Goal: Communication & Community: Answer question/provide support

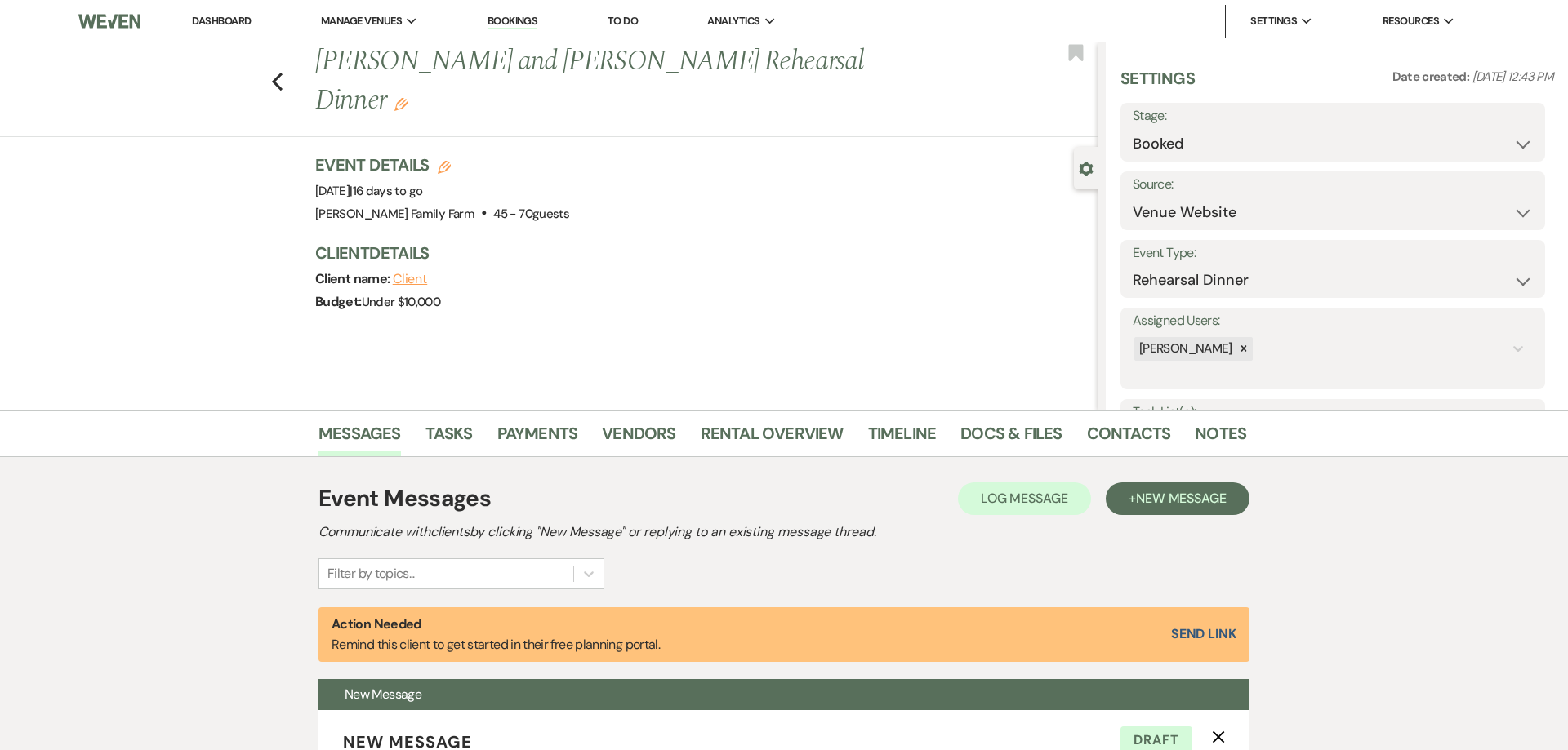
select select "5"
select select "11"
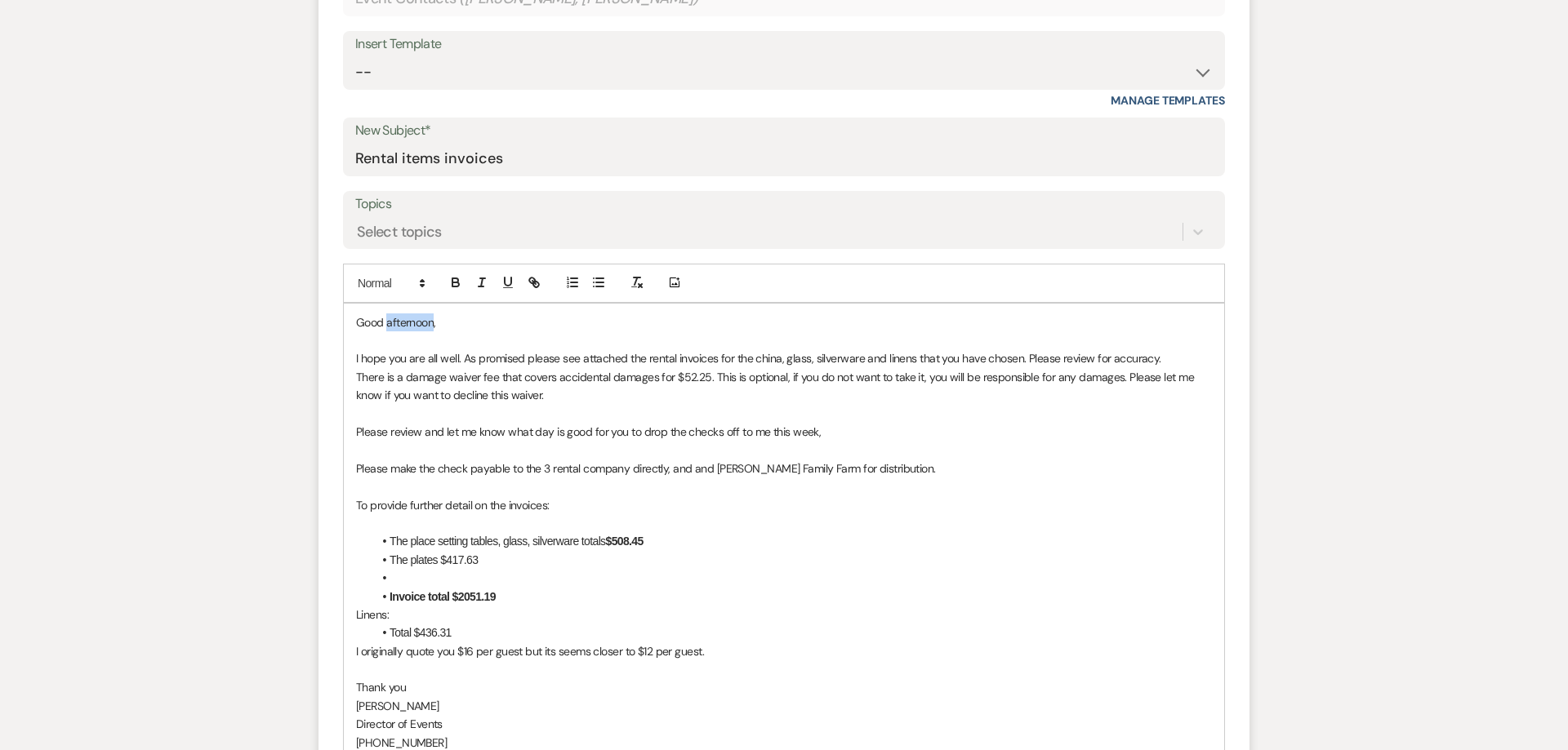
drag, startPoint x: 432, startPoint y: 328, endPoint x: 387, endPoint y: 324, distance: 45.2
click at [387, 324] on p "Good afternoon," at bounding box center [783, 322] width 855 height 18
click at [368, 341] on p at bounding box center [783, 340] width 855 height 18
click at [404, 575] on li at bounding box center [792, 577] width 839 height 18
drag, startPoint x: 519, startPoint y: 595, endPoint x: 377, endPoint y: 567, distance: 144.7
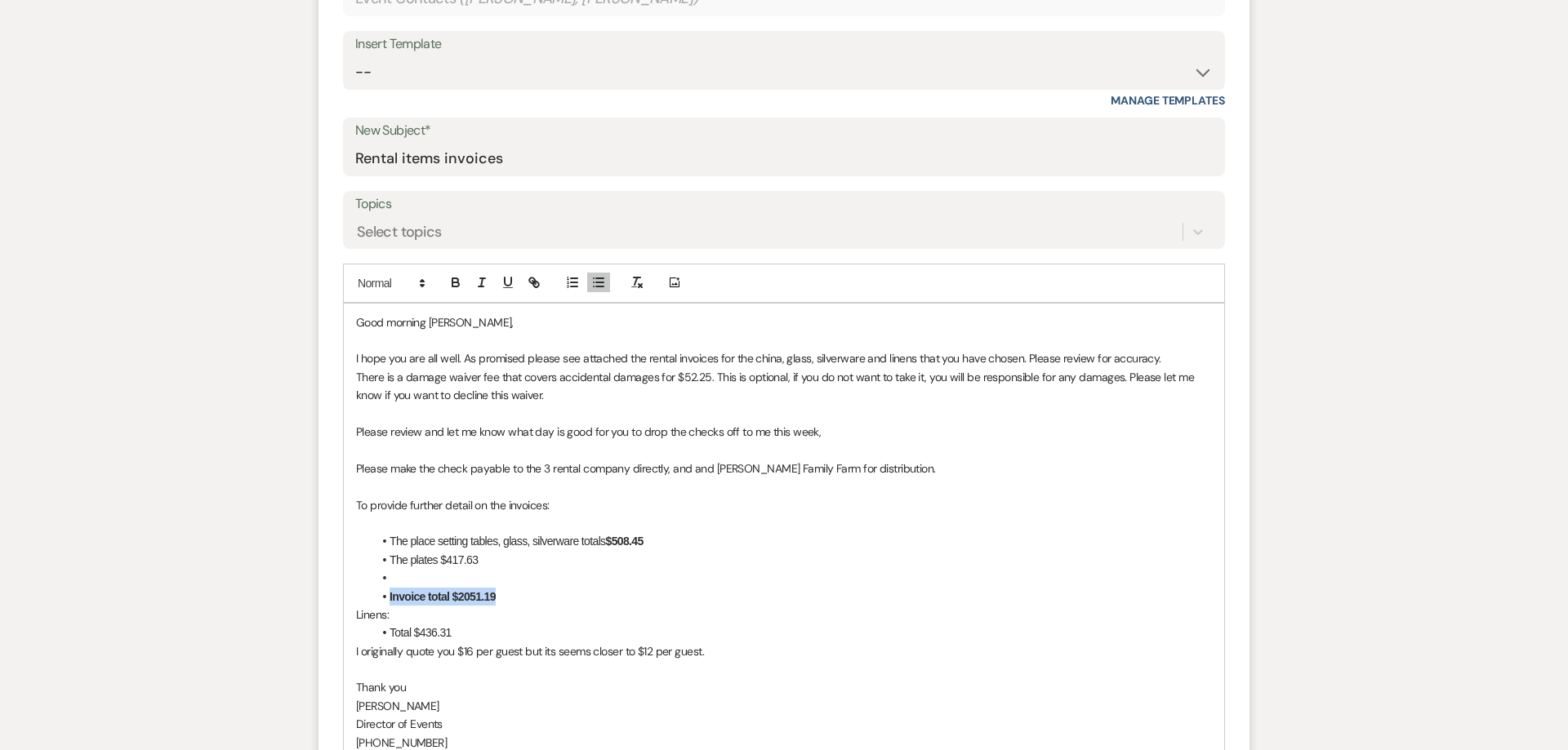
click at [377, 567] on ul "The place setting tables, glass, silverware totals $508.45 The plates $417.63 I…" at bounding box center [792, 569] width 839 height 73
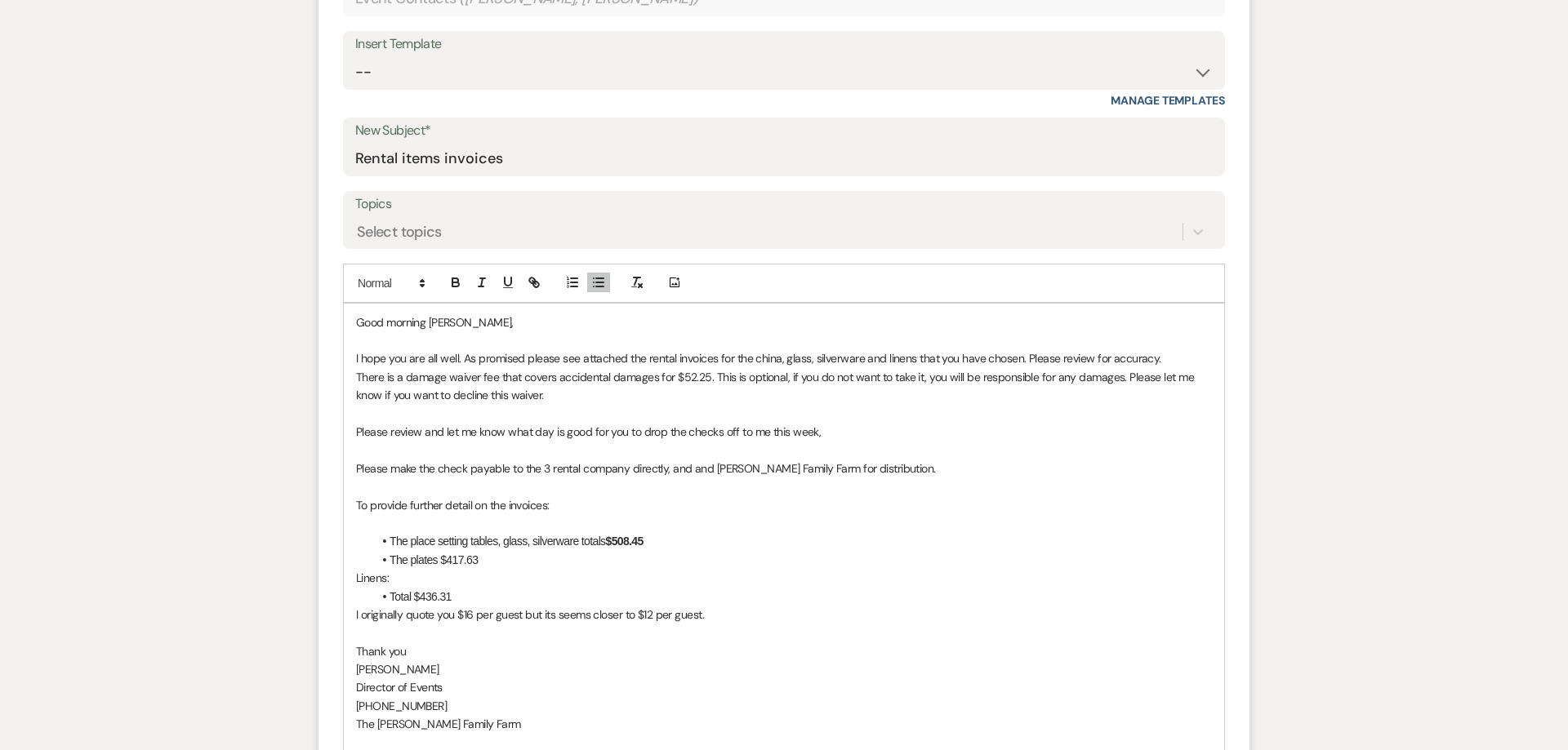
scroll to position [812, 0]
drag, startPoint x: 449, startPoint y: 599, endPoint x: 420, endPoint y: 599, distance: 29.0
click at [420, 599] on li "Total $436.31" at bounding box center [792, 597] width 839 height 18
drag, startPoint x: 419, startPoint y: 577, endPoint x: 352, endPoint y: 578, distance: 67.0
click at [352, 578] on div "Good morning [PERSON_NAME], I hope you are all well. As promised please see att…" at bounding box center [783, 579] width 880 height 549
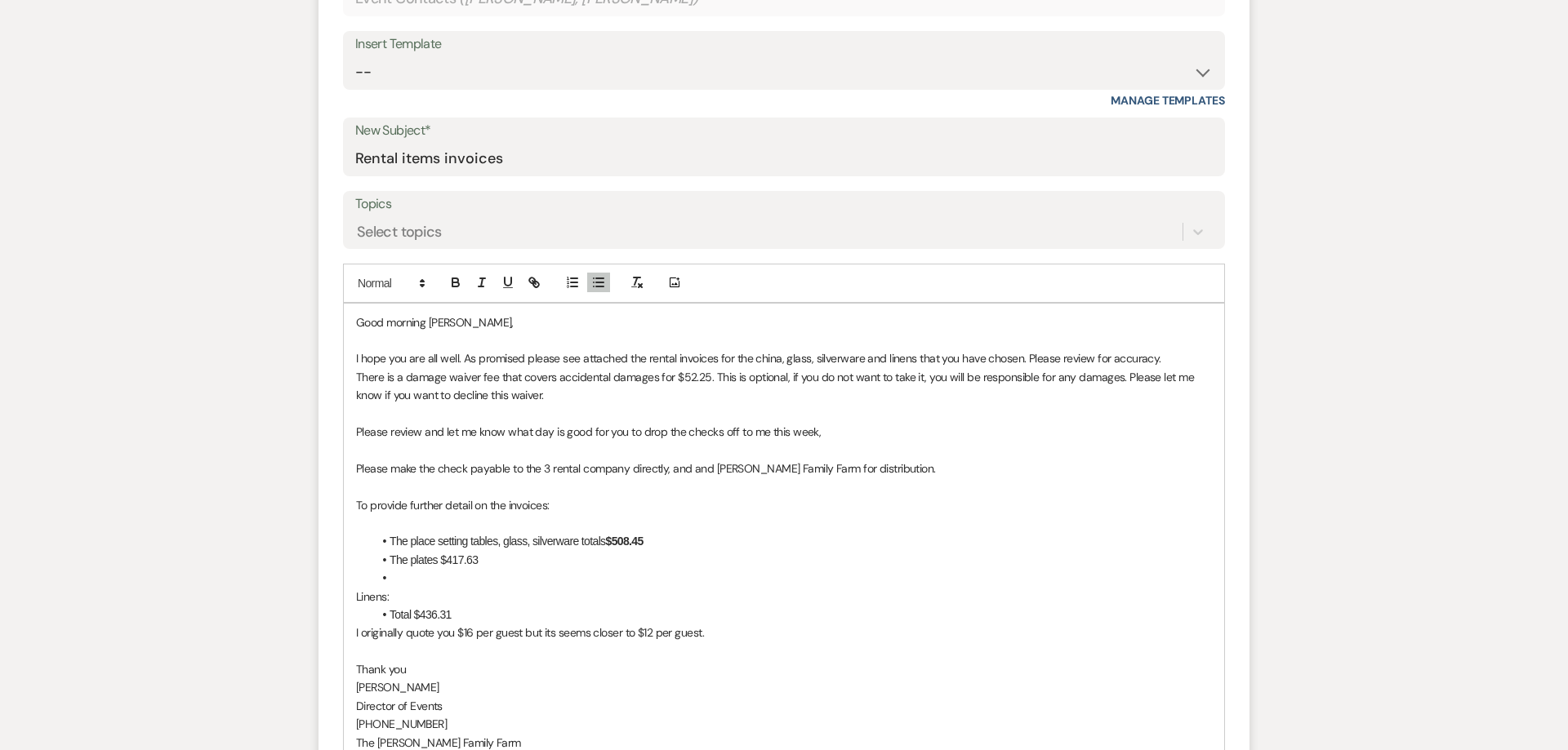
click at [493, 616] on li "Total $436.31" at bounding box center [792, 615] width 839 height 18
drag, startPoint x: 391, startPoint y: 600, endPoint x: 355, endPoint y: 602, distance: 36.1
click at [355, 602] on div "Good morning [PERSON_NAME], I hope you are all well. As promised please see att…" at bounding box center [783, 588] width 880 height 568
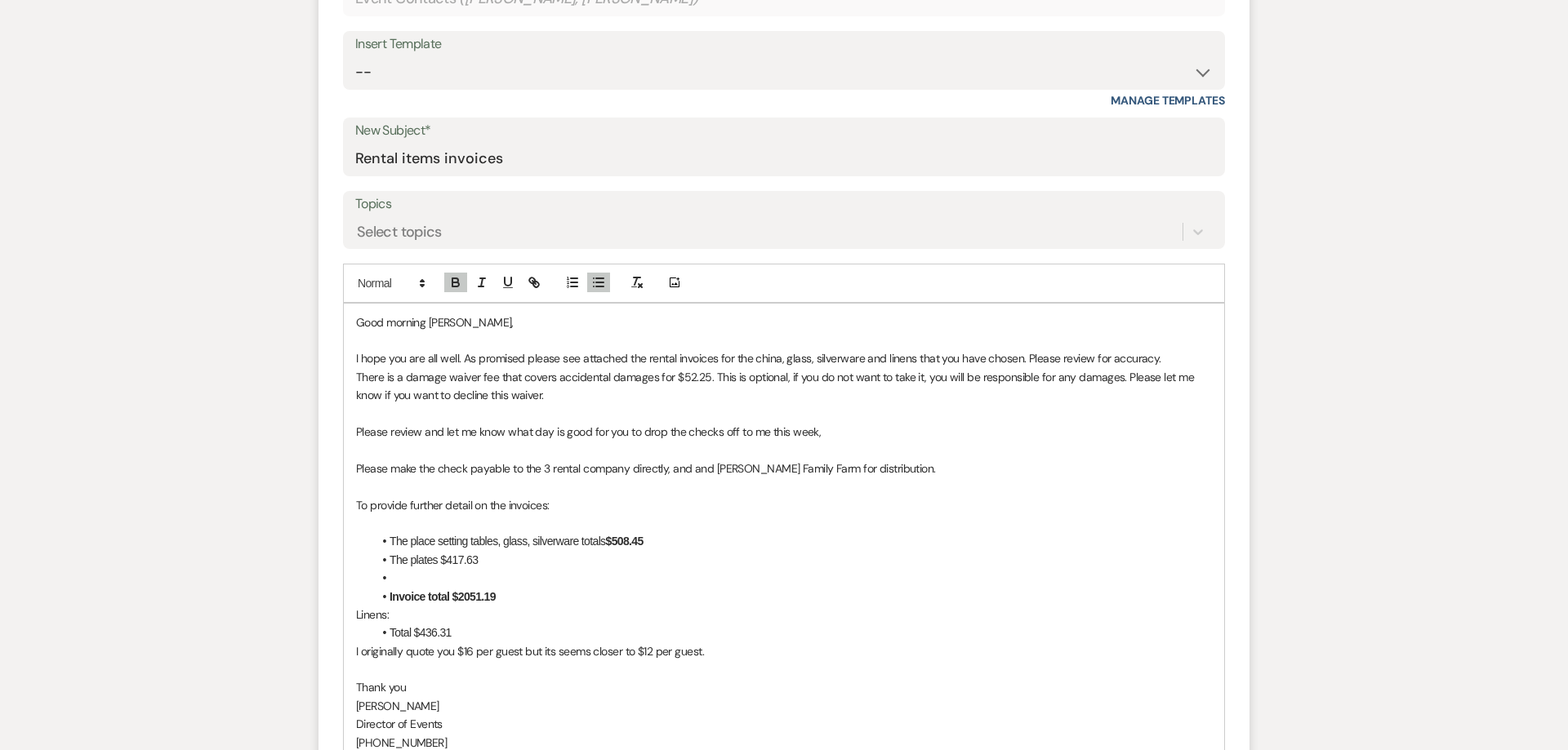
click at [502, 631] on li "Total $436.31" at bounding box center [792, 633] width 839 height 18
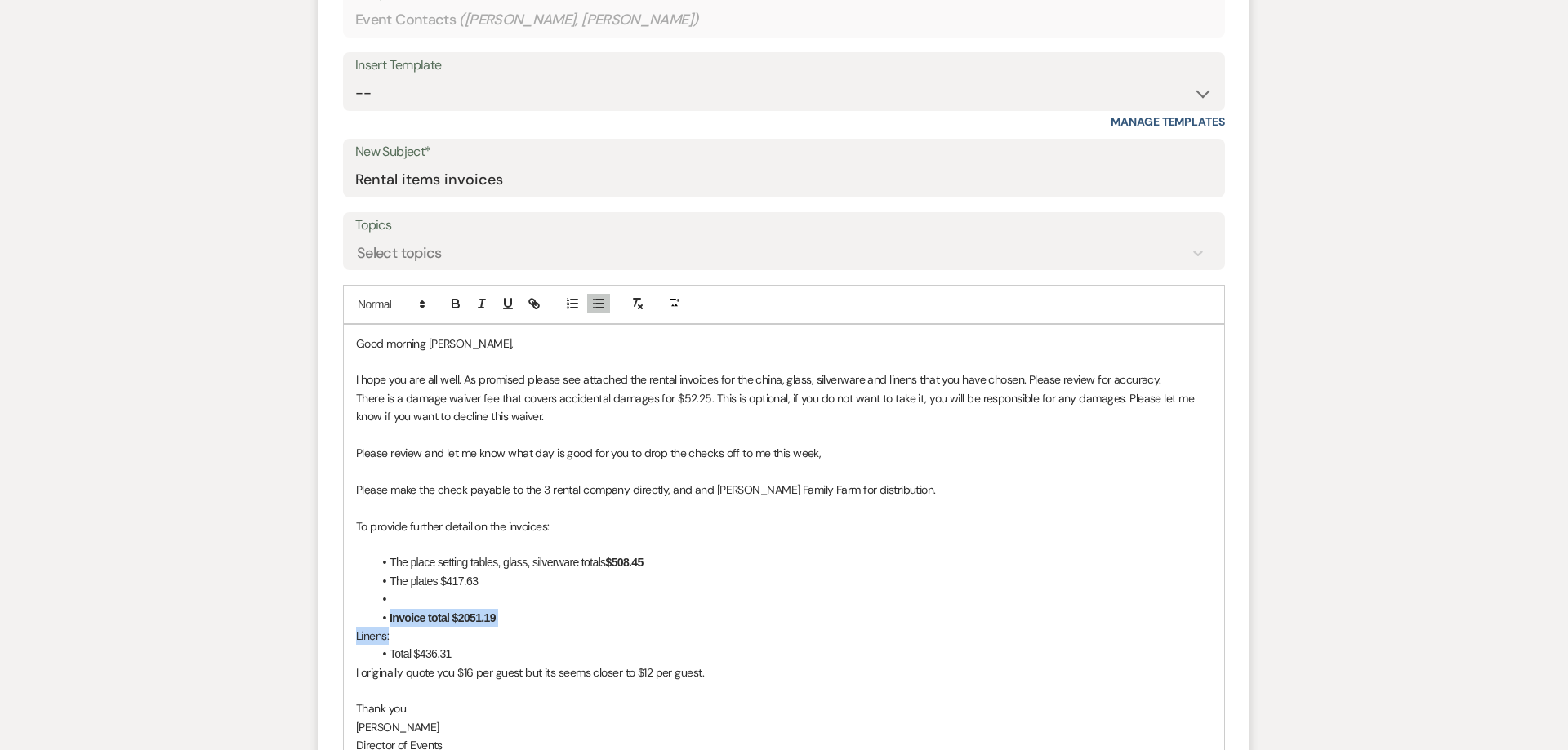
drag, startPoint x: 412, startPoint y: 630, endPoint x: 335, endPoint y: 625, distance: 77.2
click at [343, 625] on div "Good morning [PERSON_NAME], I hope you are all well. As promised please see att…" at bounding box center [783, 618] width 880 height 586
click at [412, 648] on li "Total $436.31" at bounding box center [792, 654] width 839 height 18
drag, startPoint x: 391, startPoint y: 630, endPoint x: 354, endPoint y: 633, distance: 37.1
click at [354, 633] on div "Good morning [PERSON_NAME], I hope you are all well. As promised please see att…" at bounding box center [783, 618] width 880 height 586
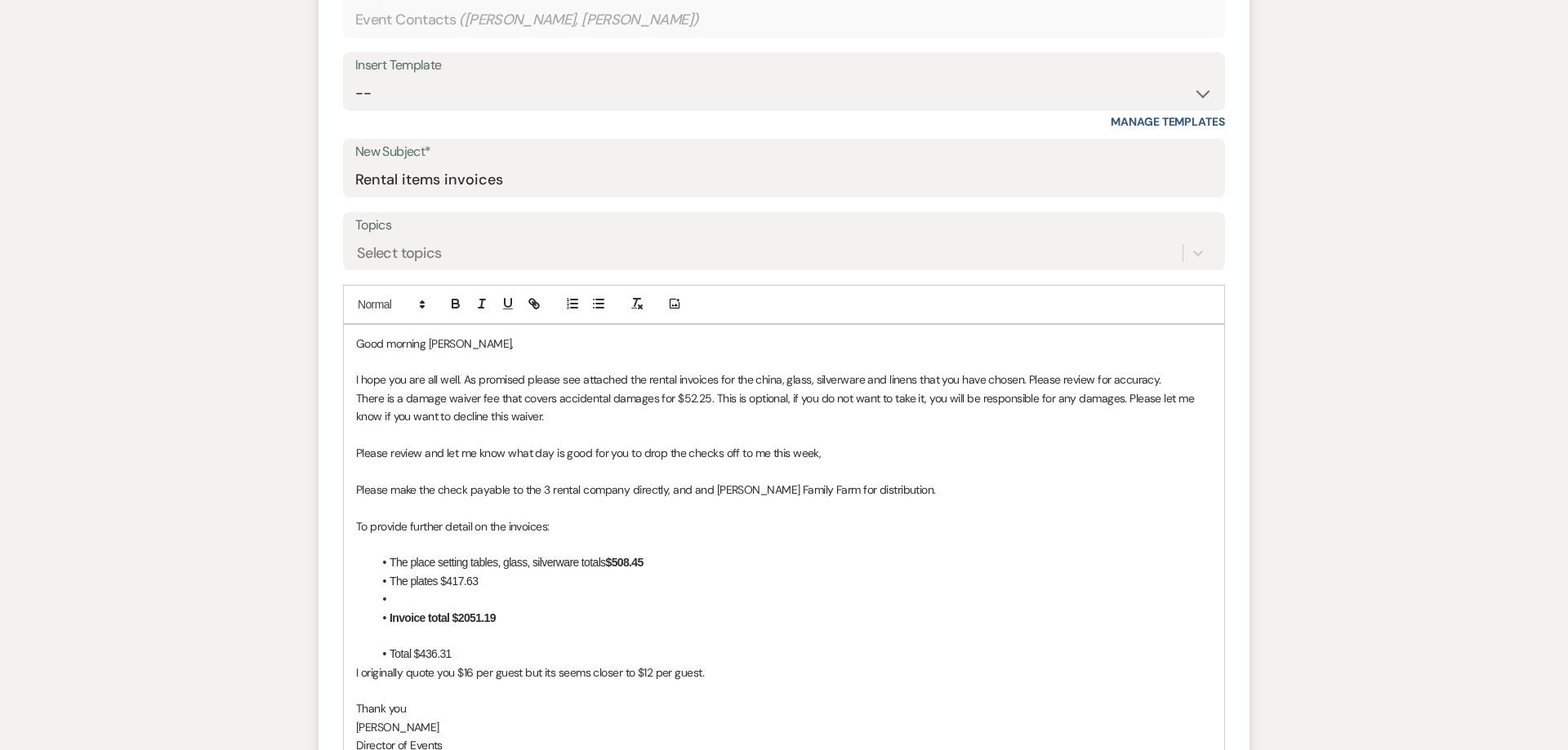
click at [459, 647] on li "Total $436.31" at bounding box center [792, 654] width 839 height 18
drag, startPoint x: 479, startPoint y: 578, endPoint x: 441, endPoint y: 581, distance: 38.1
click at [441, 581] on li "The plates $417.63" at bounding box center [792, 581] width 839 height 18
click at [458, 310] on icon "button" at bounding box center [455, 303] width 14 height 14
click at [469, 599] on li at bounding box center [792, 599] width 839 height 18
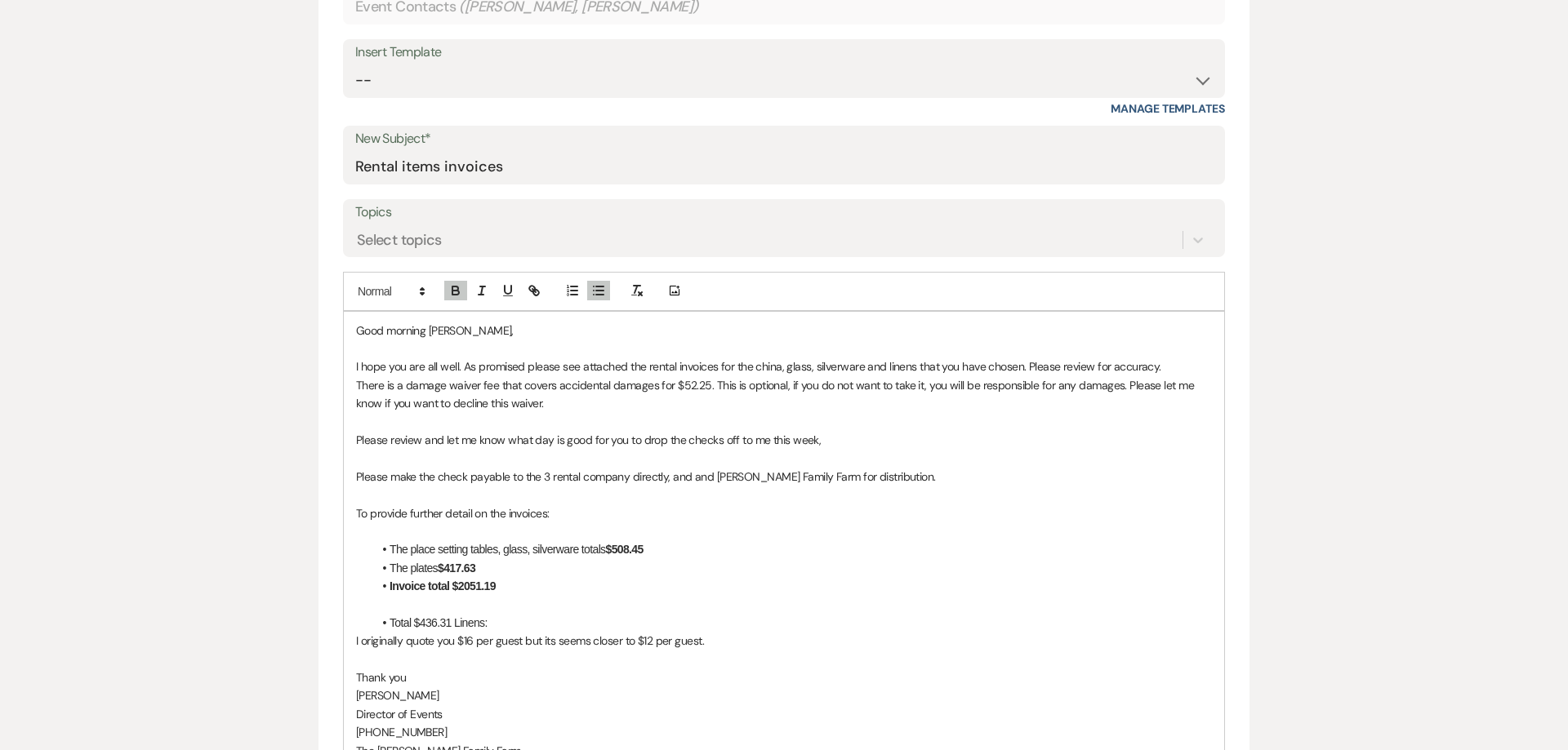
scroll to position [812, 0]
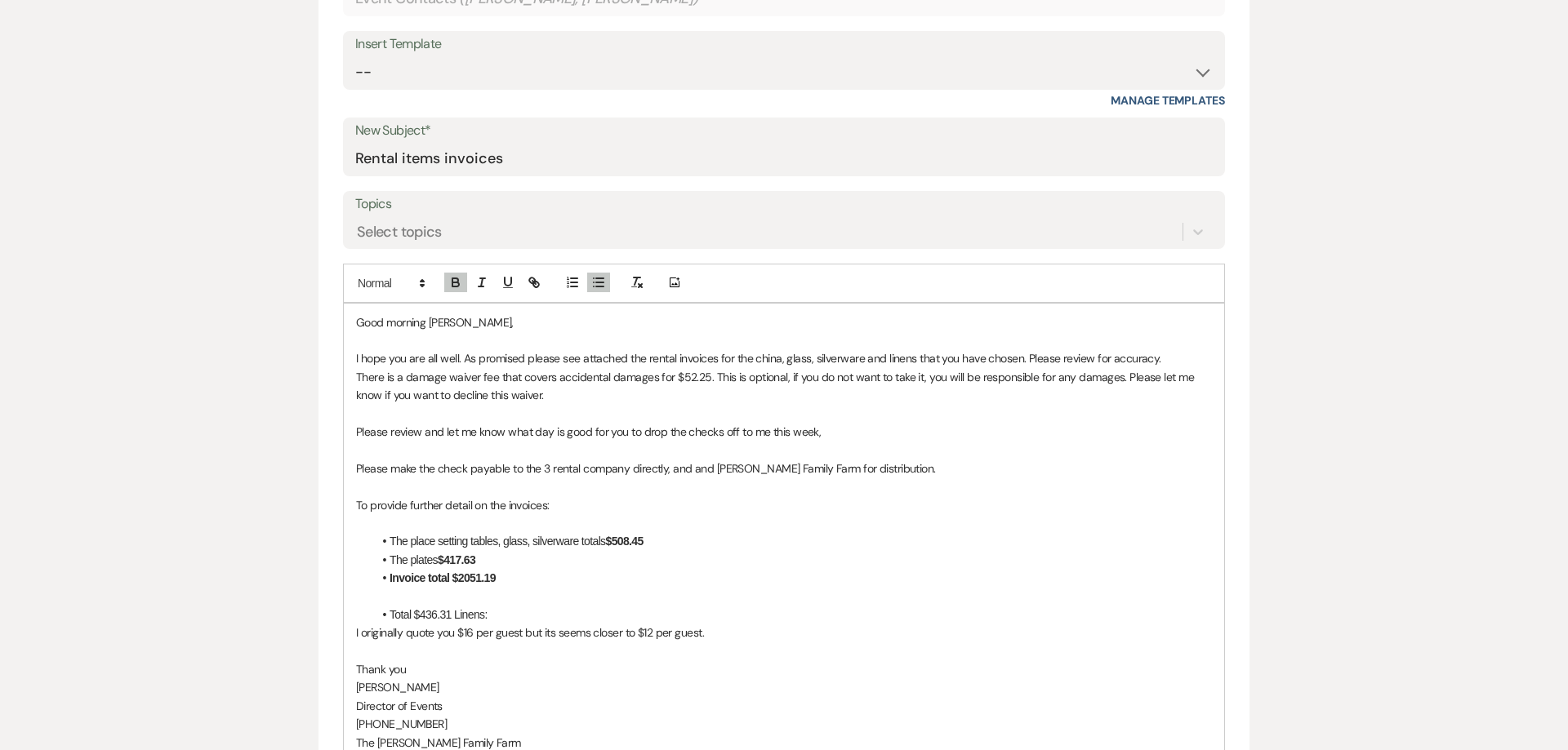
click at [412, 563] on li "The plates $417.63" at bounding box center [792, 560] width 839 height 18
drag, startPoint x: 499, startPoint y: 615, endPoint x: 420, endPoint y: 616, distance: 79.0
click at [420, 616] on li "Total $436.31 Linens:" at bounding box center [792, 614] width 839 height 18
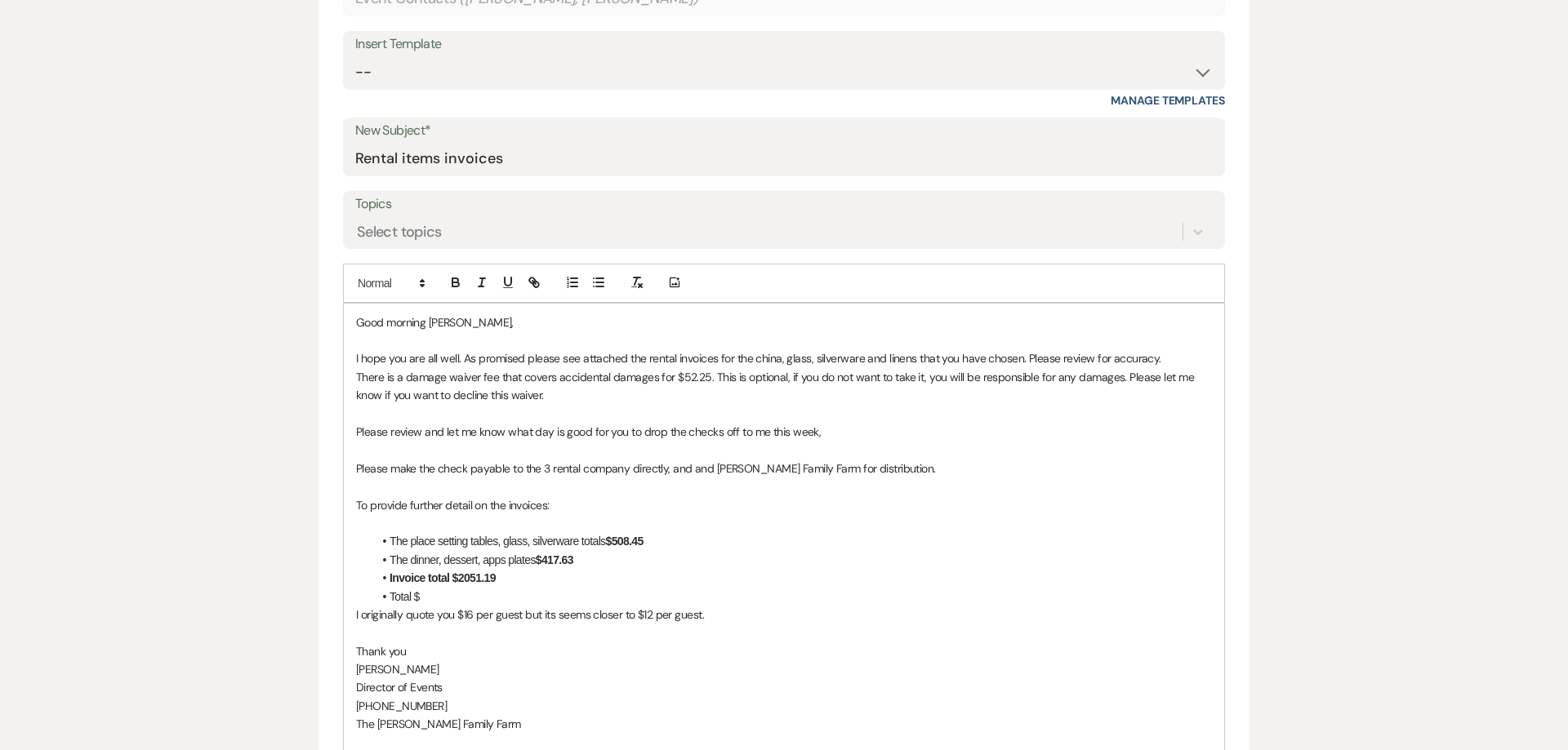
scroll to position [812, 0]
drag, startPoint x: 760, startPoint y: 609, endPoint x: 347, endPoint y: 618, distance: 413.1
click at [347, 618] on div "Good morning [PERSON_NAME], I hope you are all well. As promised please see att…" at bounding box center [783, 579] width 880 height 549
click at [437, 595] on li "Total $" at bounding box center [792, 597] width 839 height 18
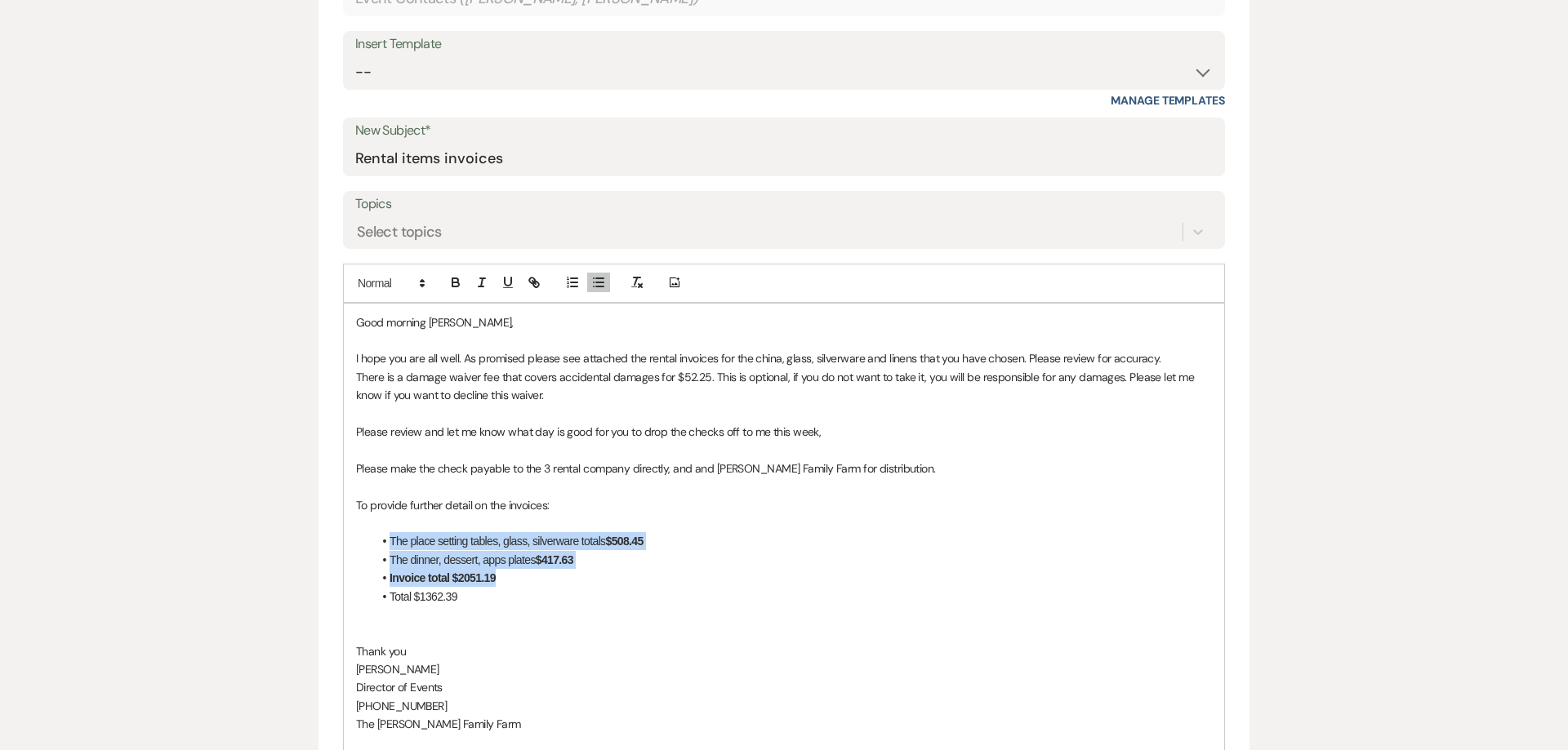
drag, startPoint x: 391, startPoint y: 543, endPoint x: 564, endPoint y: 576, distance: 176.1
click at [564, 576] on ul "The place setting tables, glass, silverware totals $508.45 The dinner, dessert,…" at bounding box center [792, 570] width 839 height 73
click at [454, 285] on icon "button" at bounding box center [455, 282] width 14 height 14
click at [454, 284] on icon "button" at bounding box center [455, 282] width 14 height 14
click at [470, 601] on li "Total $1362.39" at bounding box center [792, 597] width 839 height 18
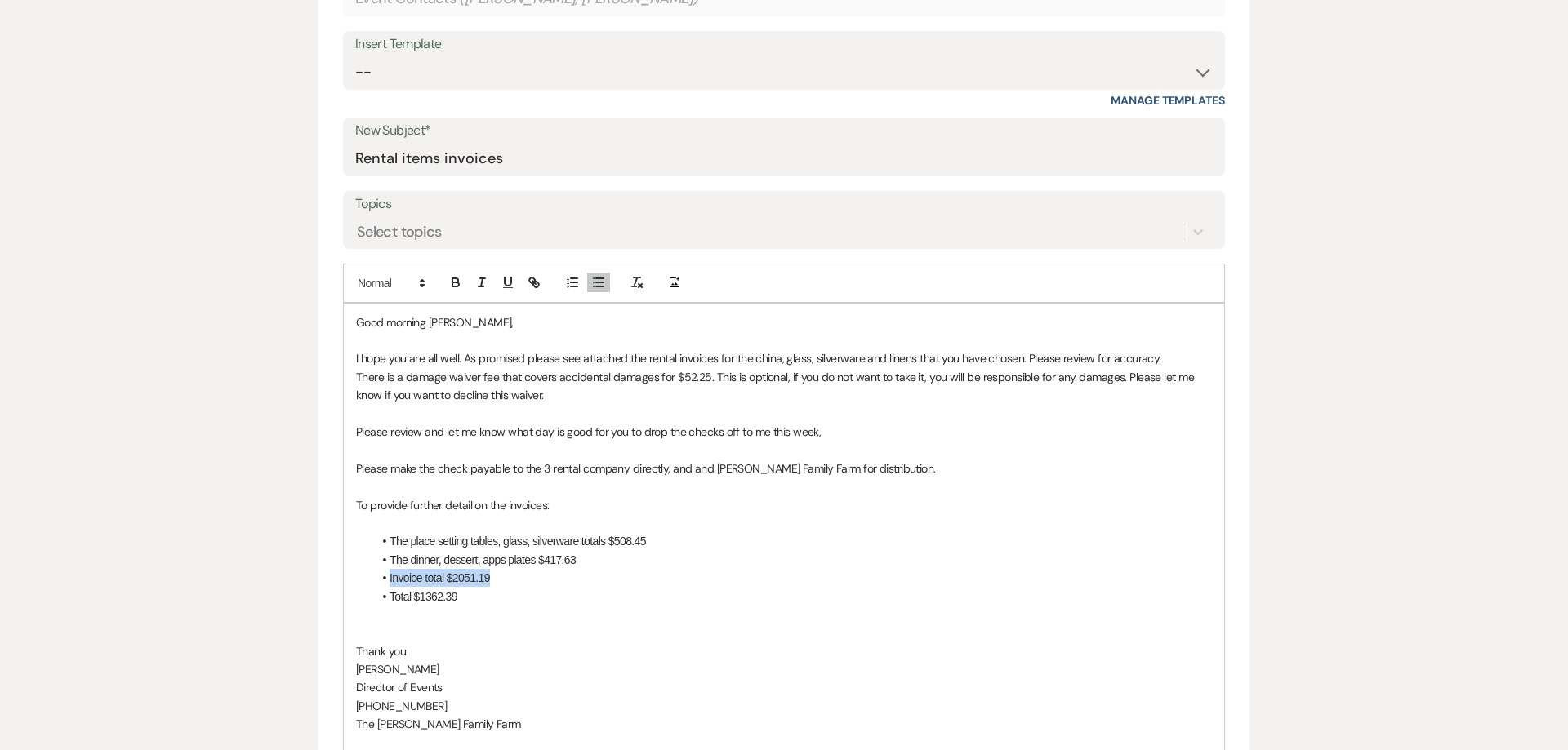
drag, startPoint x: 470, startPoint y: 601, endPoint x: 386, endPoint y: 604, distance: 84.1
click at [386, 604] on li "Total $1362.39" at bounding box center [792, 597] width 839 height 18
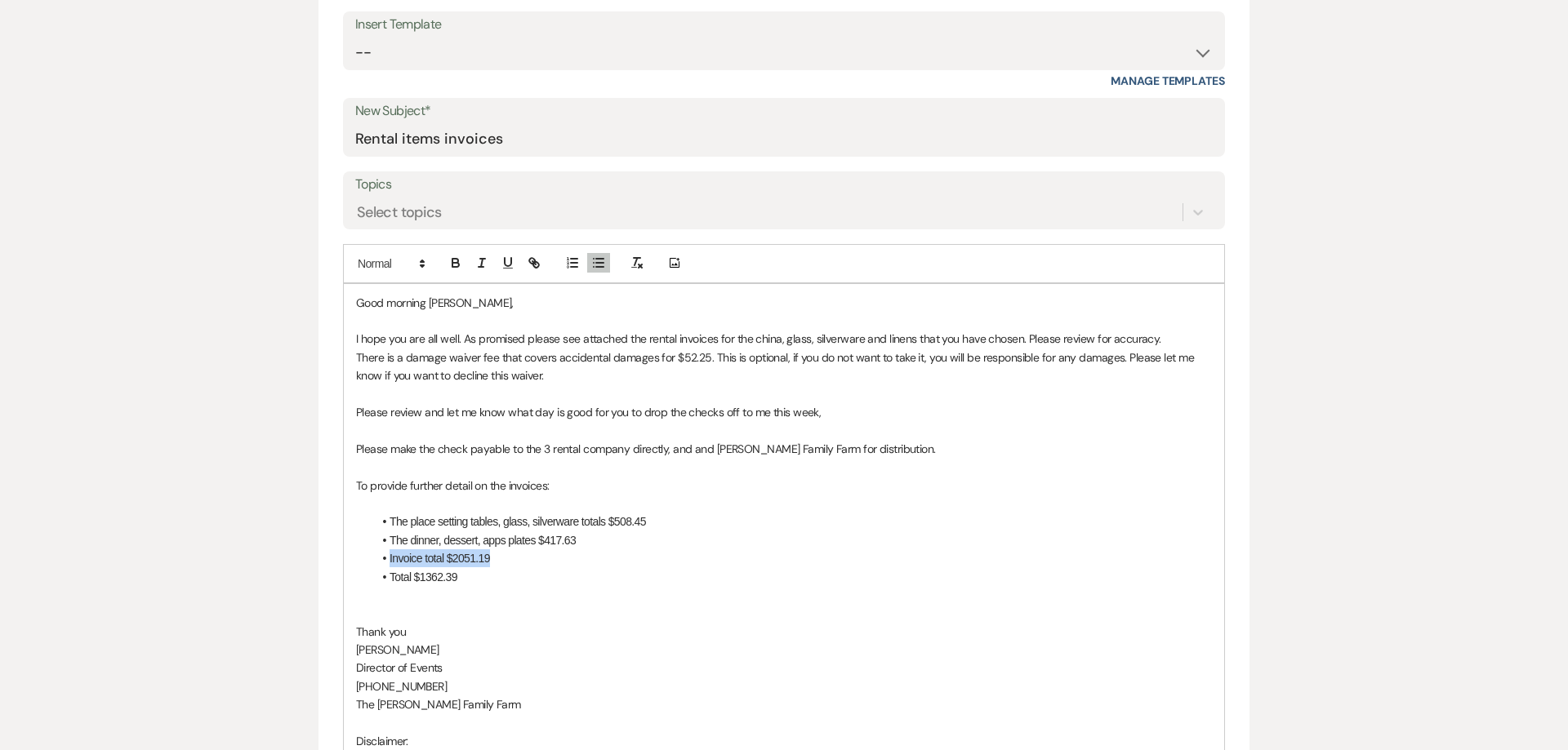
scroll to position [833, 0]
click at [453, 269] on button "button" at bounding box center [456, 262] width 23 height 19
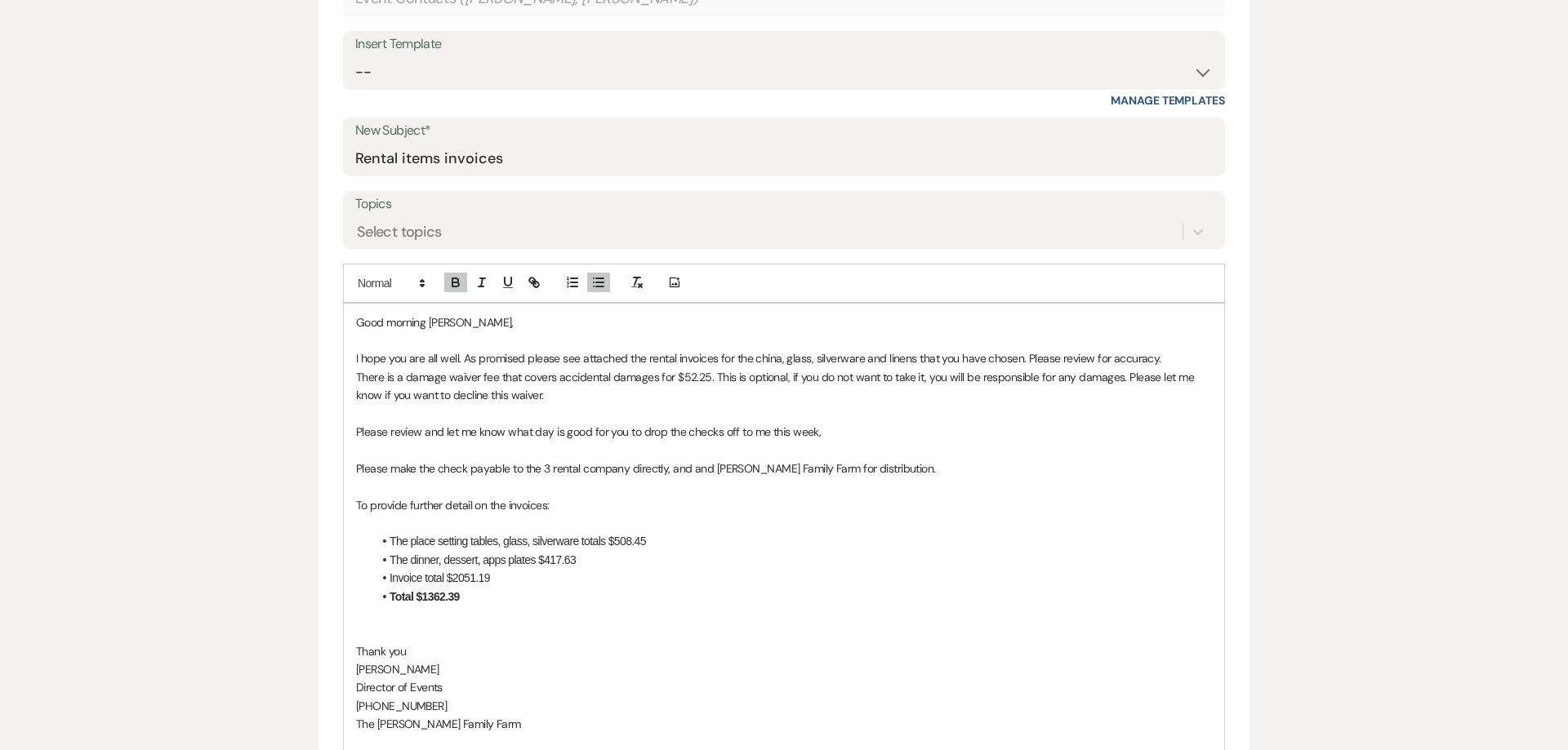
click at [394, 630] on p at bounding box center [783, 633] width 855 height 18
click at [525, 574] on li "Invoice total $2051.19" at bounding box center [792, 577] width 839 height 18
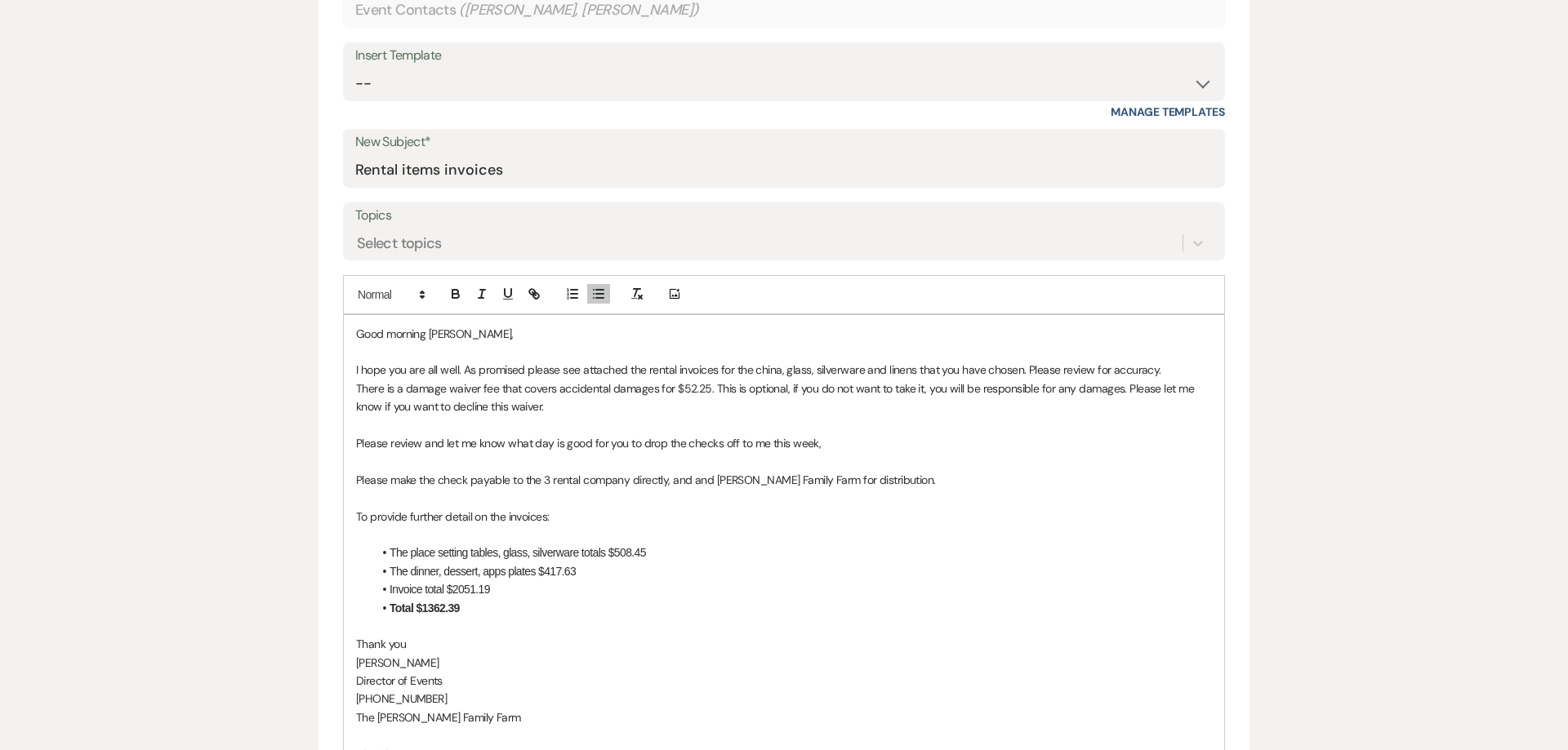
scroll to position [790, 0]
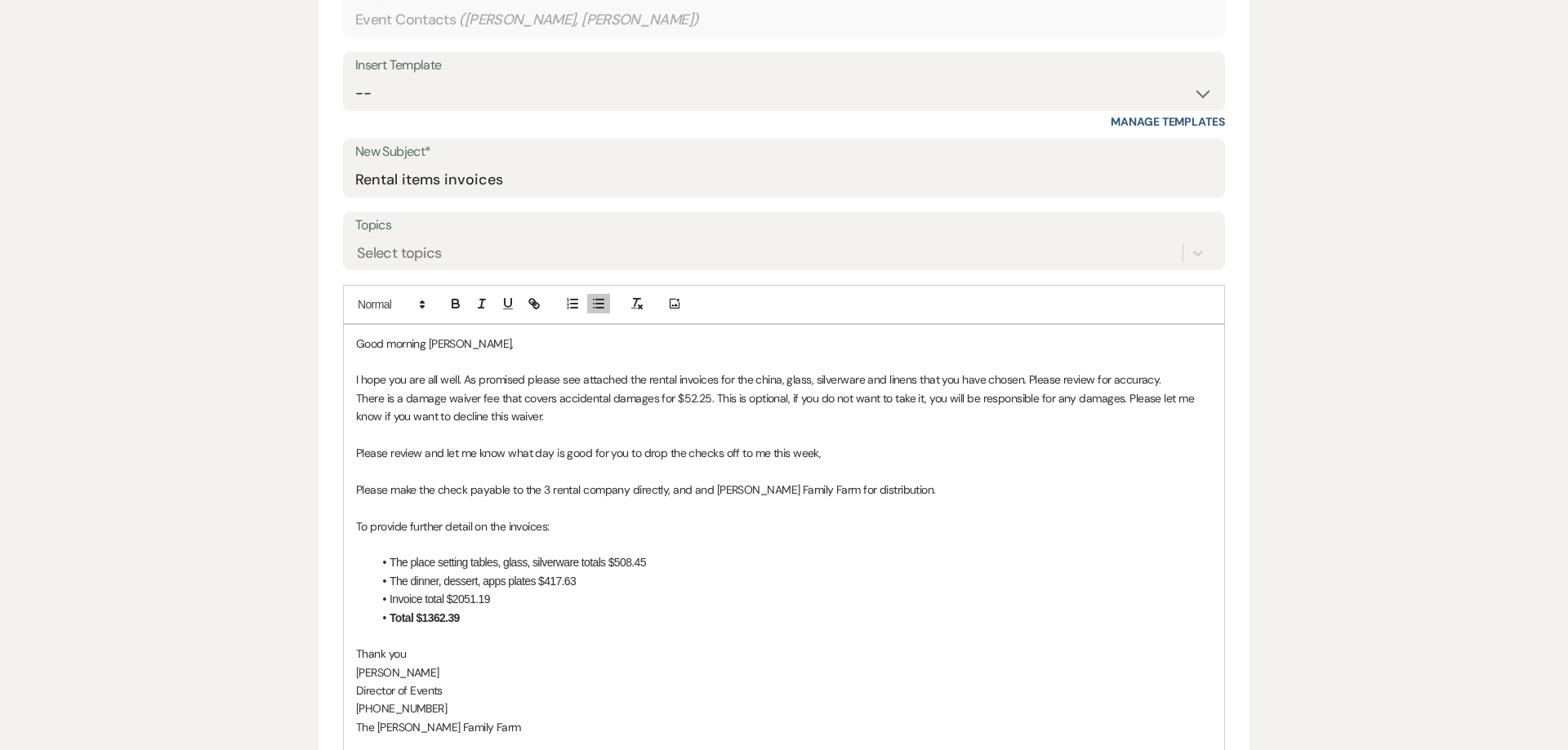
click at [477, 604] on li "Invoice total $2051.19" at bounding box center [792, 599] width 839 height 18
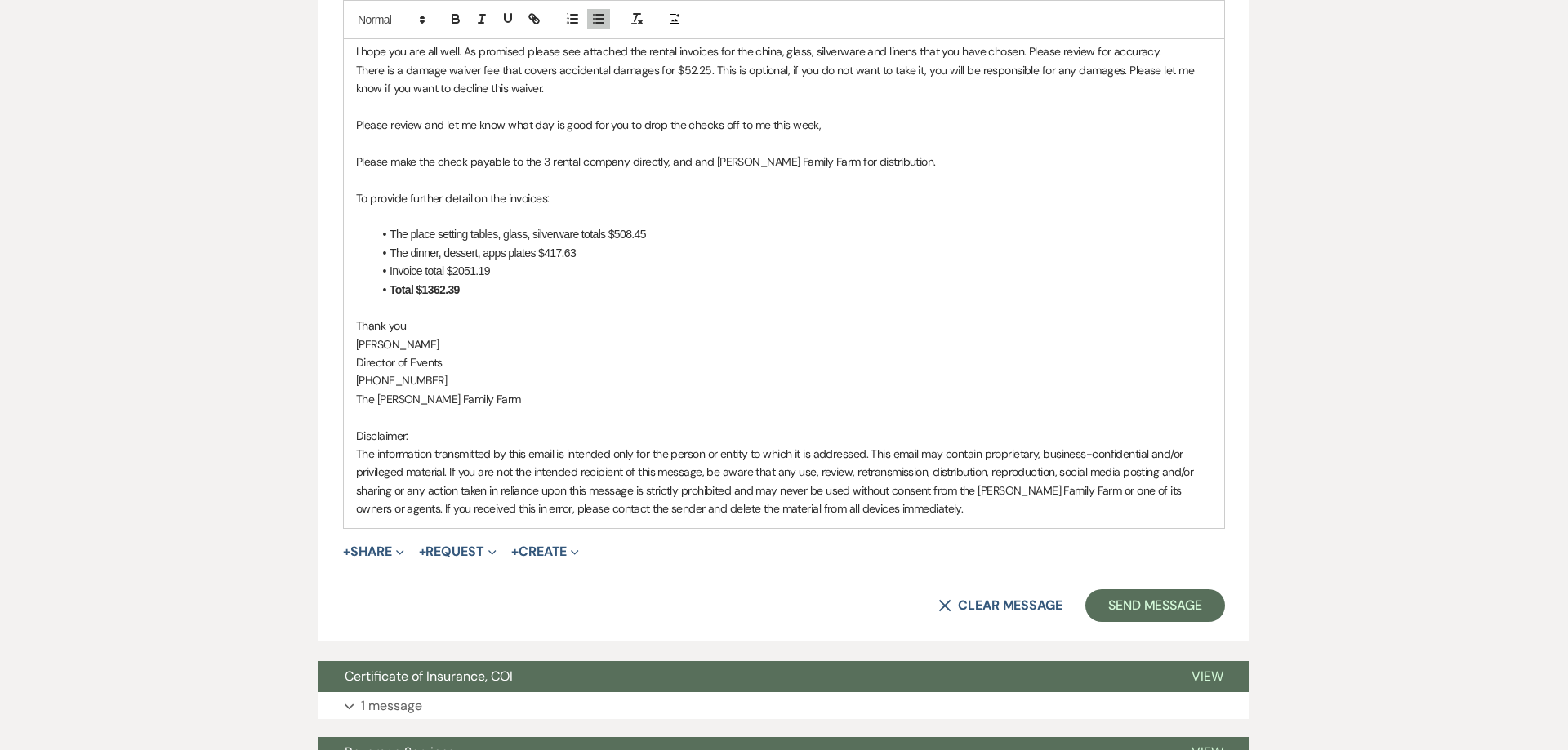
scroll to position [1103, 0]
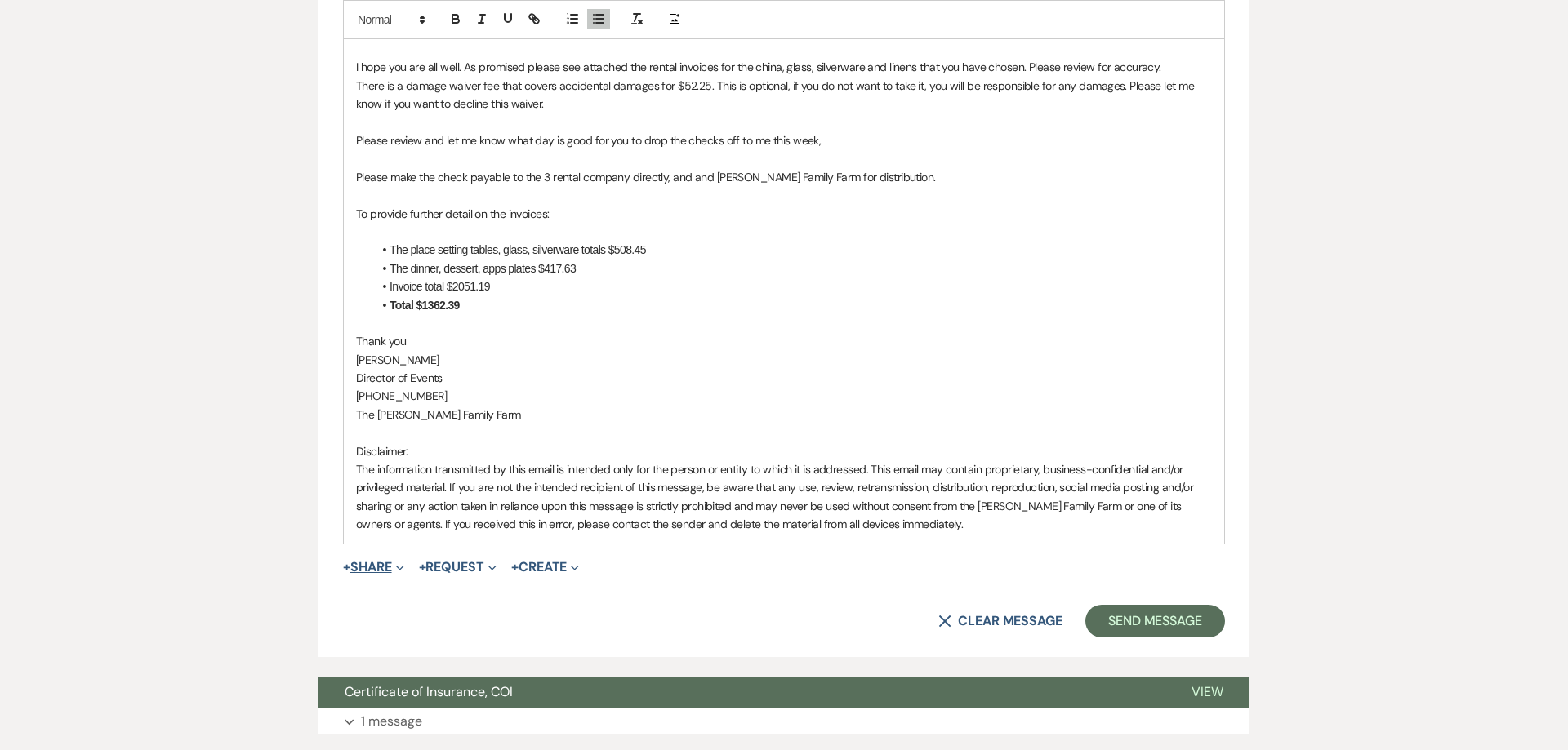
click at [363, 567] on button "+ Share Expand" at bounding box center [374, 569] width 62 height 13
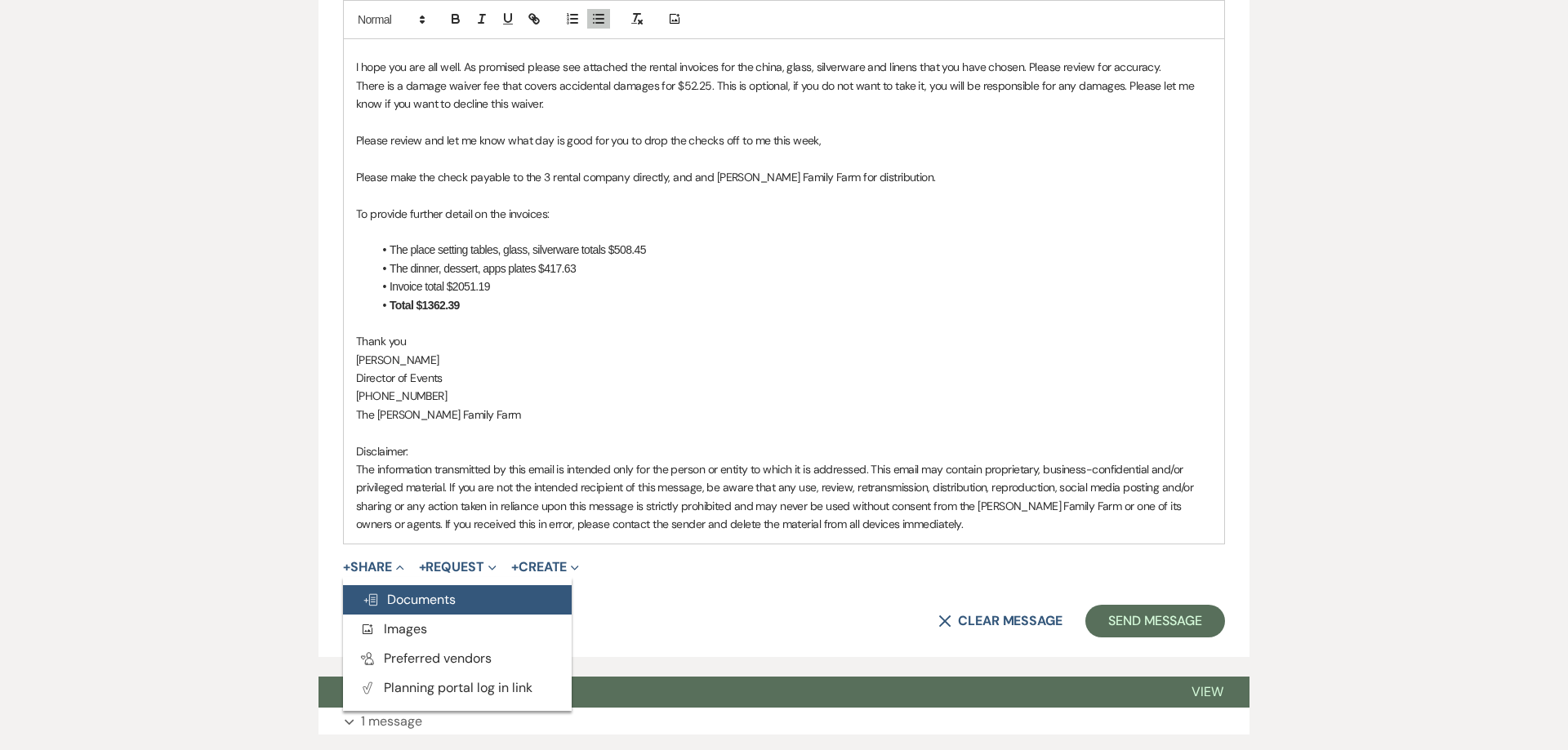
click at [401, 604] on span "Doc Upload Documents" at bounding box center [409, 601] width 94 height 17
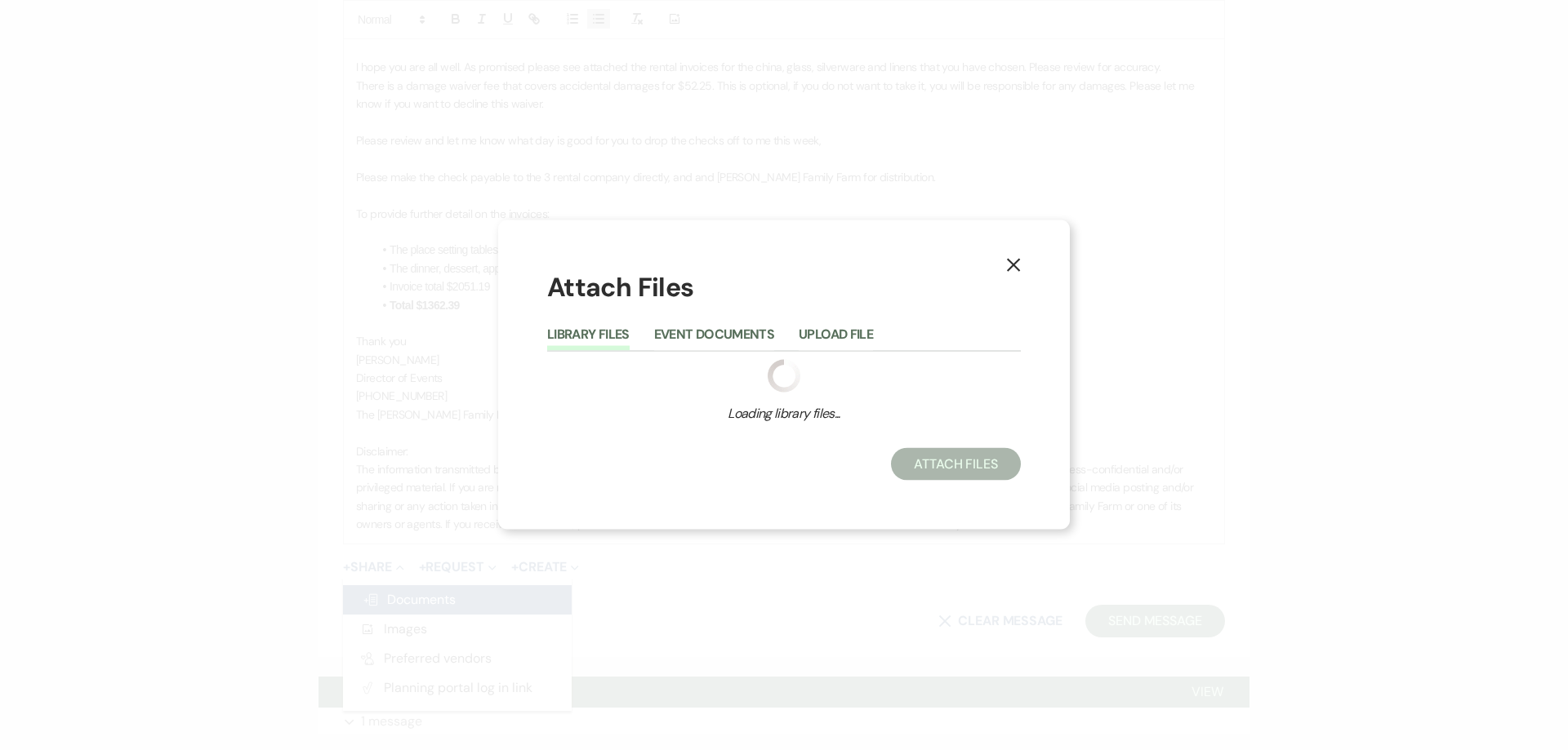
scroll to position [1598, 0]
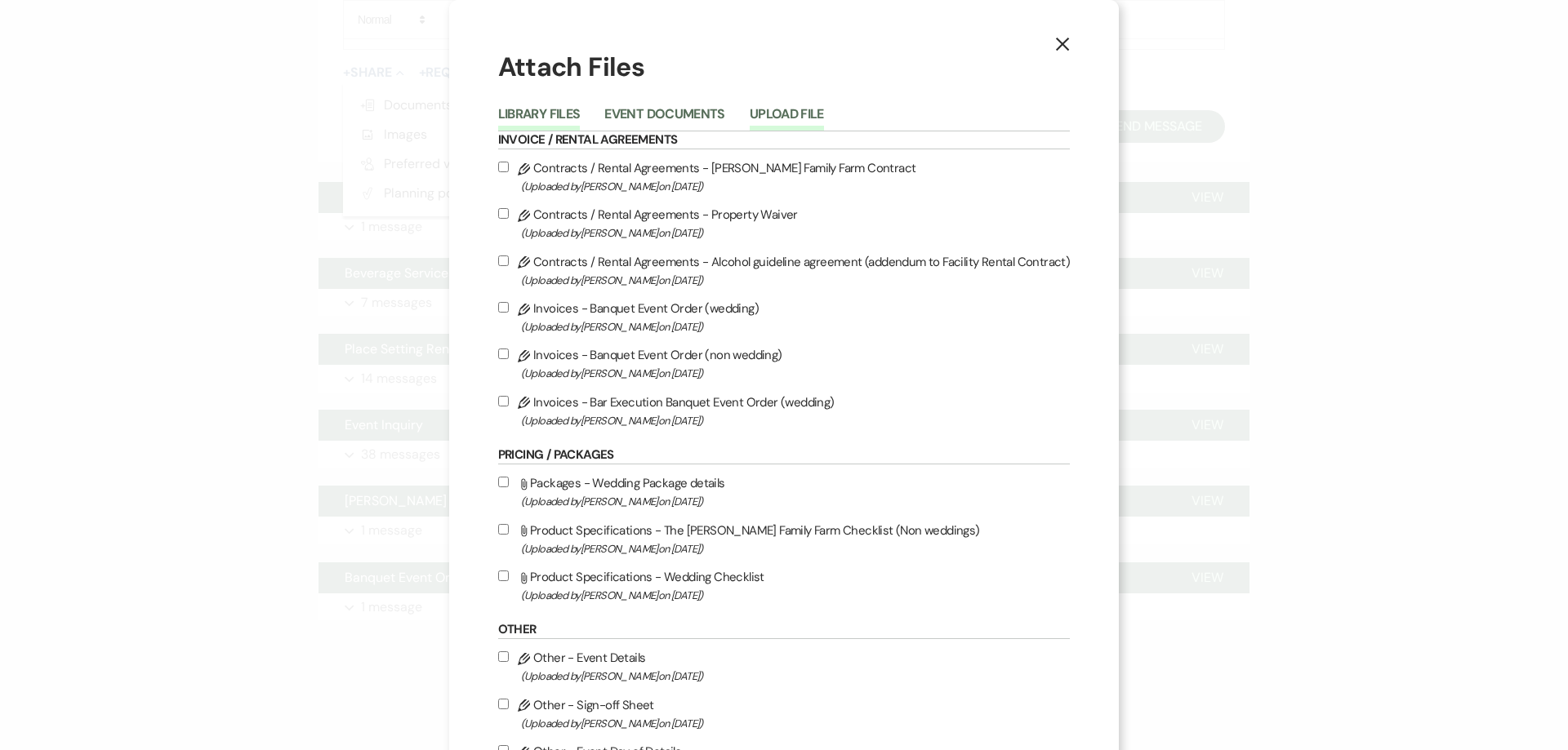
click at [780, 112] on button "Upload File" at bounding box center [786, 120] width 74 height 23
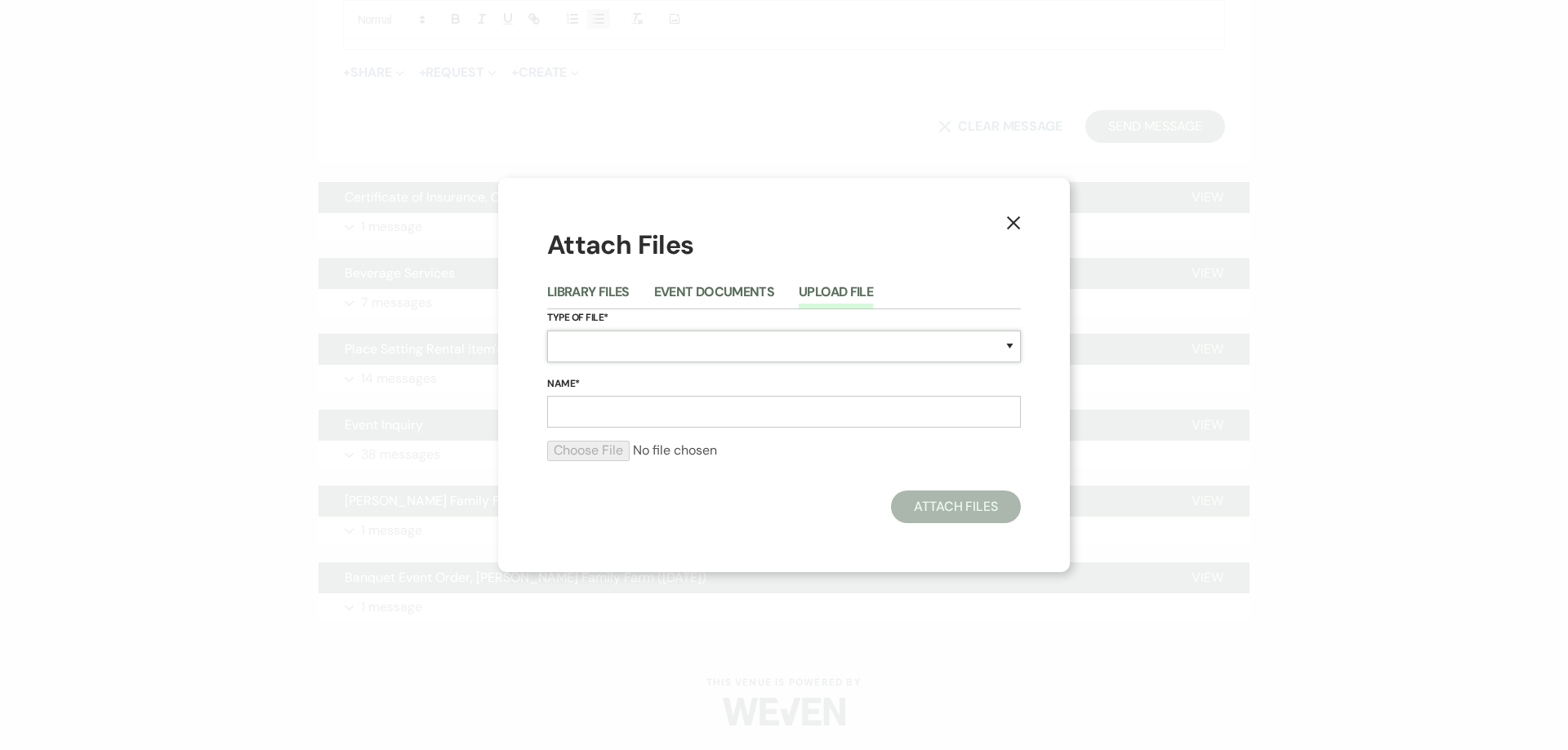
click at [547, 331] on select "Special Event Insurance Vendor Certificate of Insurance Contracts / Rental Agre…" at bounding box center [783, 346] width 473 height 32
click at [1014, 227] on icon "X" at bounding box center [1013, 223] width 14 height 14
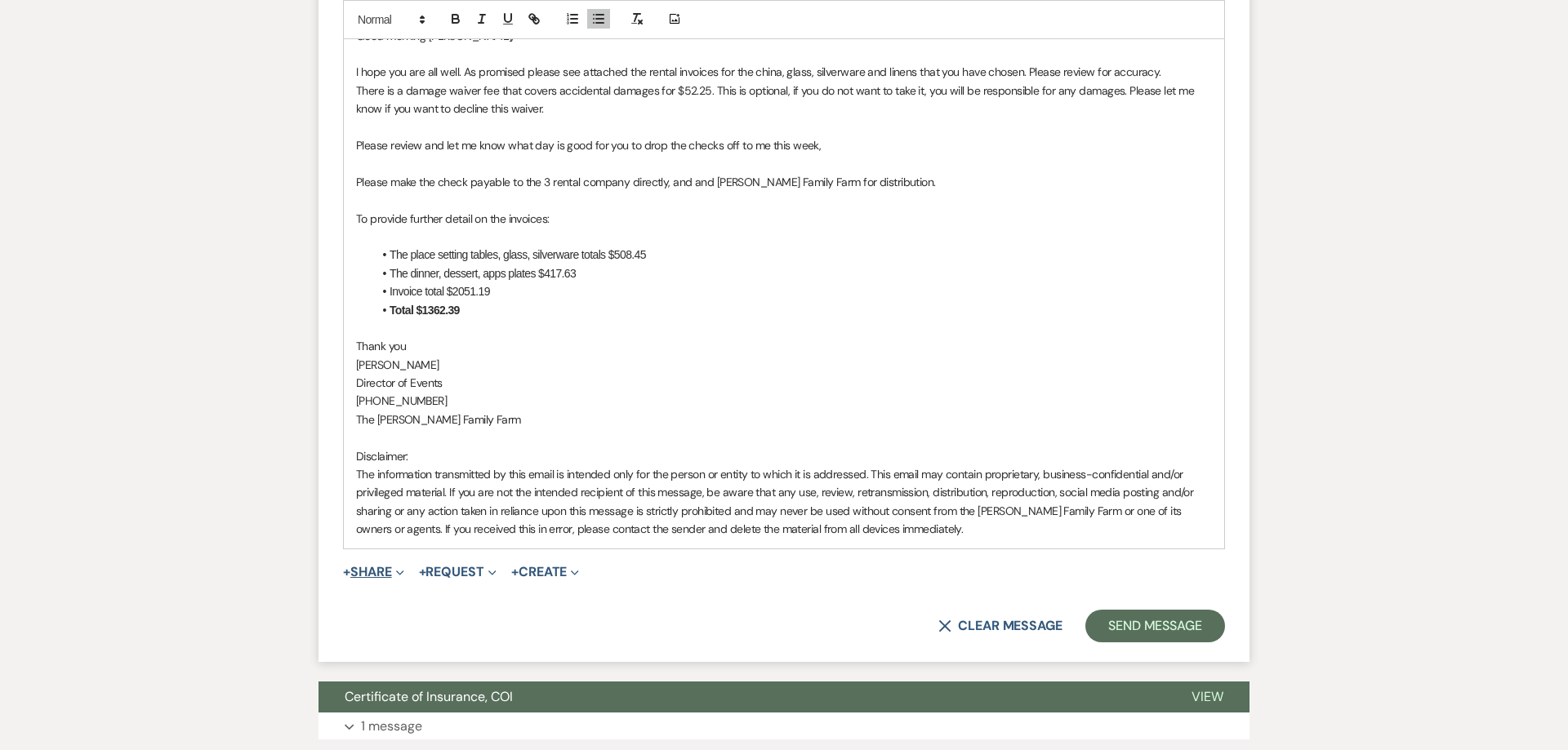
scroll to position [1078, 0]
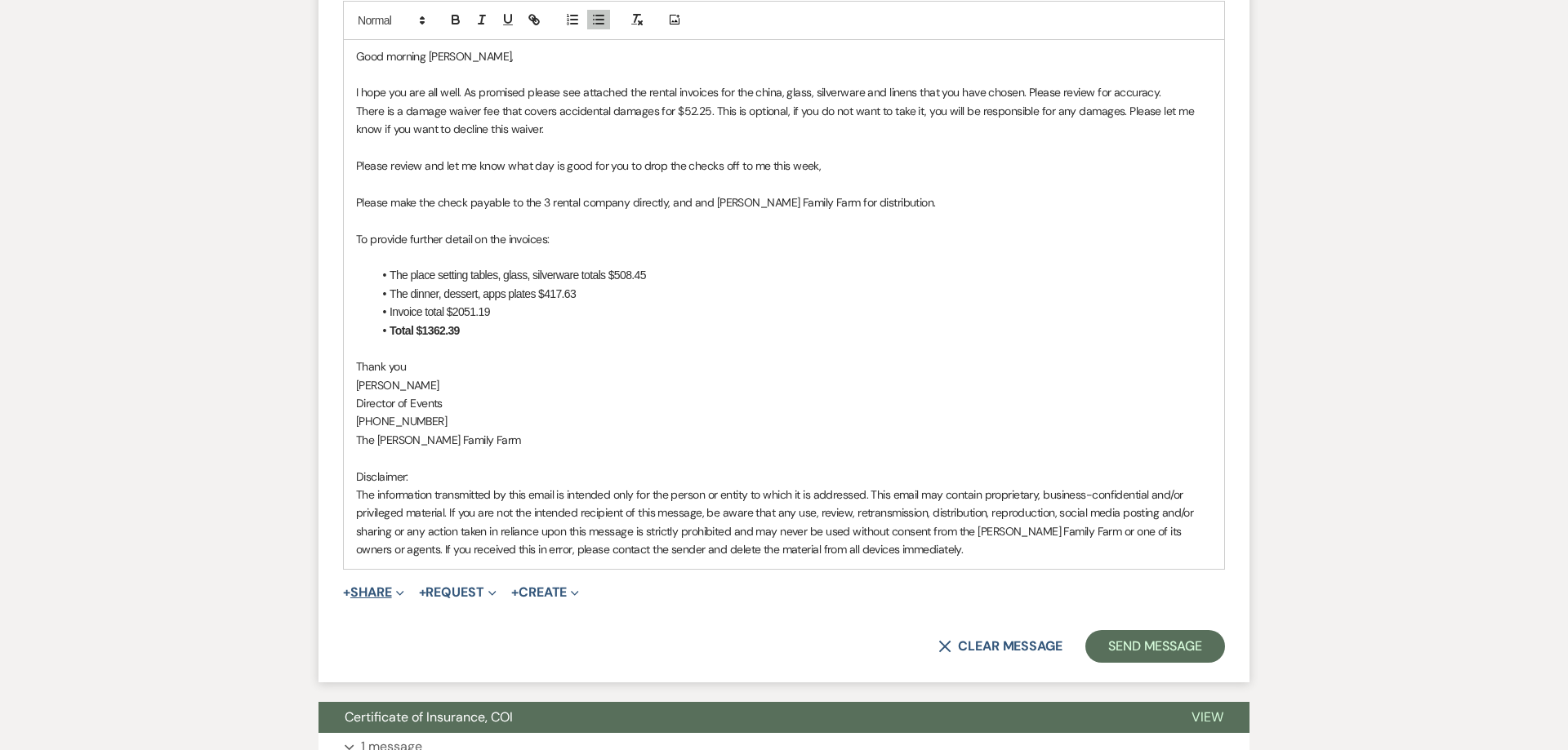
click at [359, 573] on form "New Message X Draft Recipients* Event Contacts ( [PERSON_NAME], [PERSON_NAME] )…" at bounding box center [783, 156] width 931 height 1050
click at [523, 380] on p "[PERSON_NAME]" at bounding box center [783, 385] width 855 height 18
click at [365, 596] on button "+ Share Expand" at bounding box center [374, 593] width 62 height 13
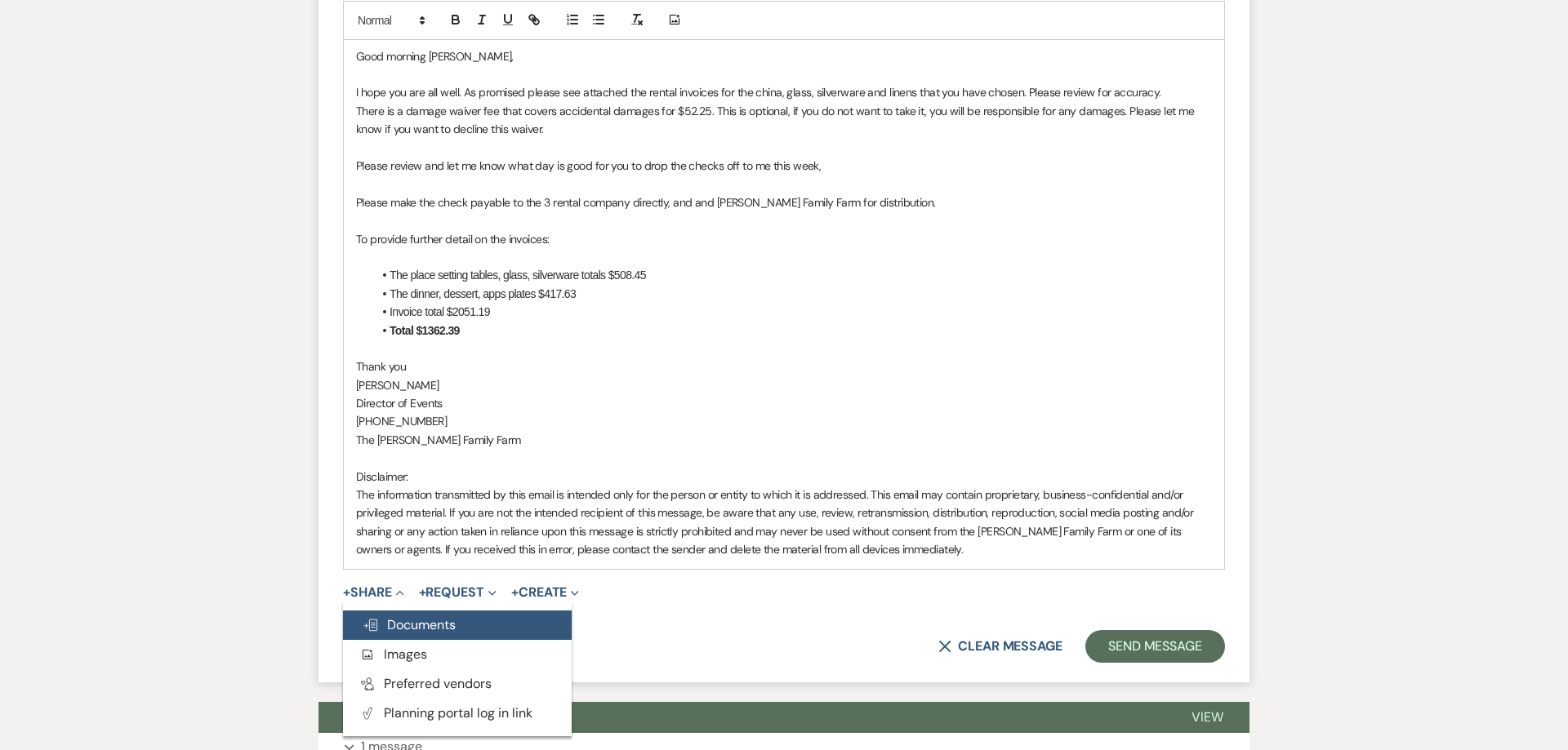
click at [392, 624] on span "Doc Upload Documents" at bounding box center [409, 625] width 94 height 17
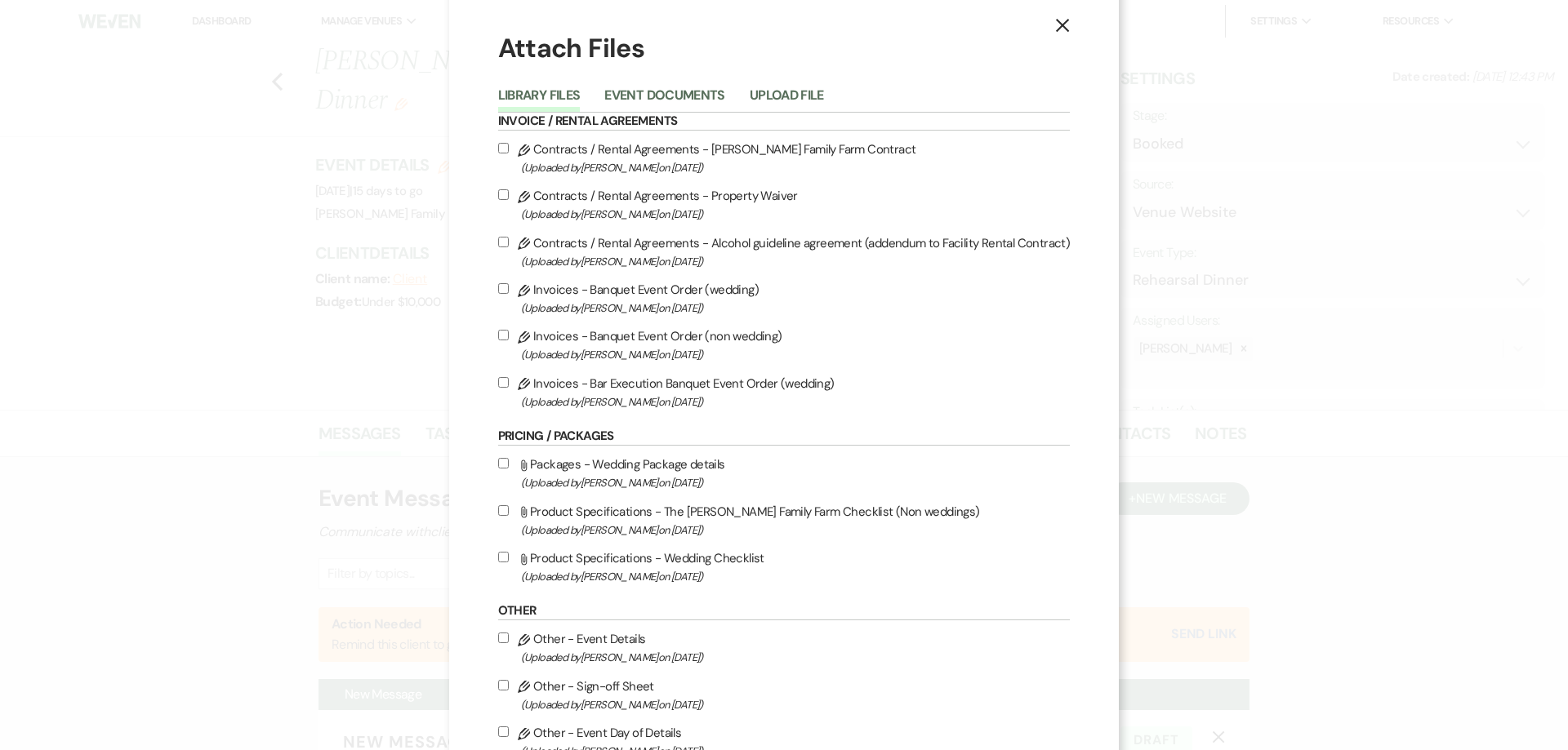
scroll to position [26, 0]
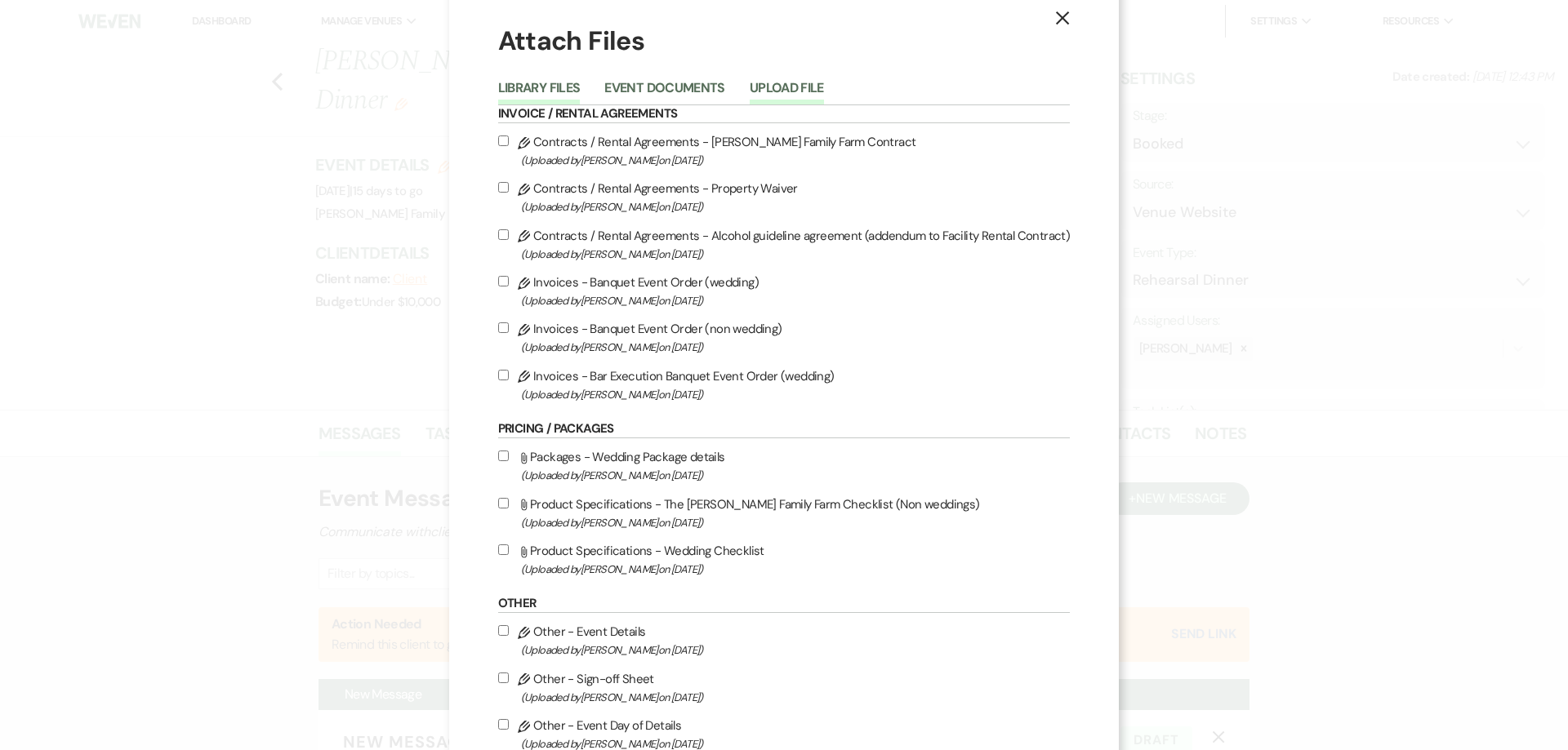
click at [795, 84] on button "Upload File" at bounding box center [786, 94] width 74 height 23
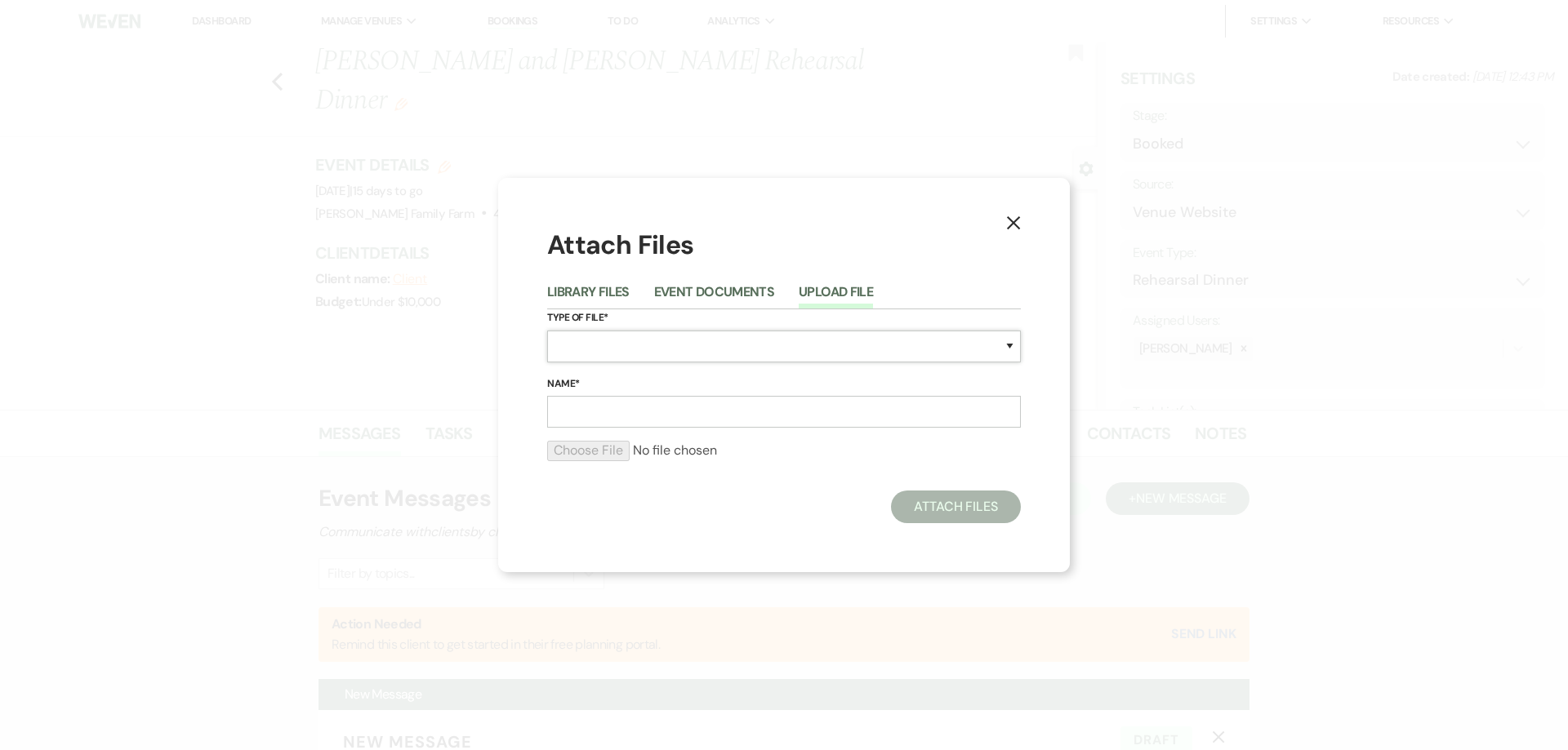
click at [547, 331] on select "Special Event Insurance Vendor Certificate of Insurance Contracts / Rental Agre…" at bounding box center [783, 346] width 473 height 32
select select "22"
click option "Invoices" at bounding box center [0, 0] width 0 height 0
click at [588, 411] on input "Name*" at bounding box center [783, 412] width 473 height 32
type input "Plate"
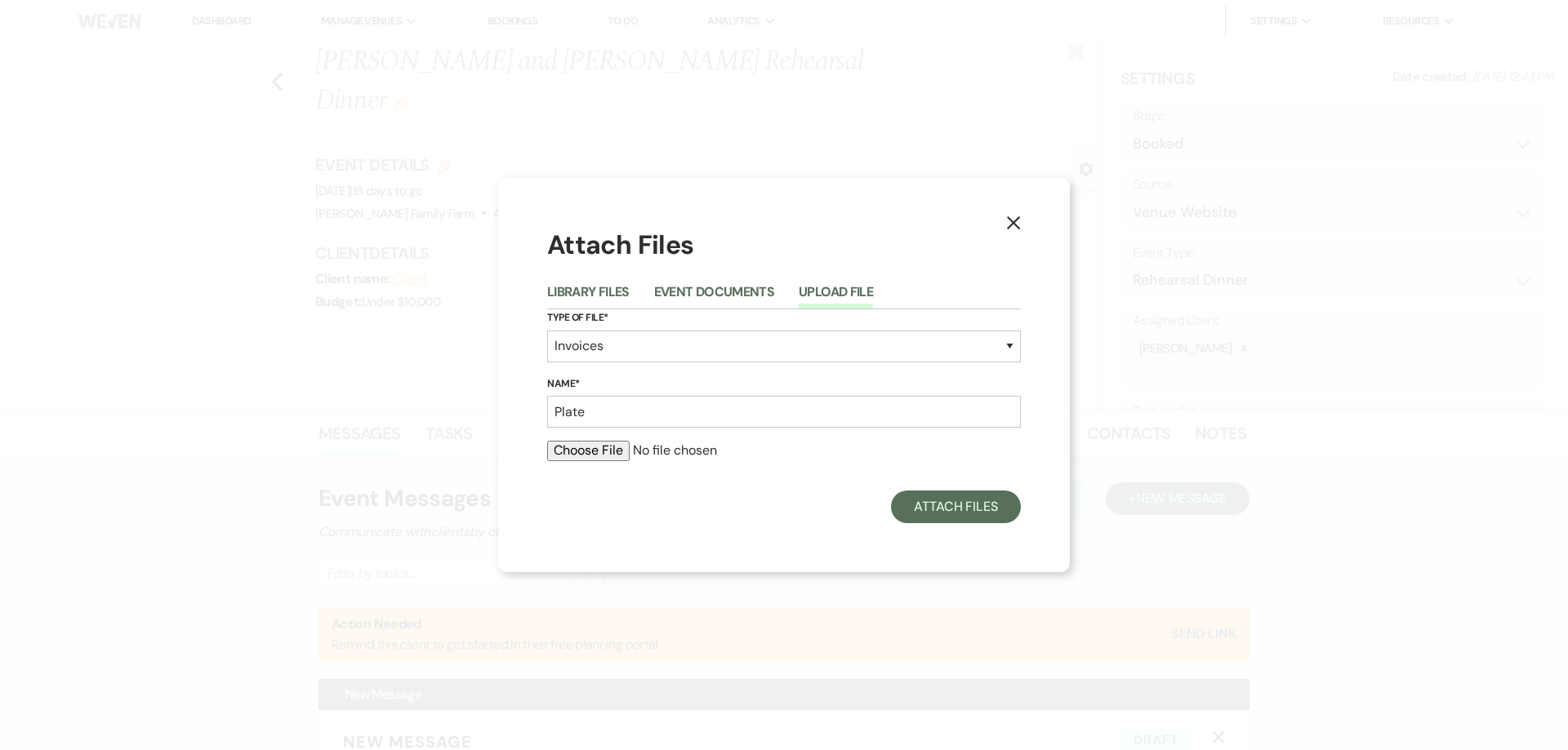
click at [1017, 228] on use "button" at bounding box center [1014, 223] width 14 height 13
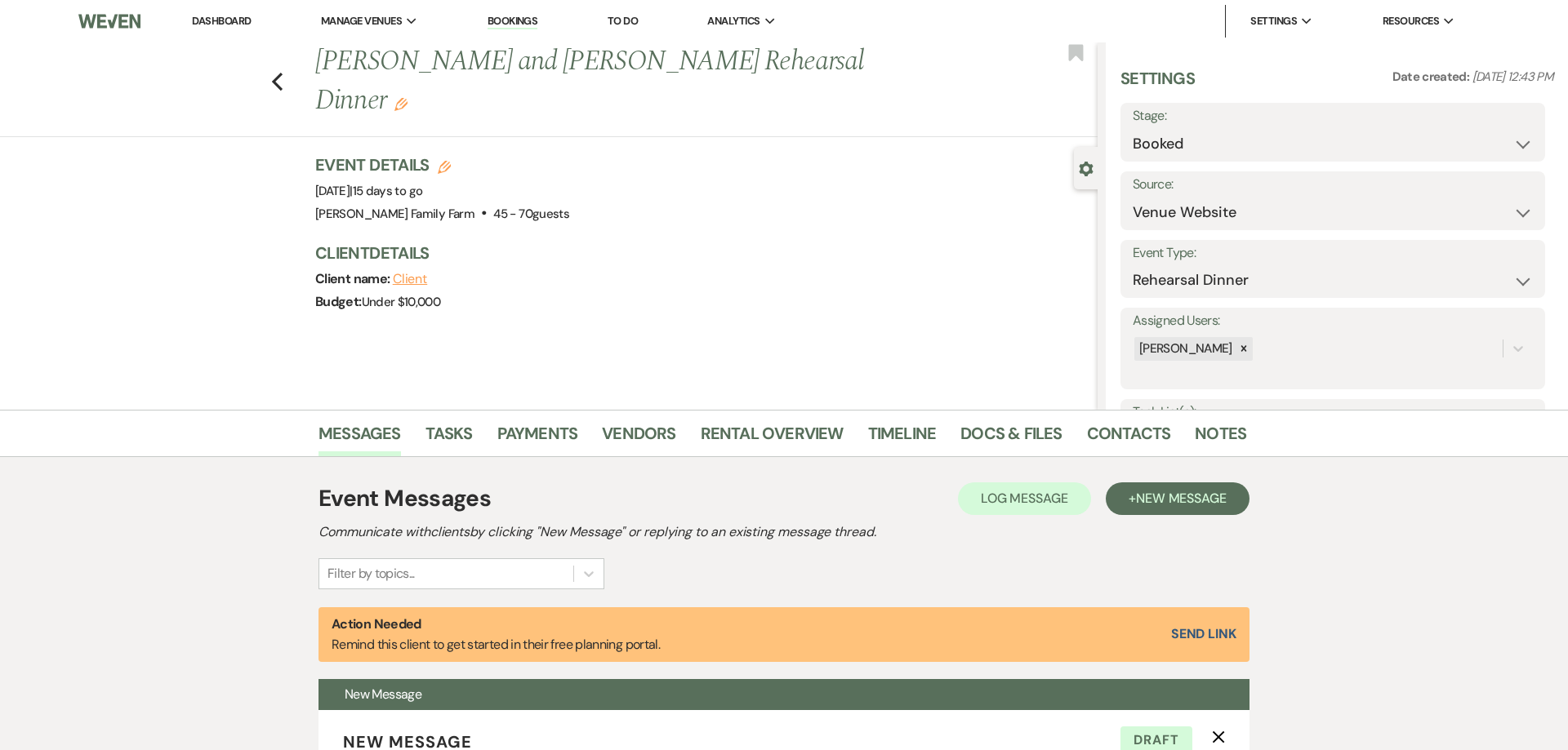
scroll to position [21, 0]
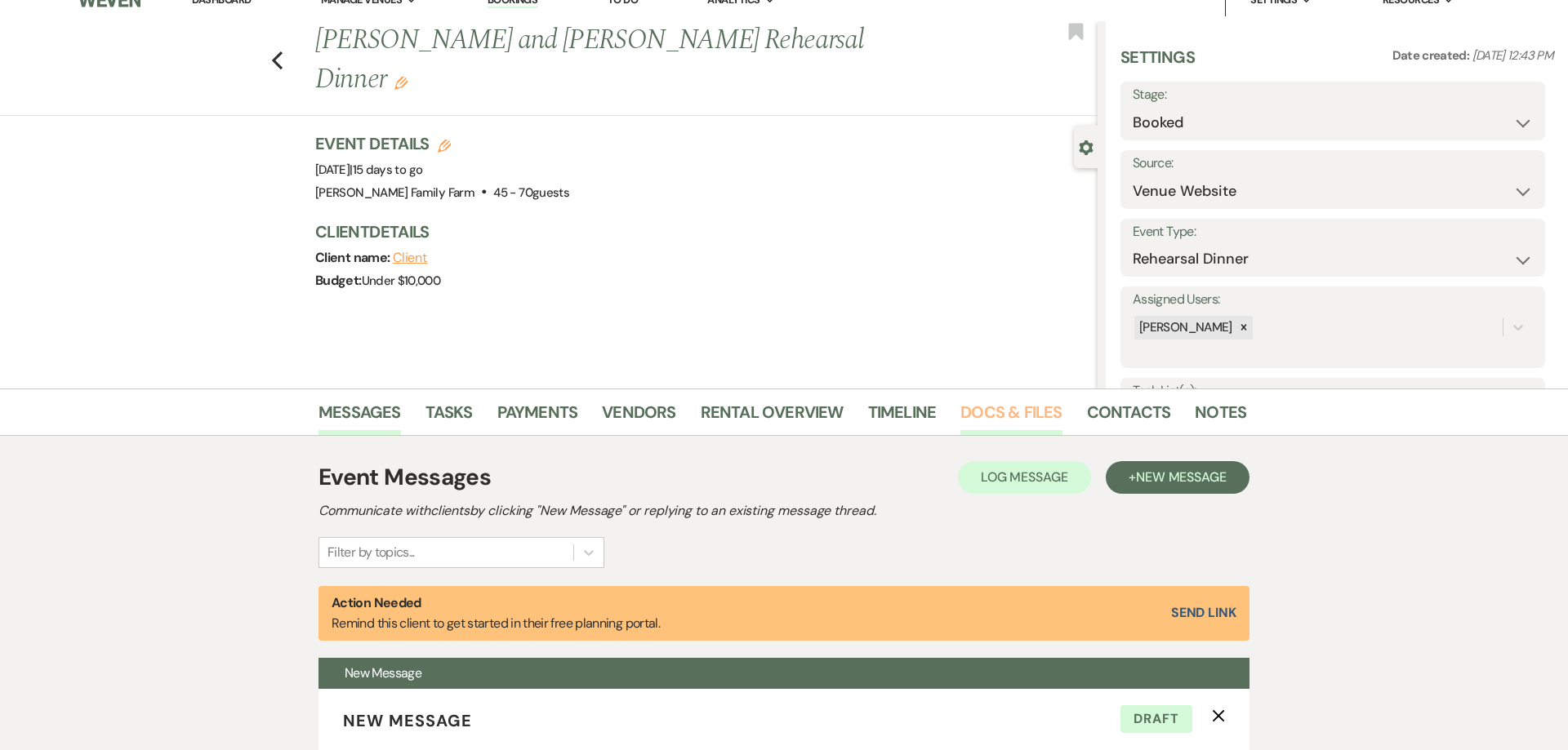
click at [993, 413] on link "Docs & Files" at bounding box center [1011, 416] width 101 height 36
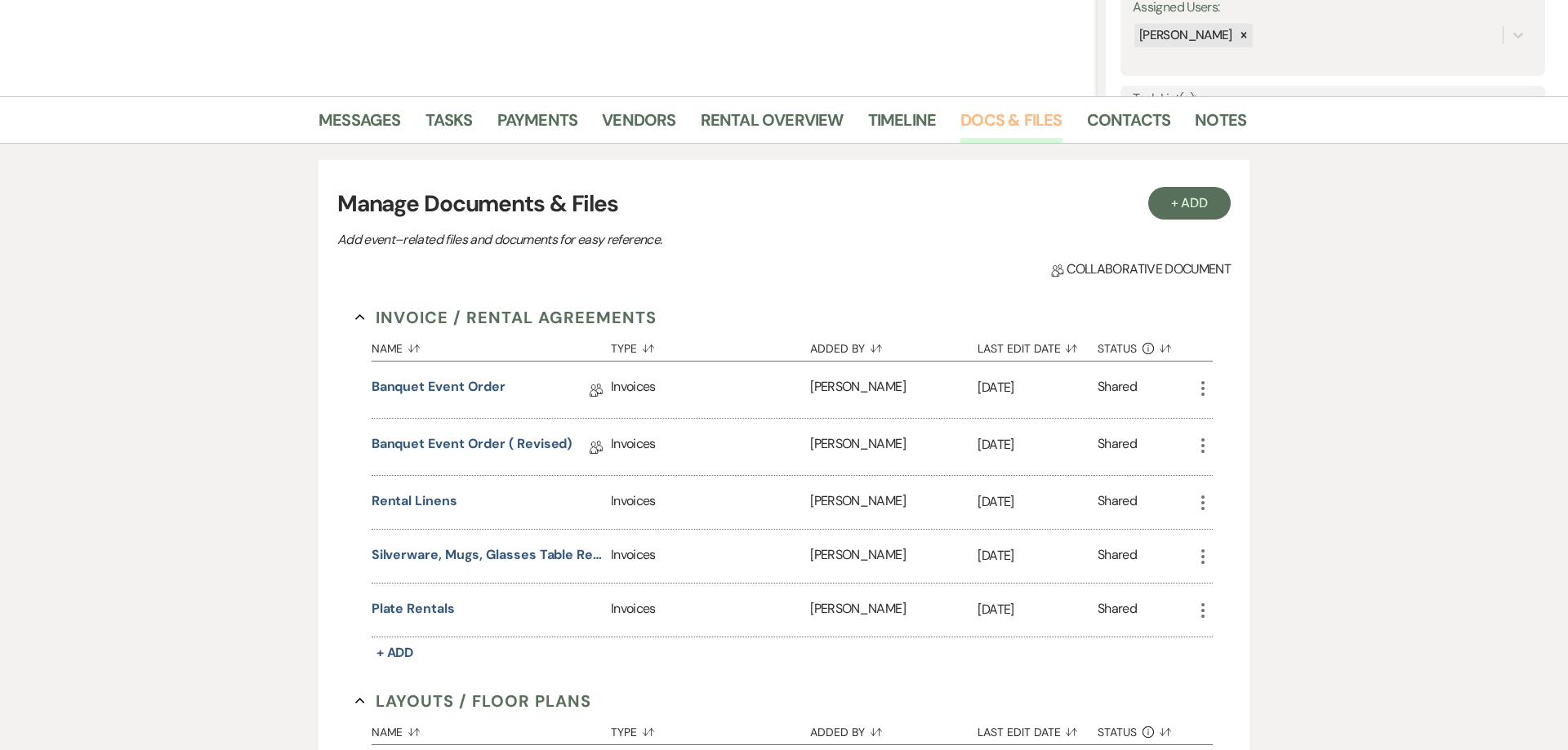
scroll to position [291, 0]
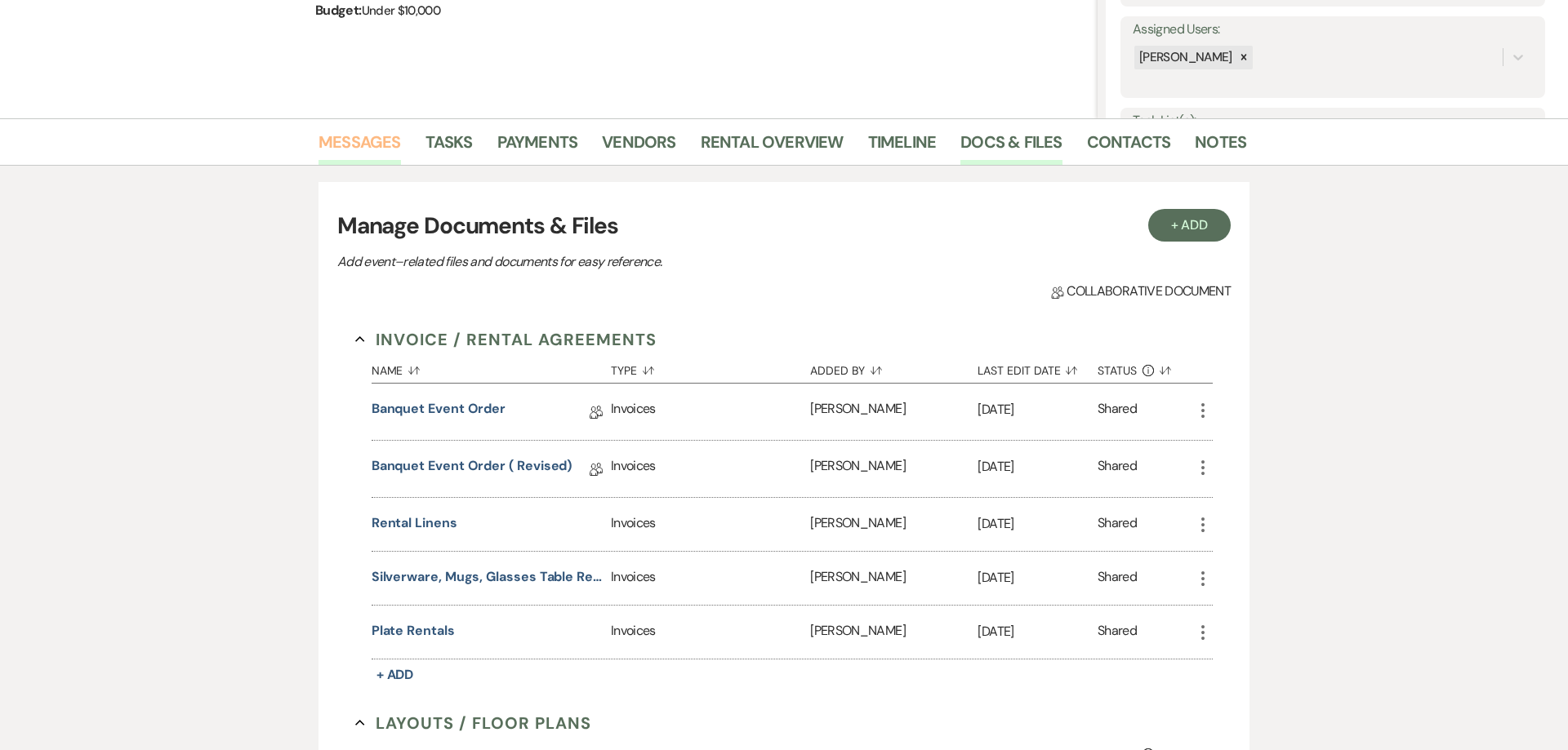
click at [356, 150] on link "Messages" at bounding box center [360, 147] width 83 height 36
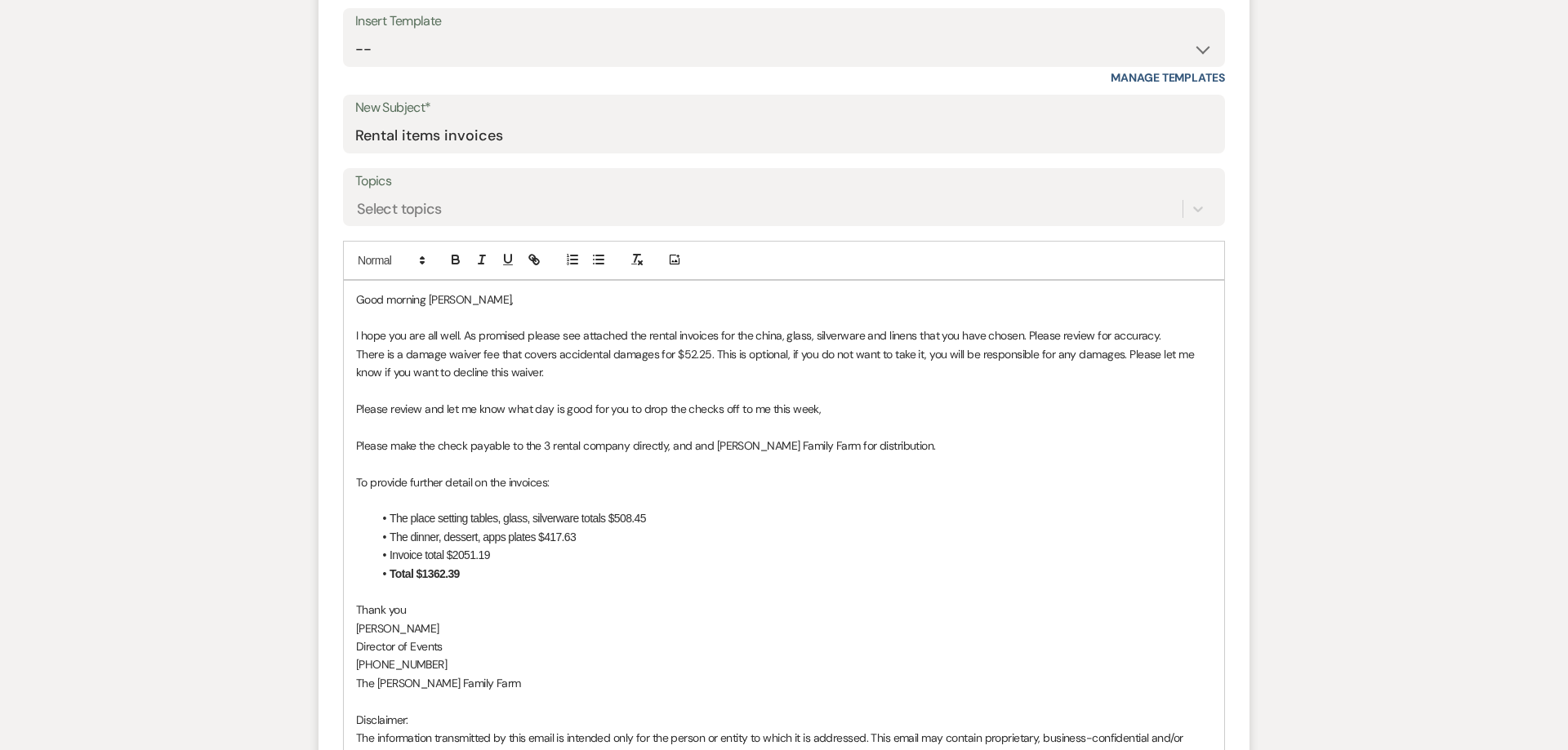
scroll to position [1104, 0]
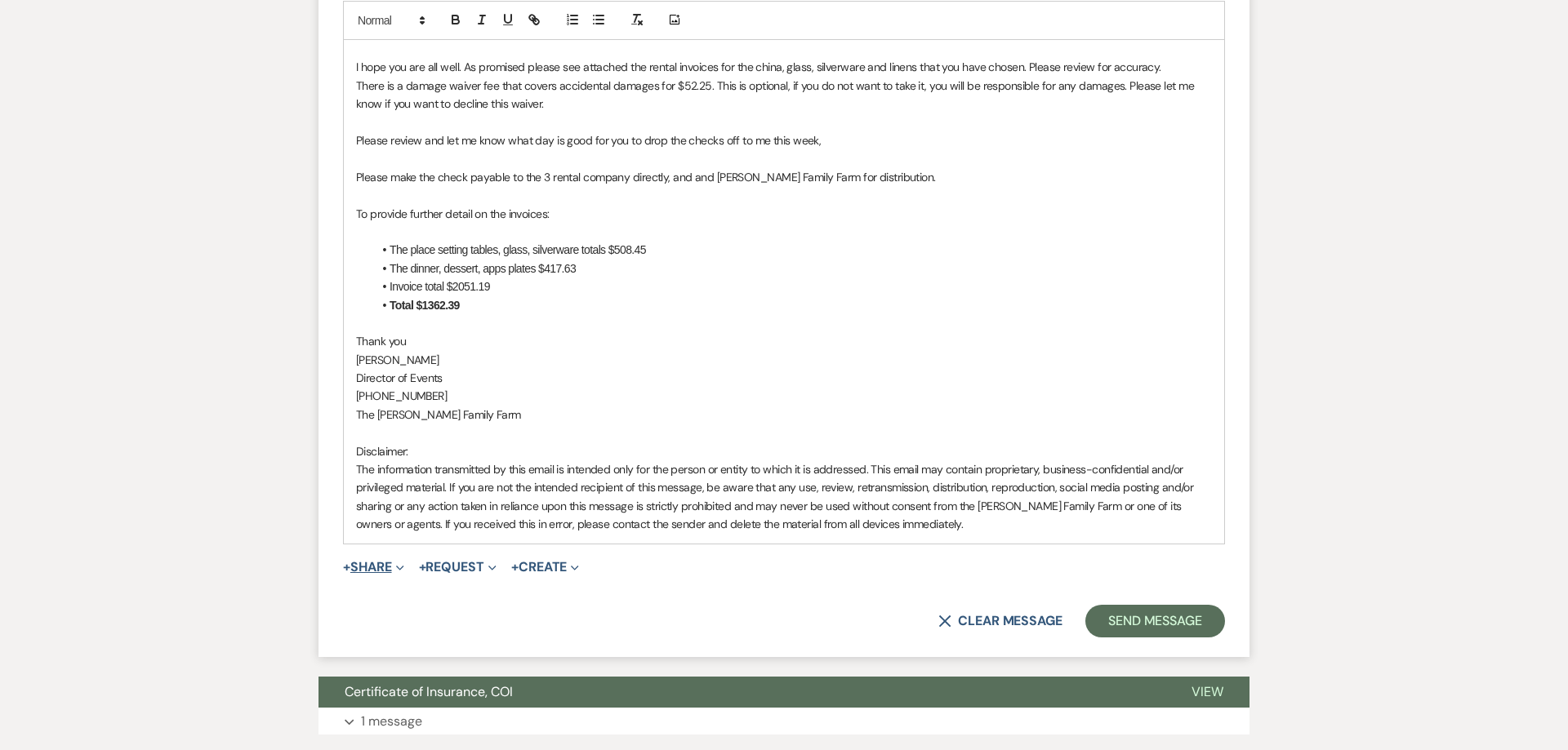
click at [381, 569] on button "+ Share Expand" at bounding box center [374, 568] width 62 height 13
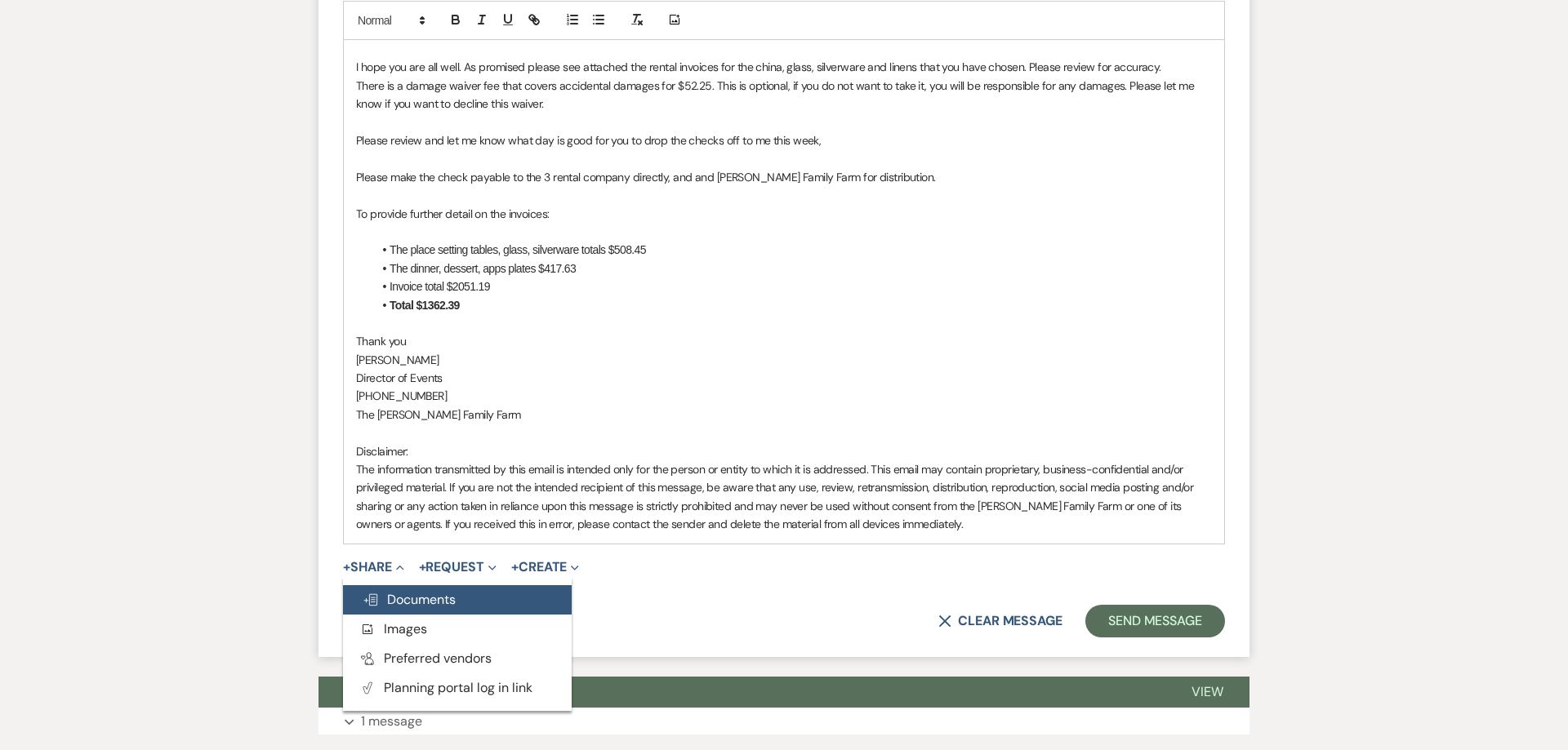
click at [392, 598] on span "Doc Upload Documents" at bounding box center [409, 600] width 94 height 17
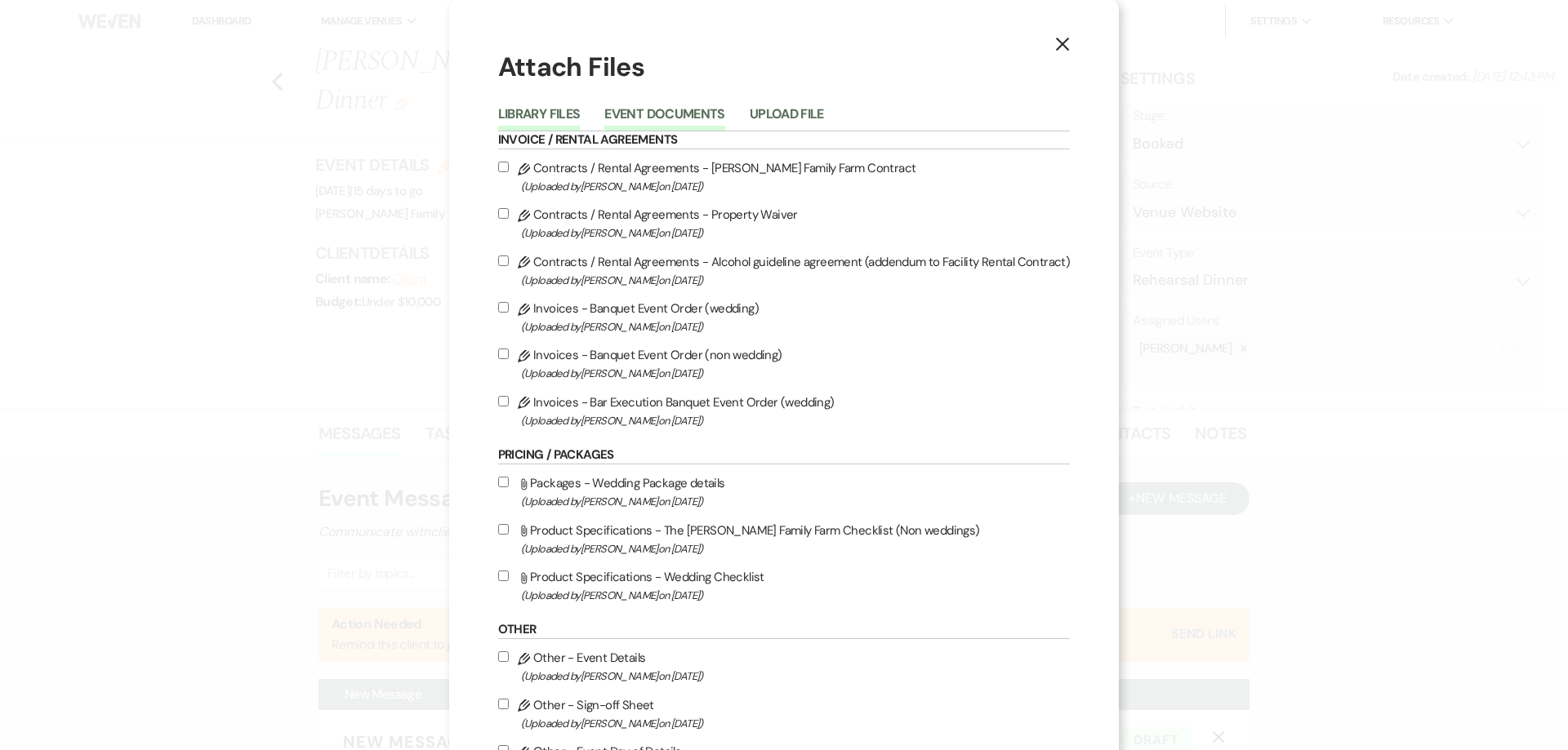
click at [664, 116] on button "Event Documents" at bounding box center [664, 120] width 120 height 23
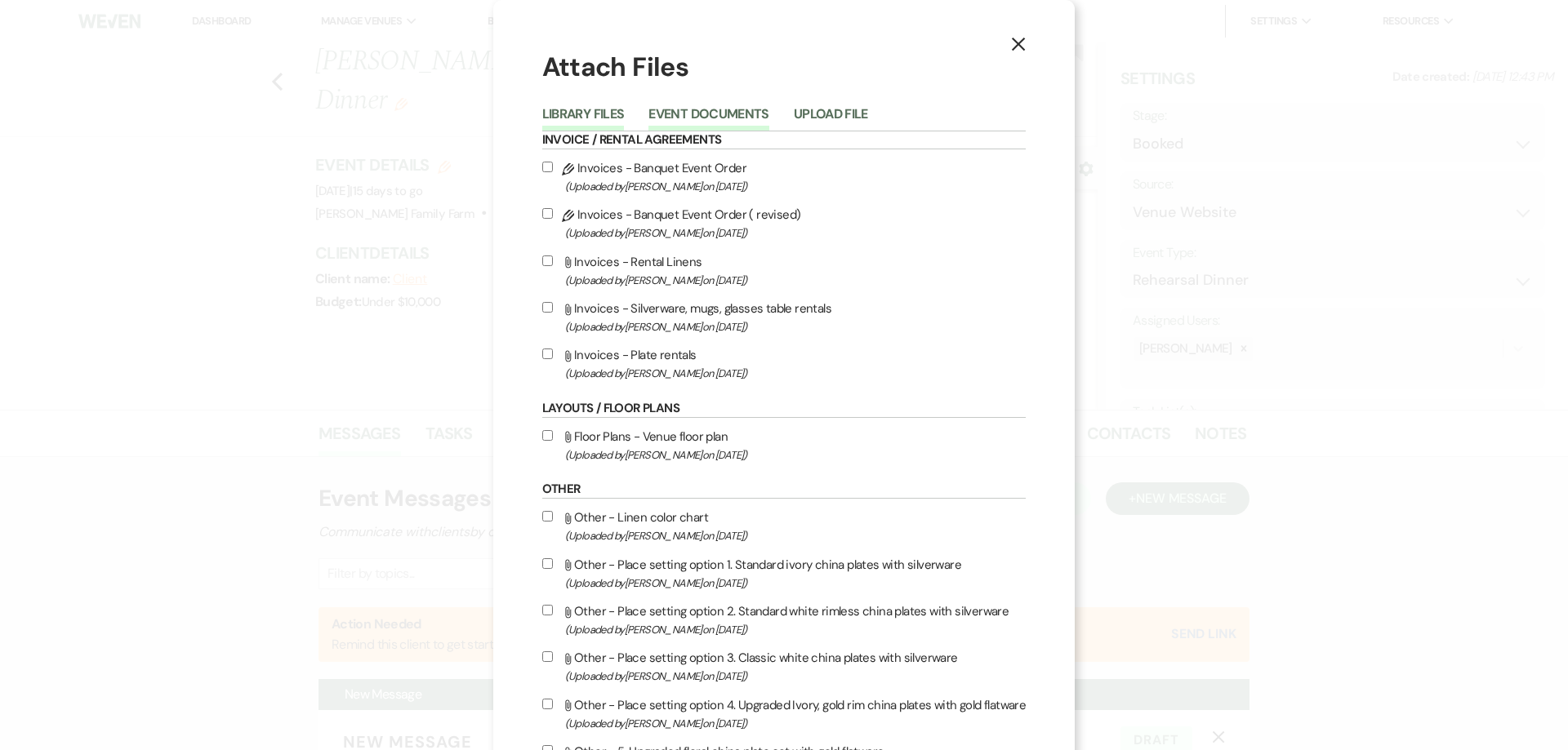
click at [584, 111] on button "Library Files" at bounding box center [583, 120] width 83 height 23
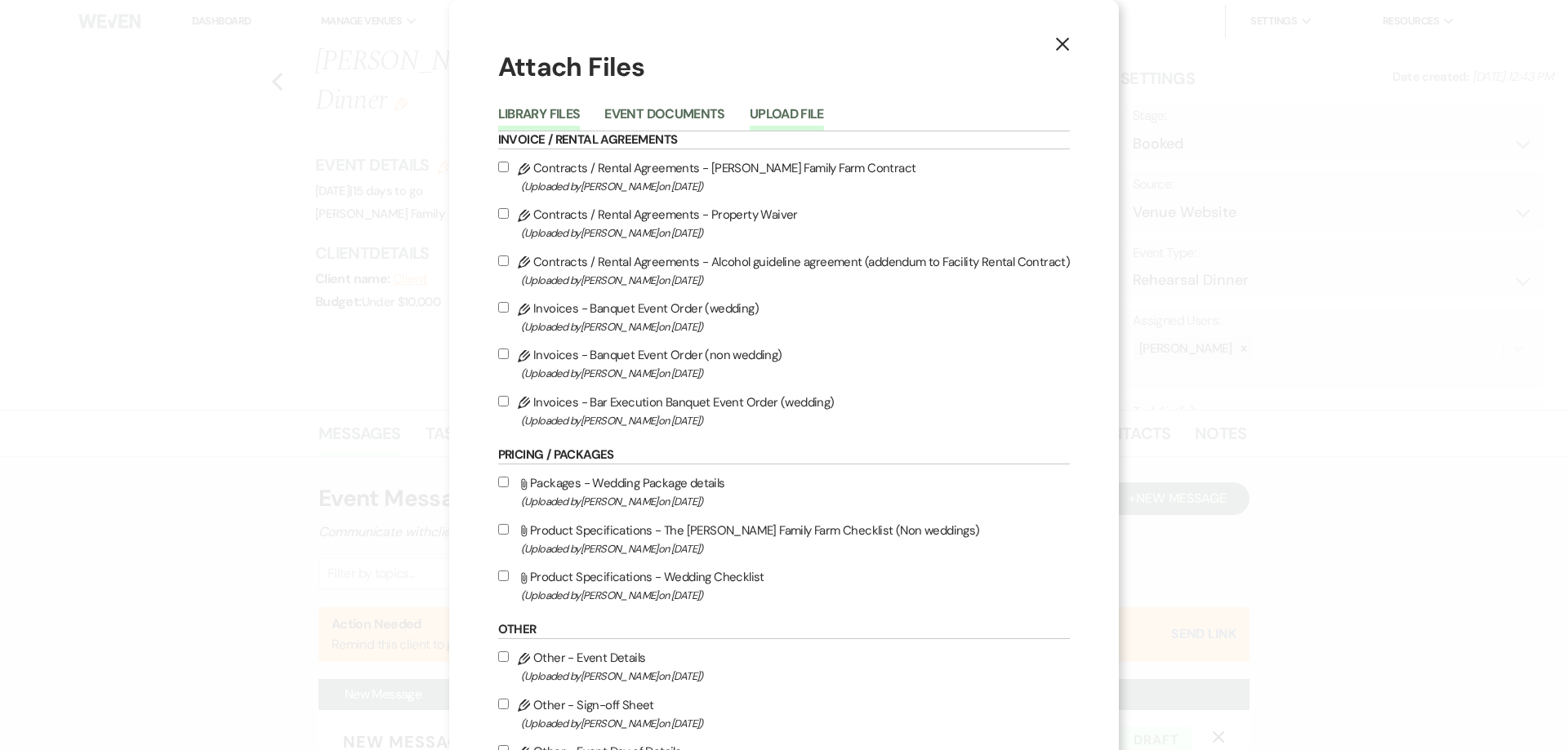
click at [798, 113] on button "Upload File" at bounding box center [786, 120] width 74 height 23
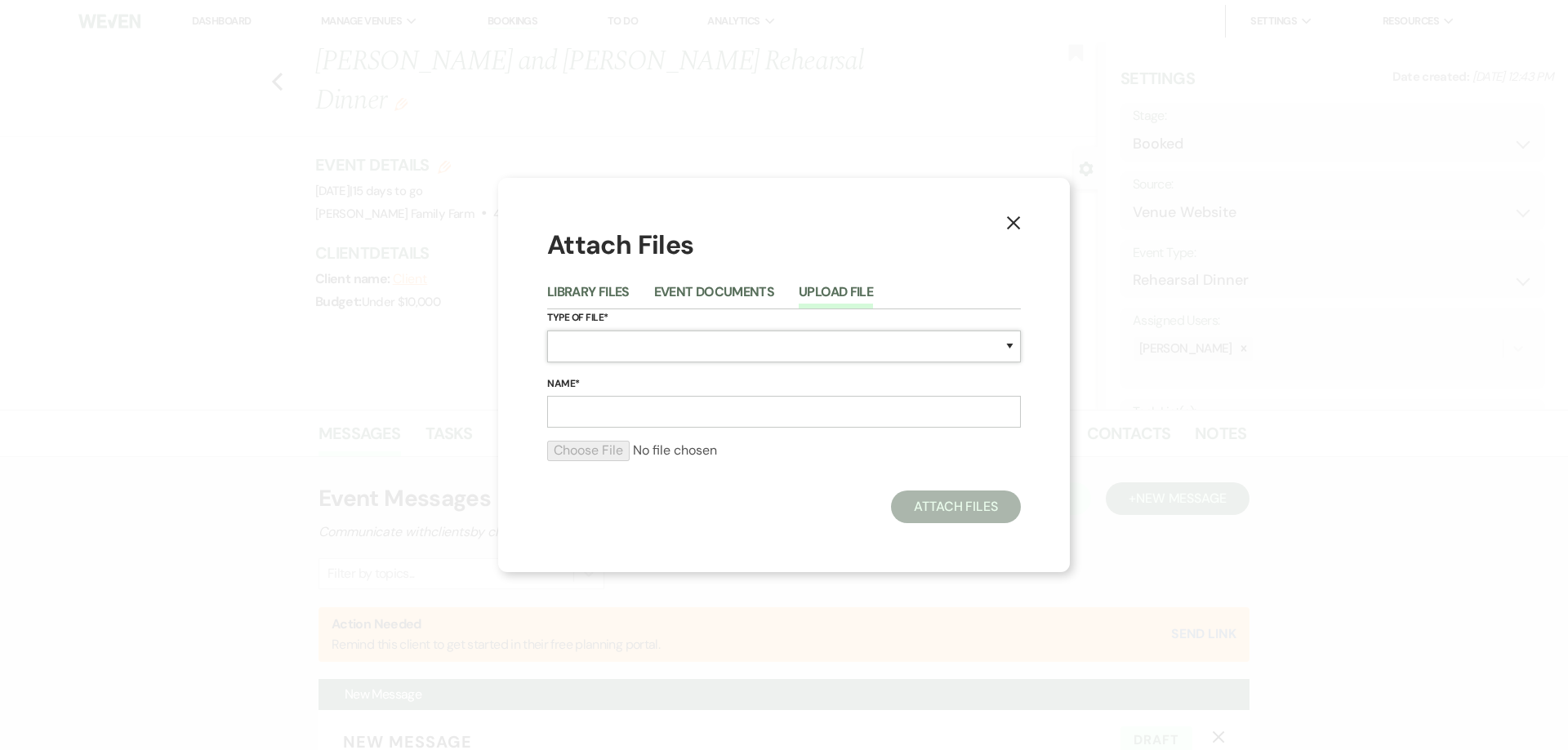
click at [547, 331] on select "Special Event Insurance Vendor Certificate of Insurance Contracts / Rental Agre…" at bounding box center [783, 346] width 473 height 32
click at [1014, 223] on icon "X" at bounding box center [1013, 223] width 14 height 14
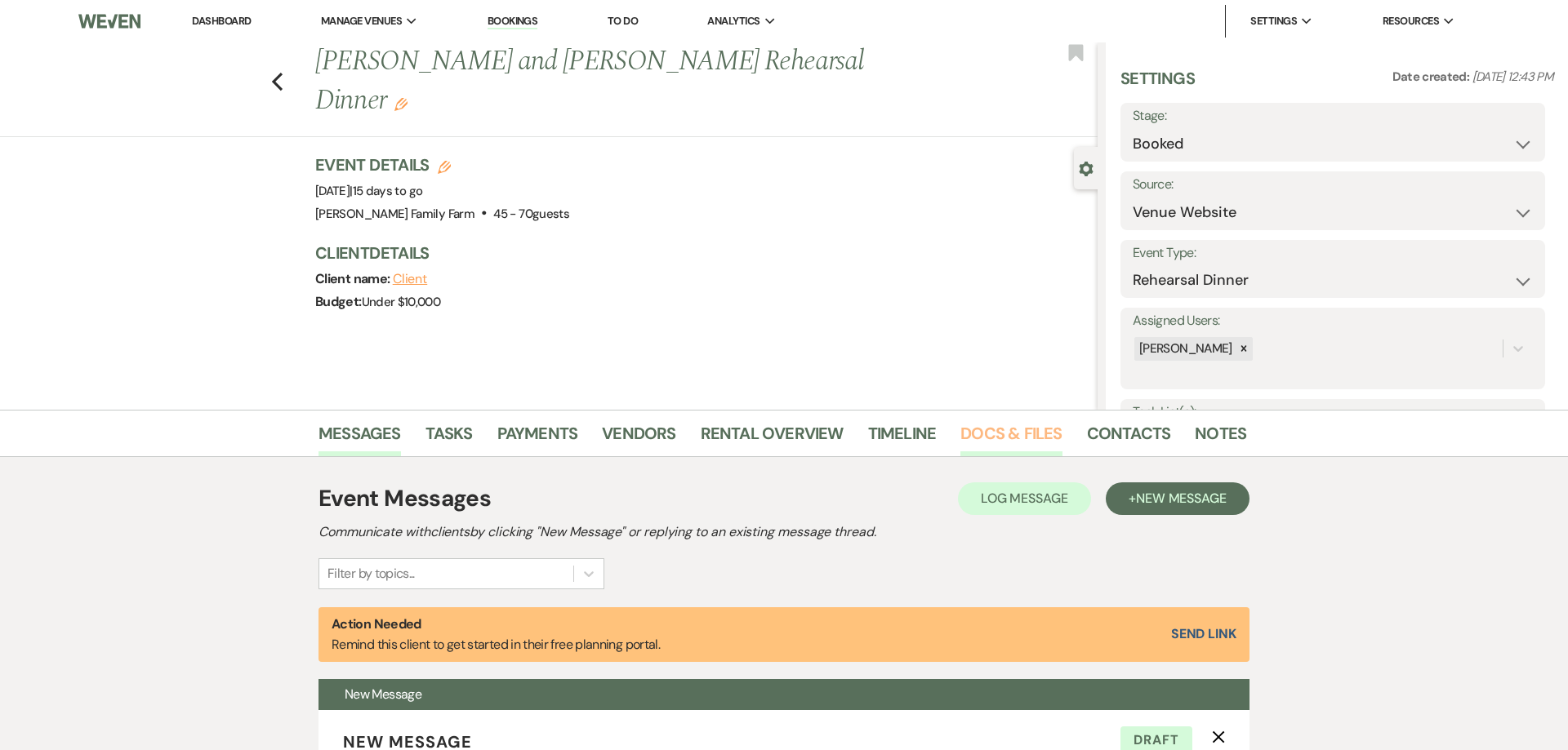
click at [981, 439] on link "Docs & Files" at bounding box center [1011, 438] width 101 height 36
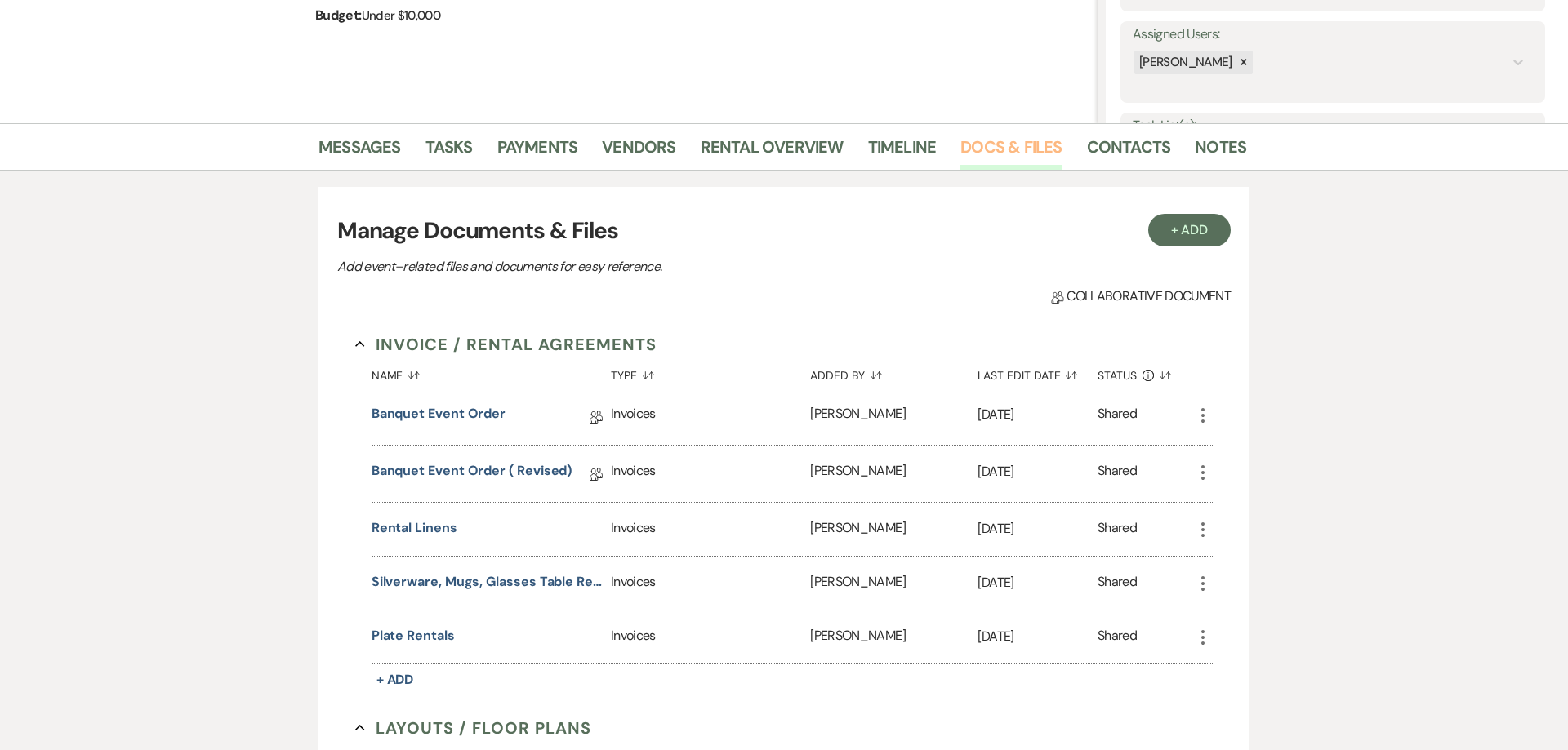
scroll to position [83, 0]
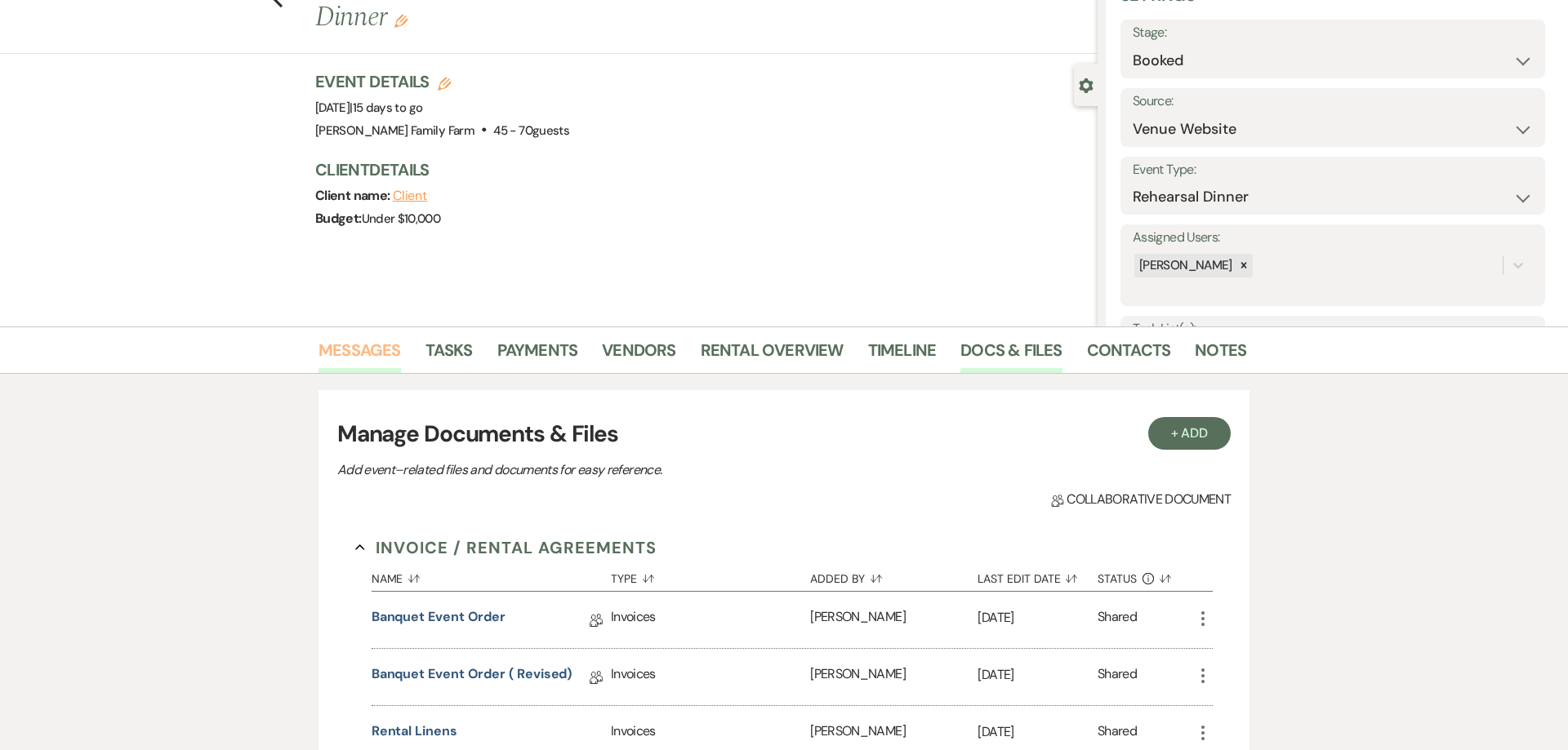
click at [376, 358] on link "Messages" at bounding box center [360, 355] width 83 height 36
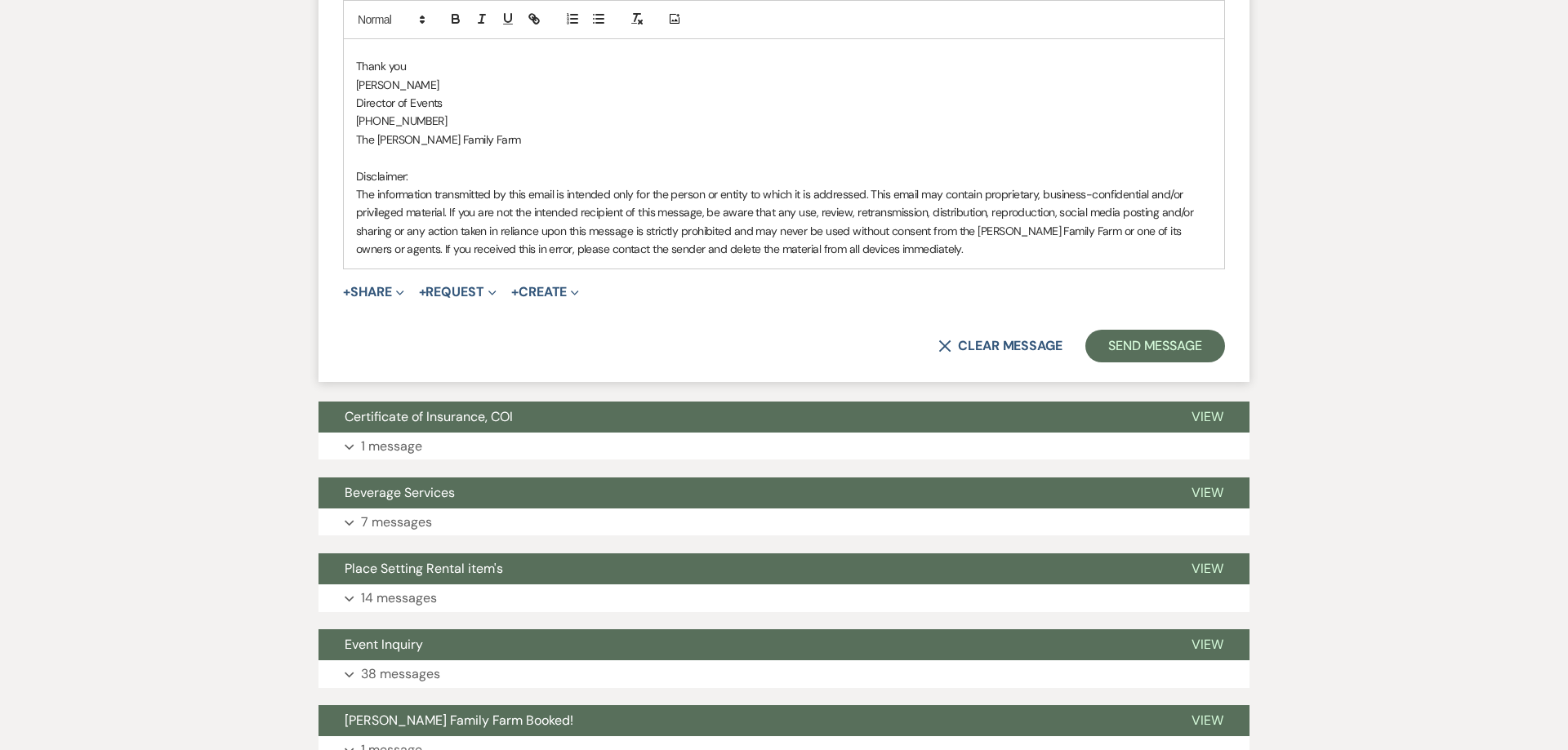
scroll to position [1395, 0]
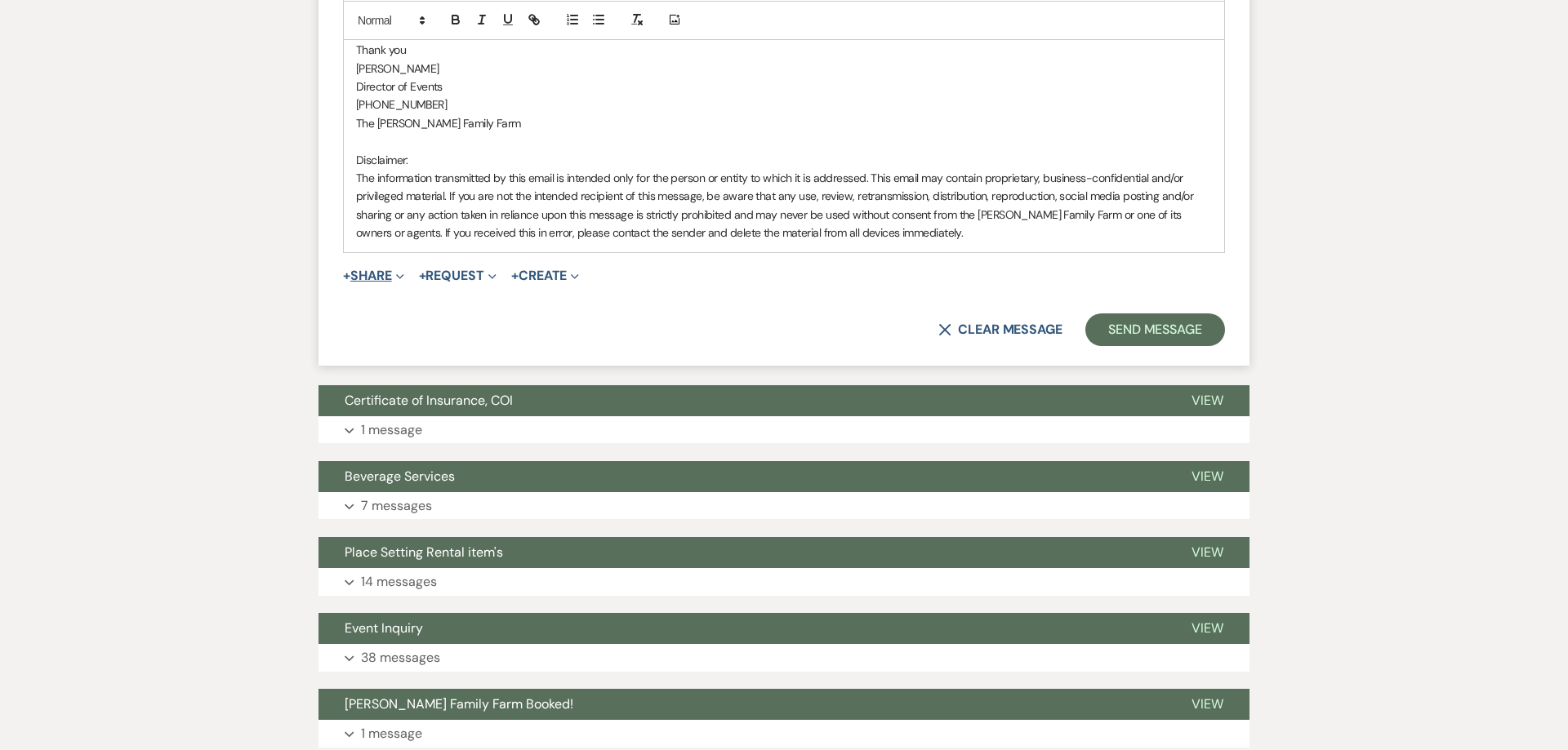
click at [370, 279] on button "+ Share Expand" at bounding box center [374, 276] width 62 height 13
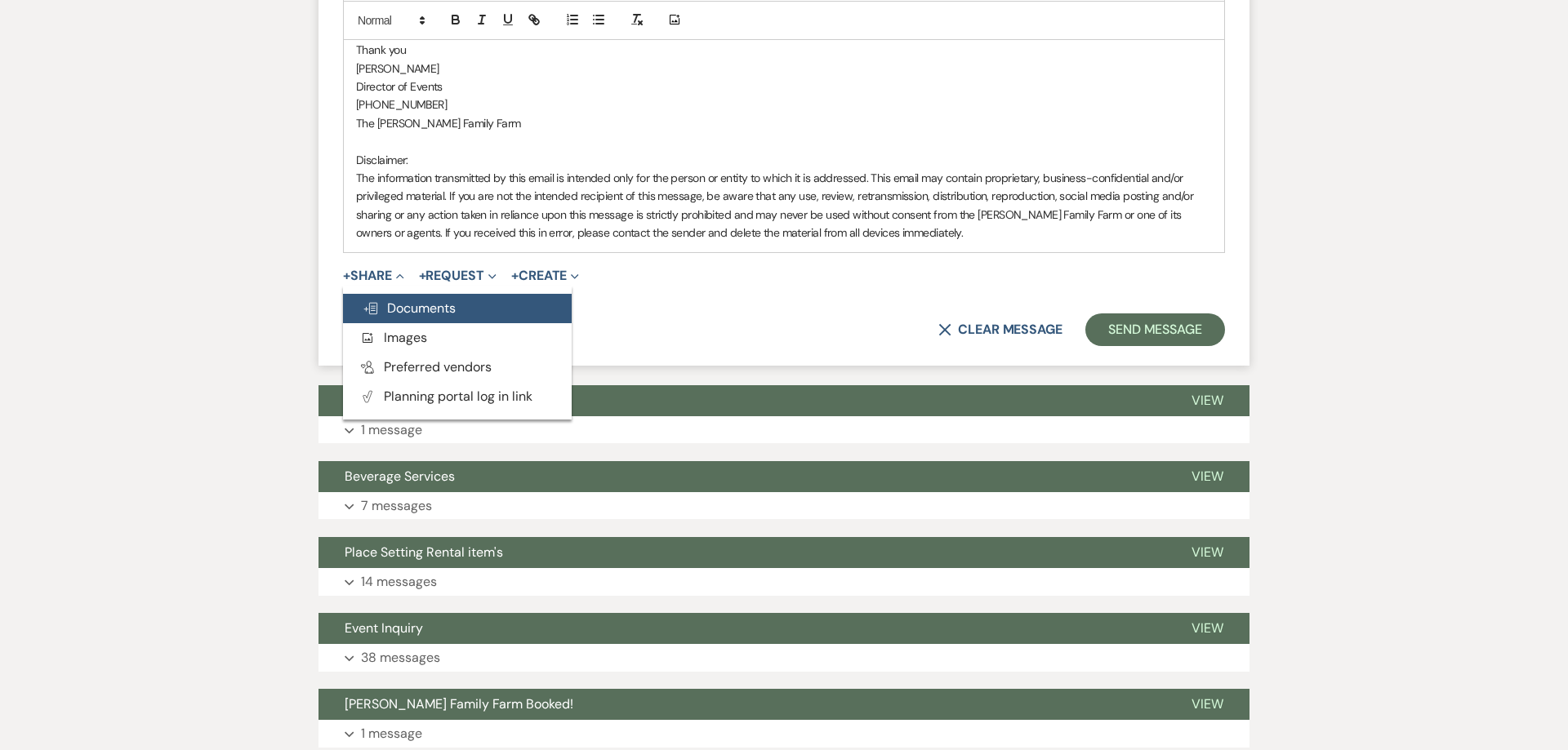
click at [381, 311] on span "Doc Upload Documents" at bounding box center [409, 308] width 94 height 17
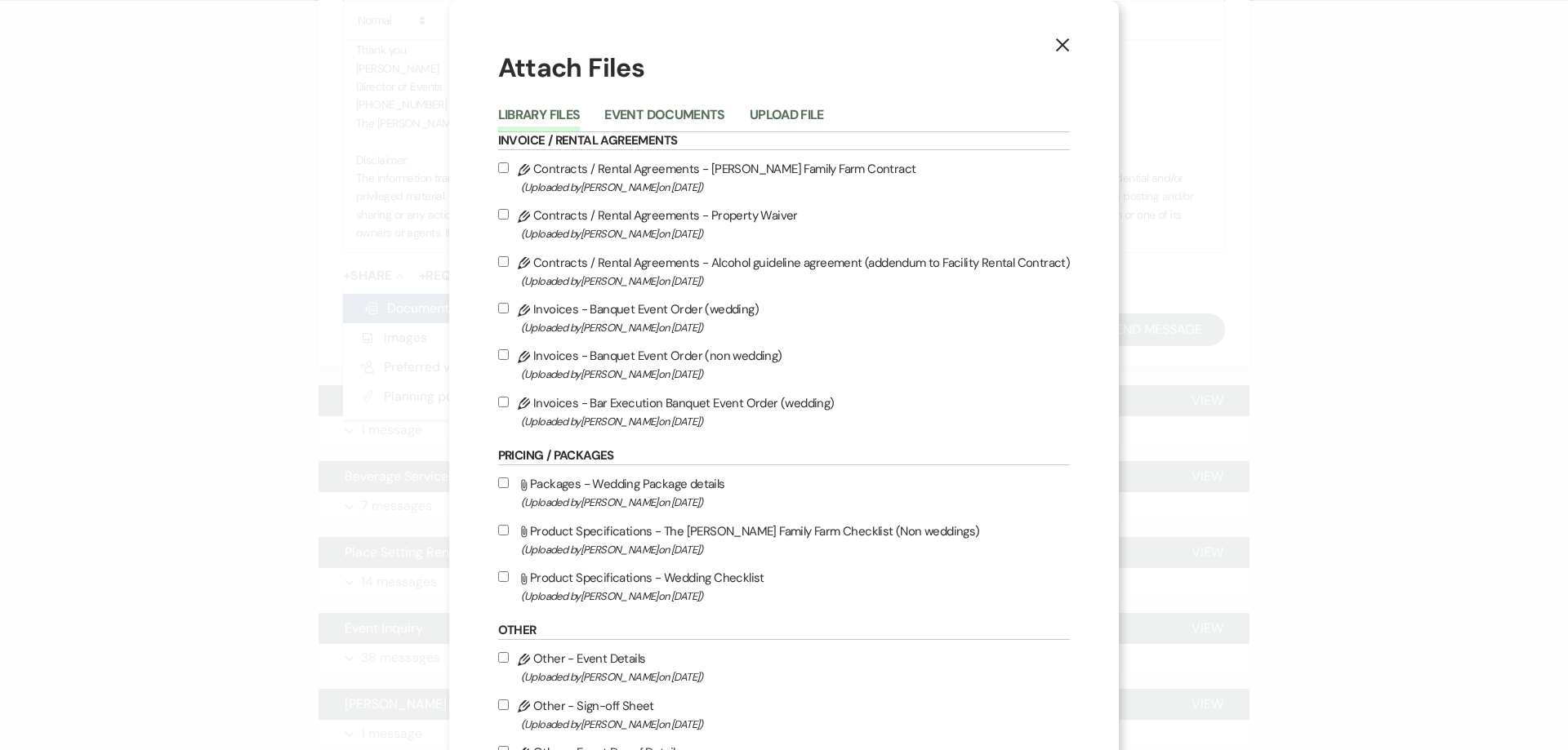
scroll to position [0, 0]
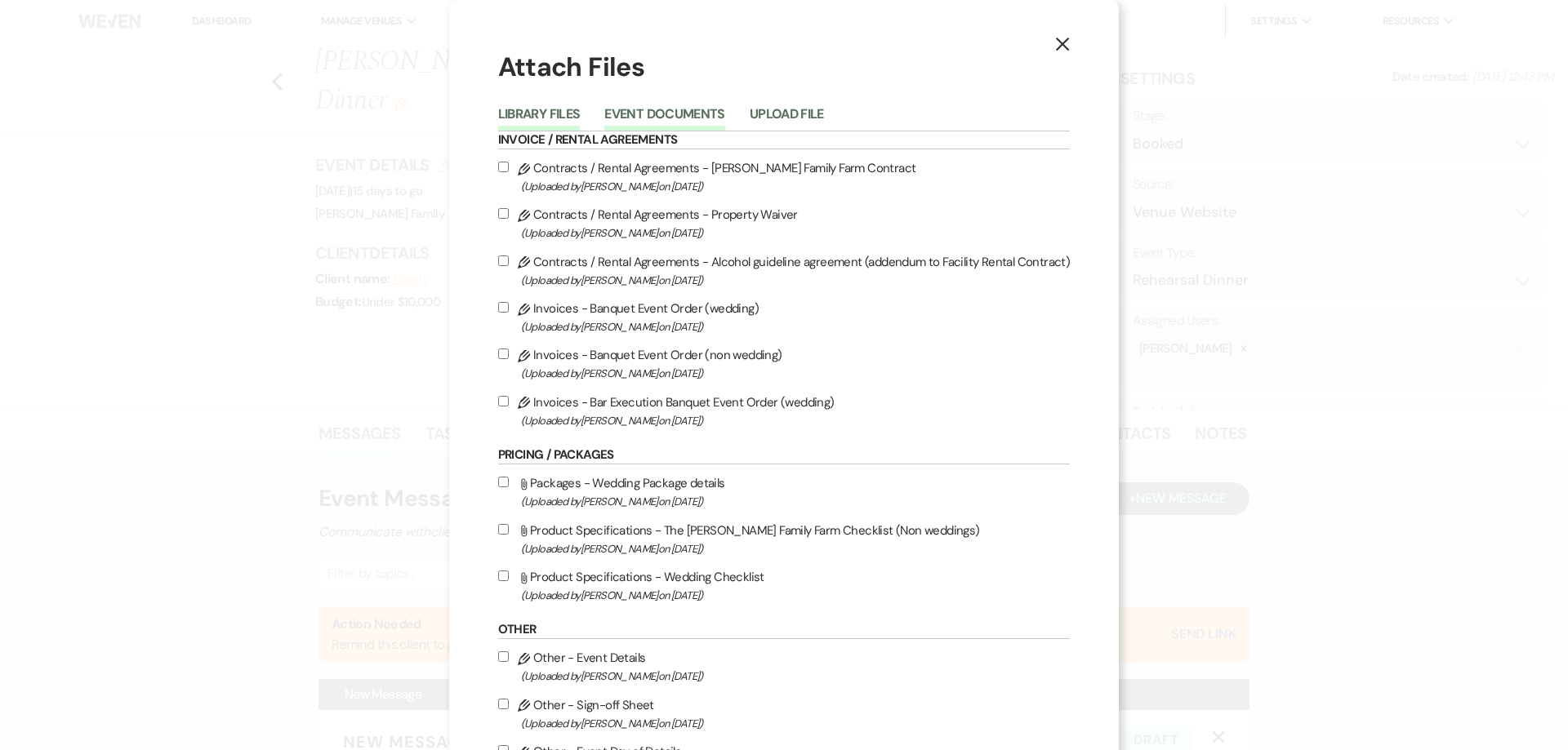
click at [635, 115] on button "Event Documents" at bounding box center [664, 120] width 120 height 23
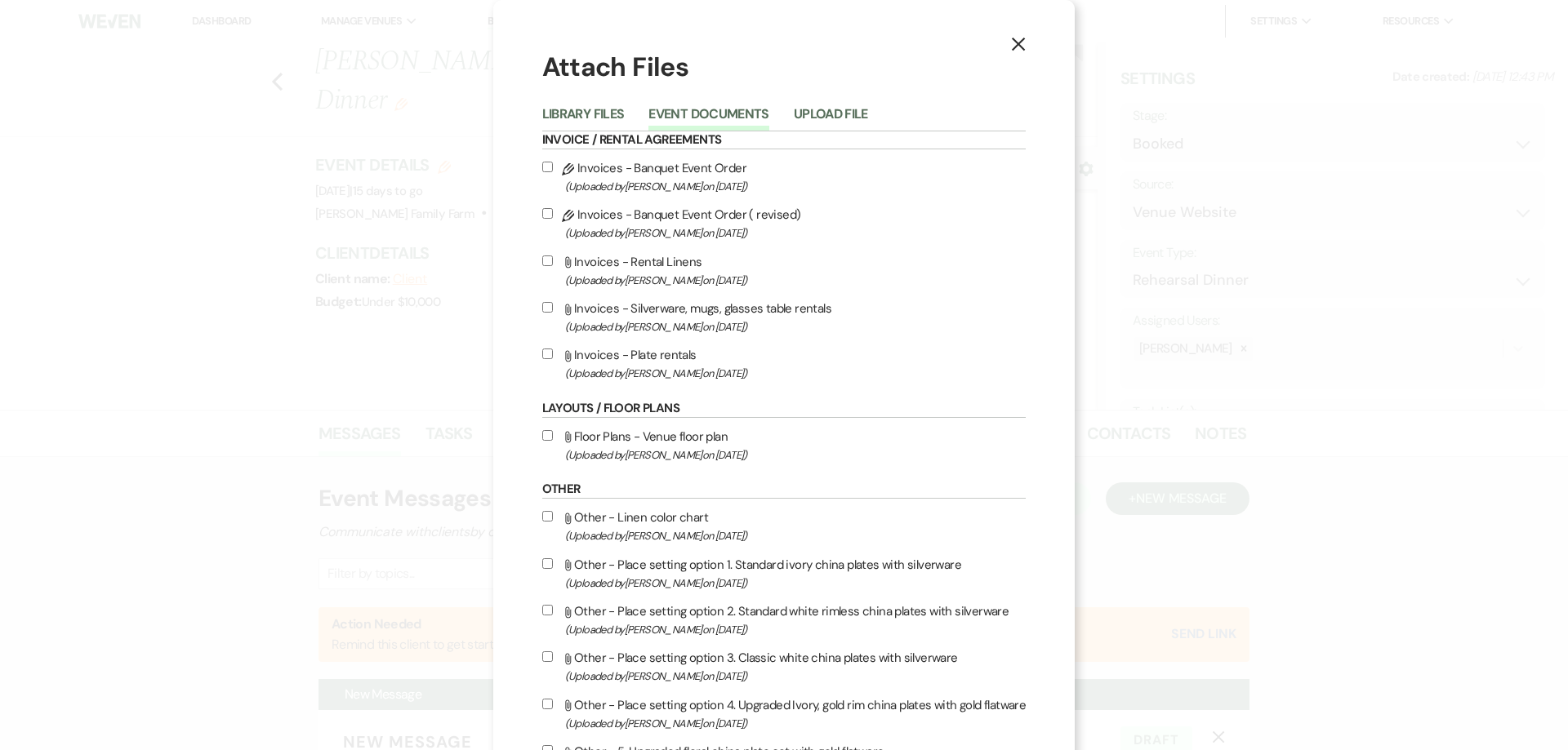
click at [550, 360] on input "Attach File Invoices - Plate rentals (Uploaded by [PERSON_NAME] on [DATE] )" at bounding box center [547, 354] width 11 height 11
checkbox input "true"
click at [553, 311] on input "Attach File Invoices - Silverware, mugs, glasses table rentals (Uploaded by [PE…" at bounding box center [547, 307] width 11 height 11
checkbox input "true"
click at [553, 266] on input "Attach File Invoices - Rental Linens (Uploaded by [PERSON_NAME] on [DATE] )" at bounding box center [547, 260] width 11 height 11
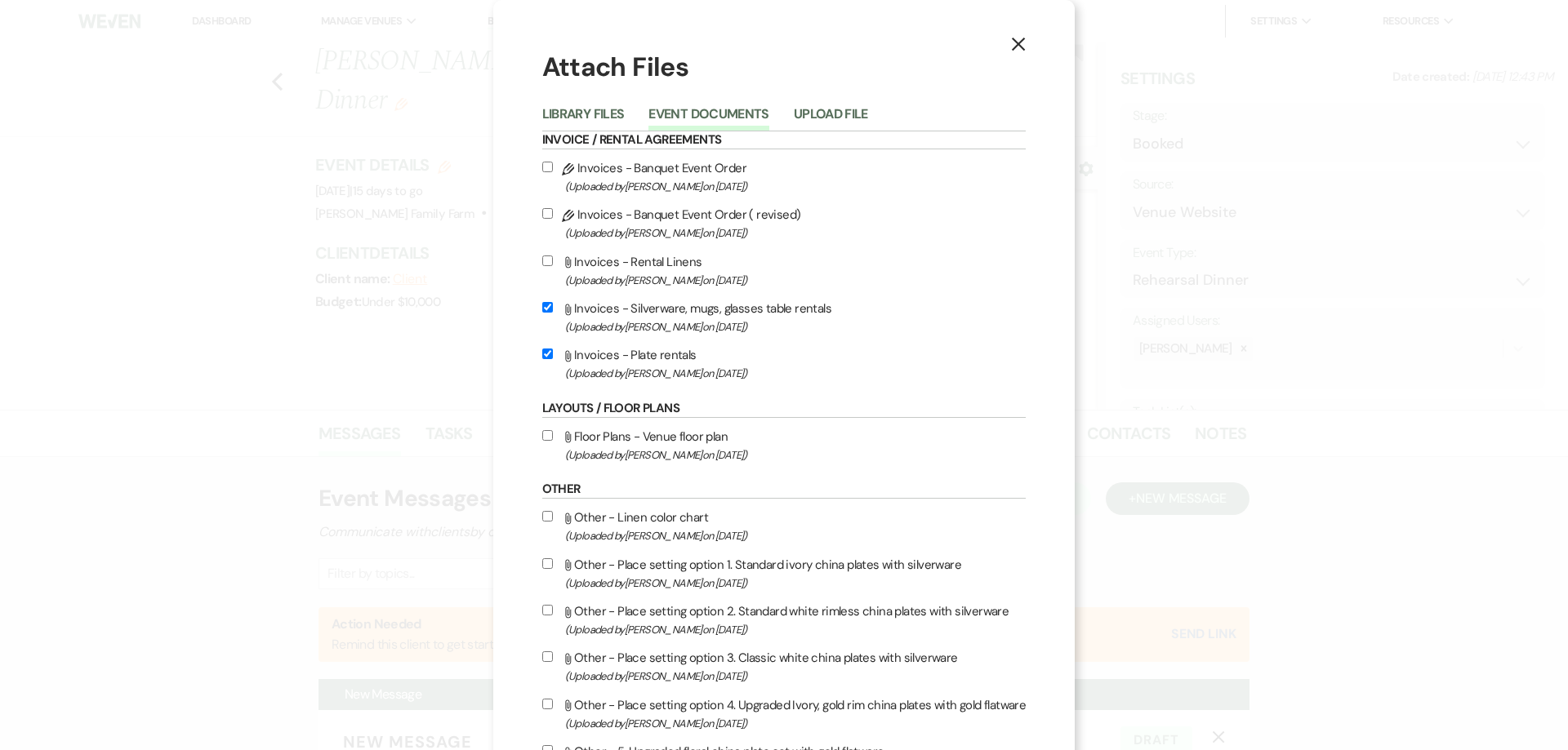
checkbox input "true"
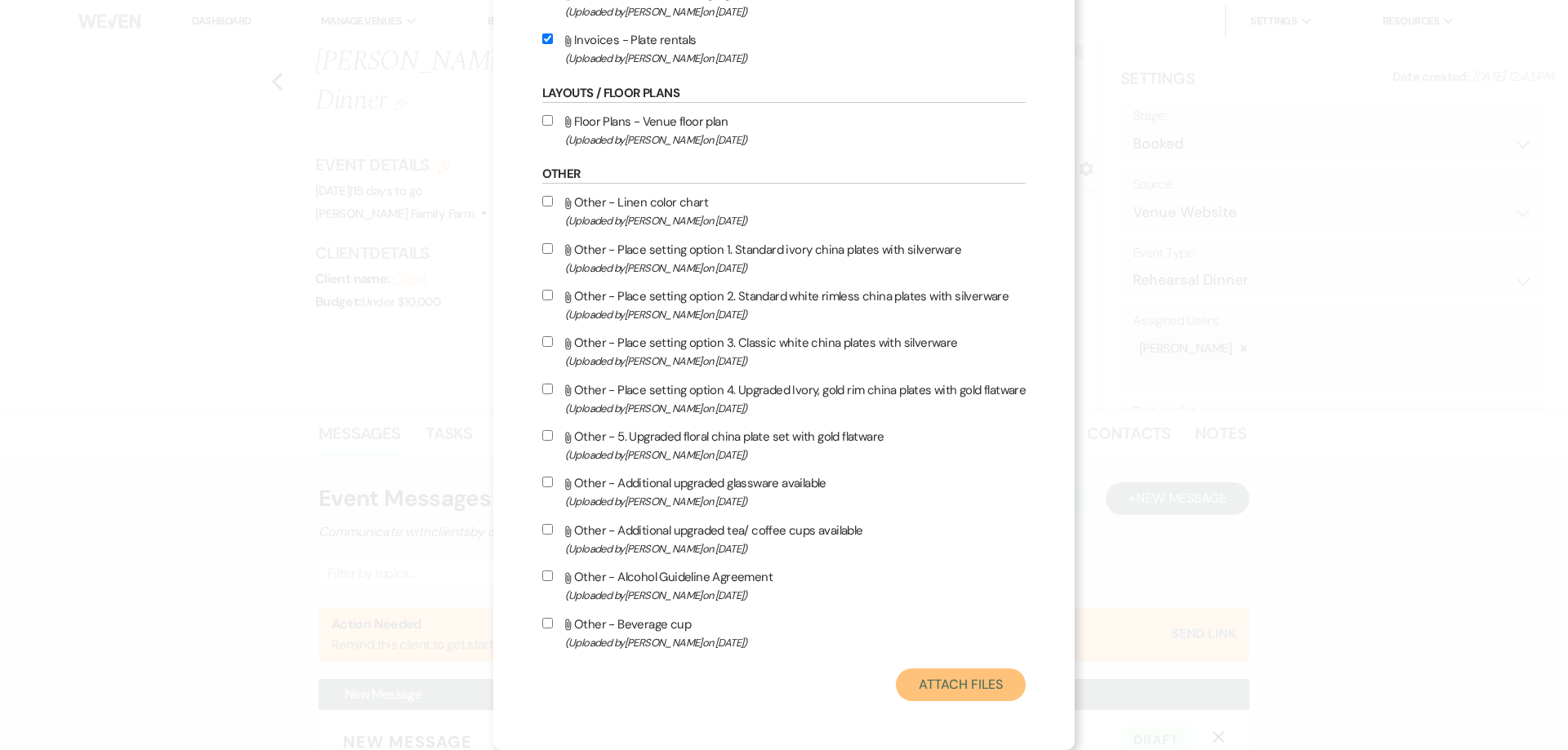
click at [953, 683] on button "Attach Files" at bounding box center [960, 684] width 130 height 33
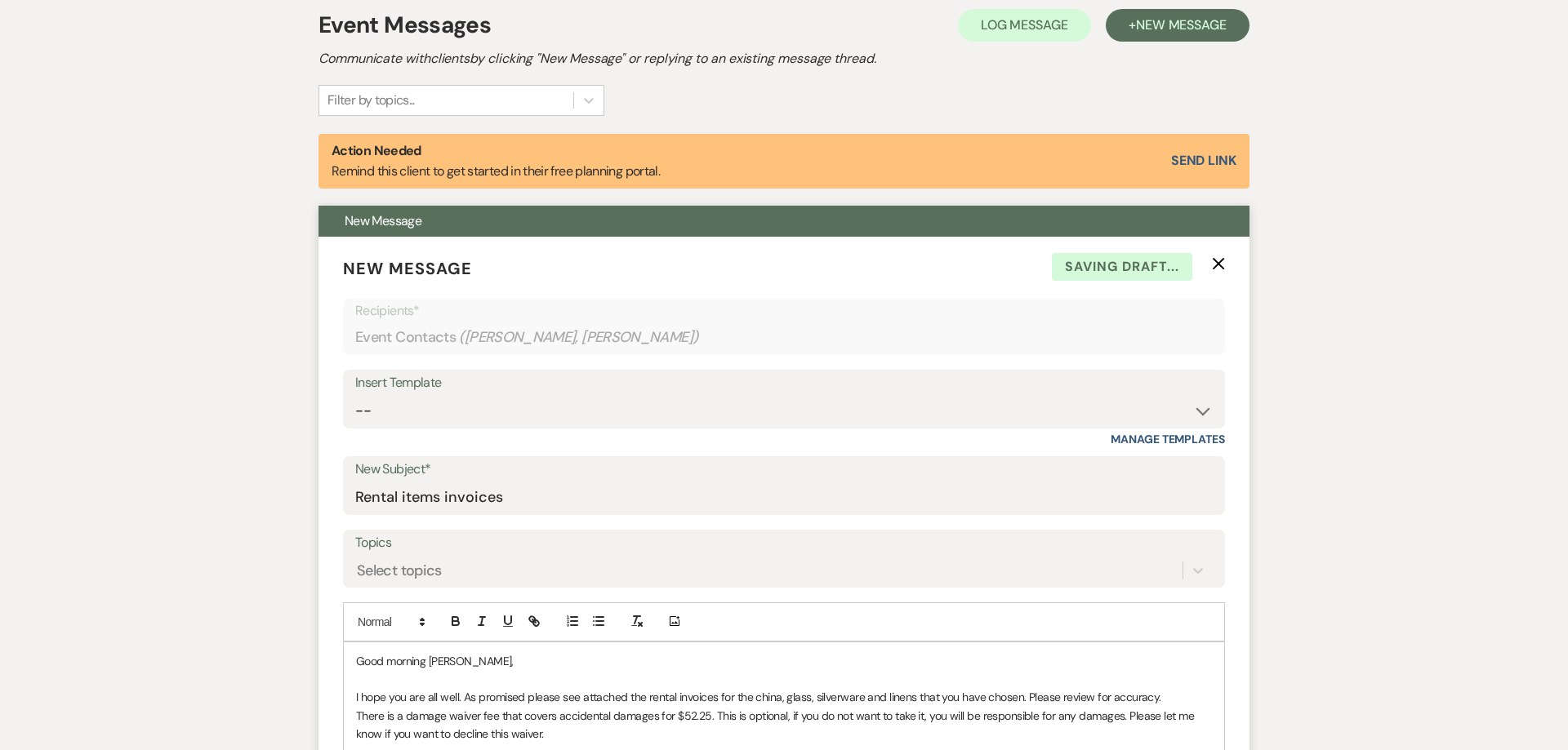
scroll to position [729, 0]
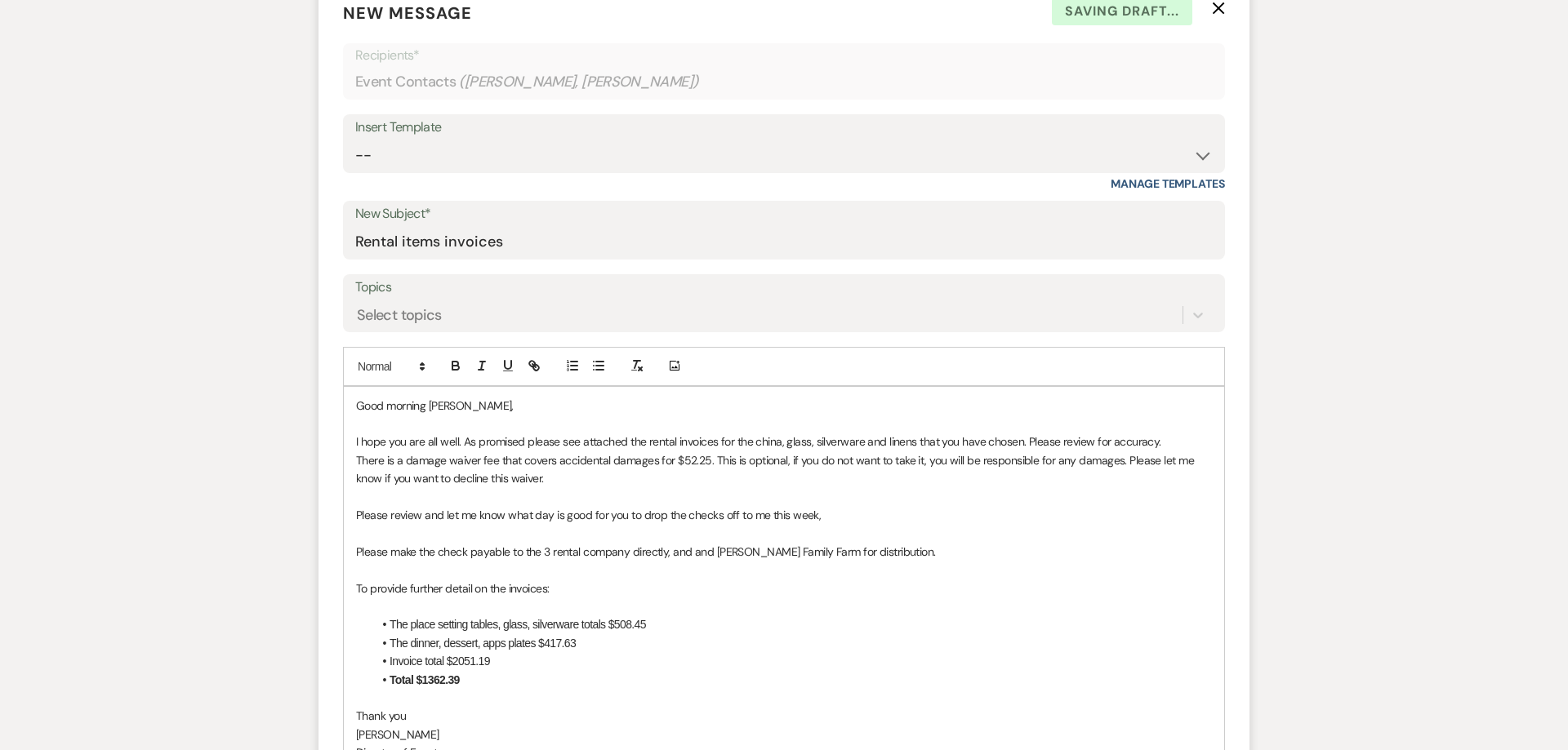
click at [424, 425] on p at bounding box center [783, 423] width 855 height 18
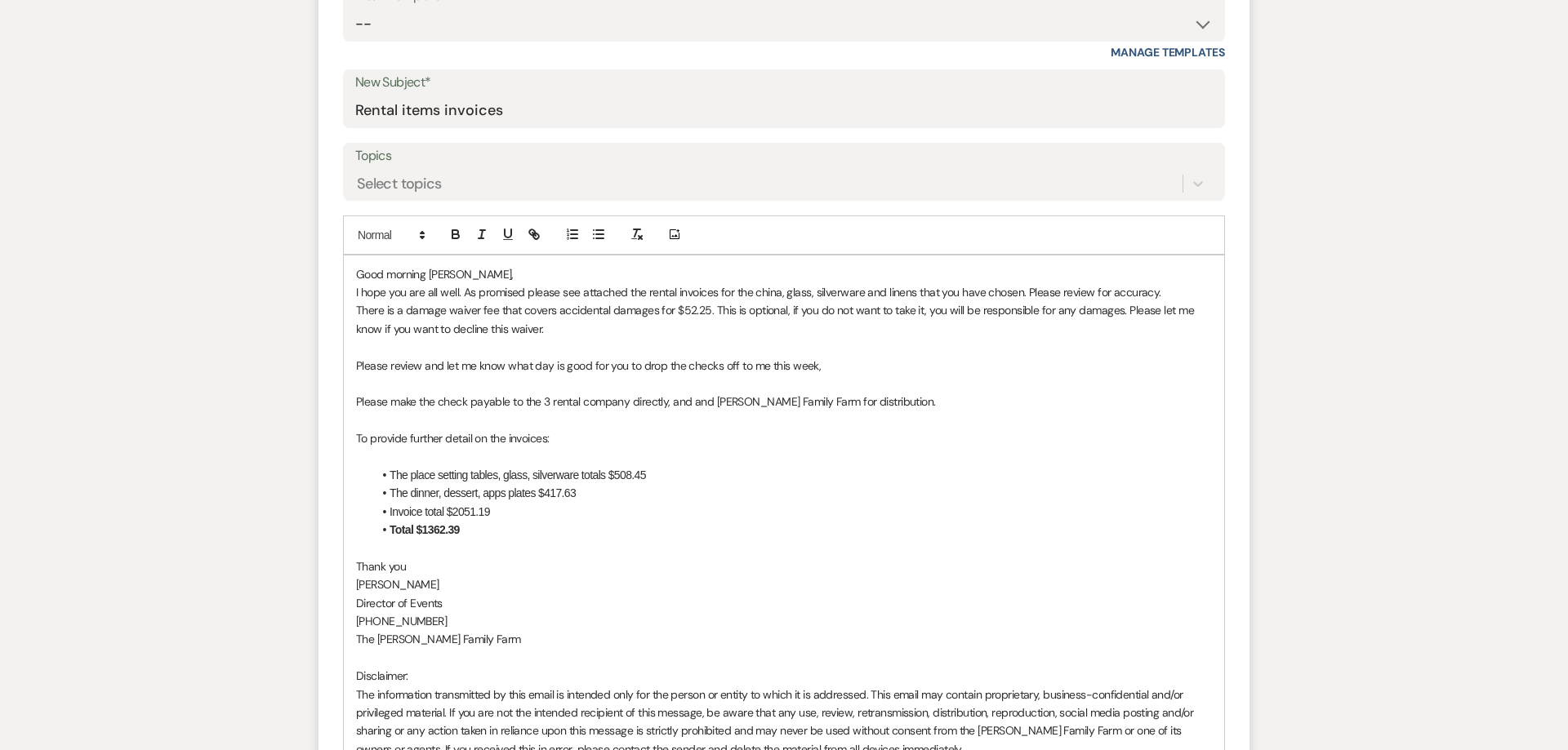
scroll to position [874, 0]
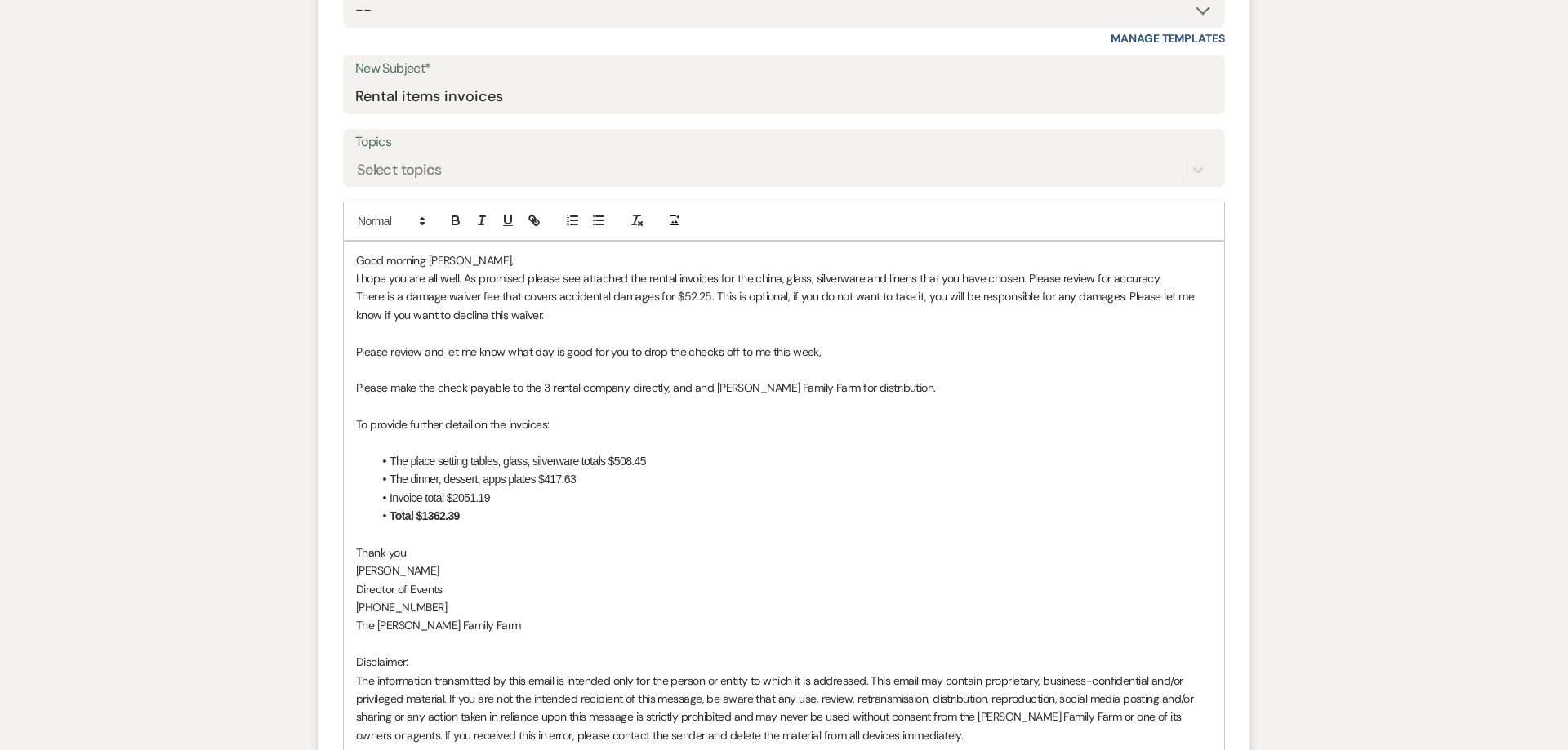
click at [838, 349] on p "Please review and let me know what day is good for you to drop the checks off t…" at bounding box center [783, 352] width 855 height 18
click at [521, 445] on p at bounding box center [783, 442] width 855 height 18
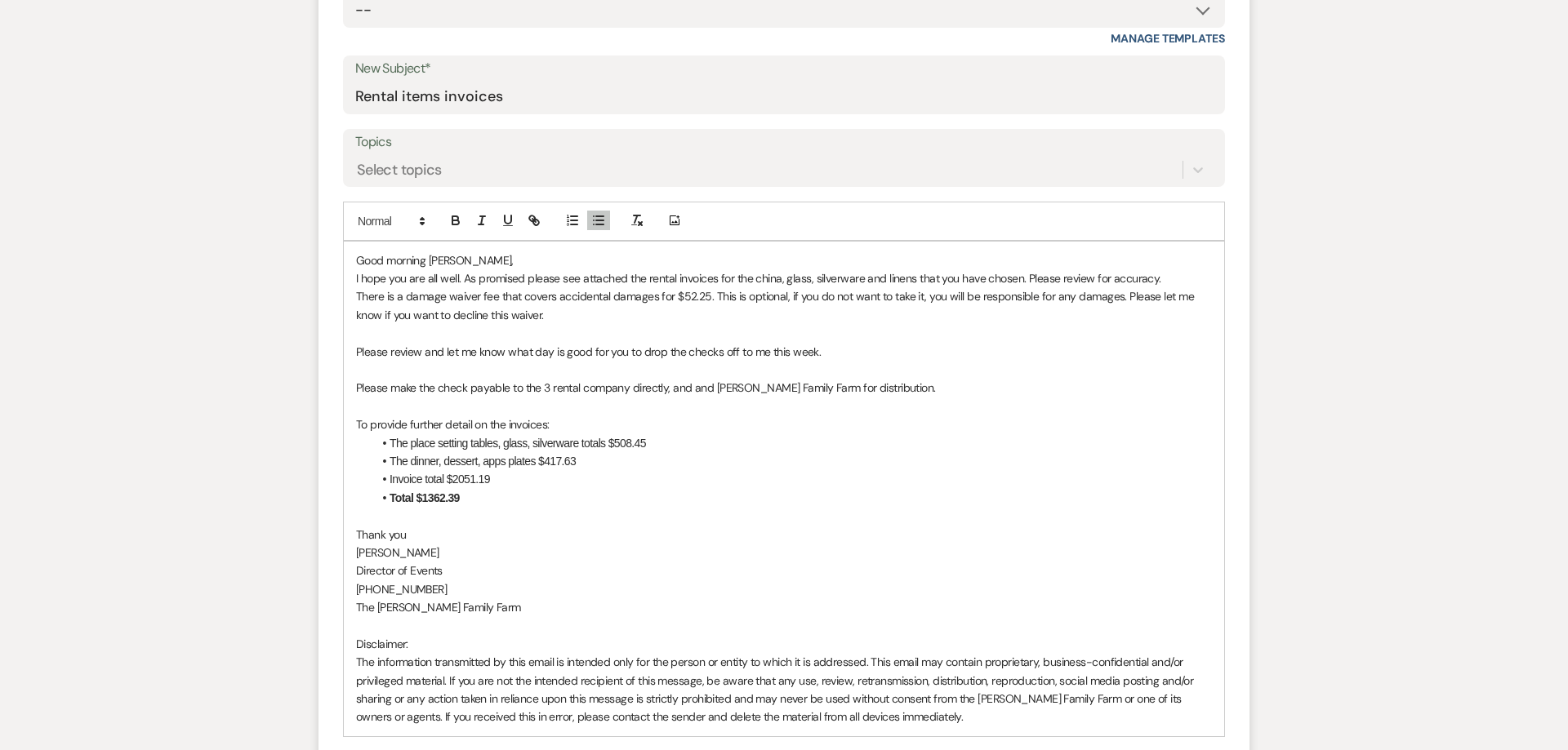
click at [864, 359] on p "Please review and let me know what day is good for you to drop the checks off t…" at bounding box center [783, 352] width 855 height 18
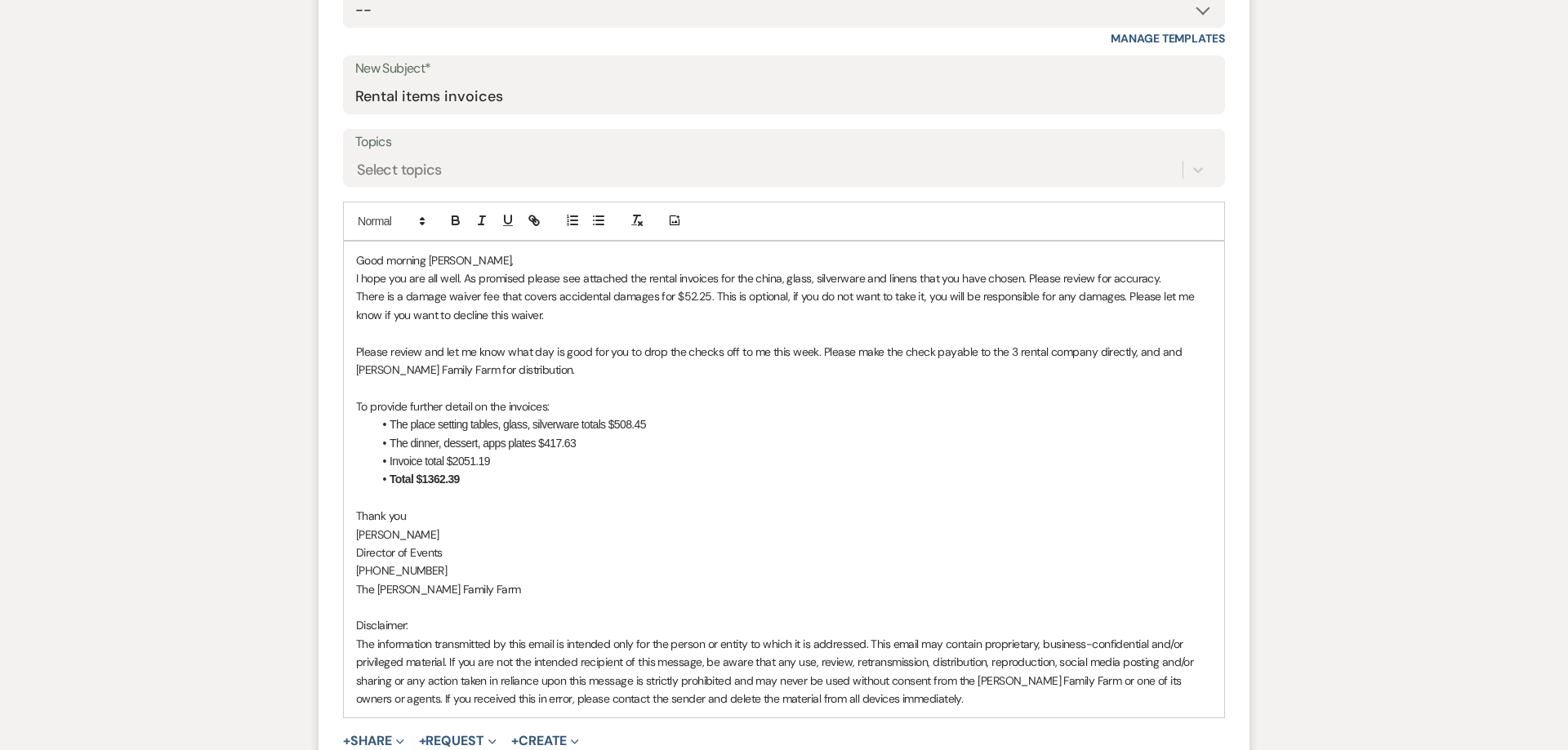
click at [754, 427] on li "The place setting tables, glass, silverware totals $508.45" at bounding box center [792, 424] width 839 height 18
click at [711, 444] on li "The dinner, dessert, apps plates $417.63" at bounding box center [792, 442] width 839 height 18
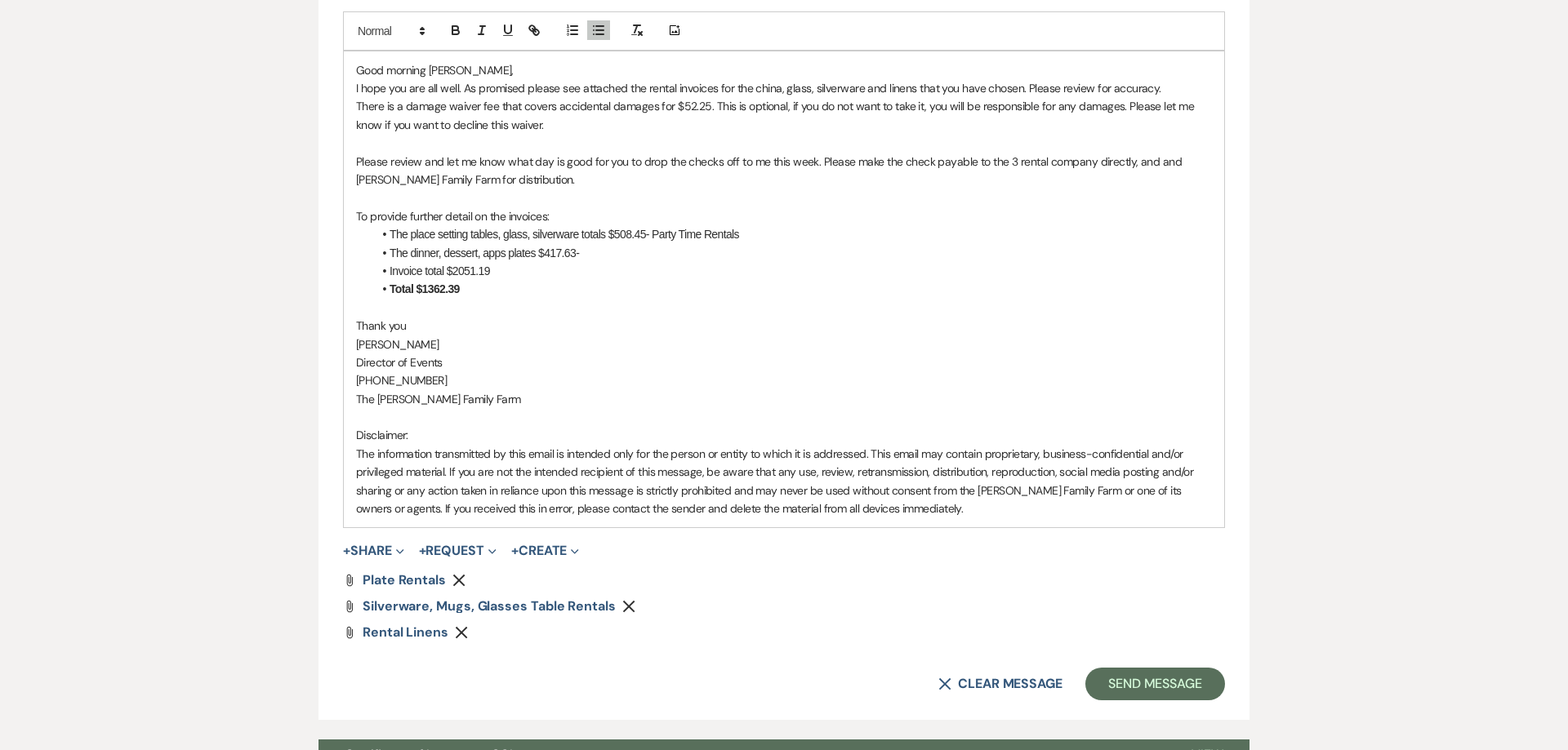
scroll to position [1145, 0]
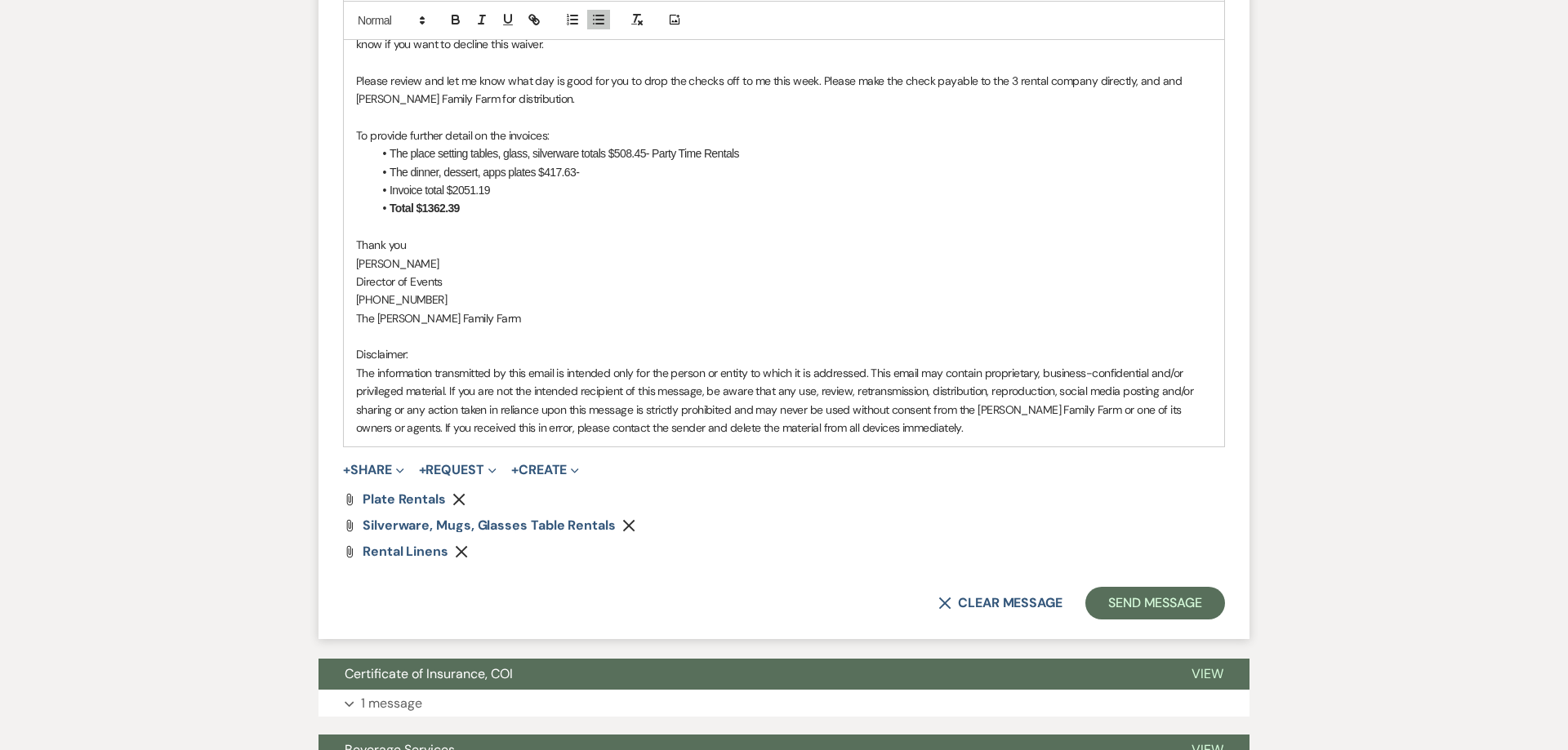
click at [595, 172] on li "The dinner, dessert, apps plates $417.63-" at bounding box center [792, 172] width 839 height 18
click at [499, 190] on li "Invoice total $2051.19" at bounding box center [792, 190] width 839 height 18
click at [529, 205] on li "Total $1362.39" at bounding box center [792, 208] width 839 height 18
click at [530, 187] on li "Invoice total $2051.19-" at bounding box center [792, 190] width 839 height 18
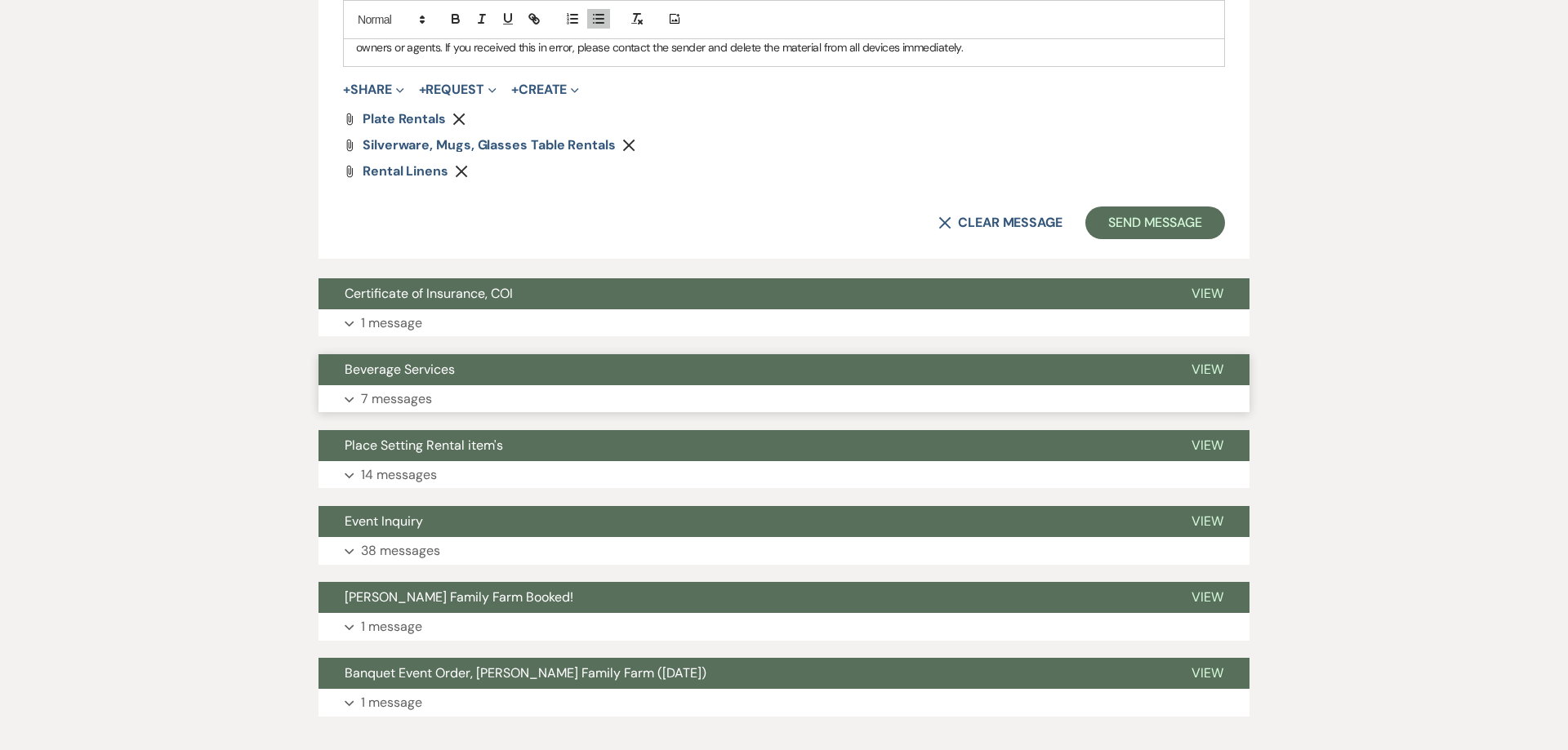
scroll to position [1562, 0]
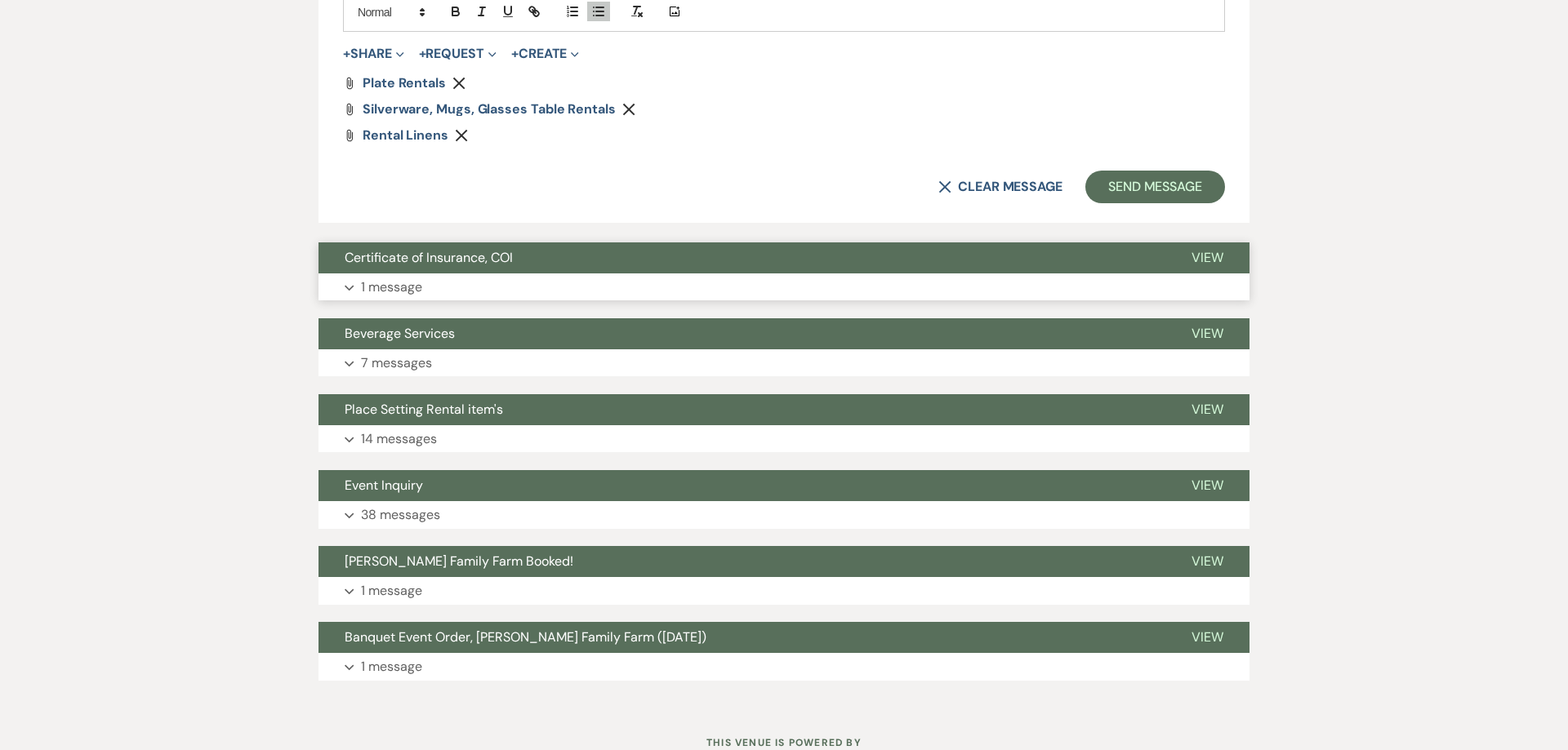
click at [428, 292] on button "Expand 1 message" at bounding box center [783, 287] width 931 height 28
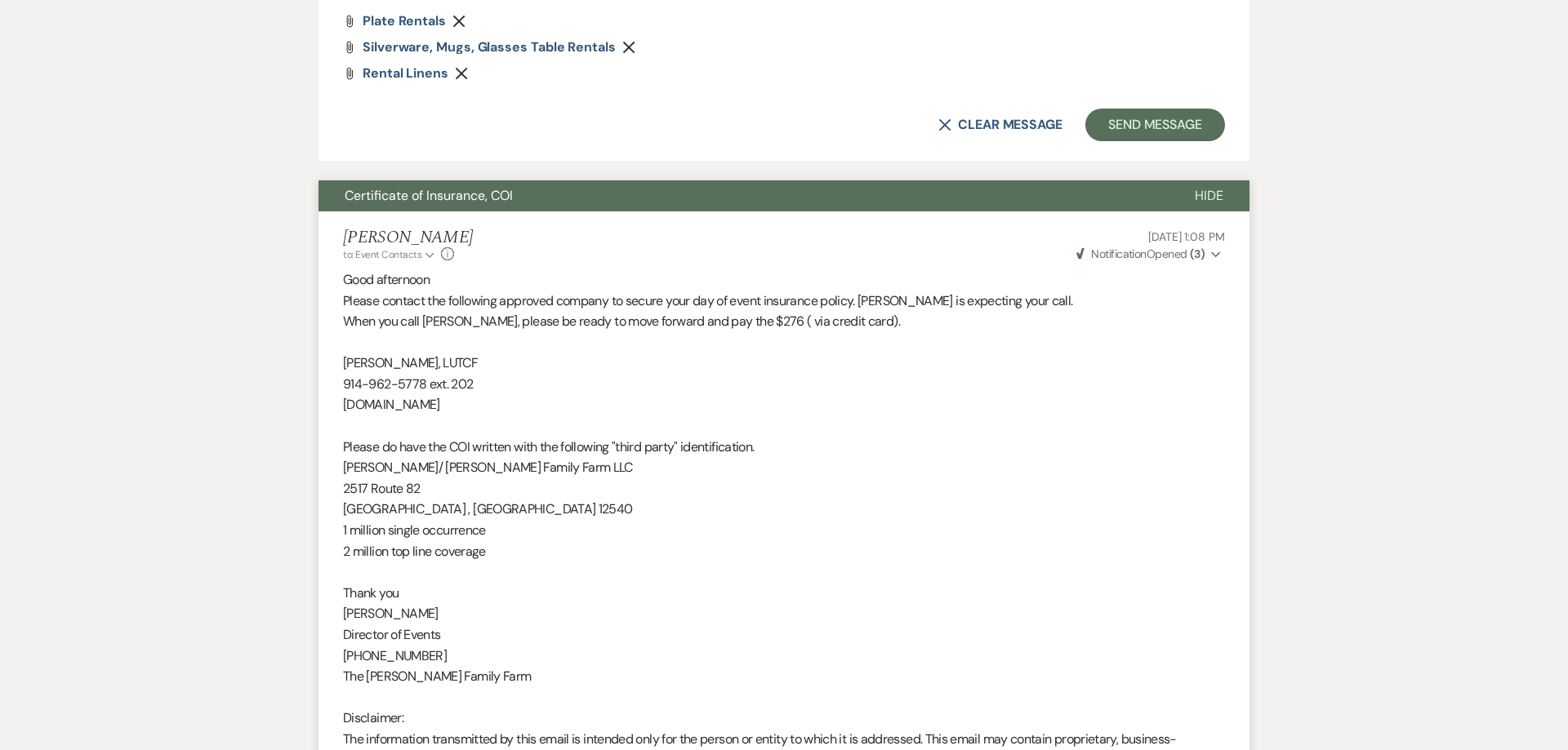
click at [514, 258] on div "[PERSON_NAME] to: Event Contacts Expand Info [DATE] 1:08 PM Weven Check Notific…" at bounding box center [784, 245] width 881 height 35
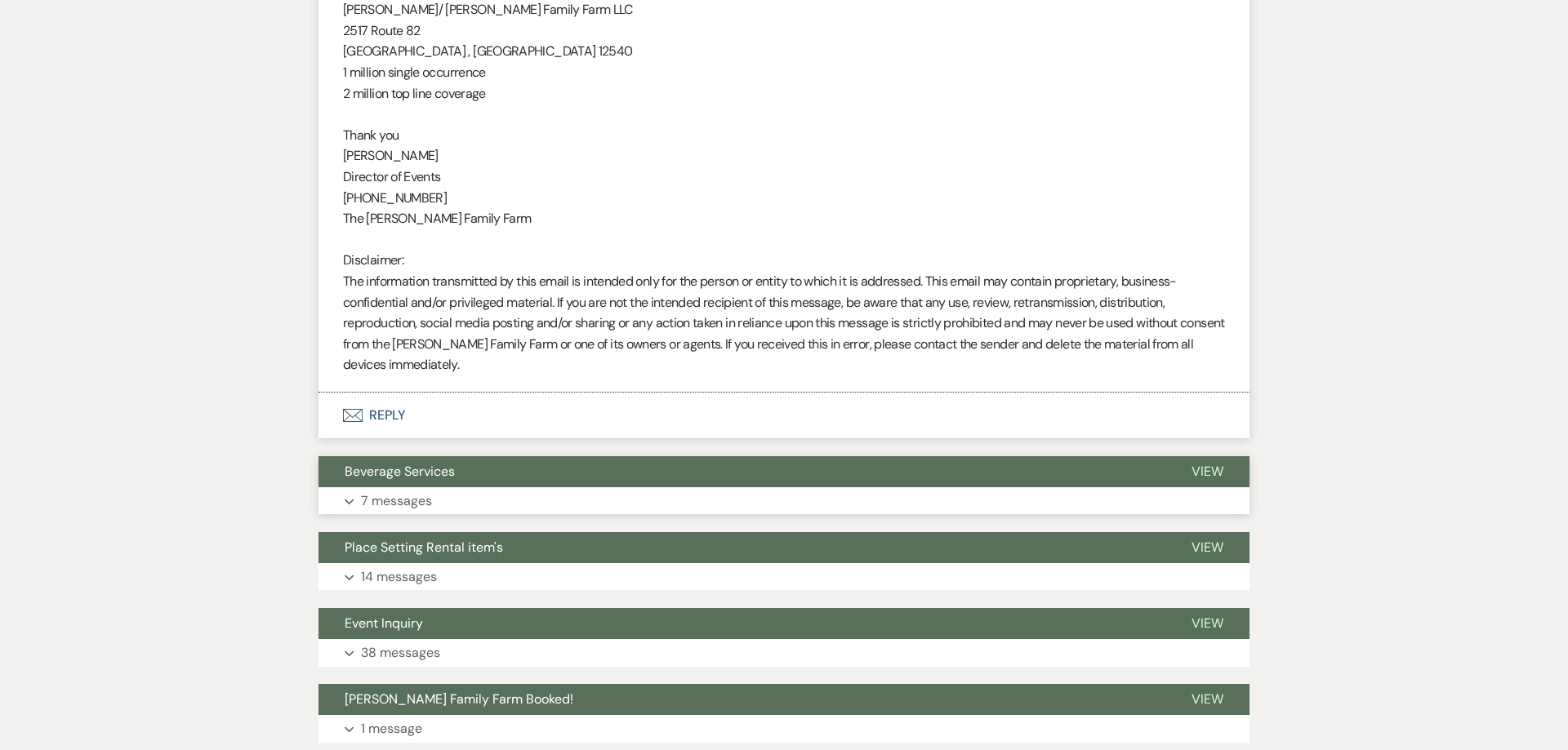
scroll to position [2280, 0]
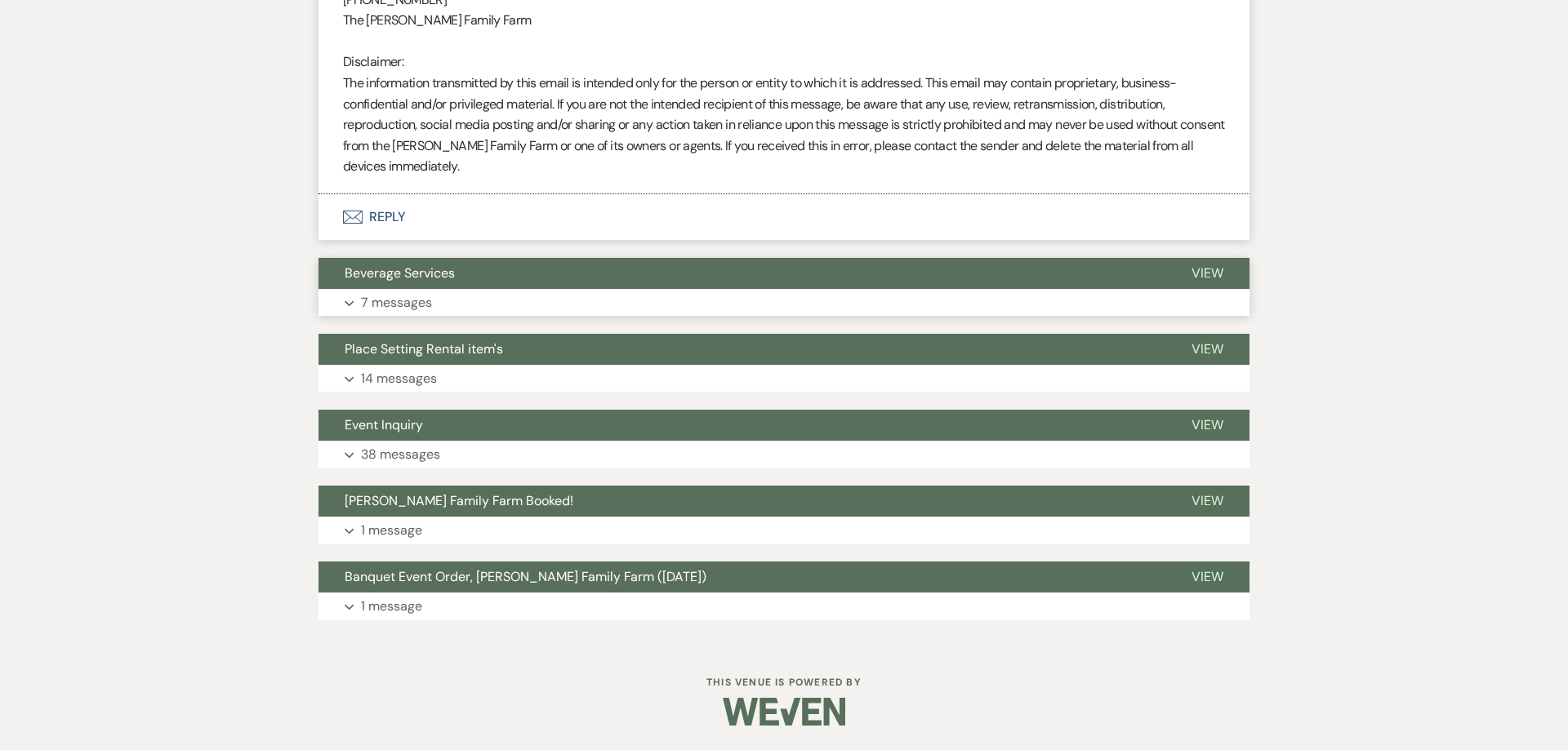
click at [403, 305] on p "7 messages" at bounding box center [396, 303] width 71 height 21
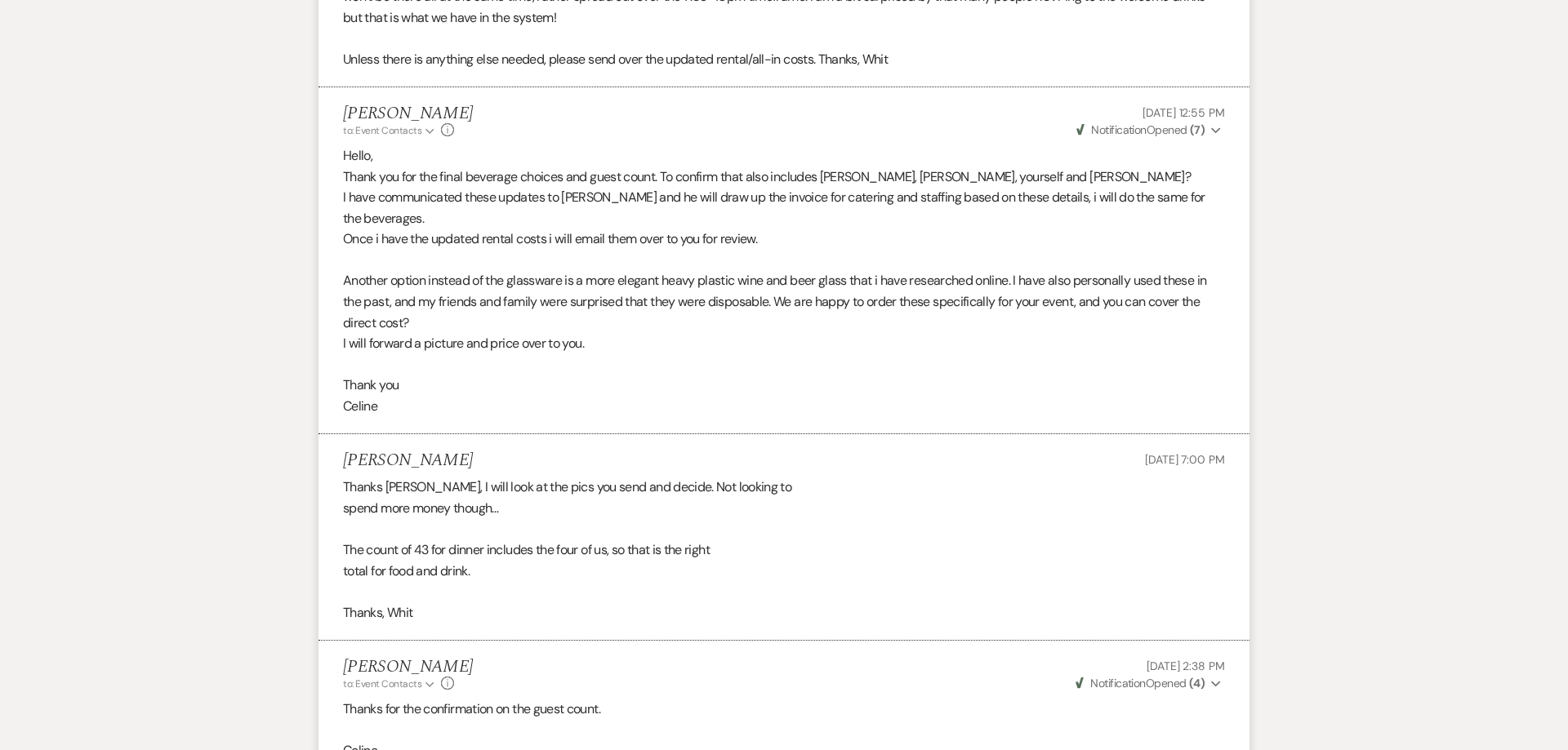
scroll to position [4428, 0]
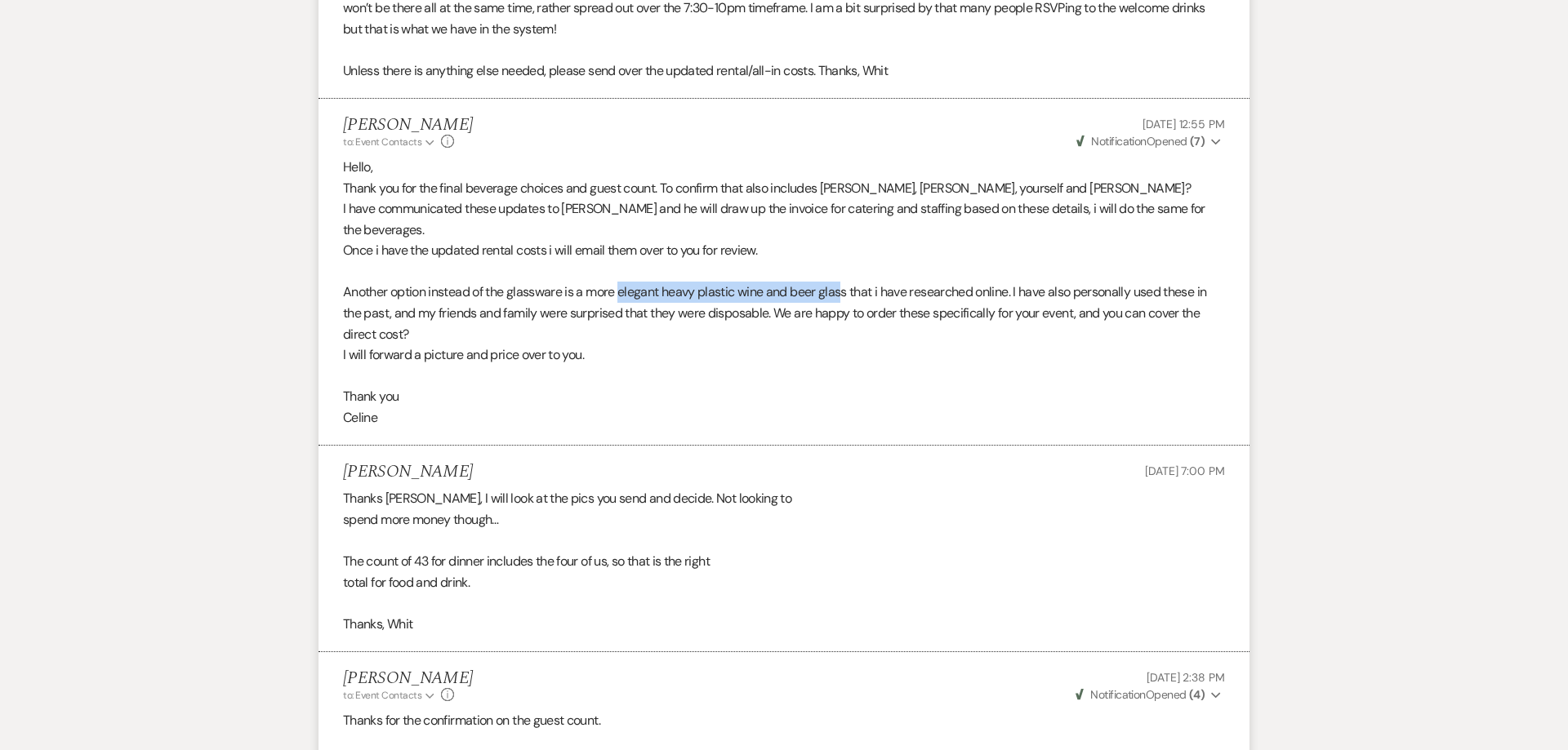
drag, startPoint x: 621, startPoint y: 312, endPoint x: 845, endPoint y: 317, distance: 224.1
click at [845, 317] on p "Another option instead of the glassware is a more elegant heavy plastic wine an…" at bounding box center [784, 312] width 881 height 63
copy p "elegant heavy plastic wine and beer glas"
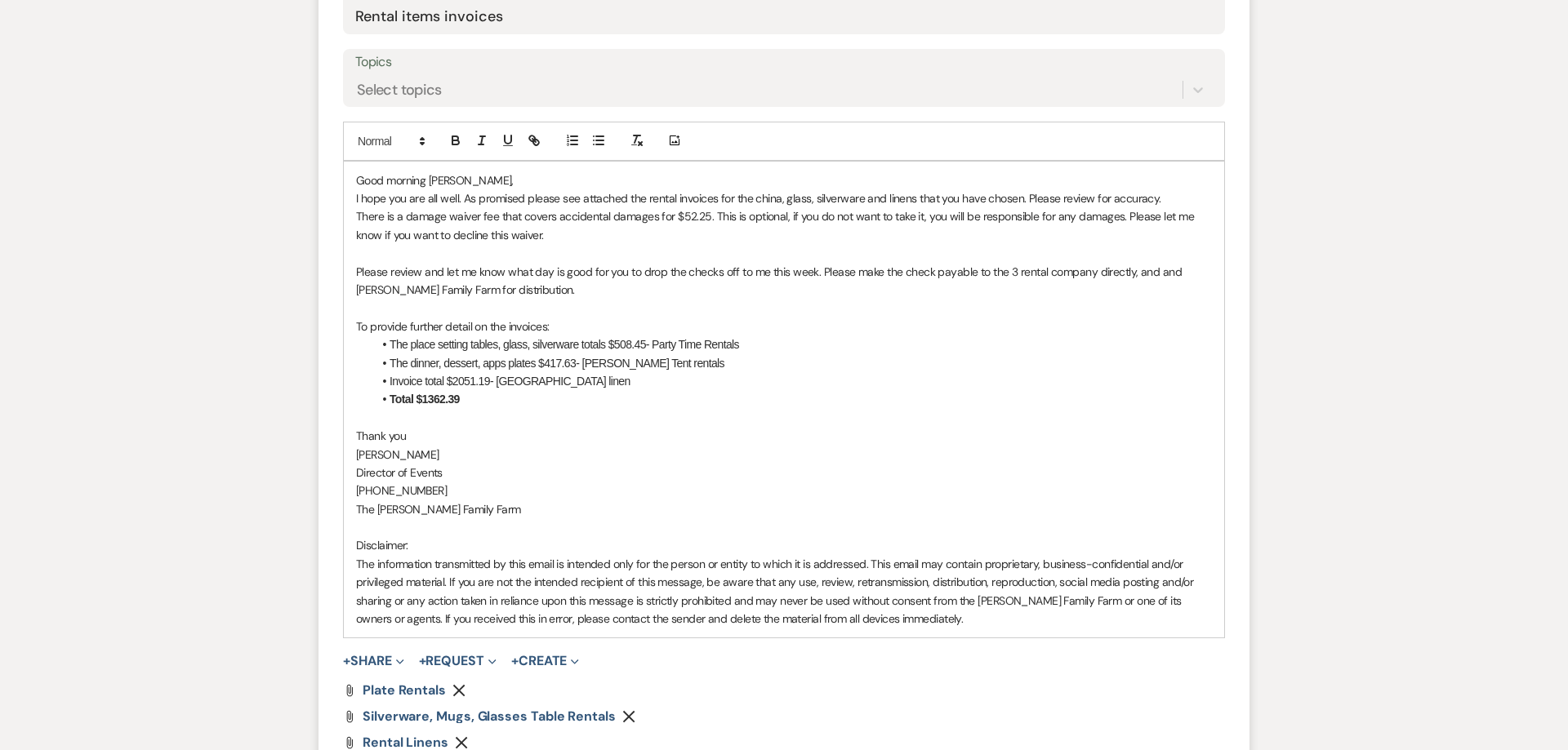
scroll to position [951, 0]
click at [450, 418] on p at bounding box center [783, 420] width 855 height 18
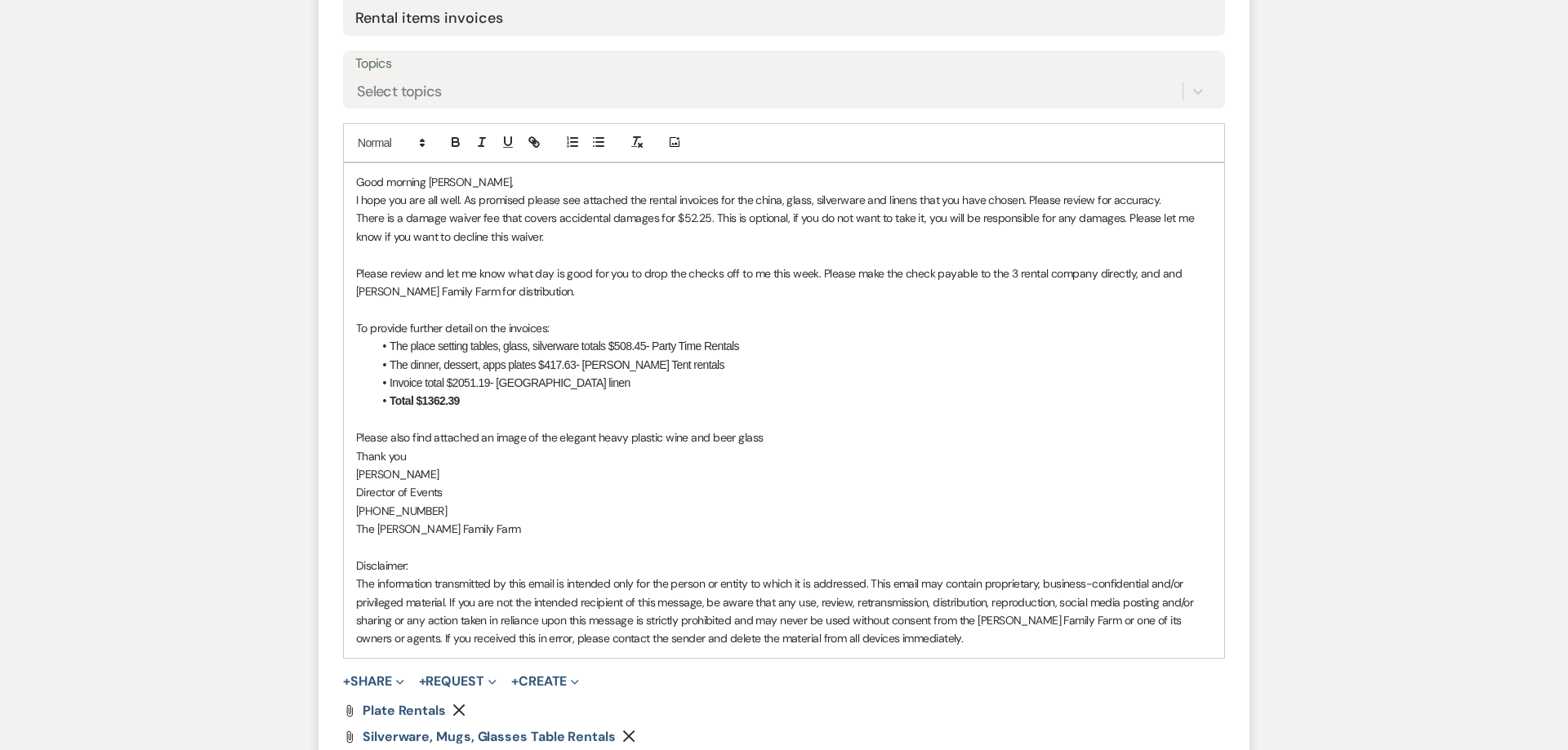
click at [661, 470] on p "[PERSON_NAME]" at bounding box center [783, 474] width 855 height 18
drag, startPoint x: 597, startPoint y: 442, endPoint x: 698, endPoint y: 436, distance: 101.2
click at [698, 436] on p "Please also find attached an image of the elegant heavy plastic wine and beer g…" at bounding box center [783, 438] width 855 height 18
click at [778, 435] on p "Please also find attached an image of the elegant heavy plastic wine and beer g…" at bounding box center [783, 438] width 855 height 18
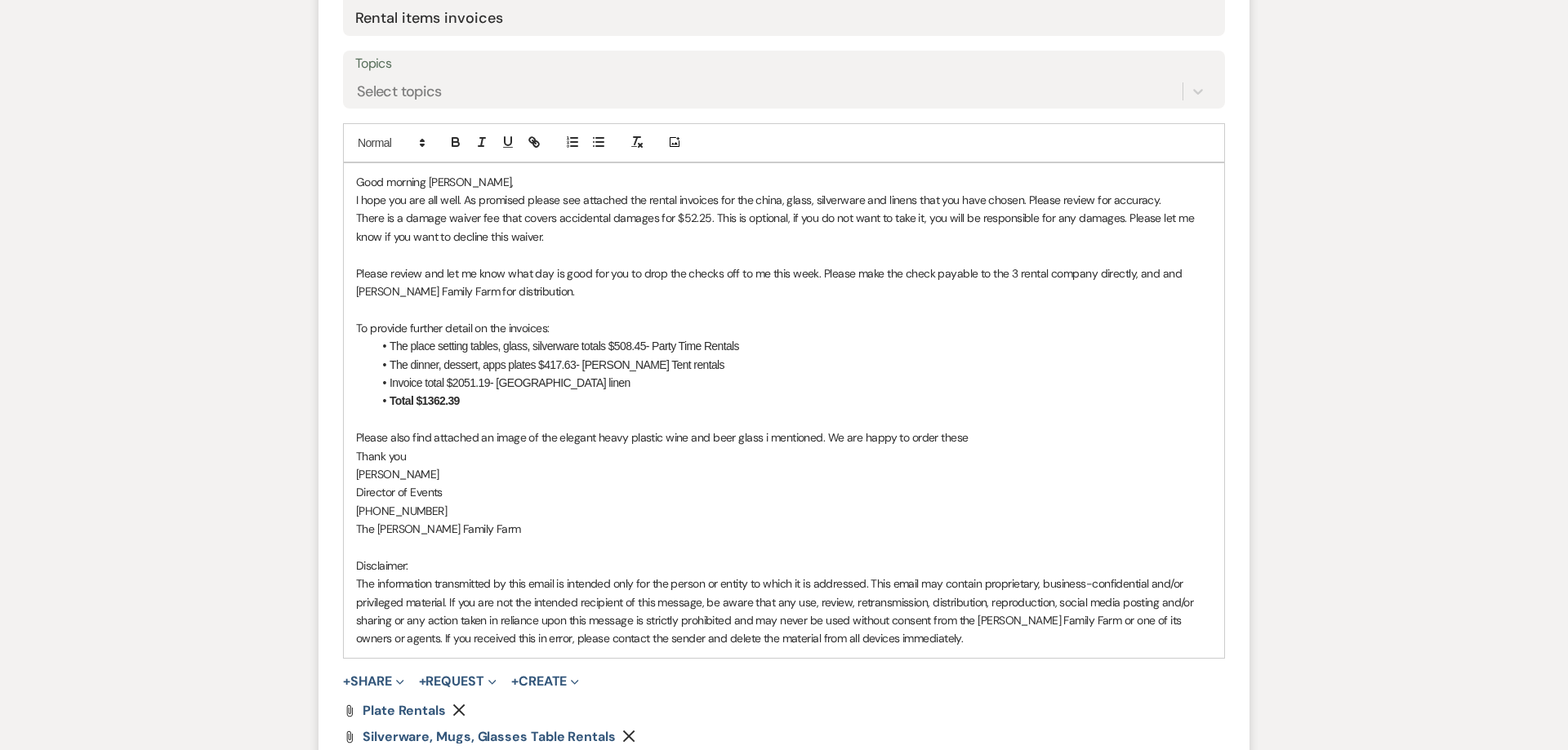
click at [976, 444] on p "Please also find attached an image of the elegant heavy plastic wine and beer g…" at bounding box center [783, 438] width 855 height 18
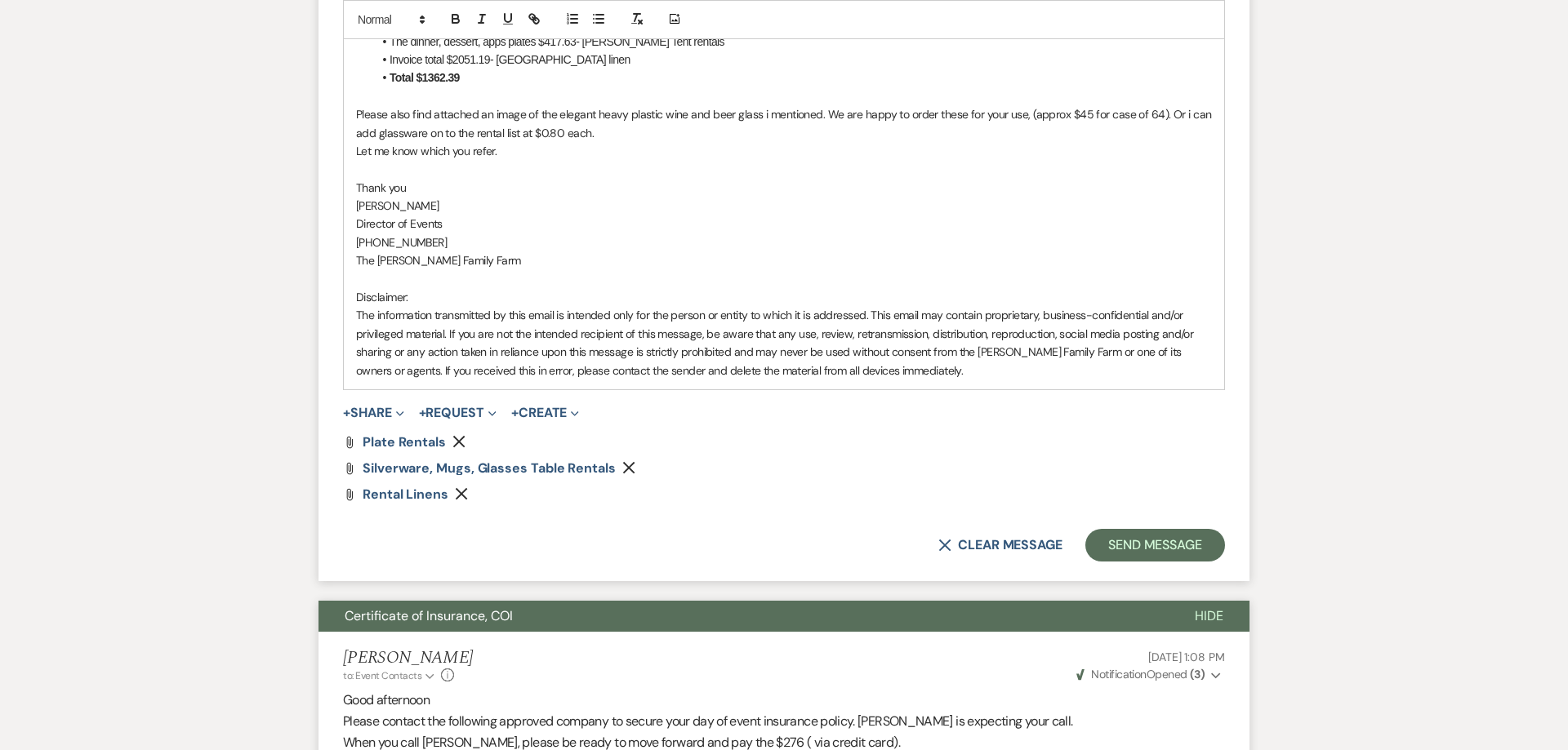
scroll to position [1264, 0]
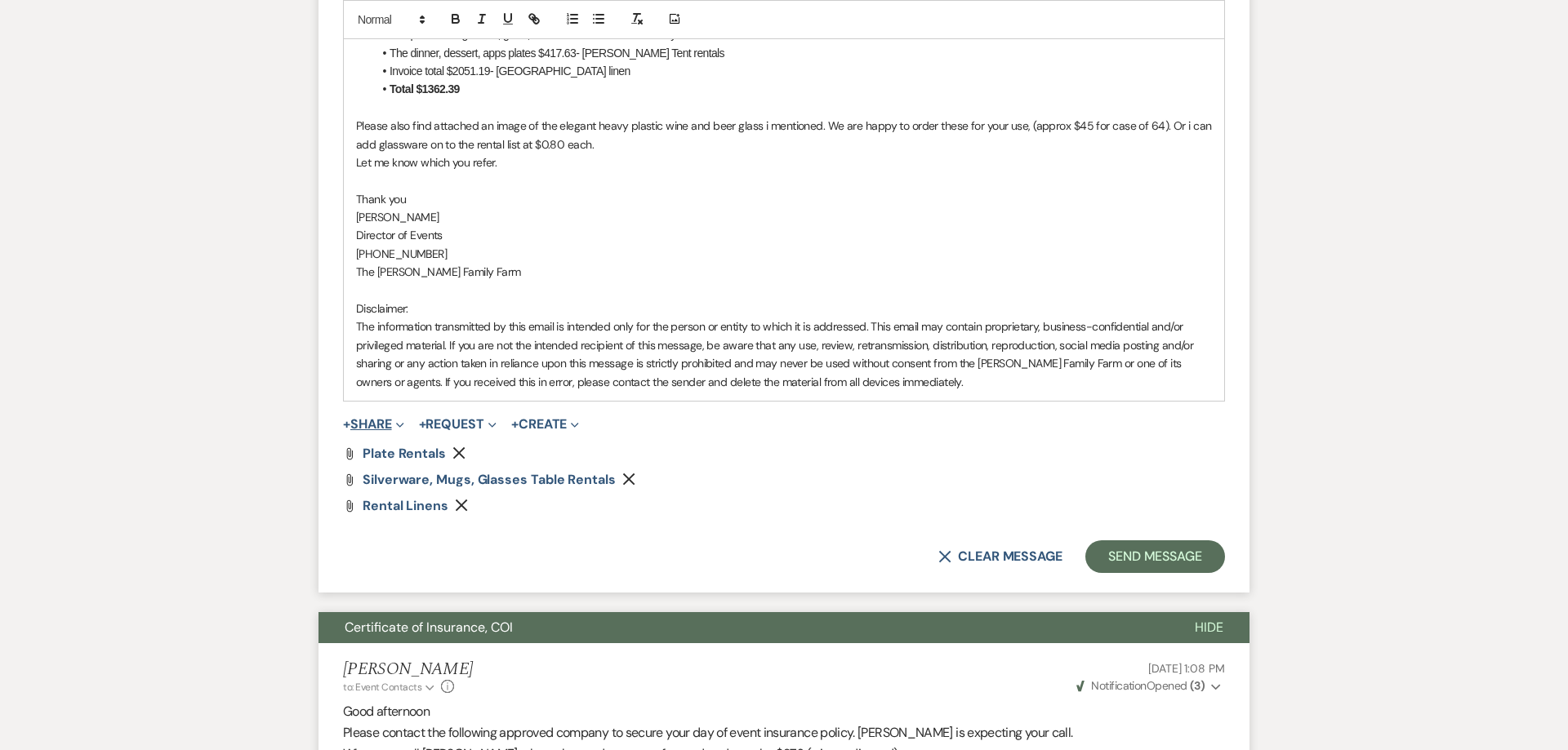
click at [377, 426] on button "+ Share Expand" at bounding box center [374, 424] width 62 height 13
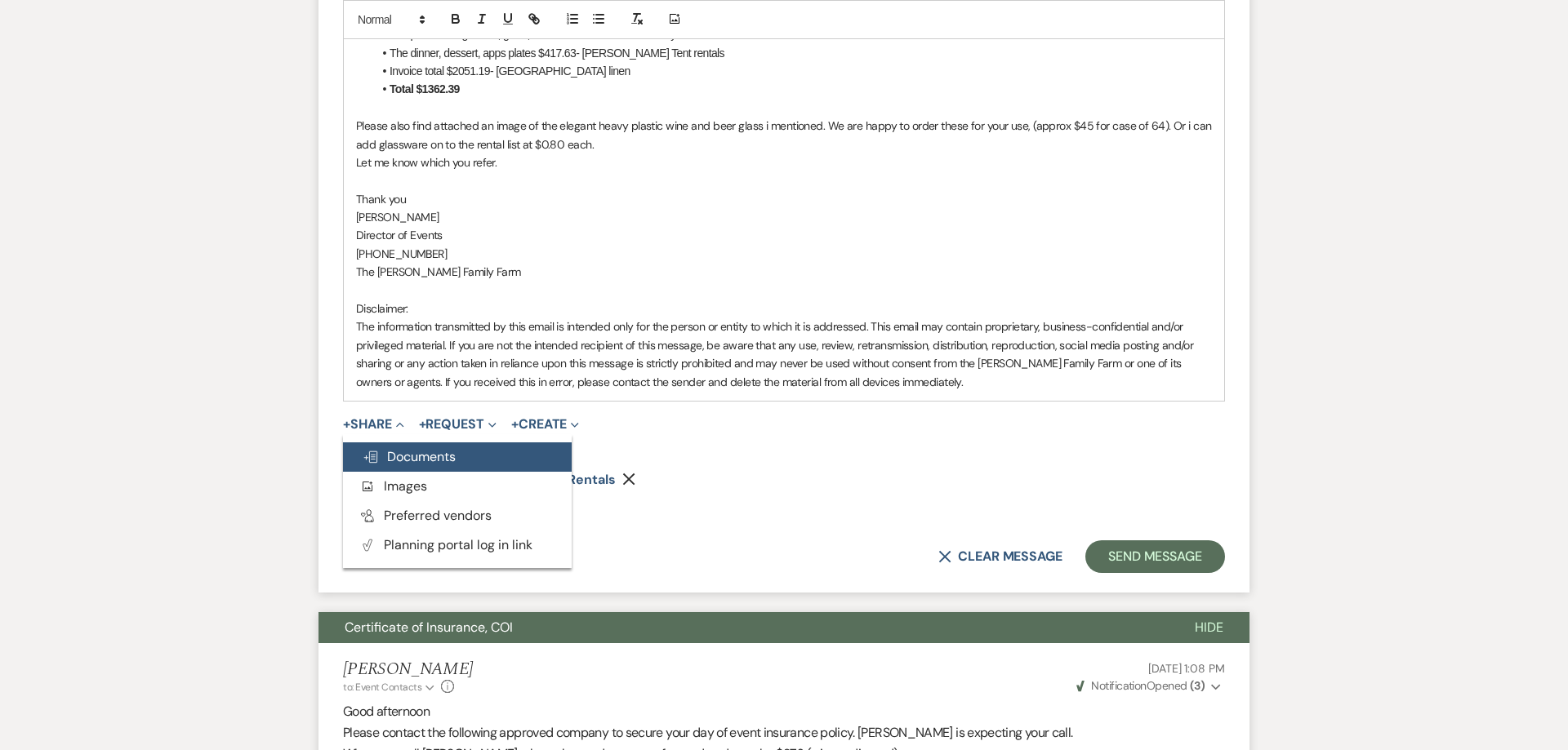
click at [383, 452] on span "Doc Upload Documents" at bounding box center [409, 457] width 94 height 17
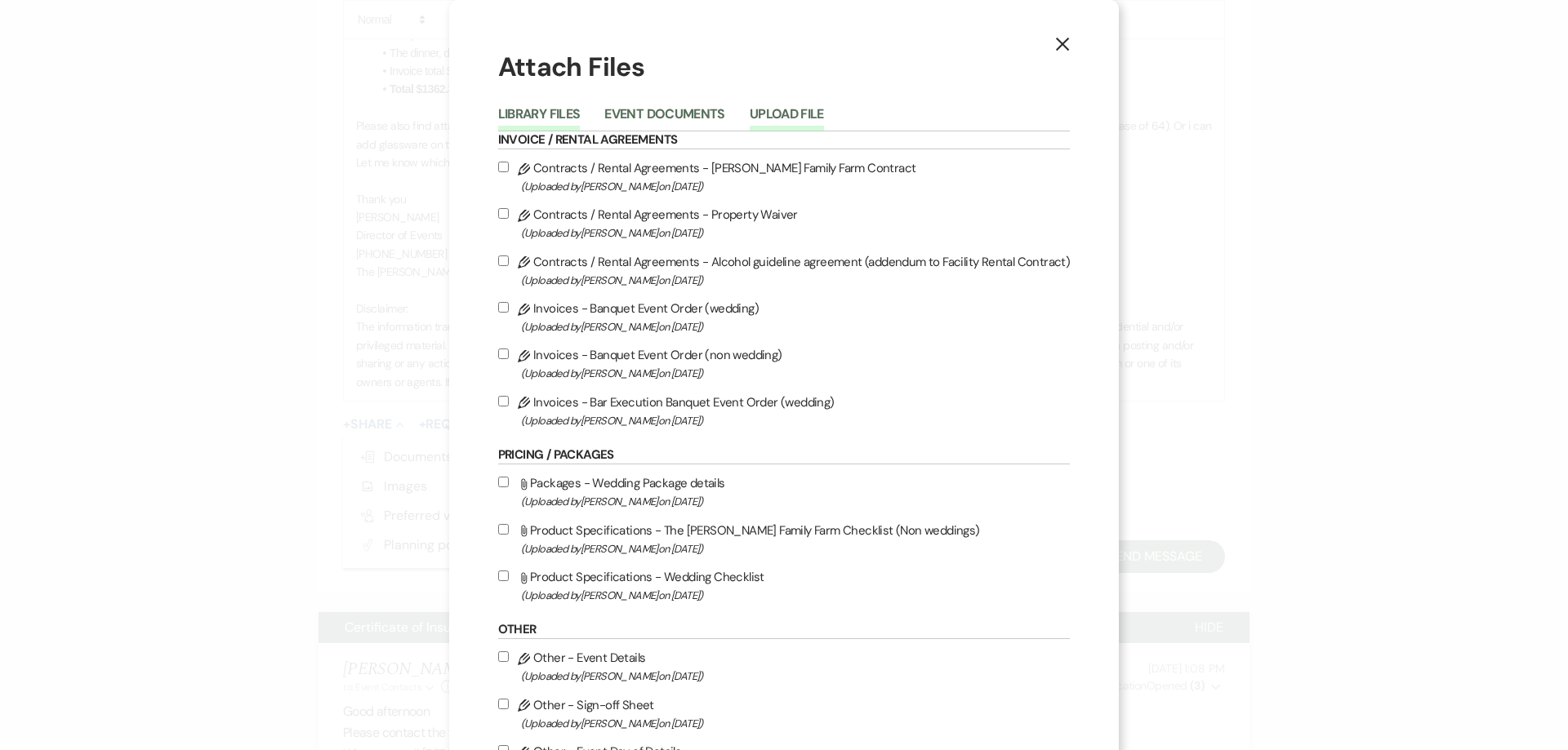
click at [782, 119] on button "Upload File" at bounding box center [786, 120] width 74 height 23
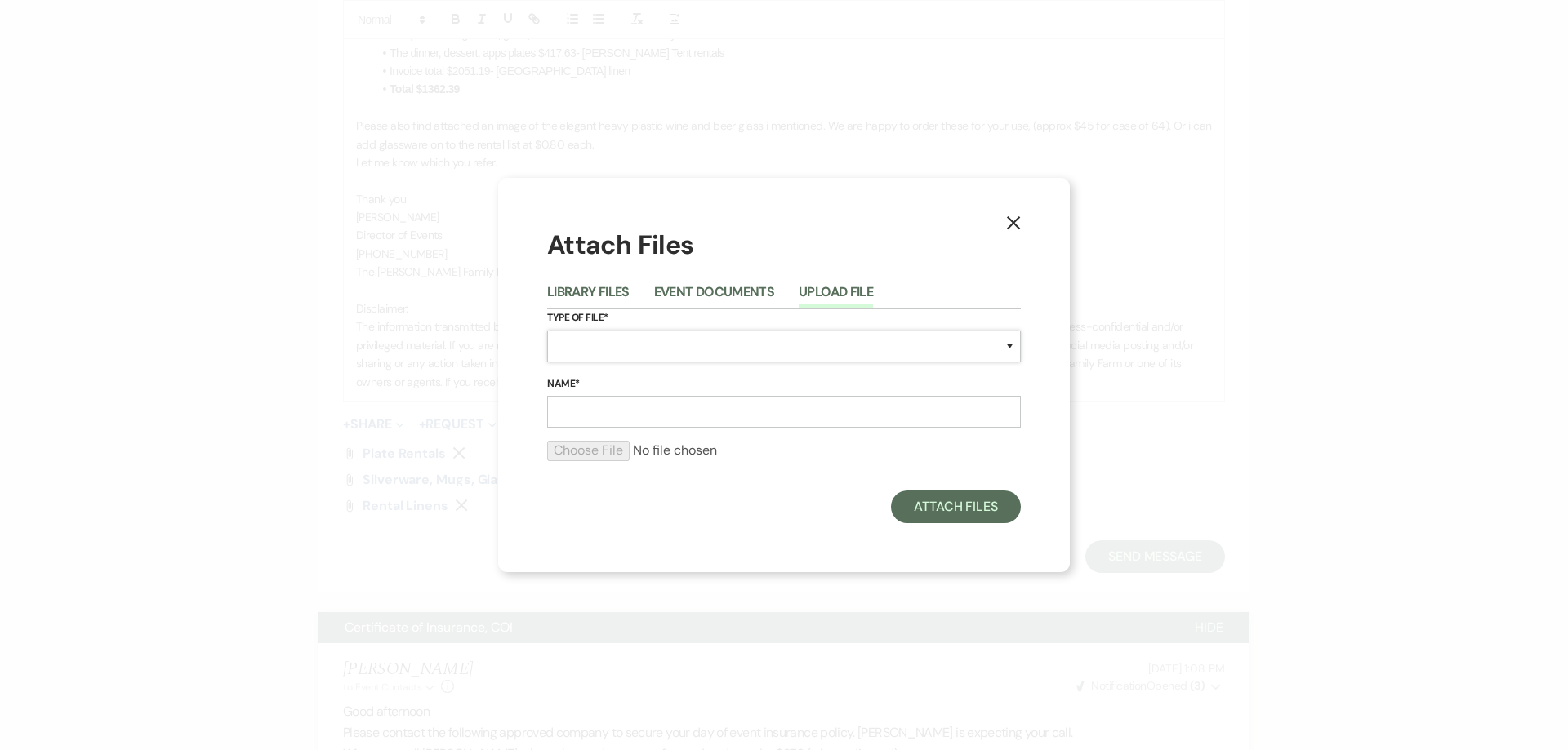
click at [547, 331] on select "Special Event Insurance Vendor Certificate of Insurance Contracts / Rental Agre…" at bounding box center [783, 346] width 473 height 32
select select "58"
click option "Sample" at bounding box center [0, 0] width 0 height 0
click at [571, 417] on input "Name*" at bounding box center [783, 412] width 473 height 32
type input "Elegant heavy plastic disposable wine and beer glass"
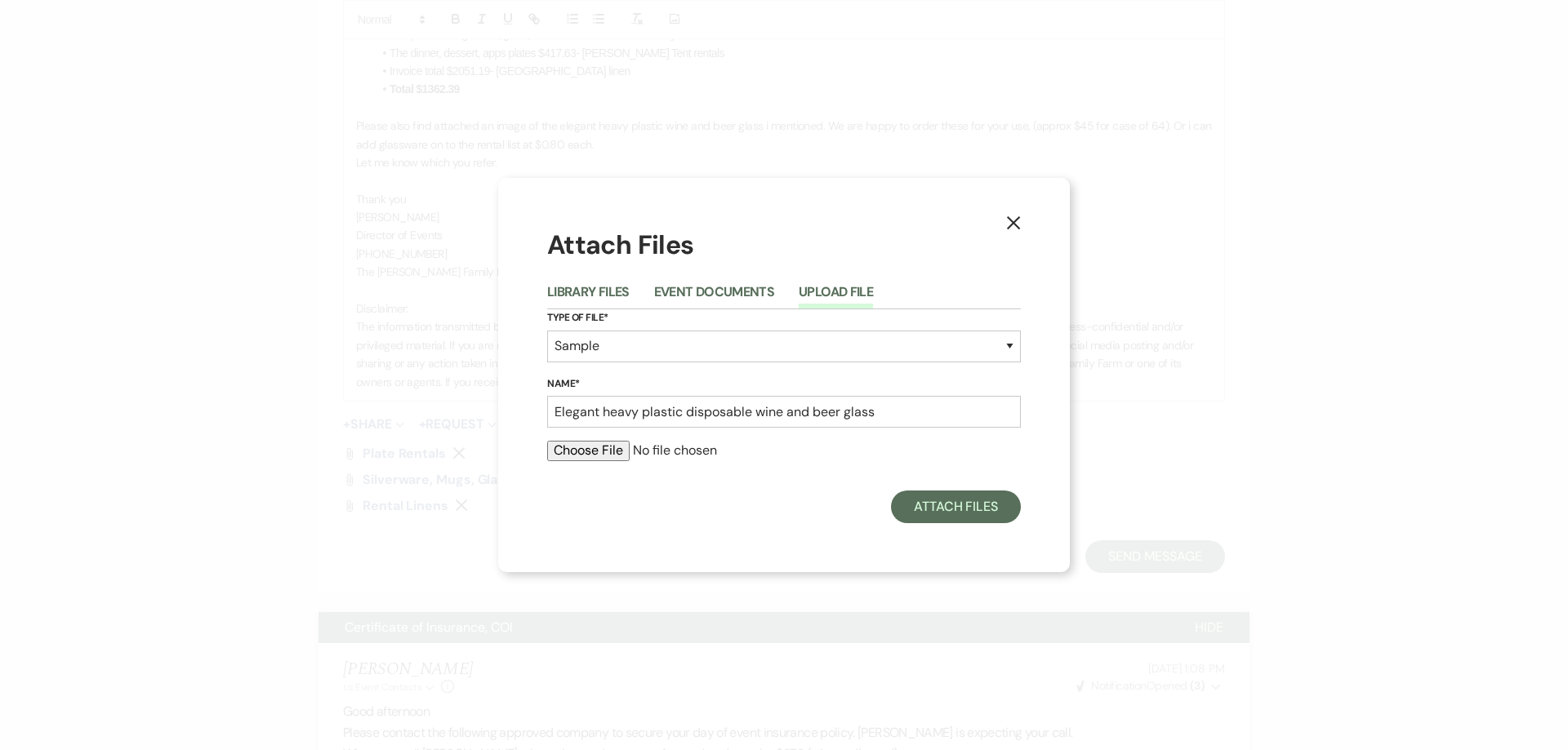
click at [555, 459] on input "file" at bounding box center [783, 450] width 473 height 19
type input "C:\fakepath\IMG_0172.jpg"
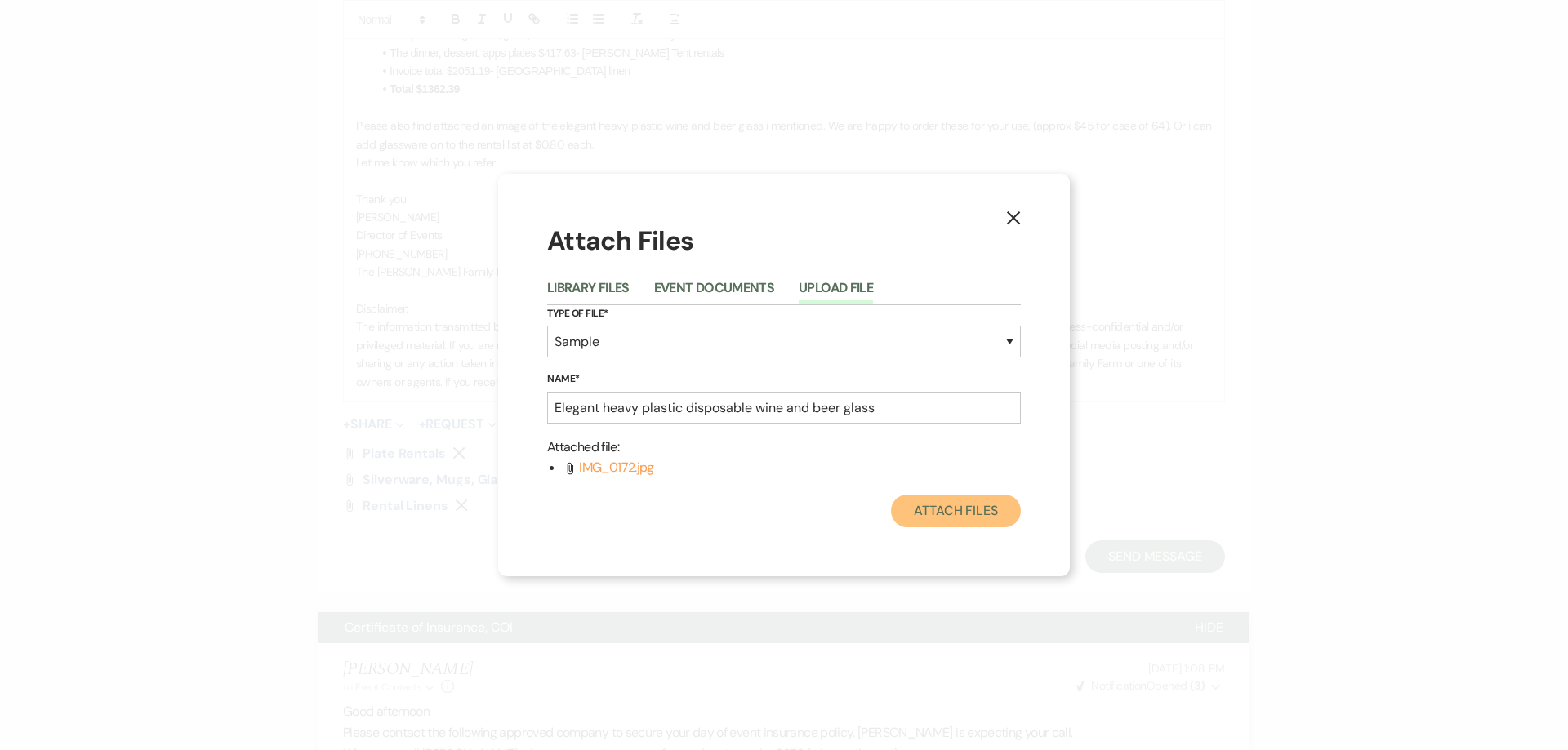
click at [943, 515] on button "Attach Files" at bounding box center [956, 511] width 130 height 33
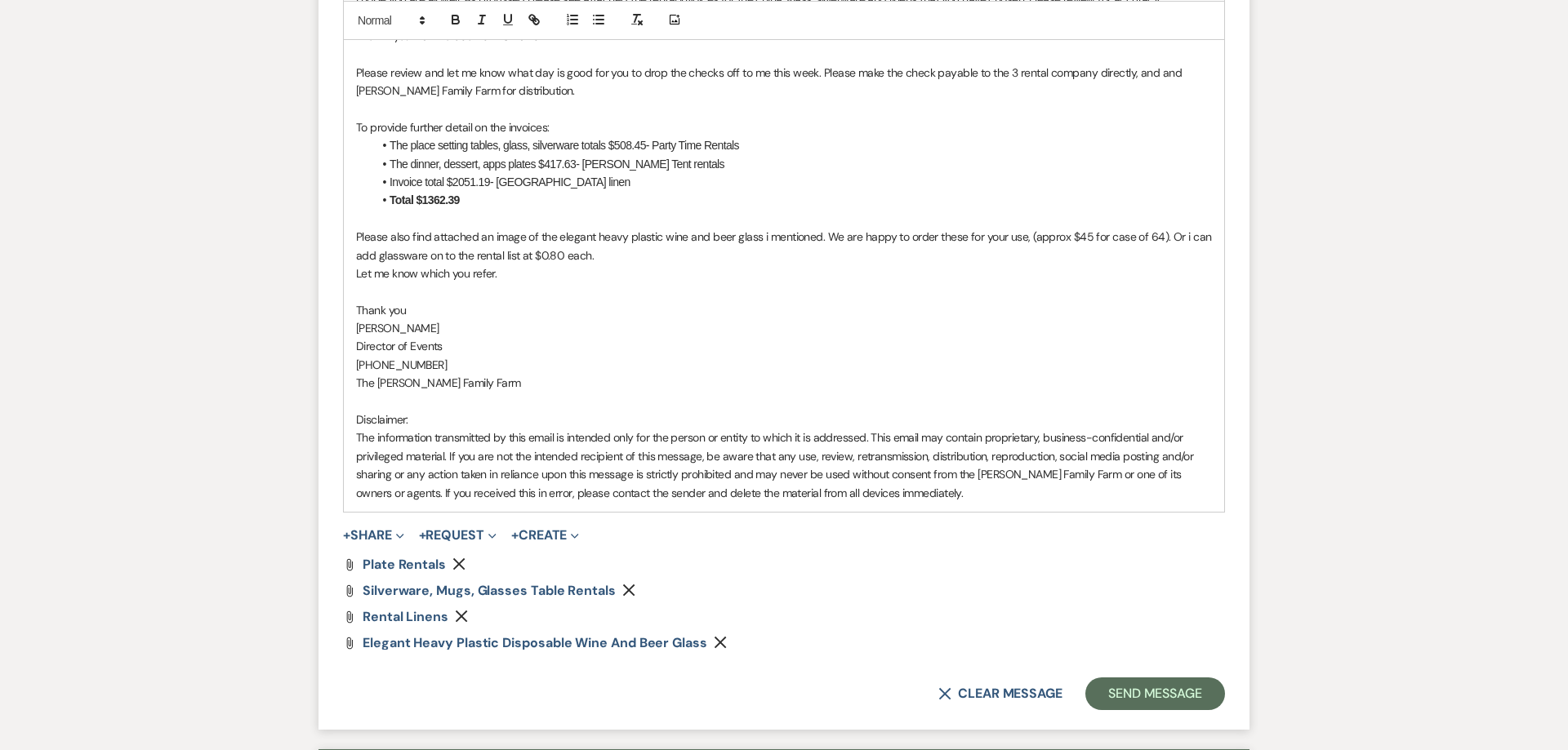
scroll to position [1161, 0]
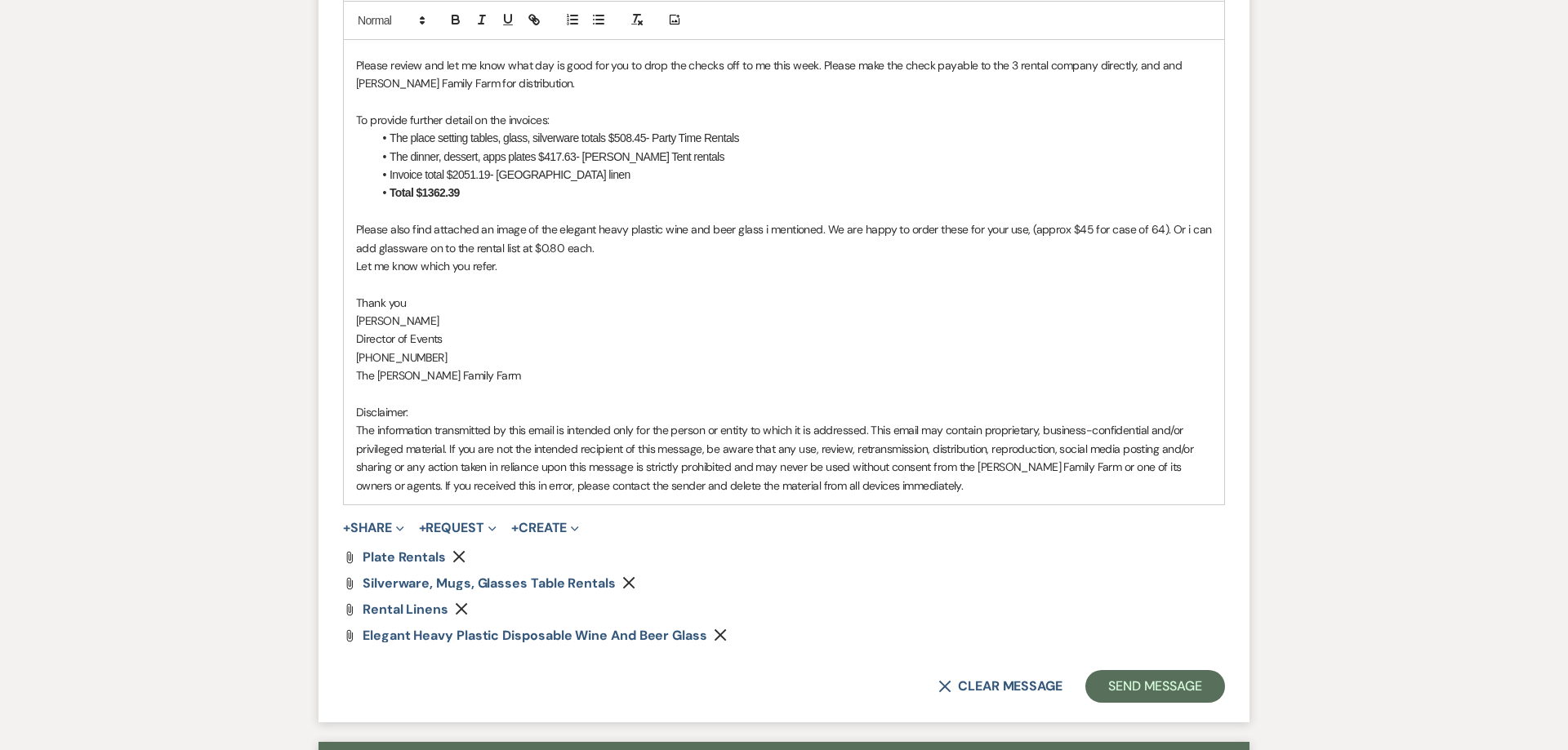
click at [476, 271] on p "Let me know which you refer." at bounding box center [783, 266] width 855 height 18
click at [535, 366] on p "[PHONE_NUMBER]" at bounding box center [783, 358] width 855 height 18
drag, startPoint x: 547, startPoint y: 295, endPoint x: 554, endPoint y: 380, distance: 85.3
click at [547, 296] on p "Thank you" at bounding box center [783, 303] width 855 height 18
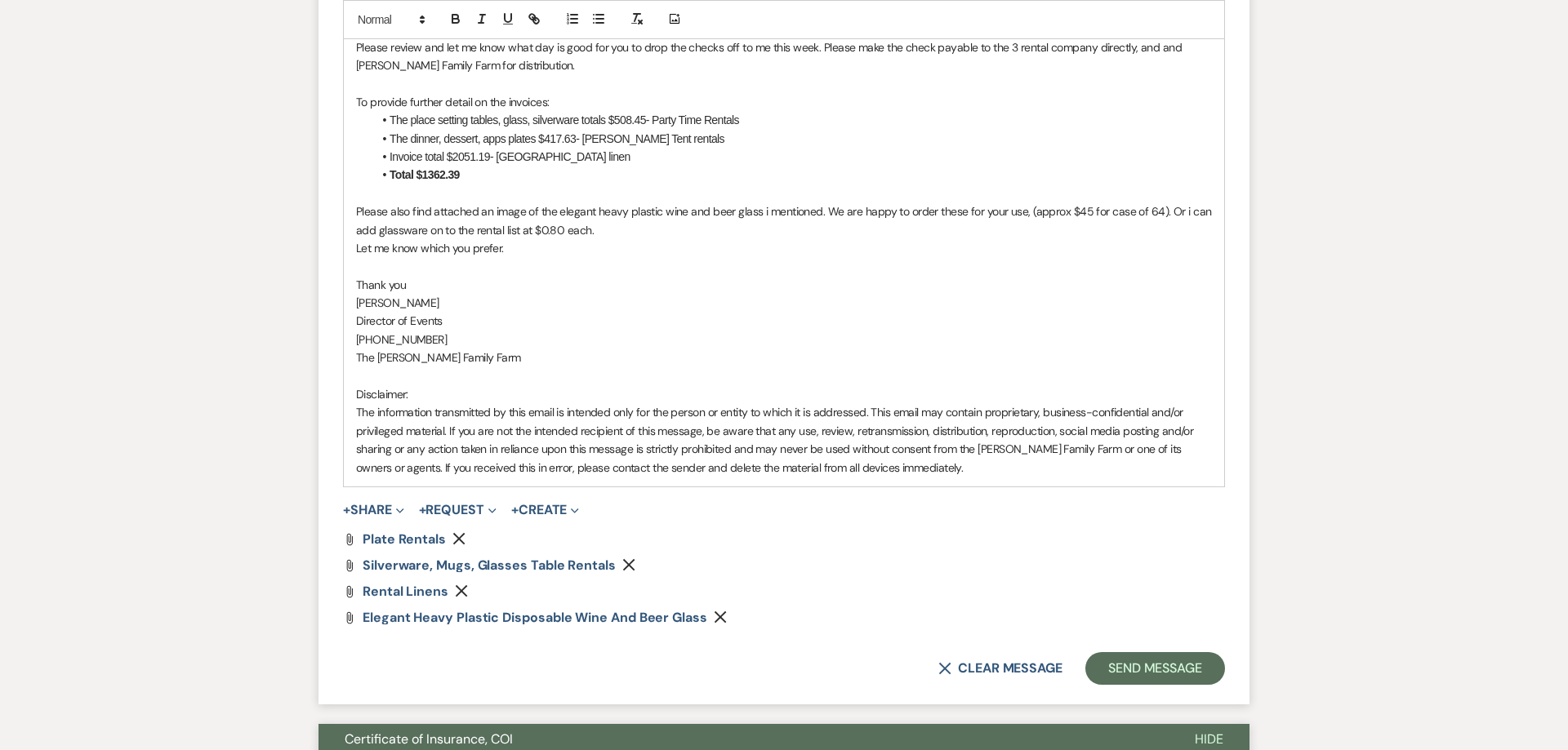
scroll to position [1327, 0]
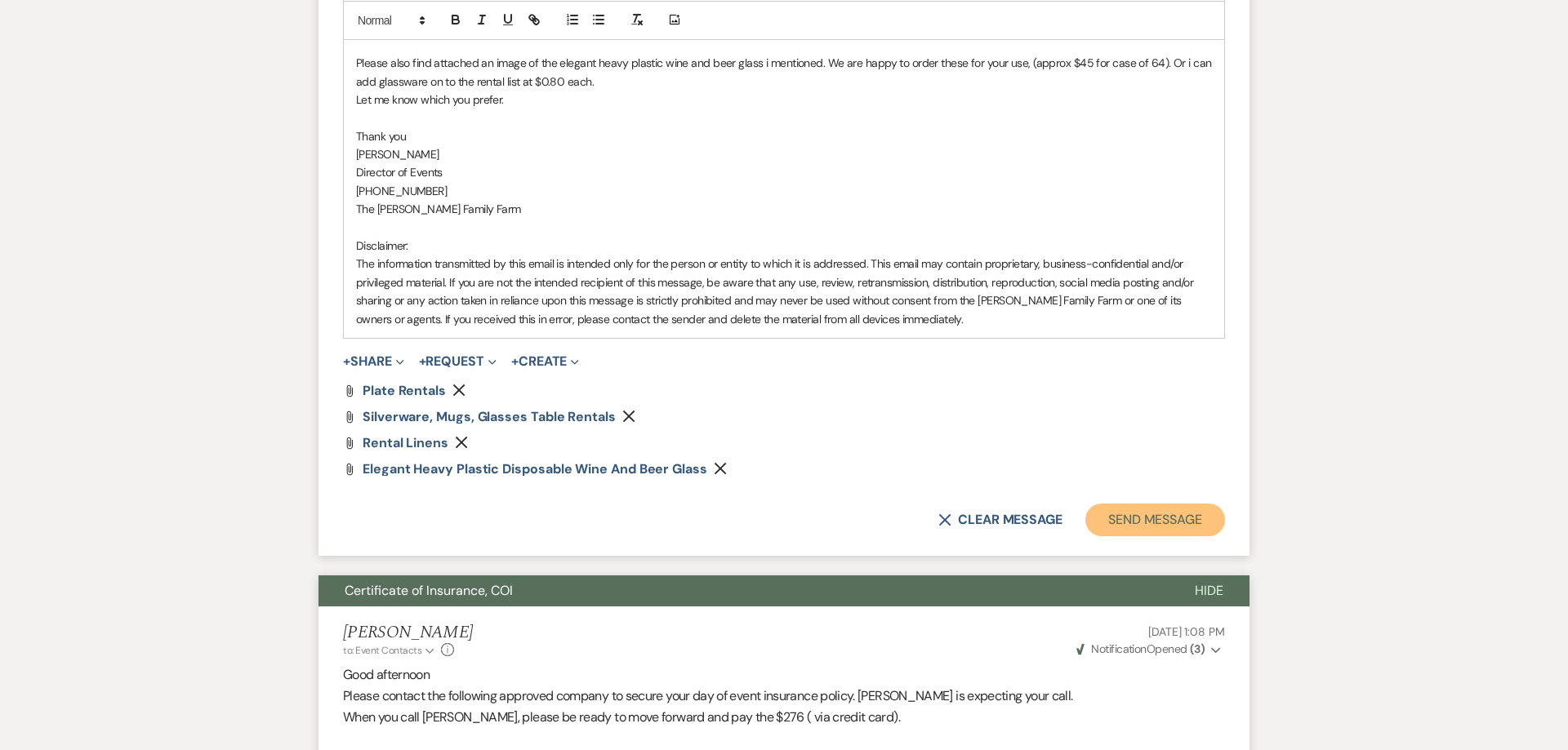
click at [1132, 519] on button "Send Message" at bounding box center [1154, 520] width 140 height 33
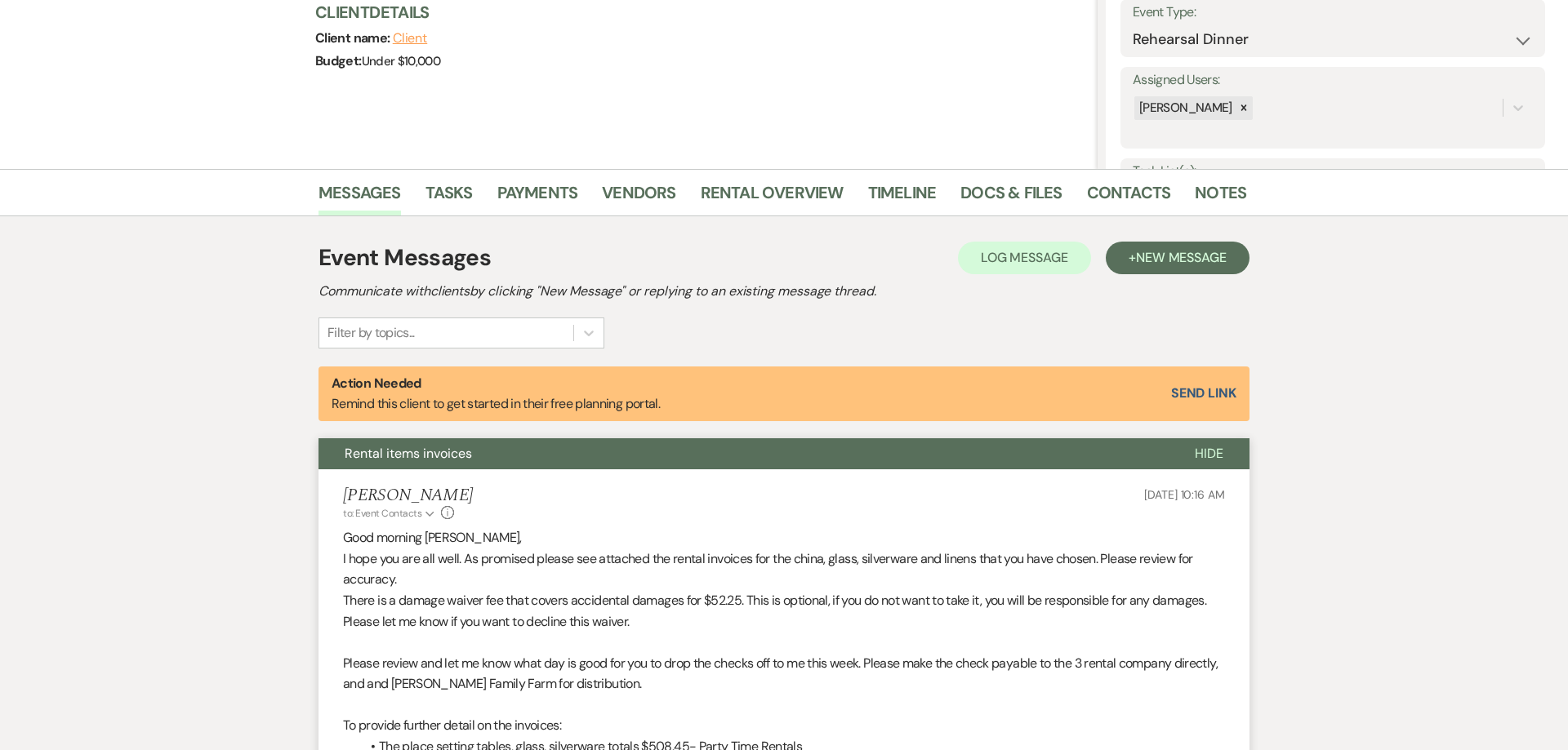
scroll to position [0, 0]
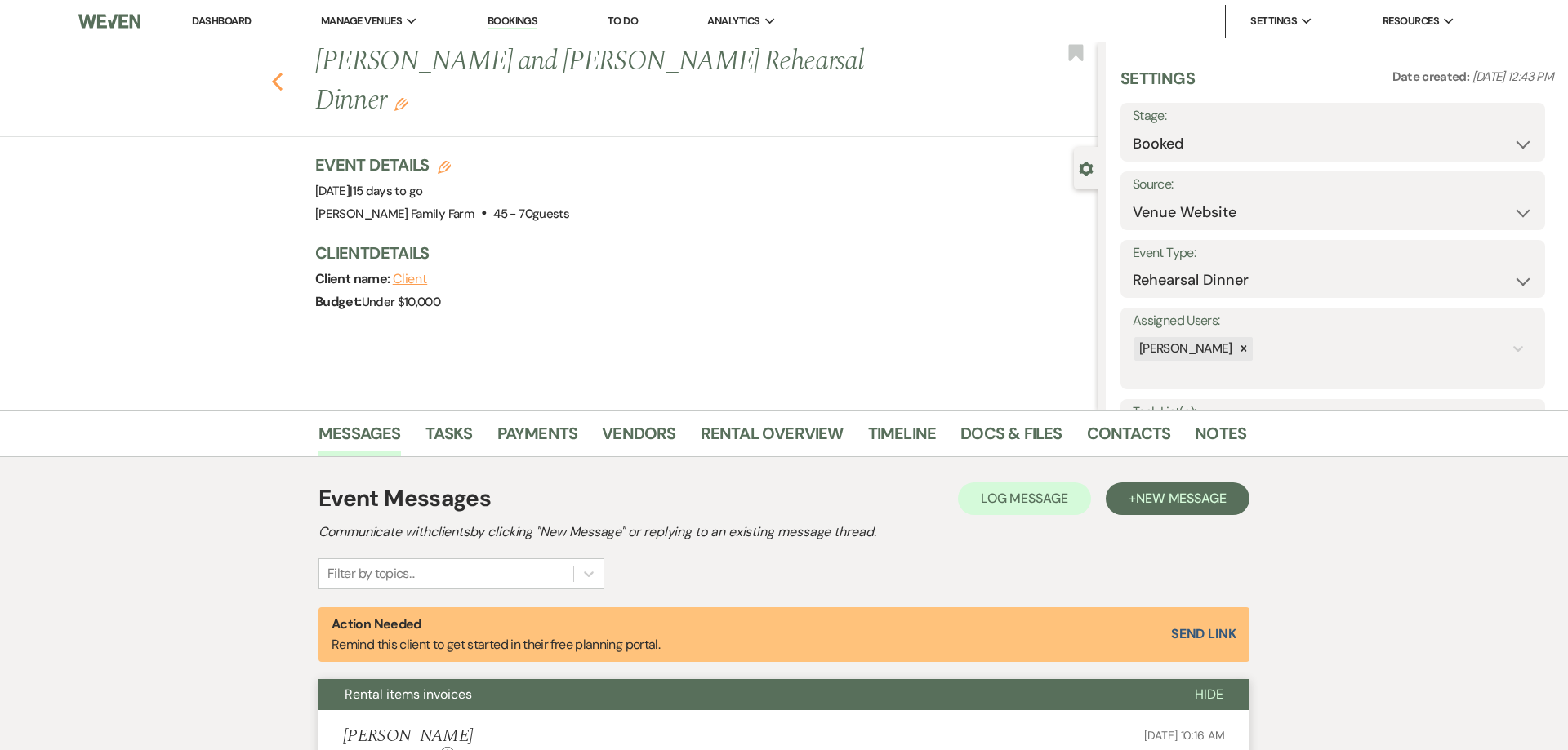
click at [276, 72] on use "button" at bounding box center [277, 81] width 11 height 18
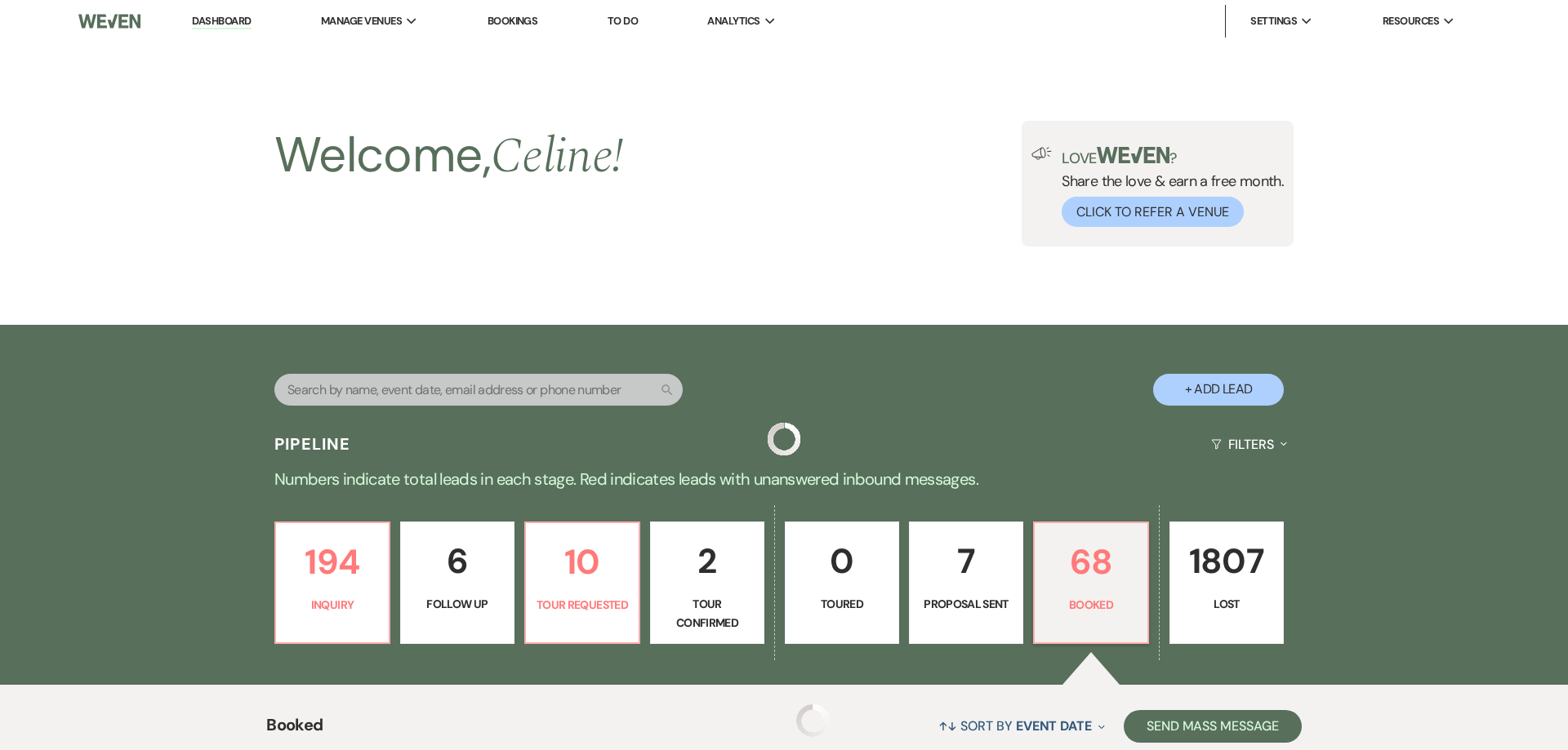
scroll to position [407, 0]
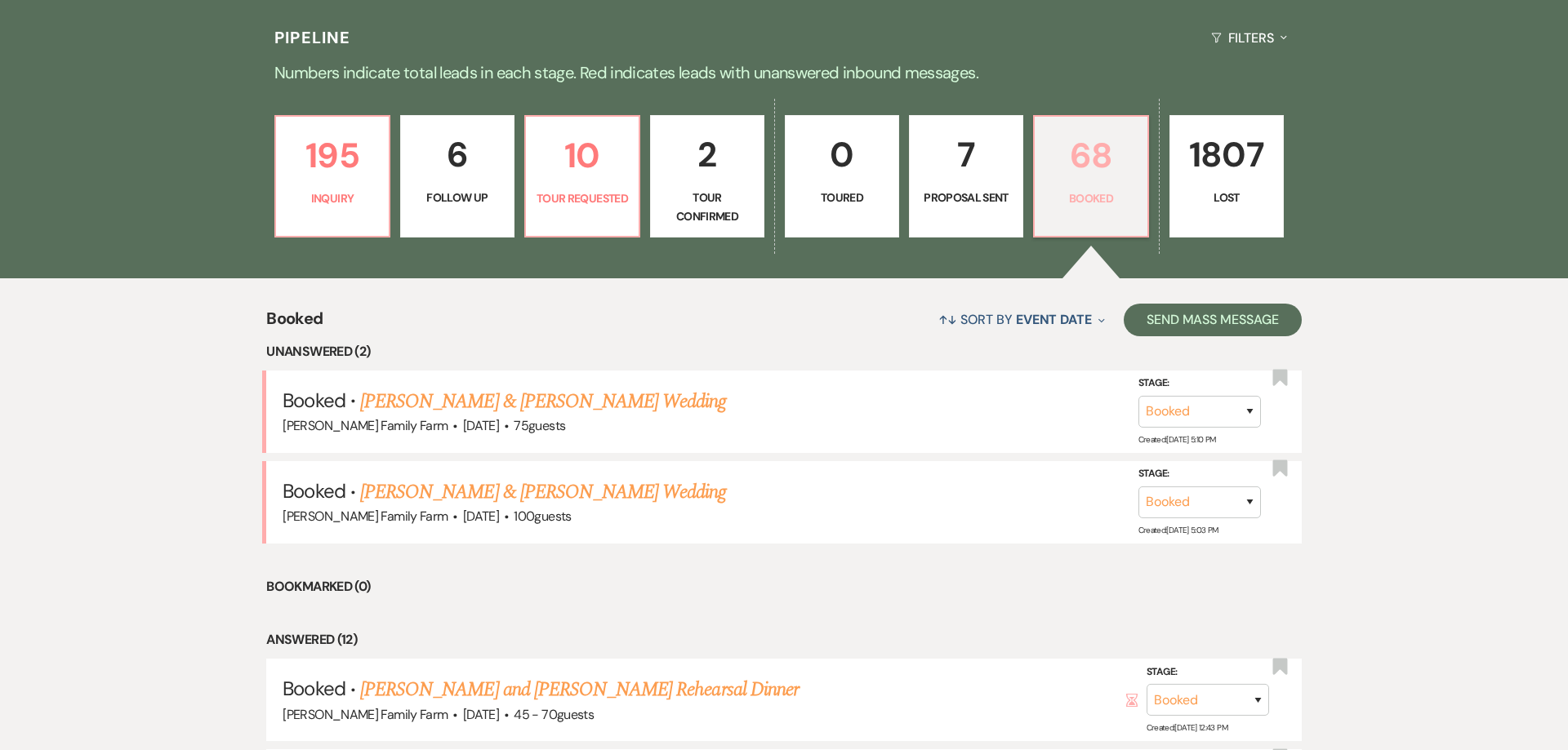
click at [1080, 203] on p "Booked" at bounding box center [1091, 198] width 94 height 18
click at [513, 400] on link "[PERSON_NAME] & [PERSON_NAME] Wedding" at bounding box center [542, 401] width 365 height 29
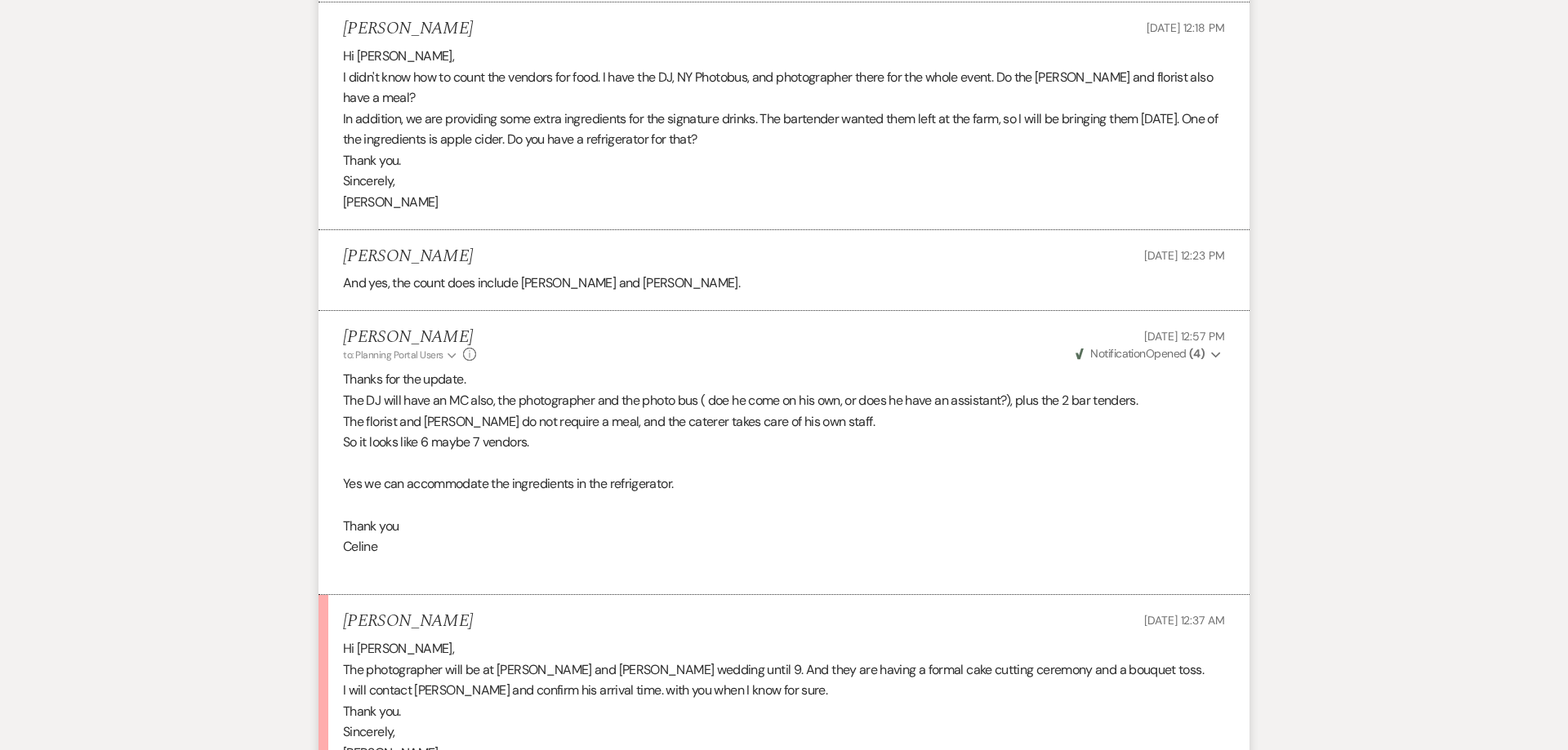
scroll to position [4008, 0]
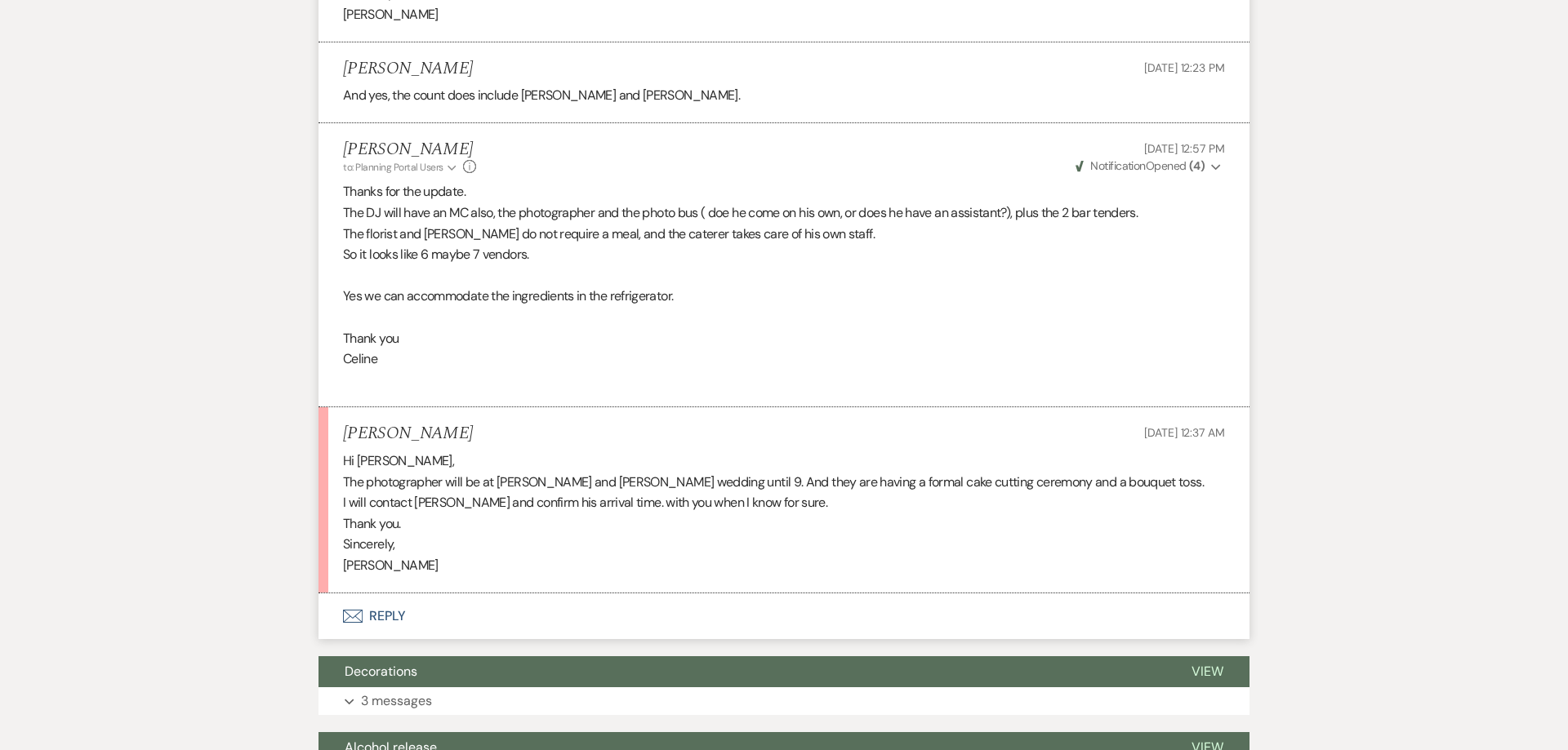
click at [390, 594] on button "Envelope Reply" at bounding box center [783, 616] width 931 height 45
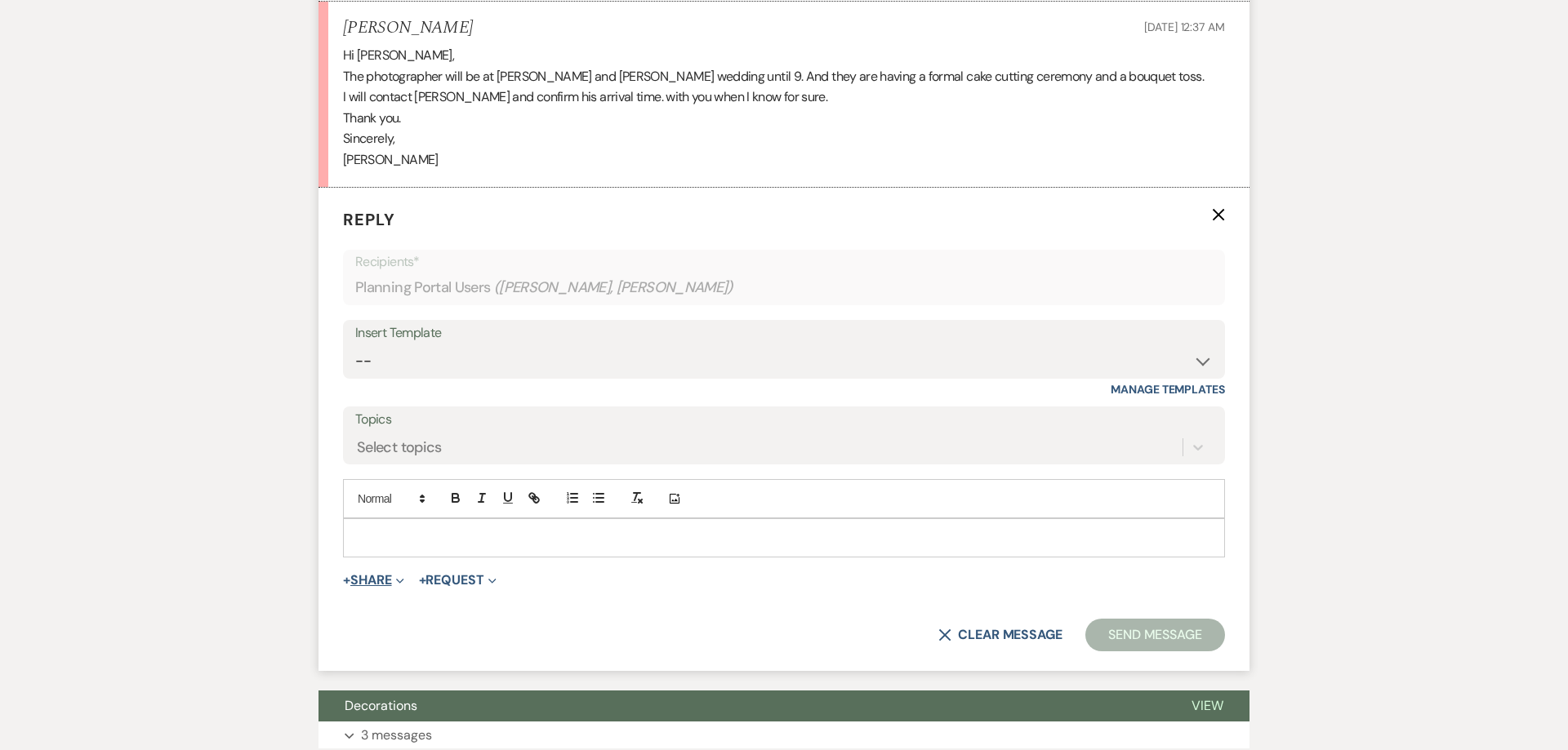
scroll to position [4426, 0]
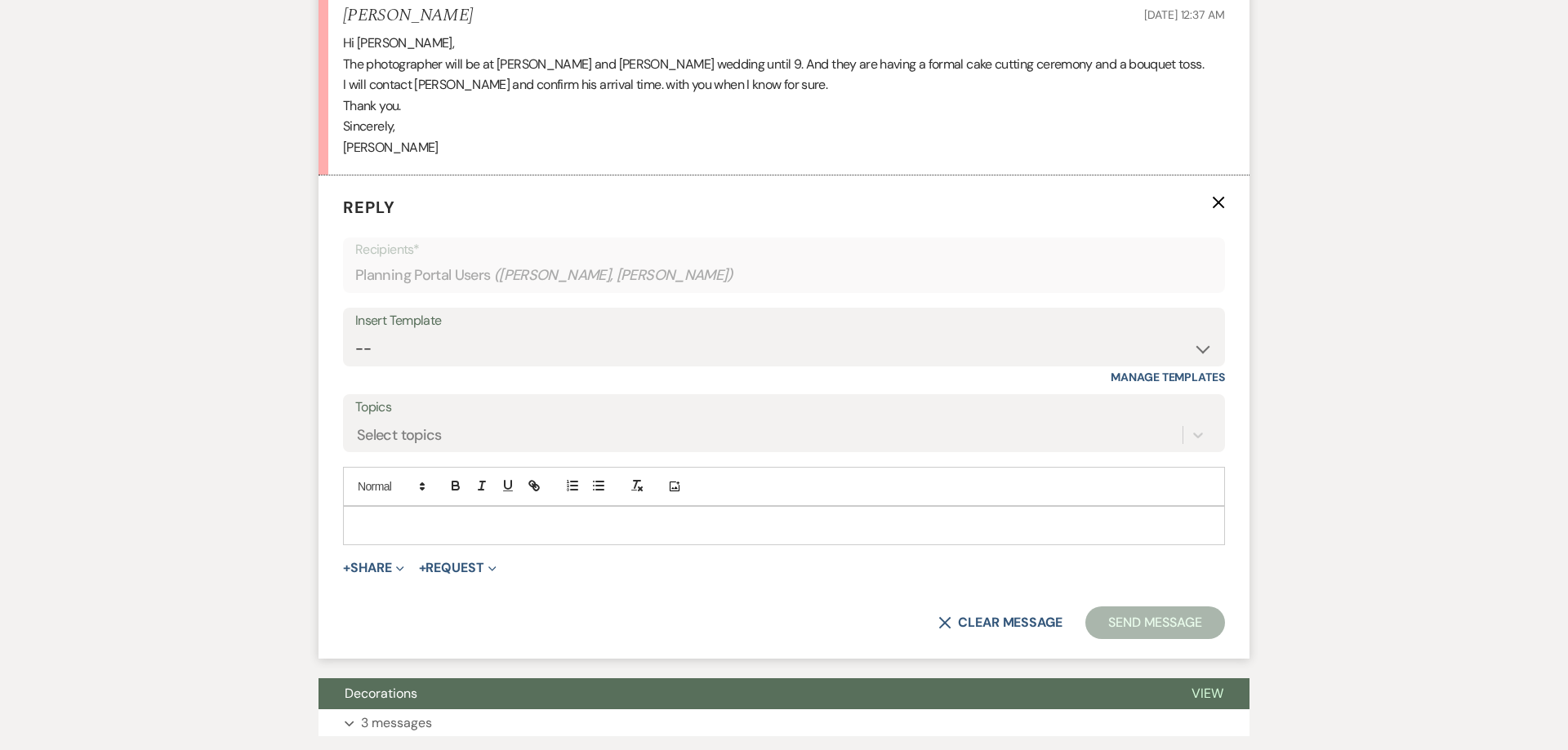
click at [384, 507] on div at bounding box center [783, 525] width 880 height 38
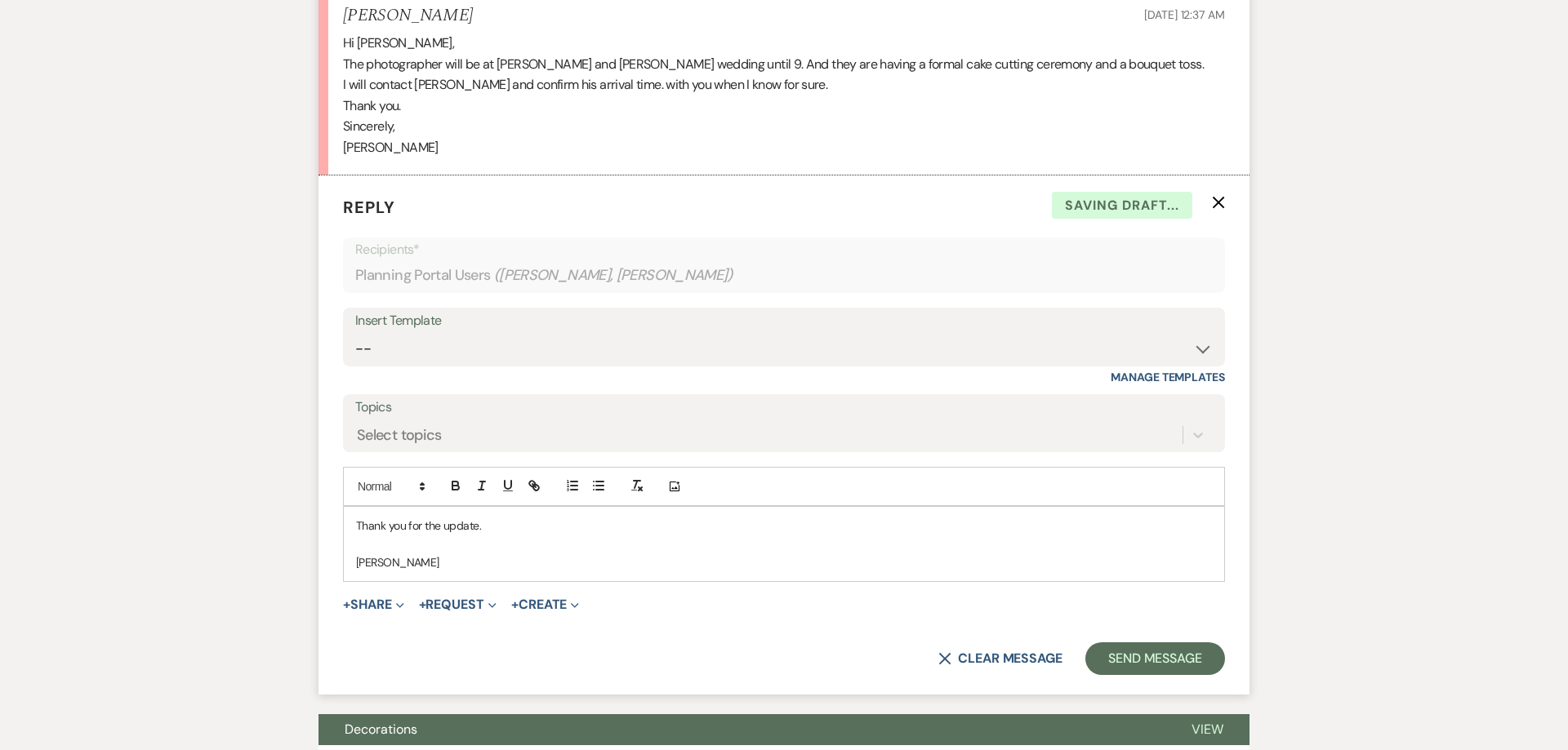
click at [507, 517] on p "Thank you for the update." at bounding box center [783, 525] width 855 height 18
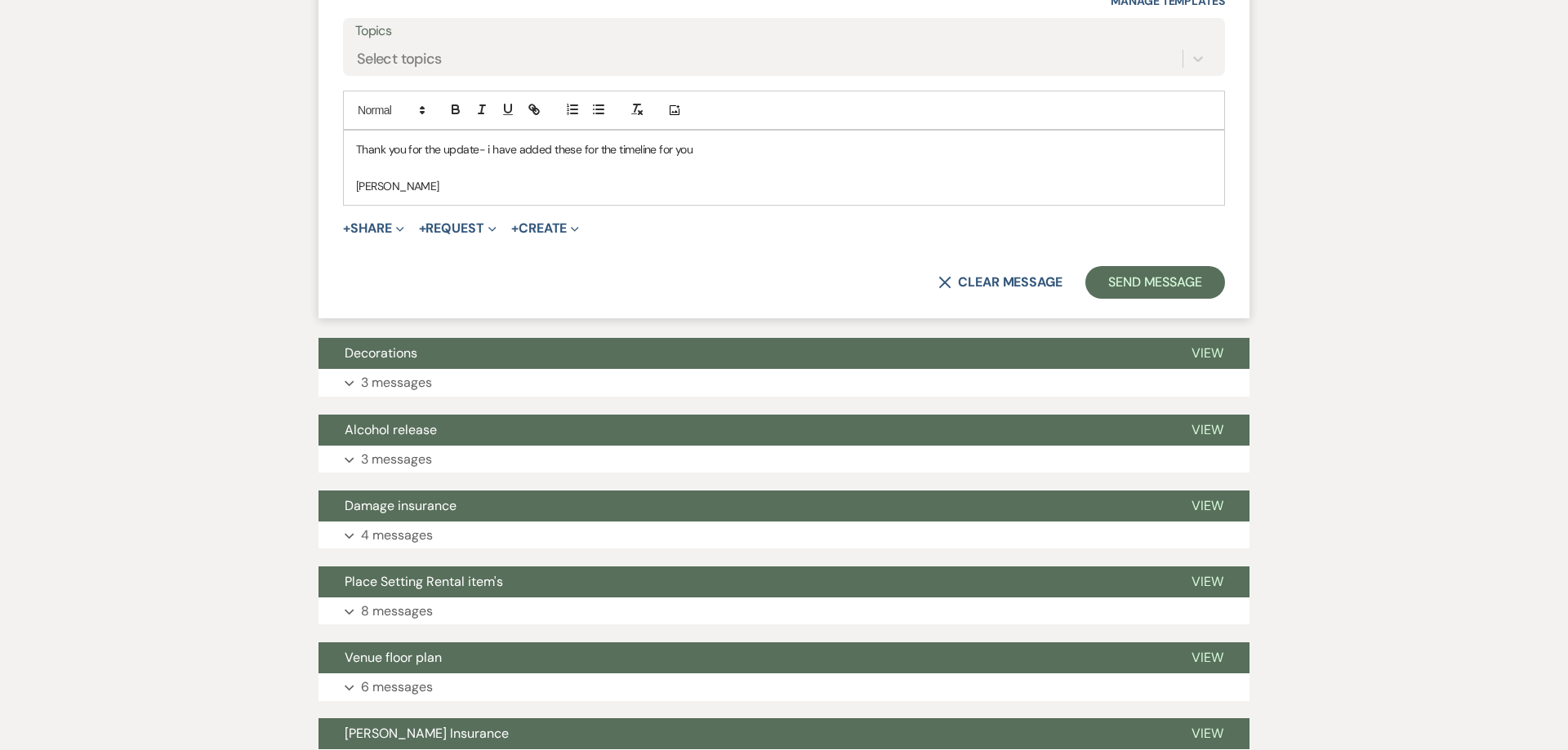
scroll to position [4829, 0]
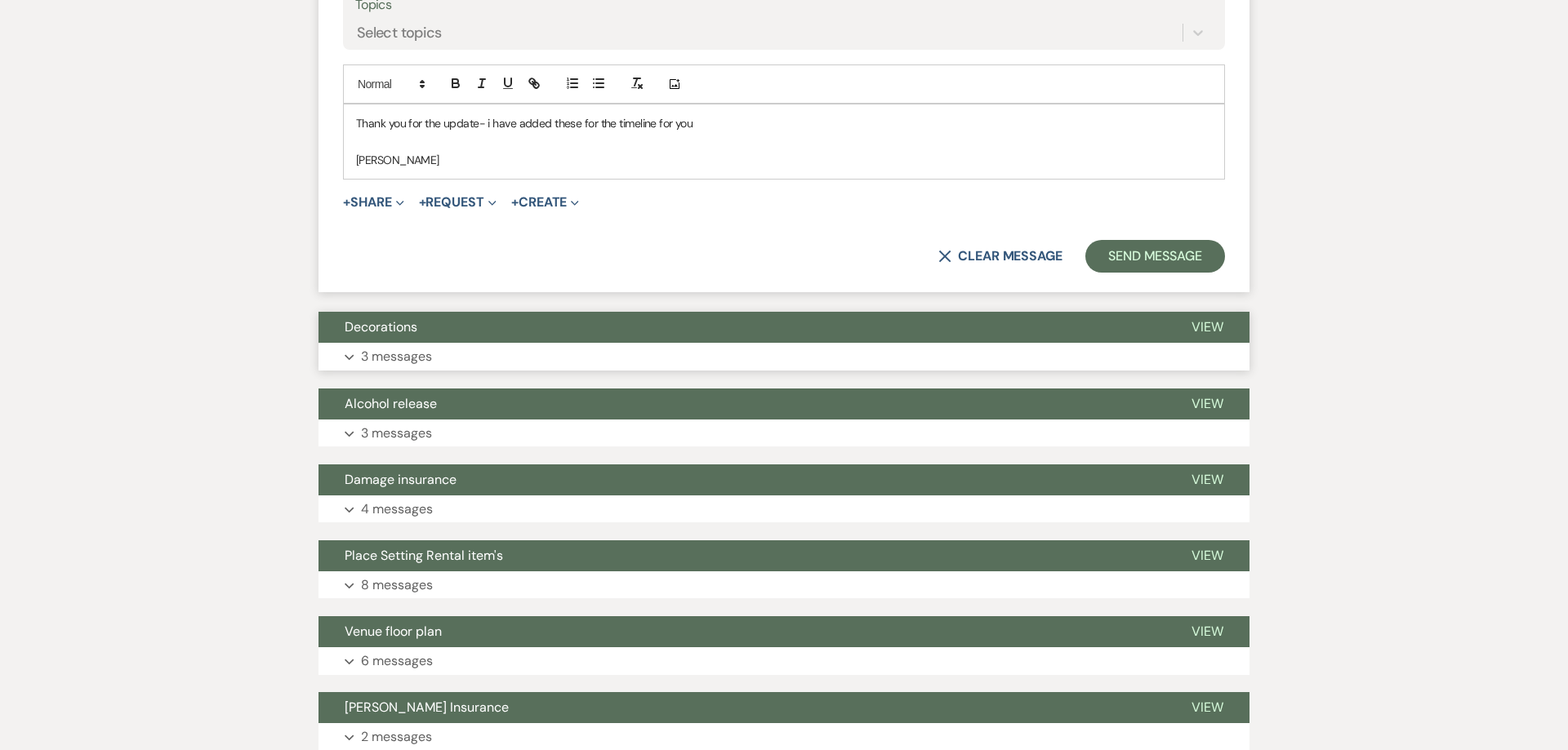
click at [418, 346] on p "3 messages" at bounding box center [396, 357] width 71 height 21
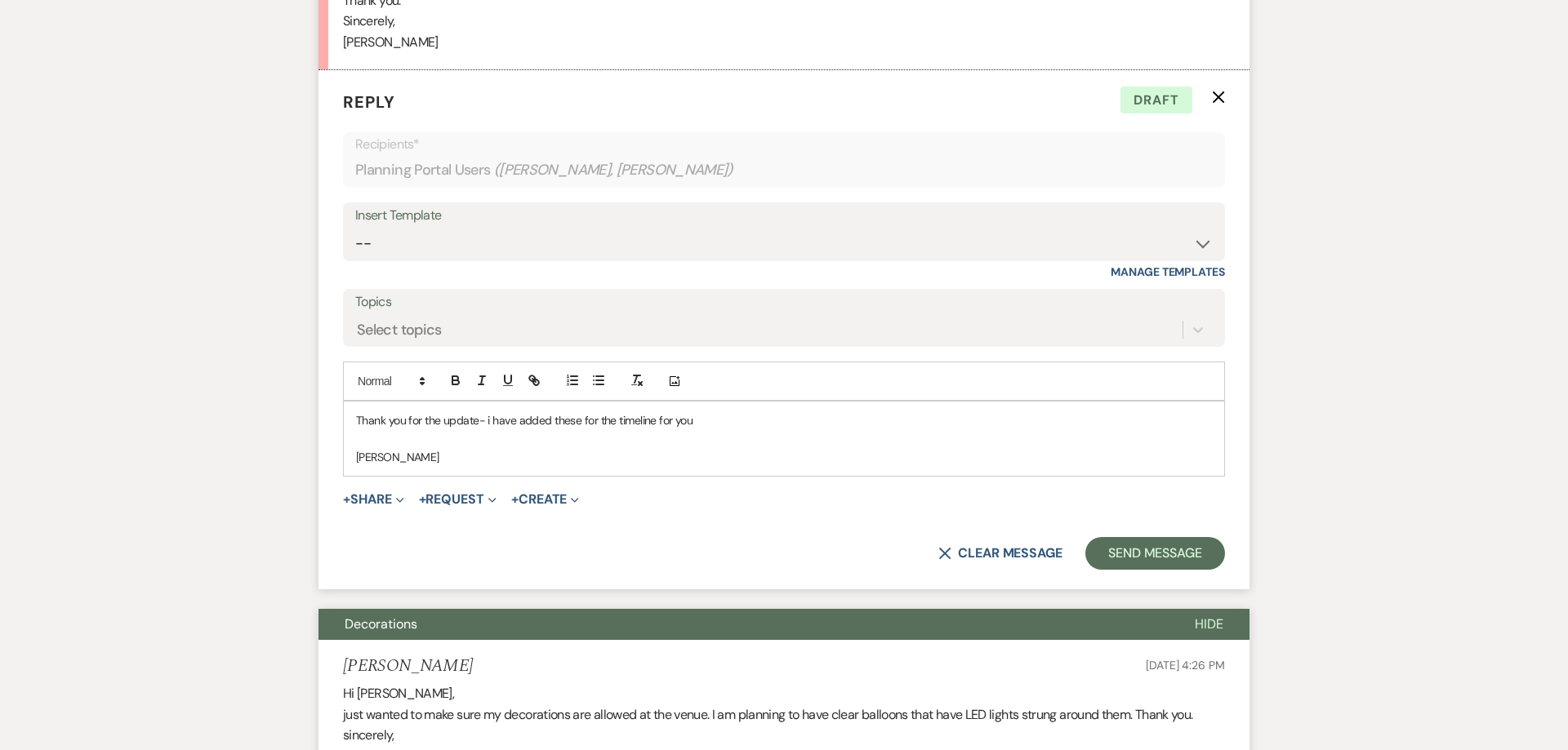
scroll to position [4474, 0]
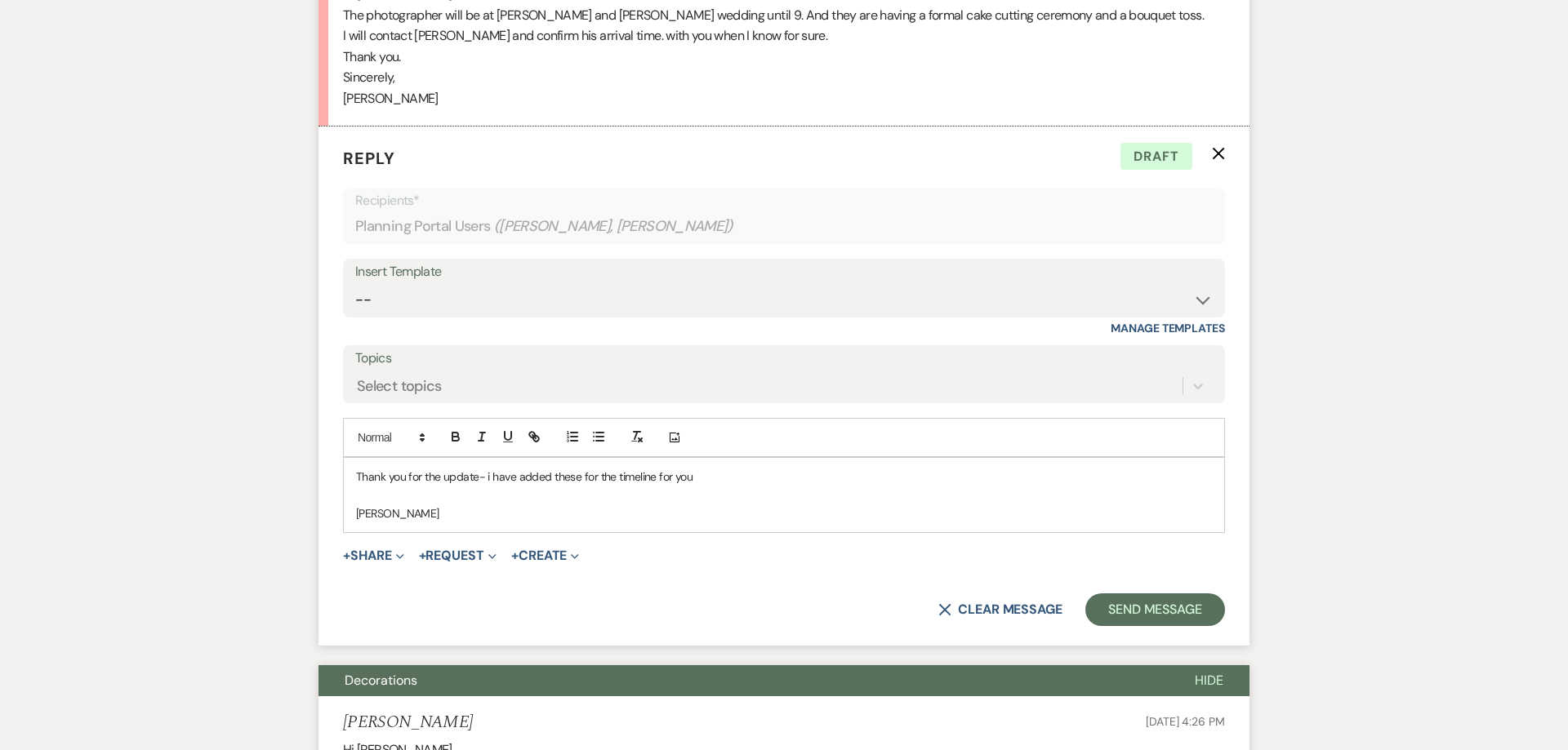
click at [382, 505] on p "[PERSON_NAME]" at bounding box center [783, 514] width 855 height 18
drag, startPoint x: 381, startPoint y: 473, endPoint x: 379, endPoint y: 482, distance: 9.2
click at [392, 485] on div "Thank you for the update- i have added these for the timeline for you [PERSON_N…" at bounding box center [783, 496] width 880 height 74
click at [769, 505] on p "[PERSON_NAME] please review this timeline base don all the details discussed wi…" at bounding box center [783, 514] width 855 height 18
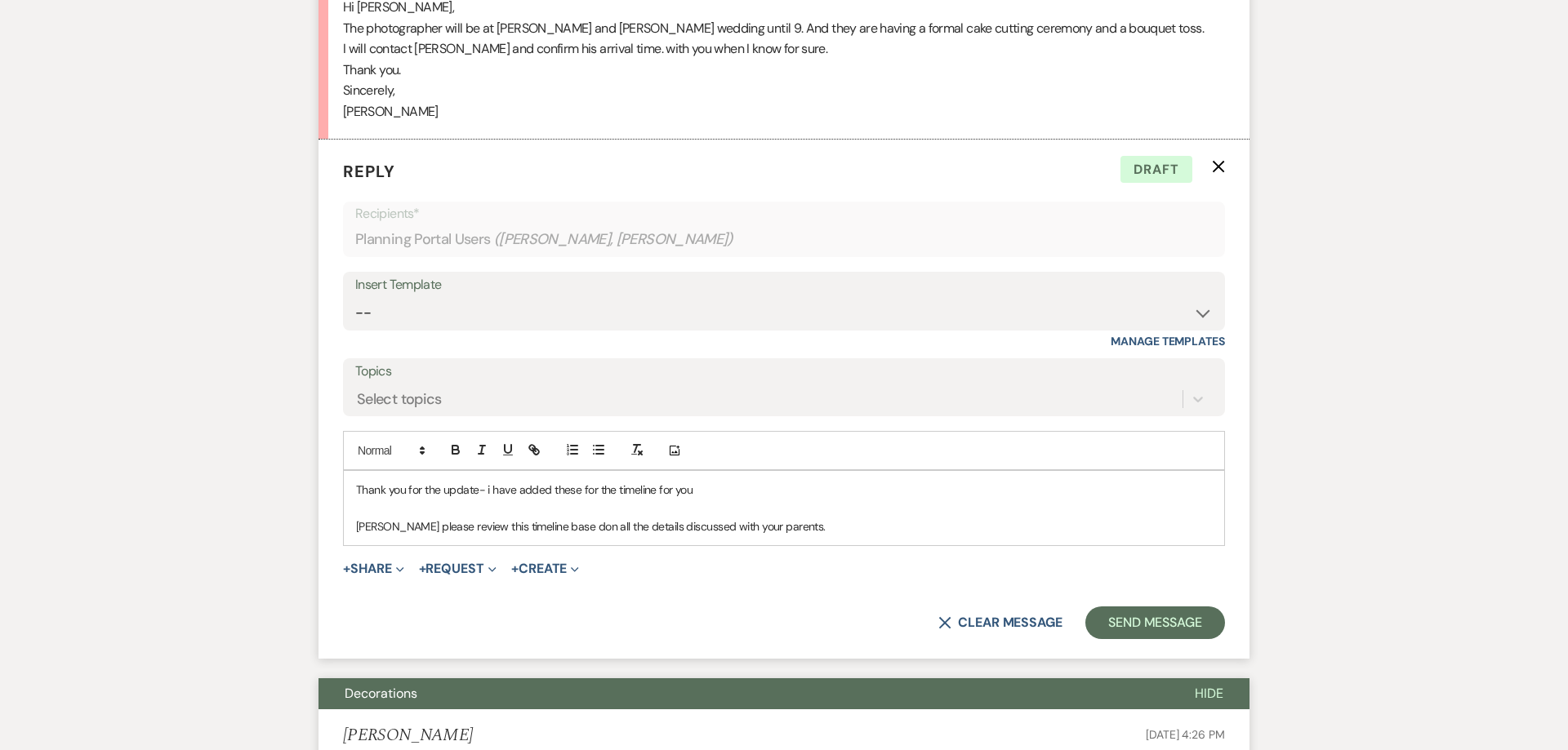
scroll to position [4454, 0]
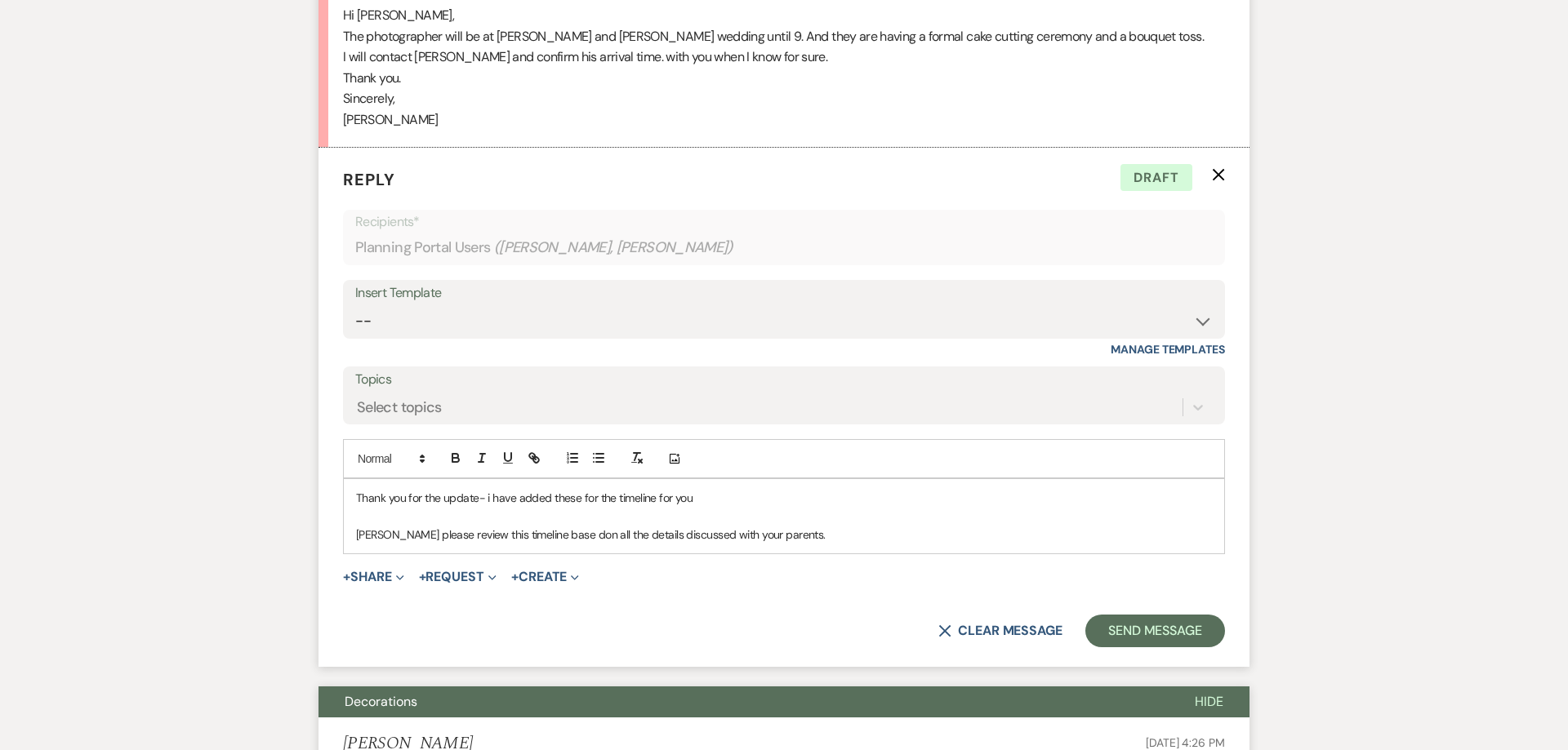
click at [531, 525] on p "[PERSON_NAME] please review this timeline base don all the details discussed wi…" at bounding box center [783, 534] width 855 height 18
click at [778, 525] on p "[PERSON_NAME] please review this timeline based on all the details discussed wi…" at bounding box center [783, 534] width 855 height 18
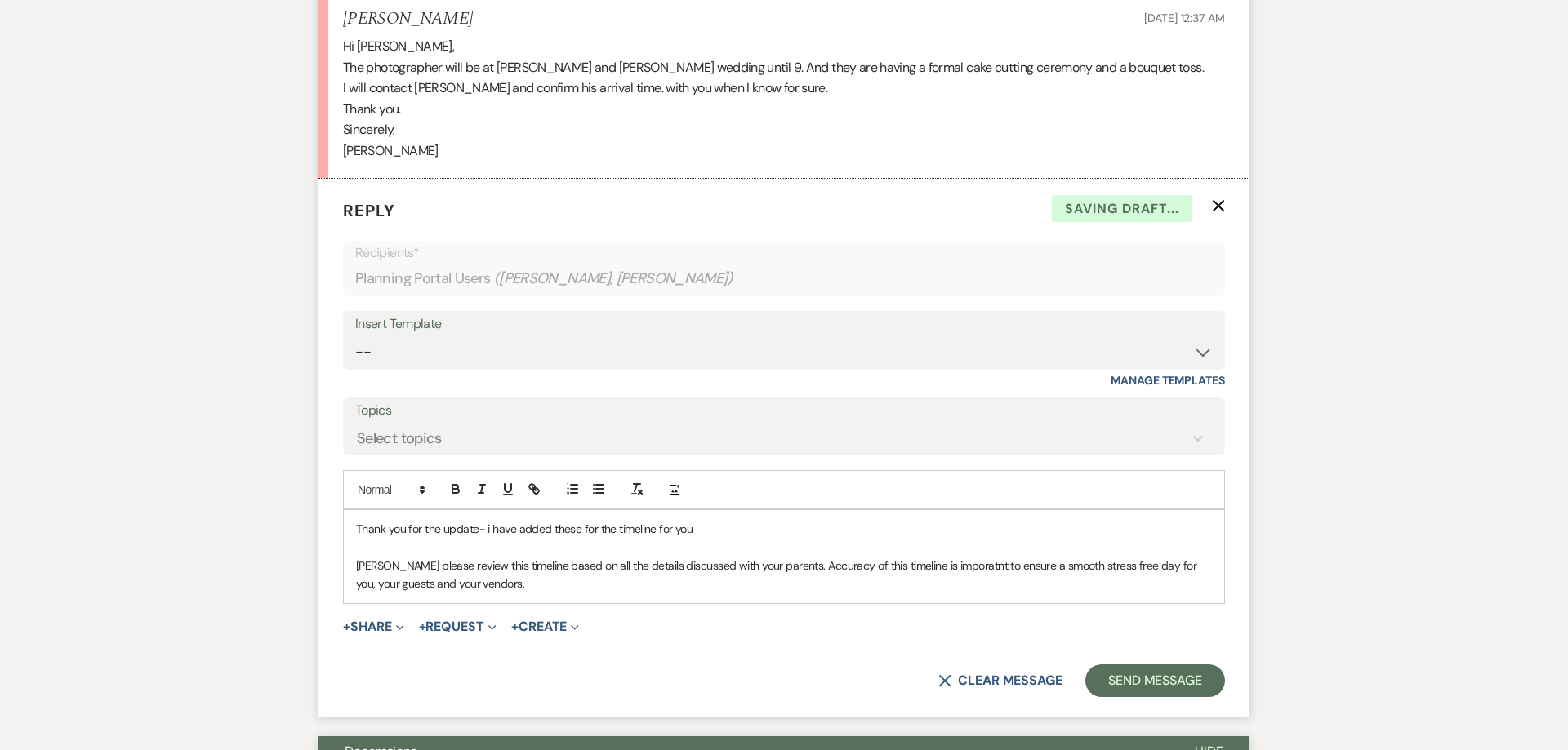
scroll to position [4412, 0]
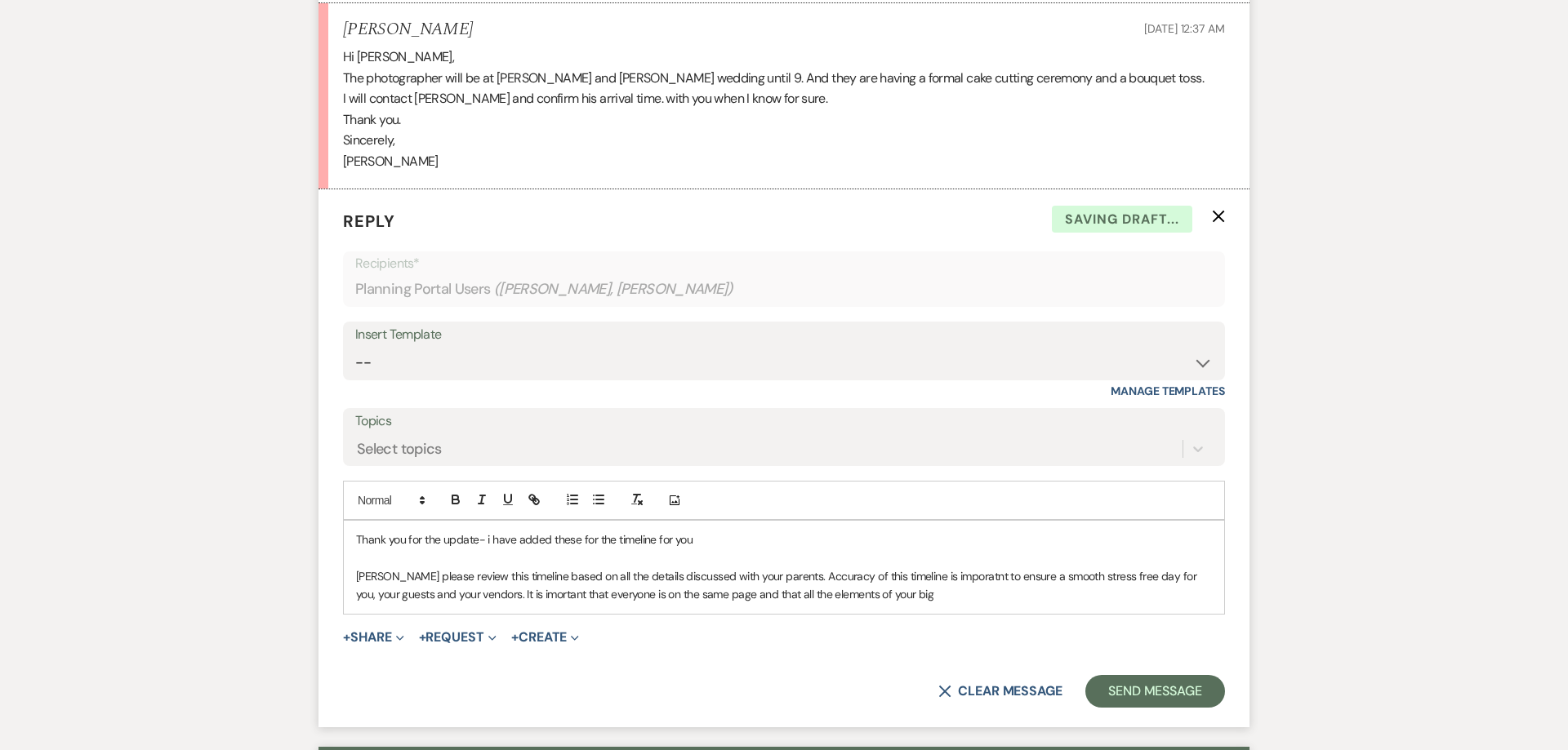
click at [701, 567] on p "[PERSON_NAME] please review this timeline based on all the details discussed wi…" at bounding box center [783, 585] width 855 height 37
click at [957, 567] on p "[PERSON_NAME] please review this timeline based on all the details discussed wi…" at bounding box center [783, 585] width 855 height 37
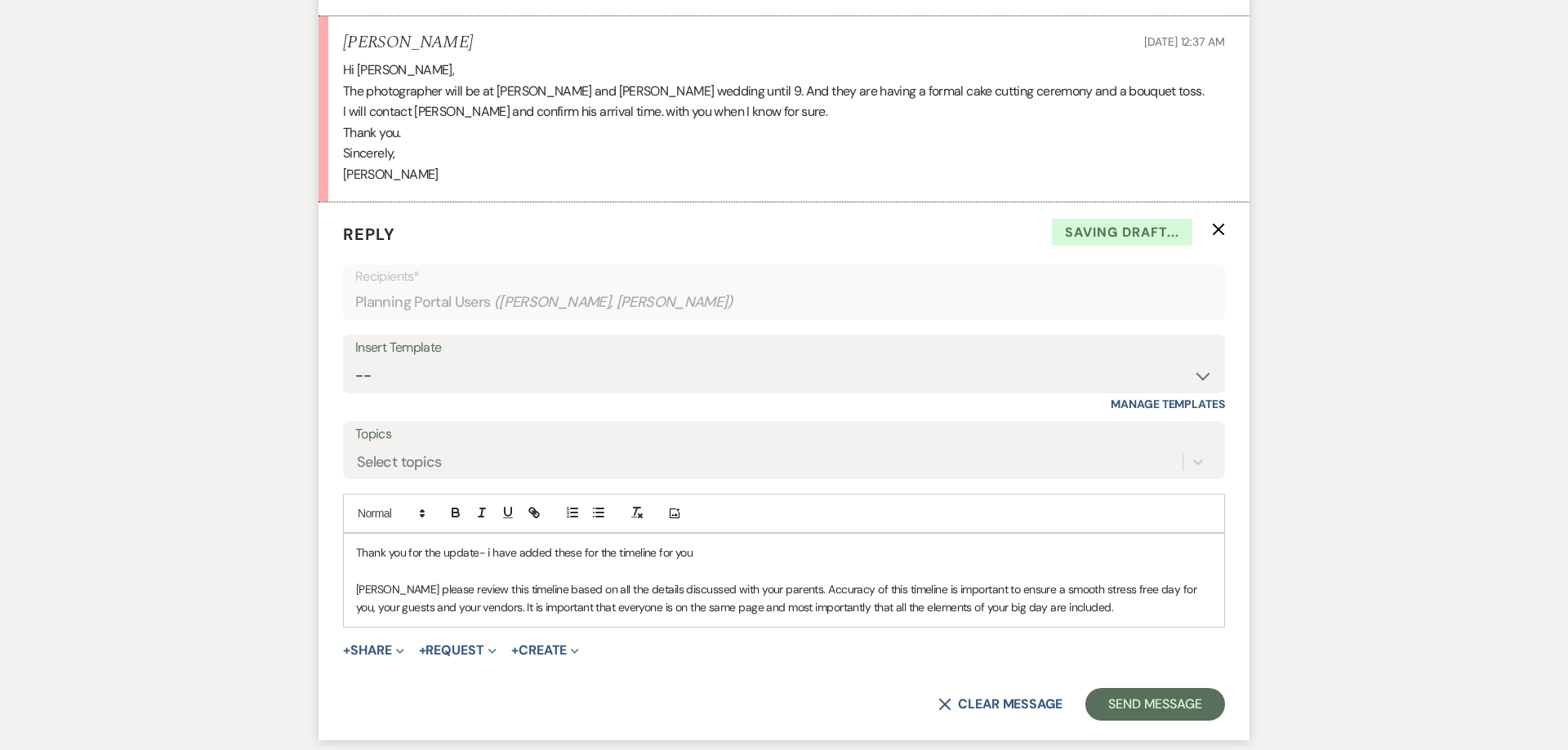
scroll to position [4391, 0]
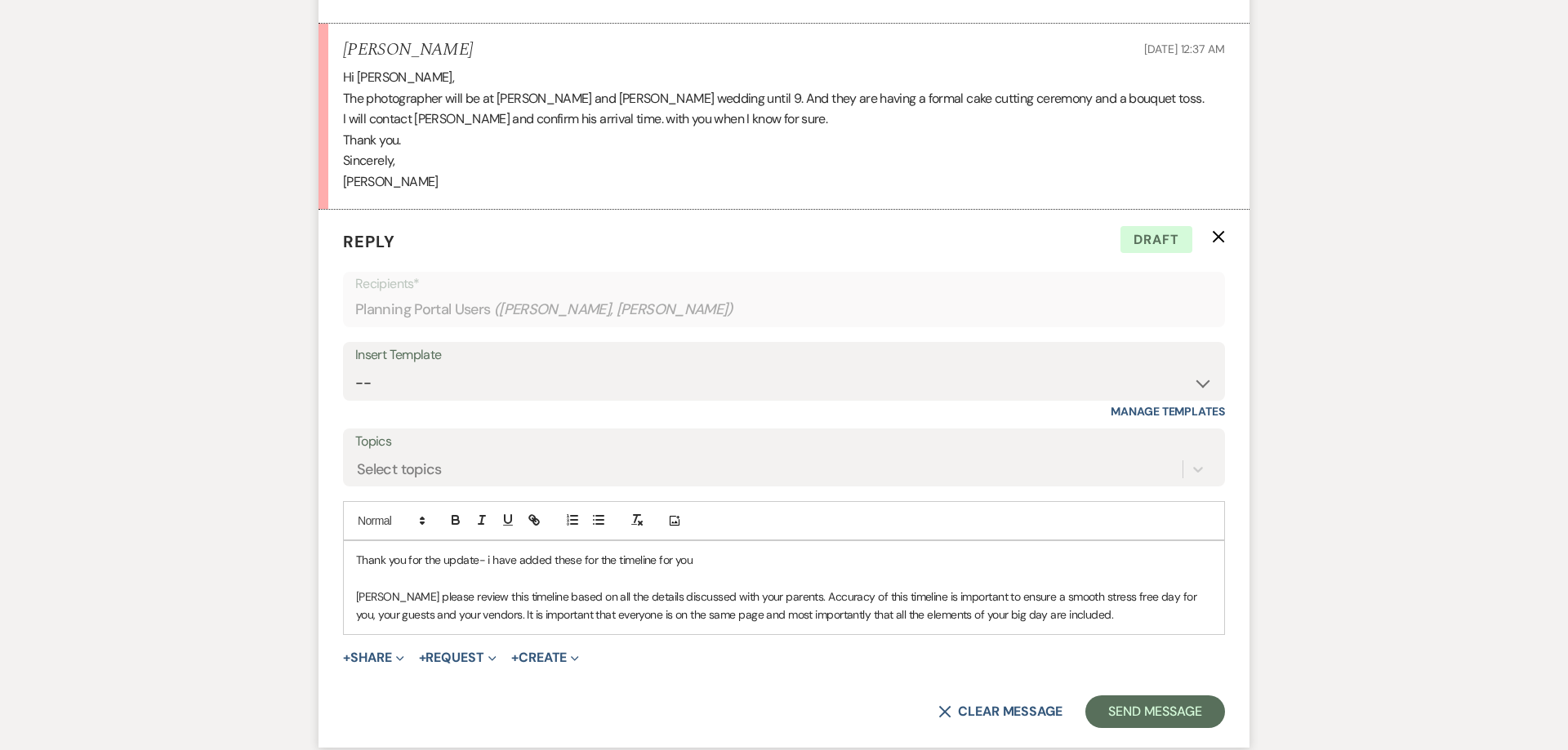
click at [894, 588] on p "[PERSON_NAME] please review this timeline based on all the details discussed wi…" at bounding box center [783, 606] width 855 height 37
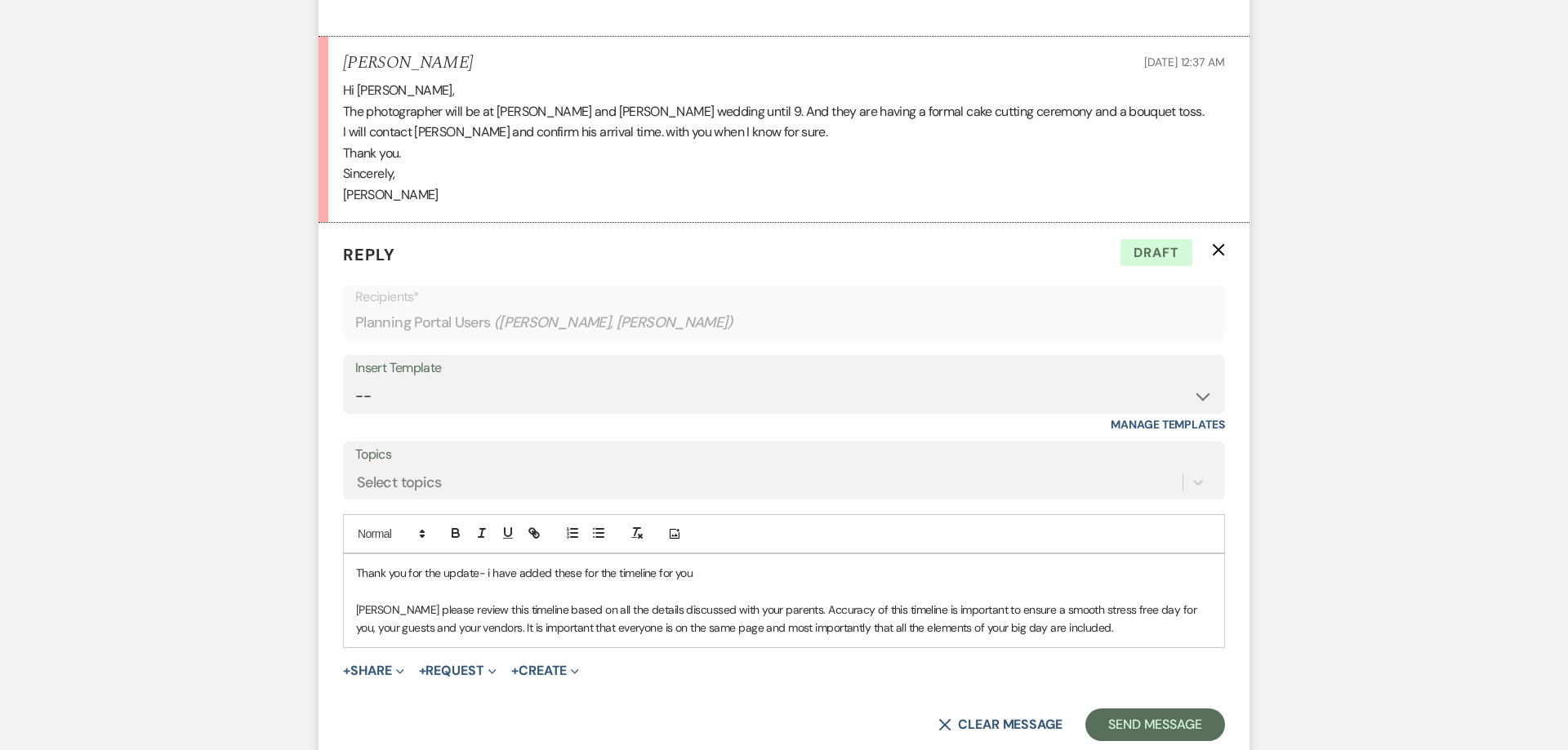
scroll to position [4371, 0]
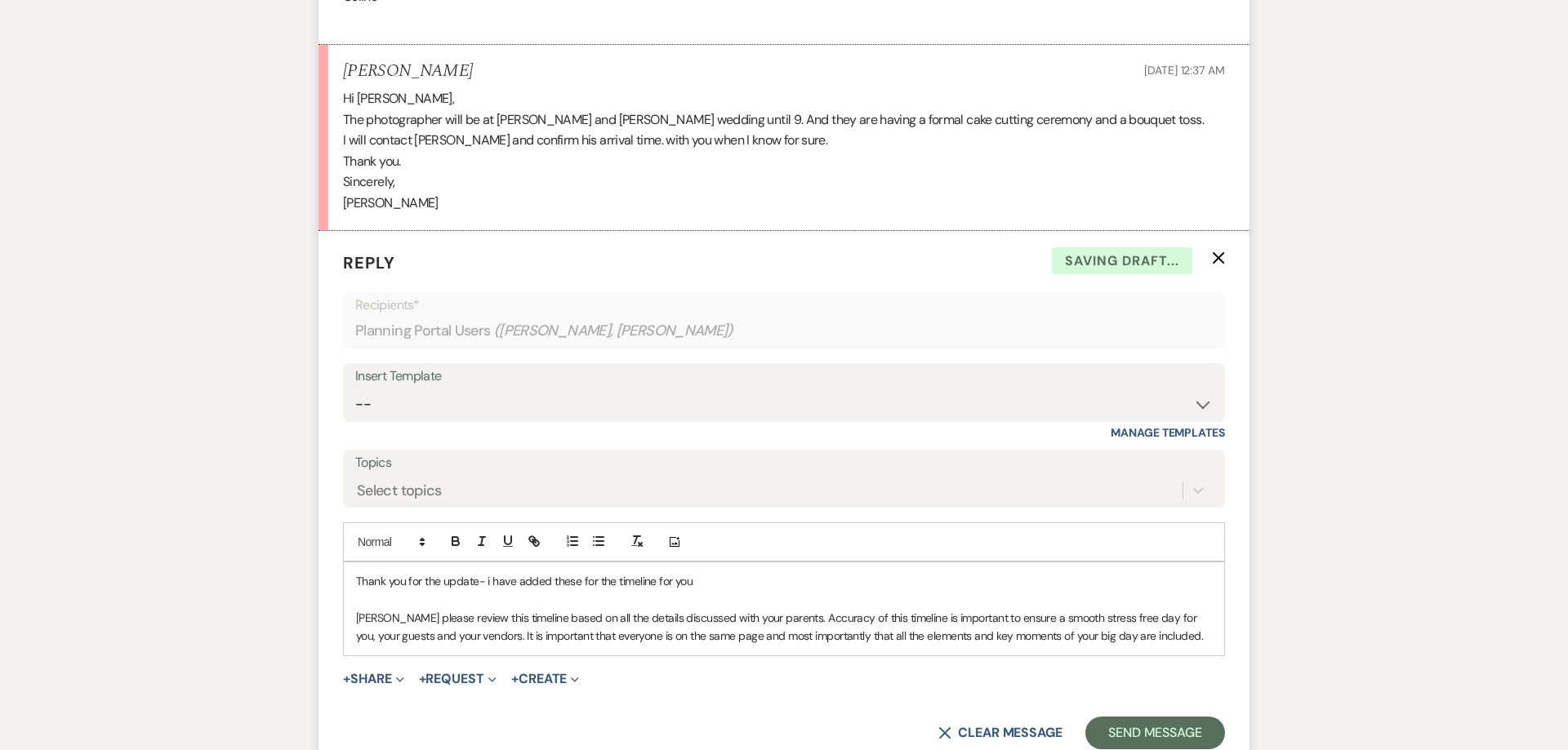
click at [1146, 609] on p "[PERSON_NAME] please review this timeline based on all the details discussed wi…" at bounding box center [783, 628] width 855 height 37
click at [674, 609] on p "[PERSON_NAME] please review this timeline based on all the details discussed wi…" at bounding box center [783, 628] width 855 height 37
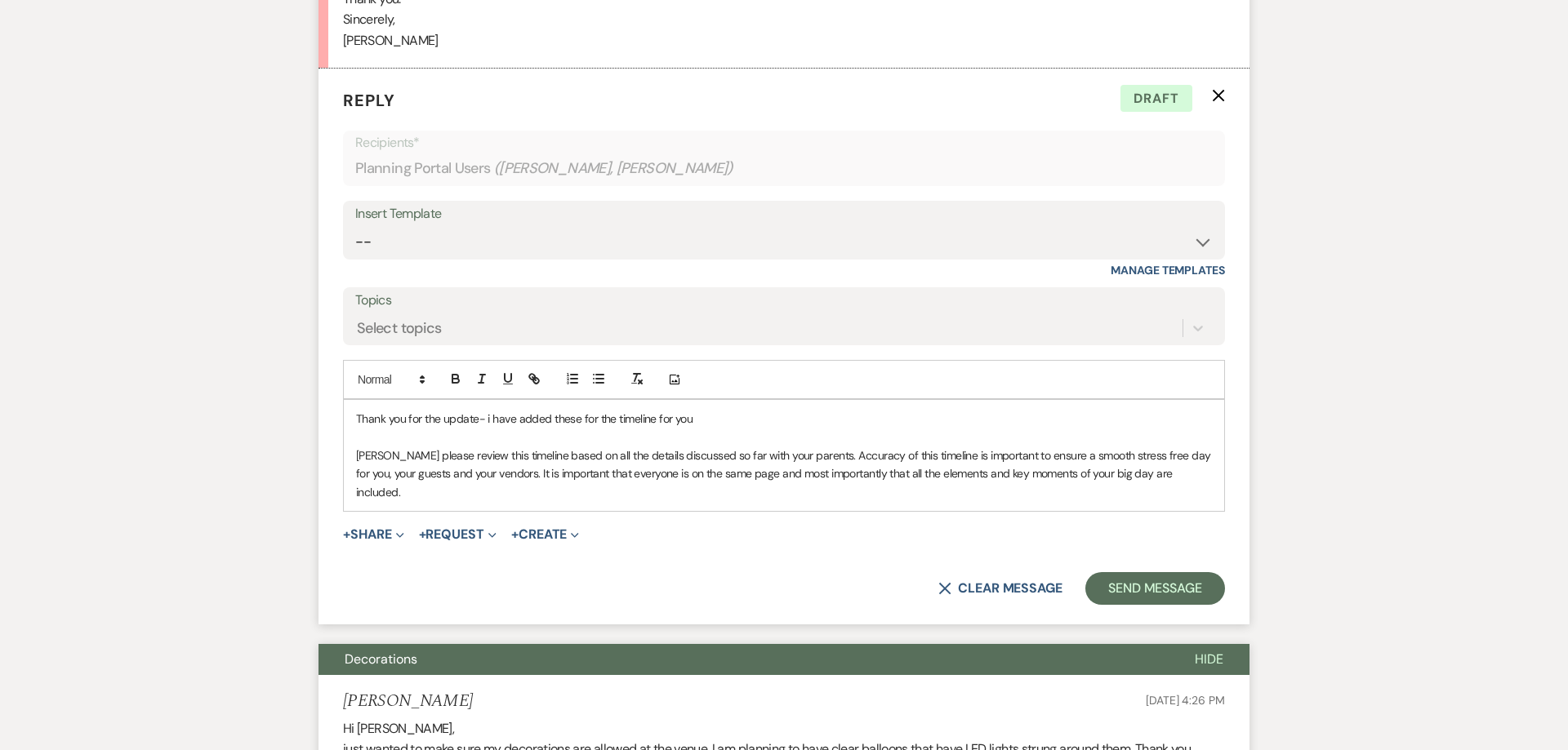
scroll to position [4538, 0]
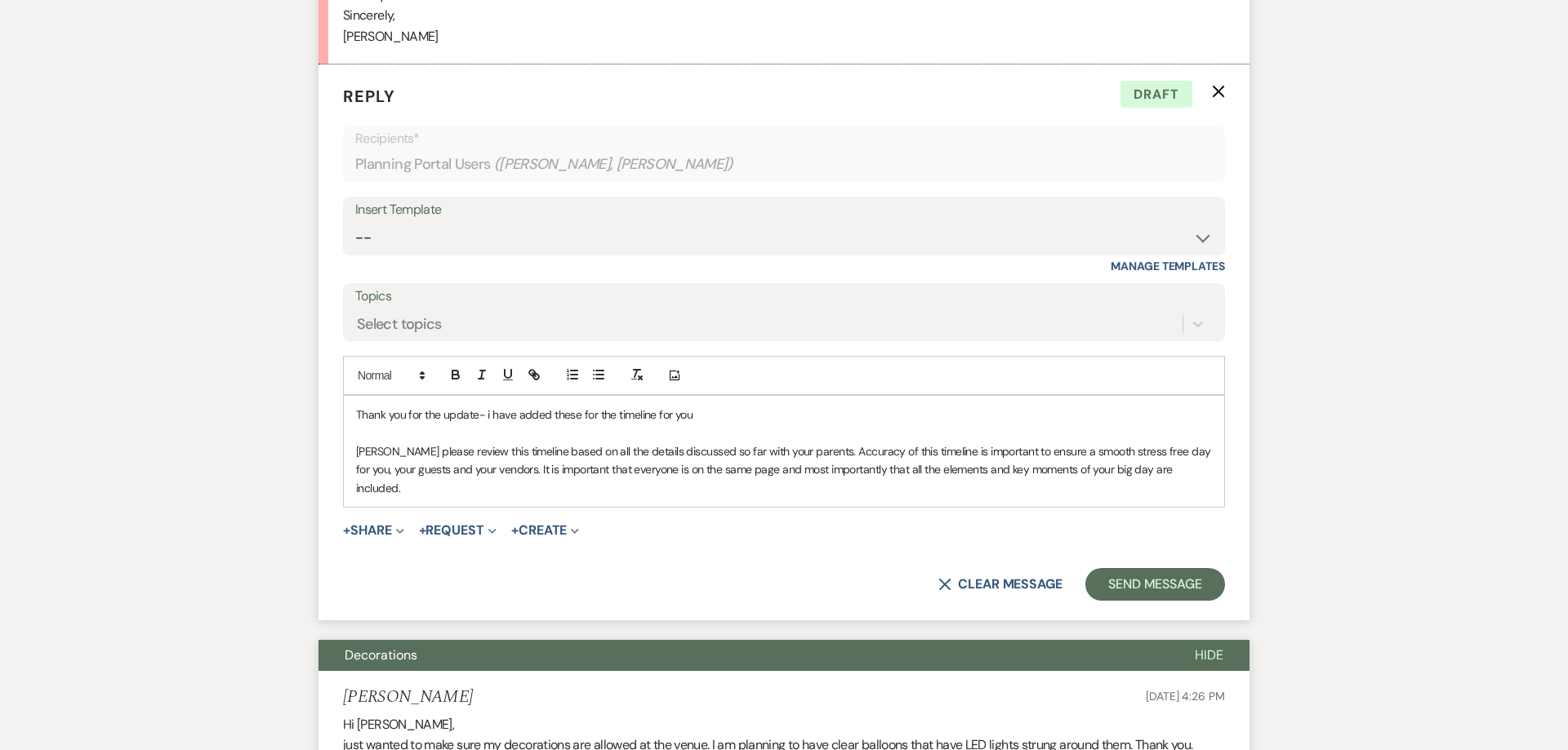
click at [1163, 442] on p "[PERSON_NAME] please review this timeline based on all the details discussed so…" at bounding box center [783, 469] width 855 height 55
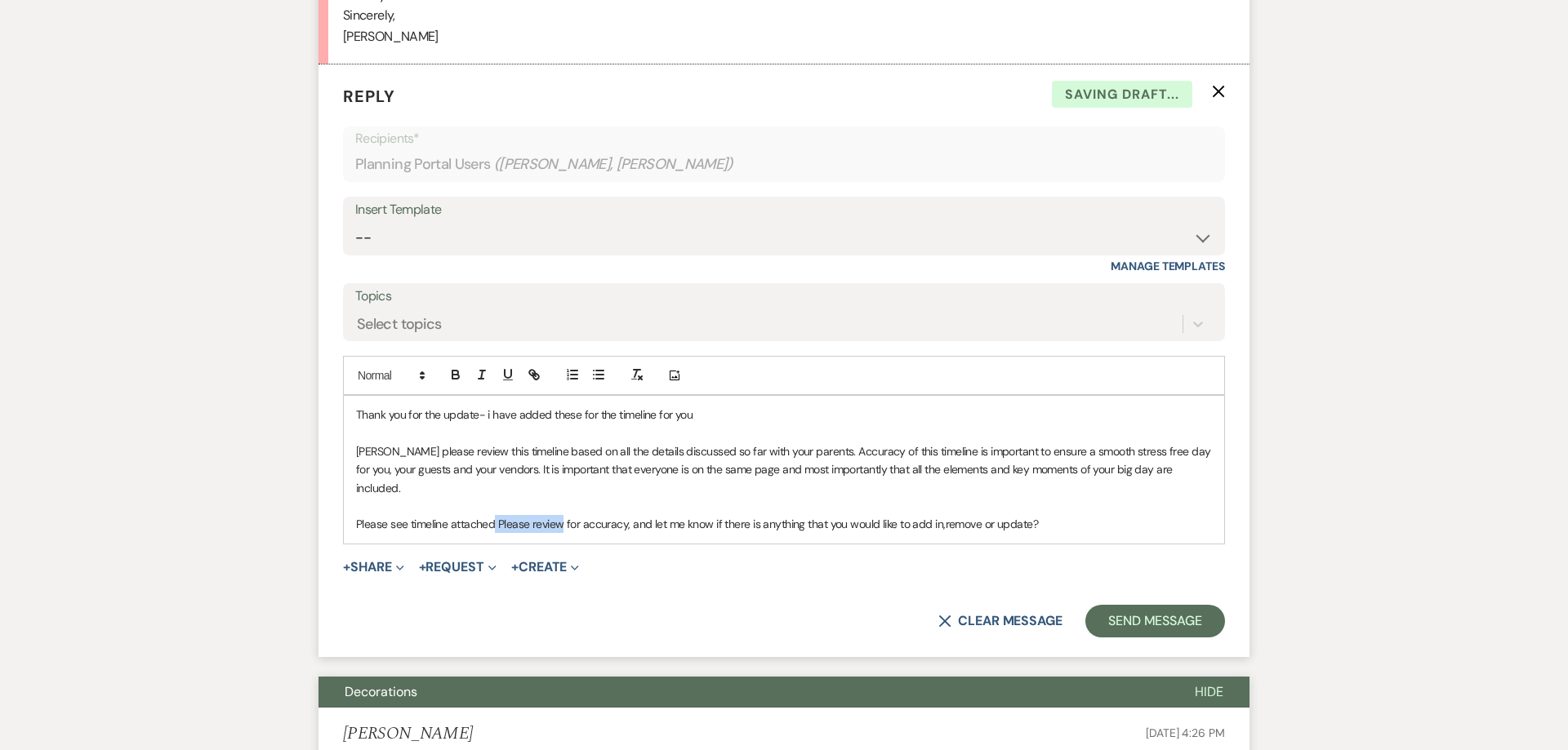
drag, startPoint x: 496, startPoint y: 468, endPoint x: 560, endPoint y: 468, distance: 64.0
click at [560, 515] on p "Please see timeline attached Please review for accuracy, and let me know if the…" at bounding box center [783, 523] width 855 height 18
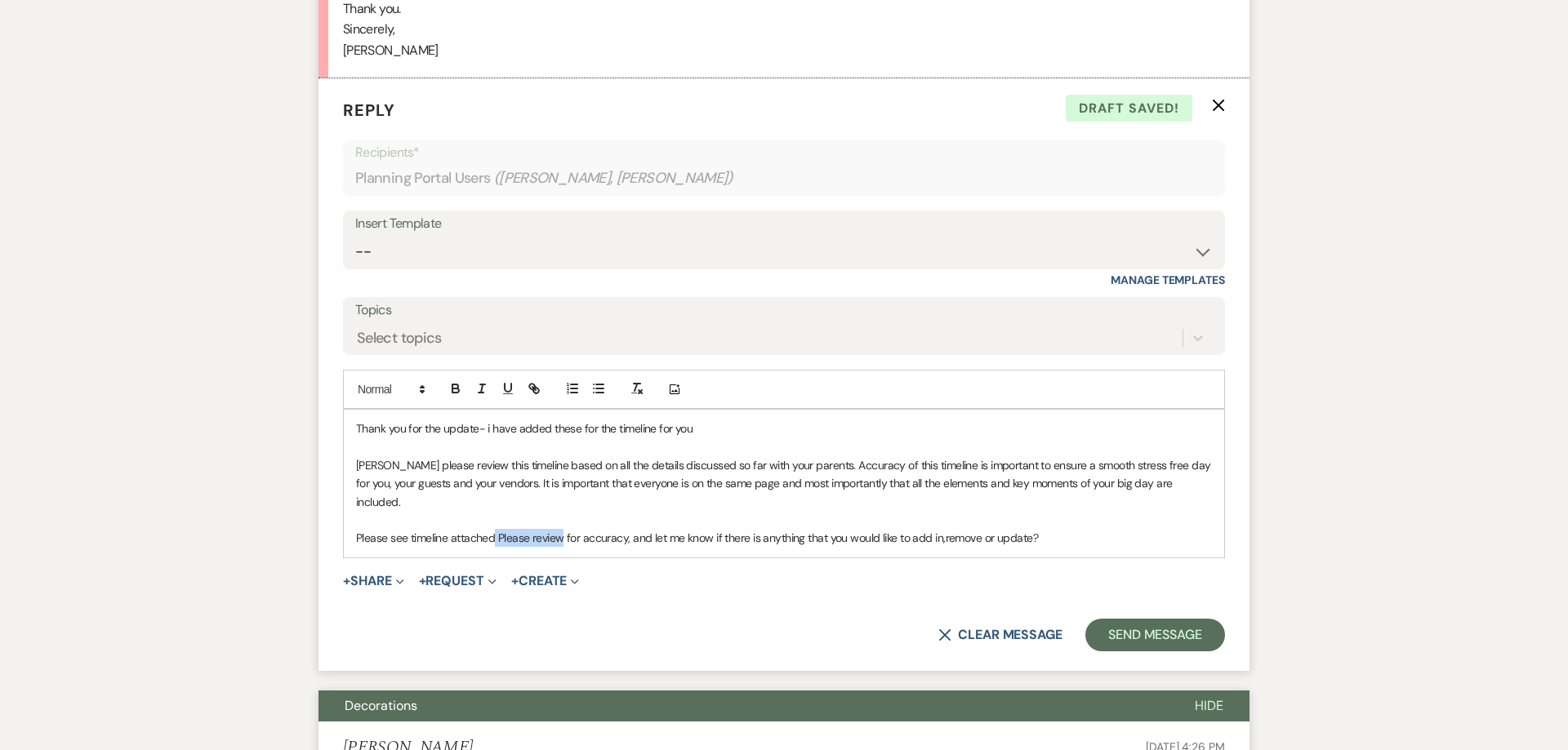
scroll to position [4516, 0]
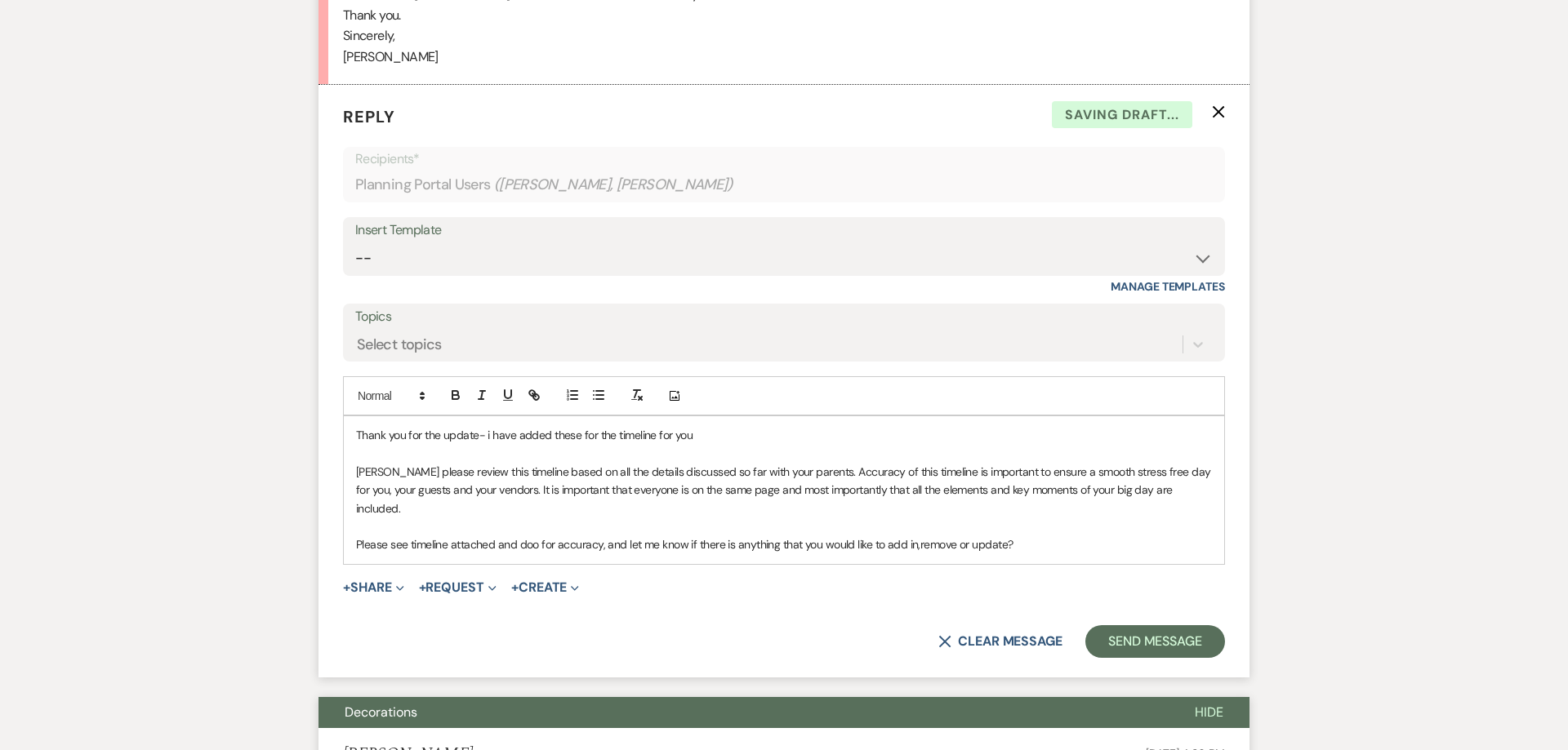
click at [533, 536] on p "Please see timeline attached and doo for accuracy, and let me know if there is …" at bounding box center [783, 545] width 855 height 18
click at [670, 536] on p "Please see timeline attached and double check for accuracy, and let me know if …" at bounding box center [783, 545] width 855 height 18
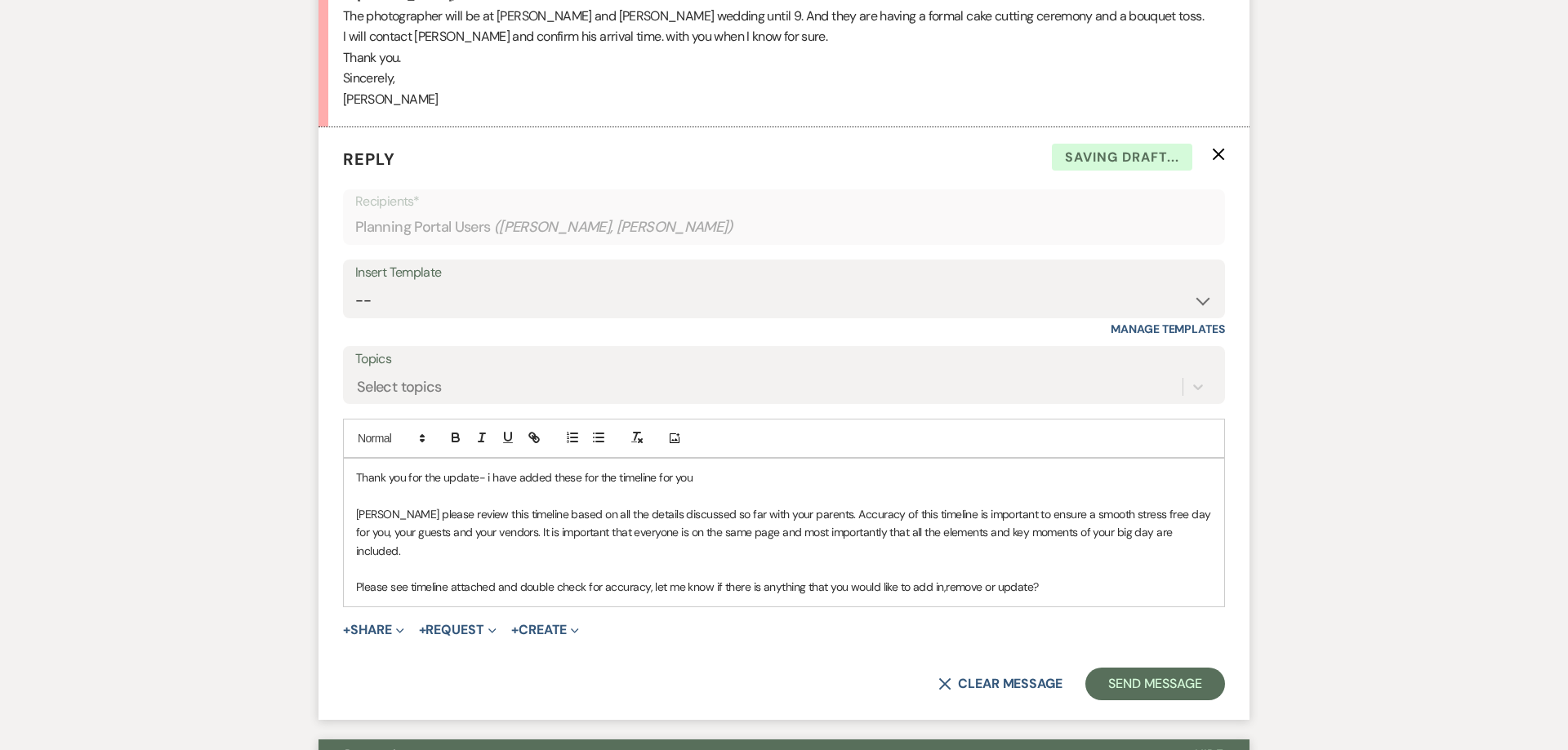
scroll to position [4475, 0]
click at [480, 468] on p "Thank you for the update- i have added these for the timeline for you" at bounding box center [783, 476] width 855 height 18
click at [714, 468] on p "Thank you for the update [PERSON_NAME]- i have added these for the timeline for…" at bounding box center [783, 476] width 855 height 18
click at [941, 577] on p "Please see timeline attached and double check for accuracy, let me know if ther…" at bounding box center [783, 586] width 855 height 18
click at [1048, 577] on p "Please see timeline attached and double check for accuracy, let me know if ther…" at bounding box center [783, 586] width 855 height 18
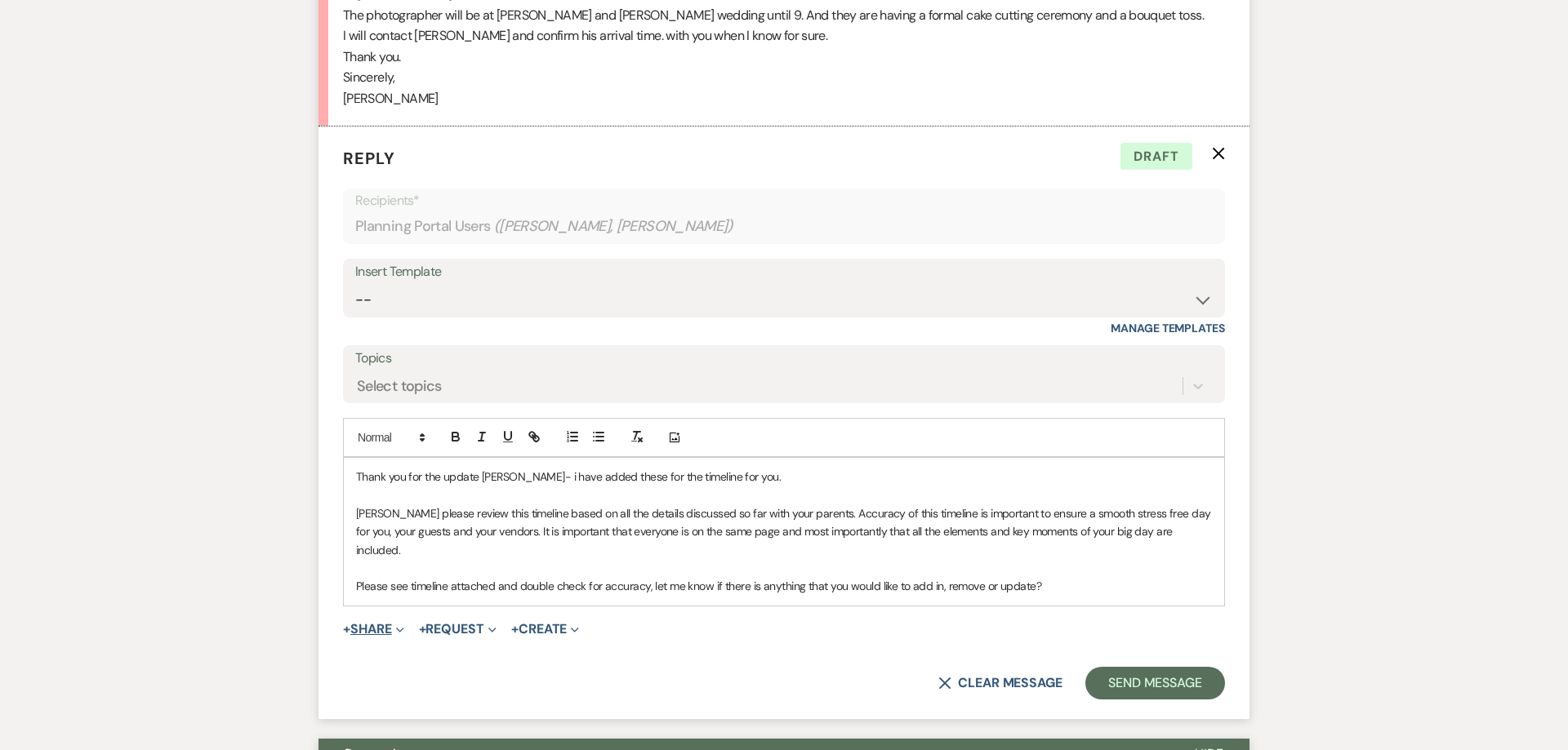
click at [380, 623] on button "+ Share Expand" at bounding box center [374, 629] width 62 height 13
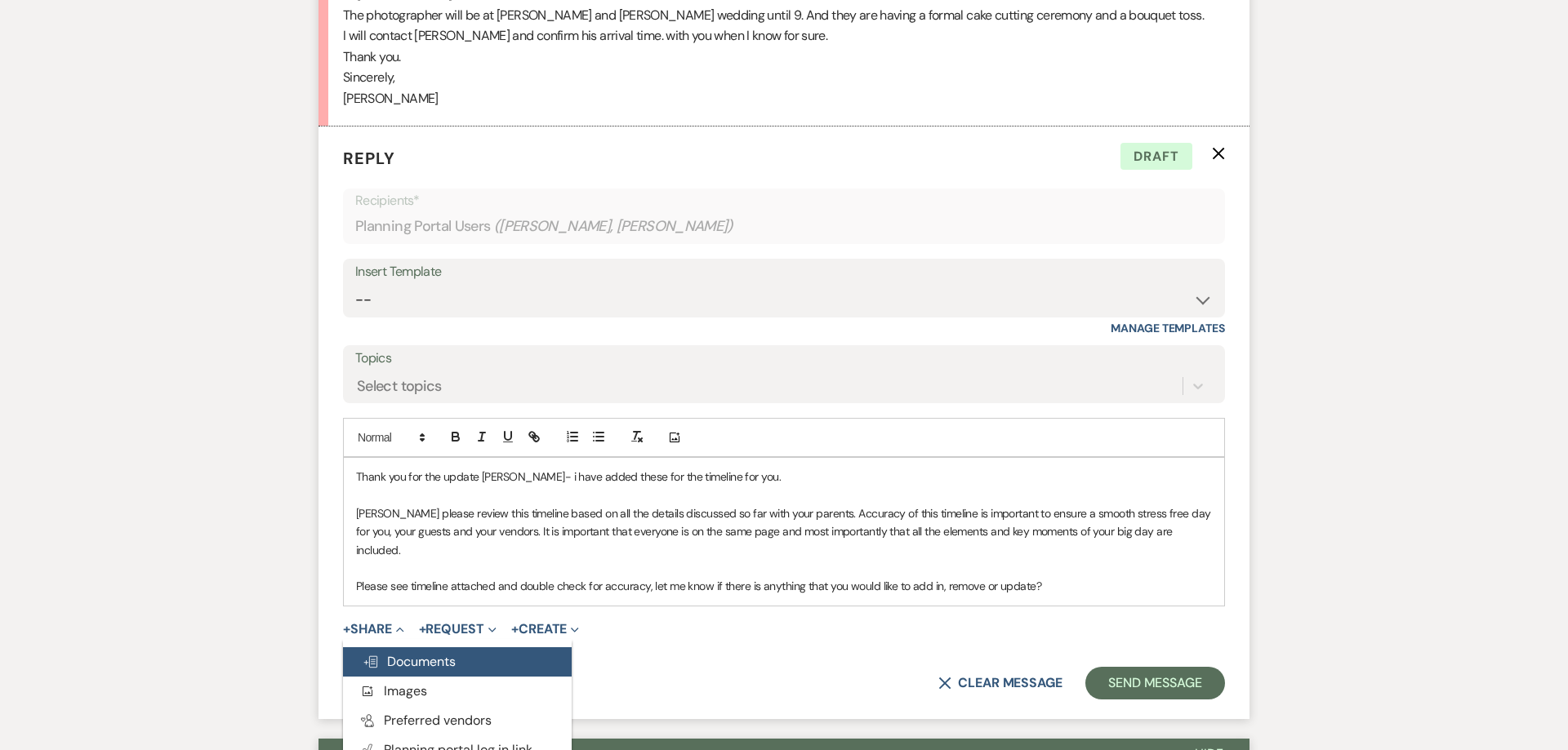
click at [396, 653] on span "Doc Upload Documents" at bounding box center [409, 661] width 94 height 17
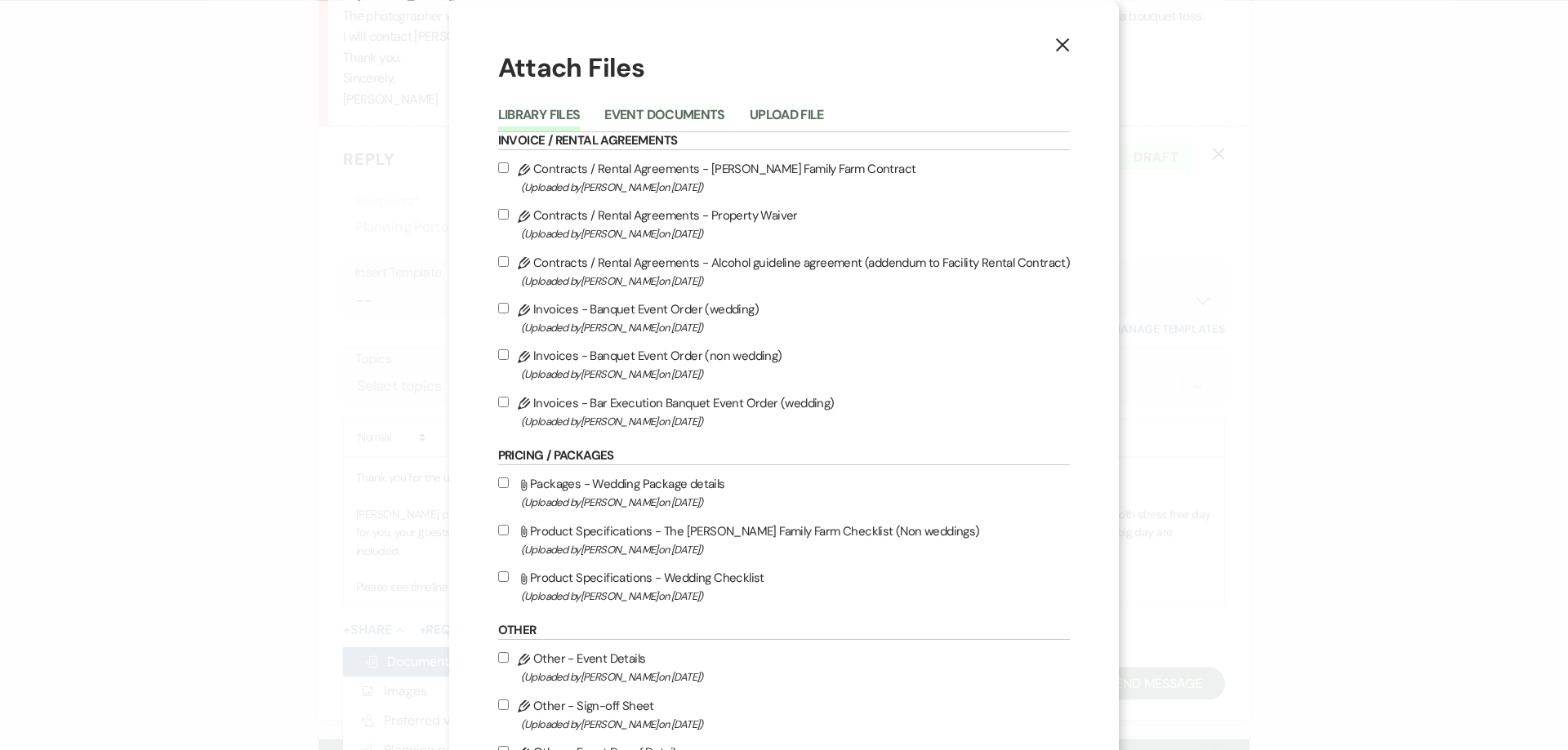
scroll to position [0, 0]
click at [785, 115] on button "Upload File" at bounding box center [786, 120] width 74 height 23
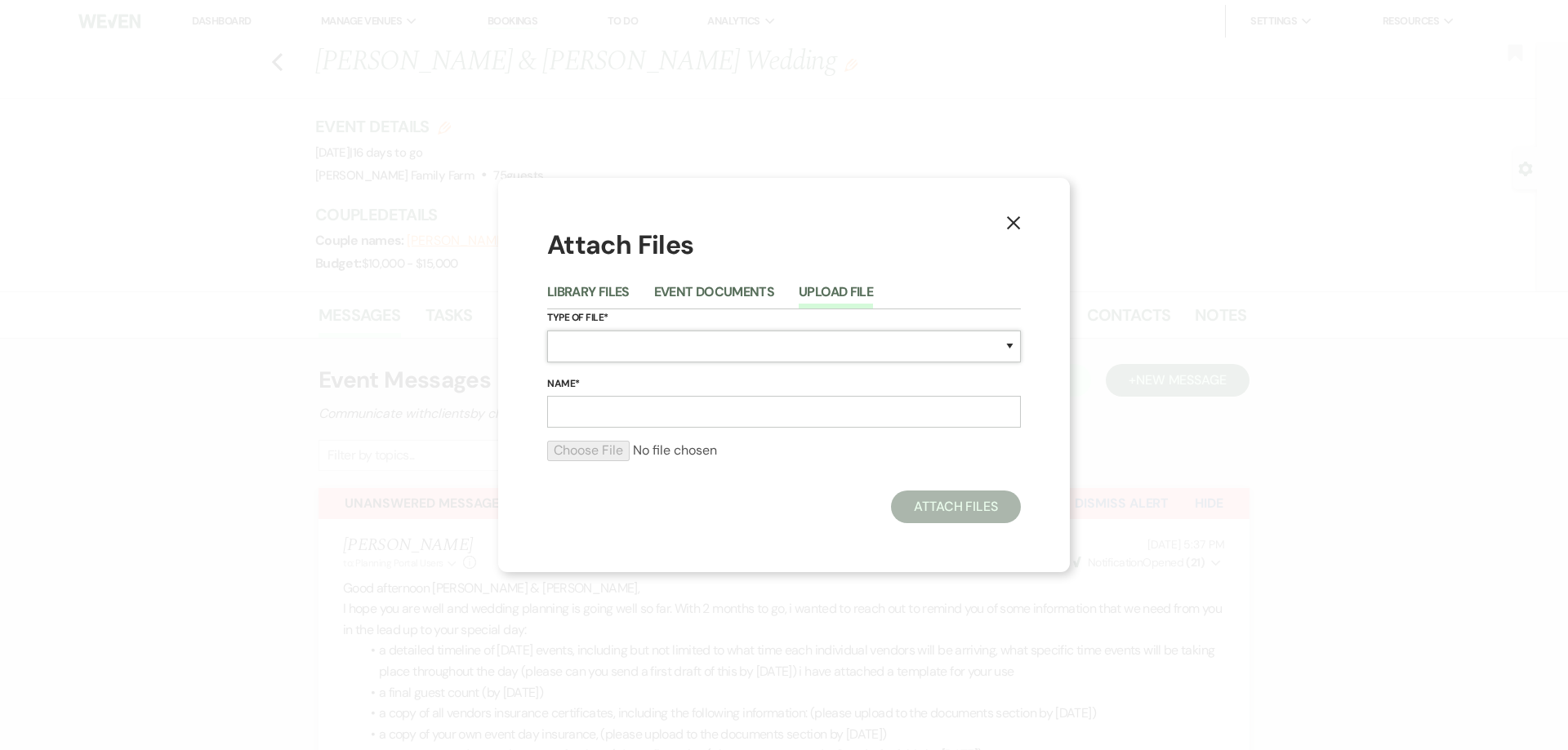
click at [547, 331] on select "Special Event Insurance Vendor Certificate of Insurance Contracts / Rental Agre…" at bounding box center [783, 346] width 473 height 32
select select "30"
click option "Event Timeline" at bounding box center [0, 0] width 0 height 0
click at [594, 417] on input "Name*" at bounding box center [783, 412] width 473 height 32
type input "Timeline for review"
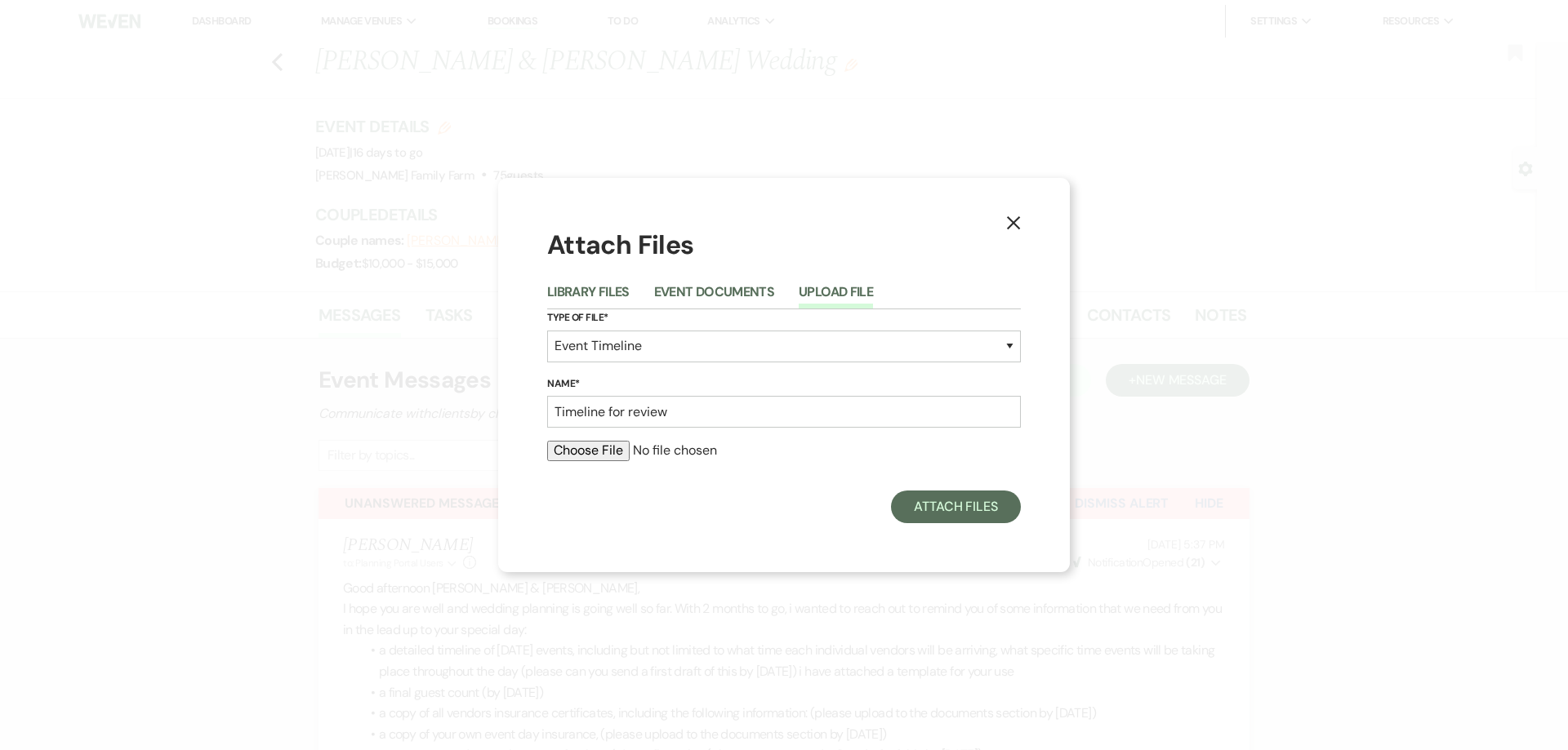
click at [557, 457] on input "file" at bounding box center [783, 450] width 473 height 19
type input "C:\fakepath\Wedding Day timeline- [PERSON_NAME] and [PERSON_NAME].docx"
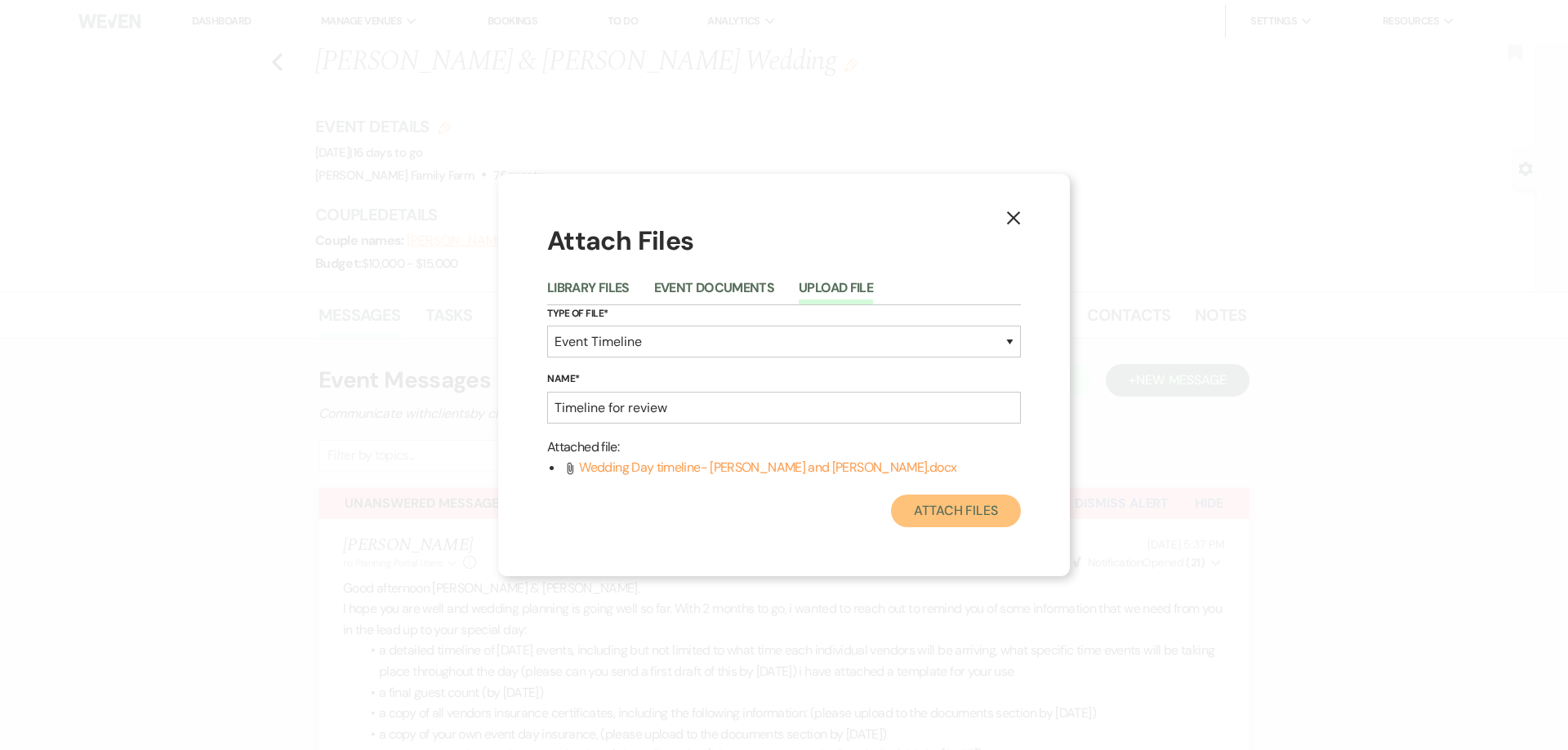
click at [957, 515] on button "Attach Files" at bounding box center [956, 511] width 130 height 33
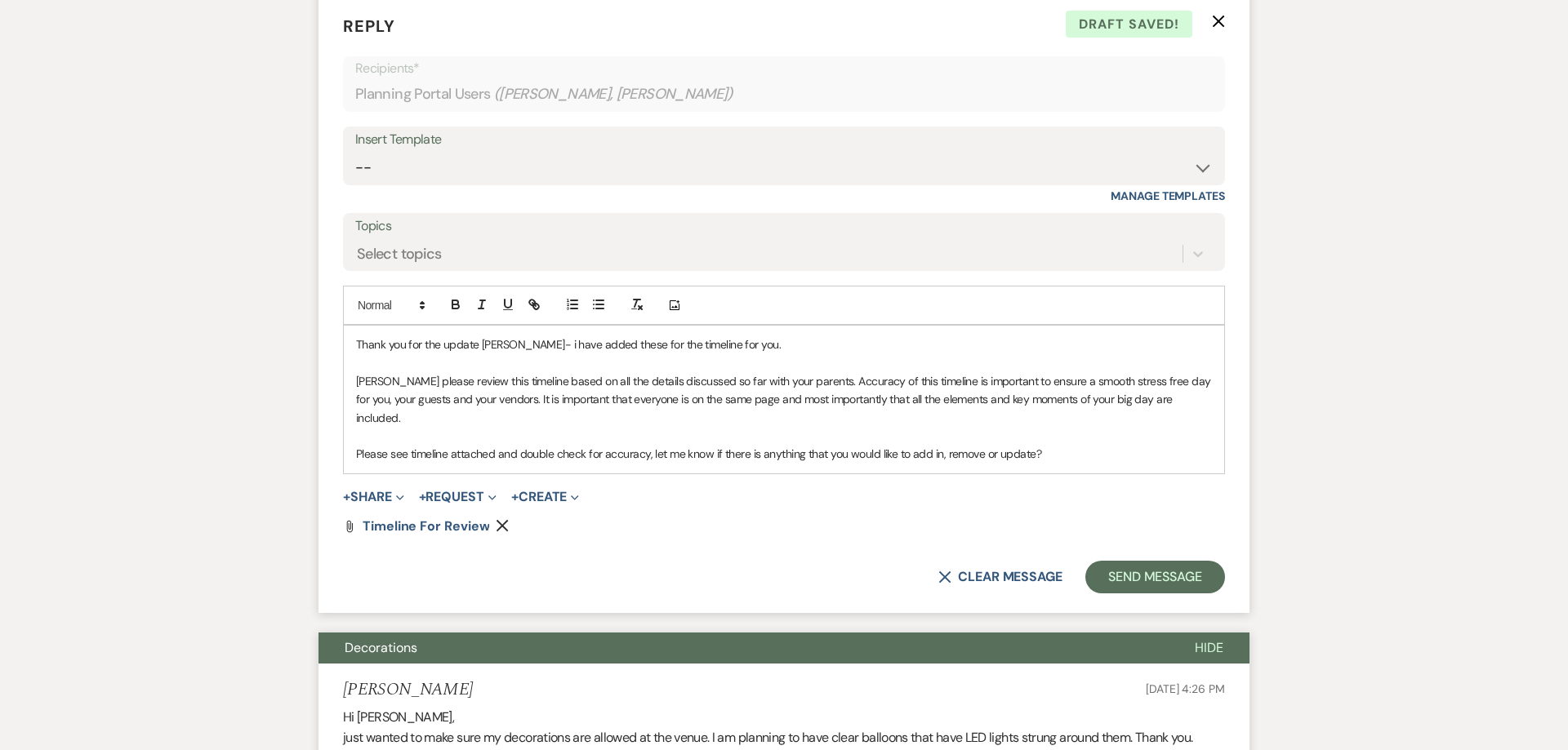
scroll to position [4621, 0]
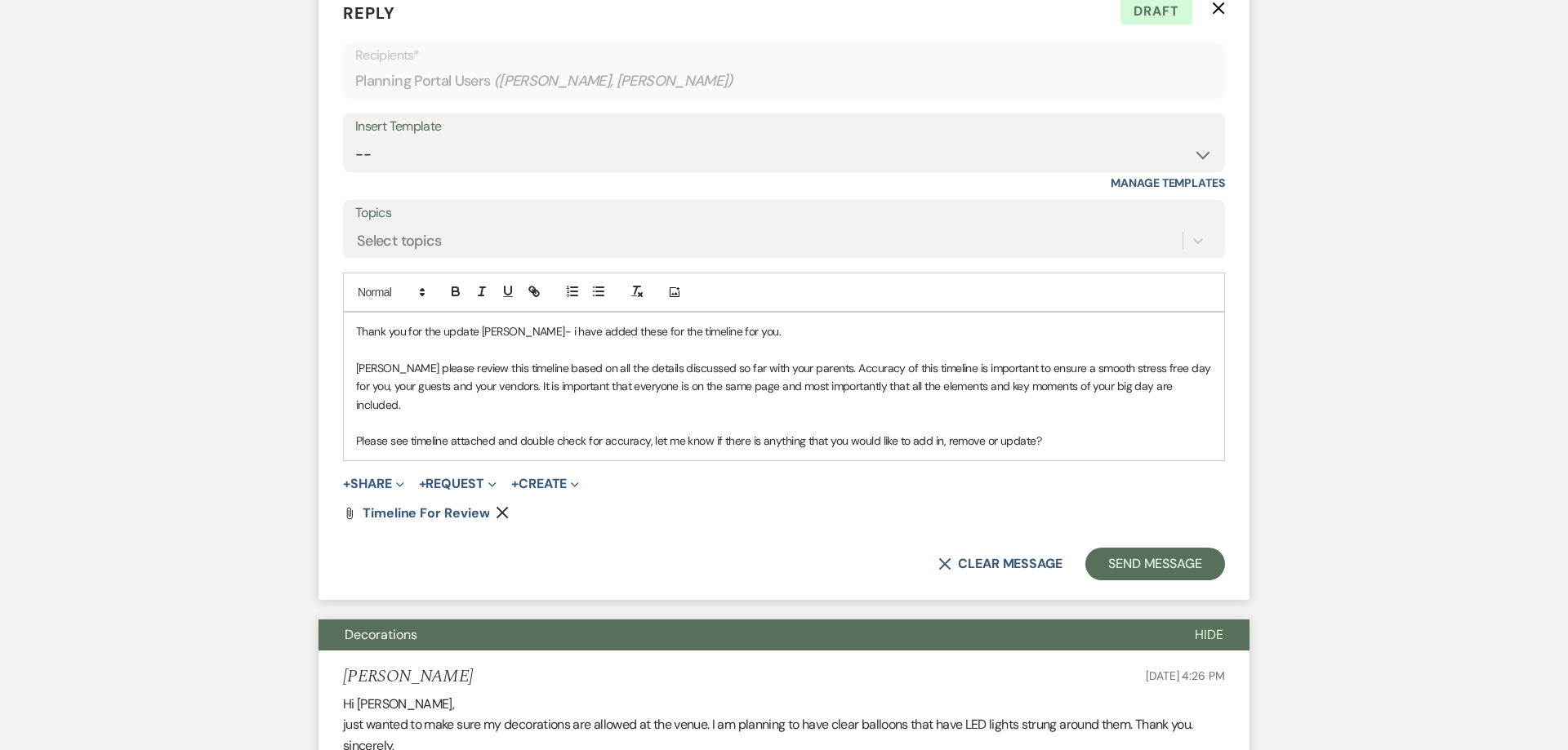
click at [1043, 432] on p "Please see timeline attached and double check for accuracy, let me know if ther…" at bounding box center [783, 441] width 855 height 18
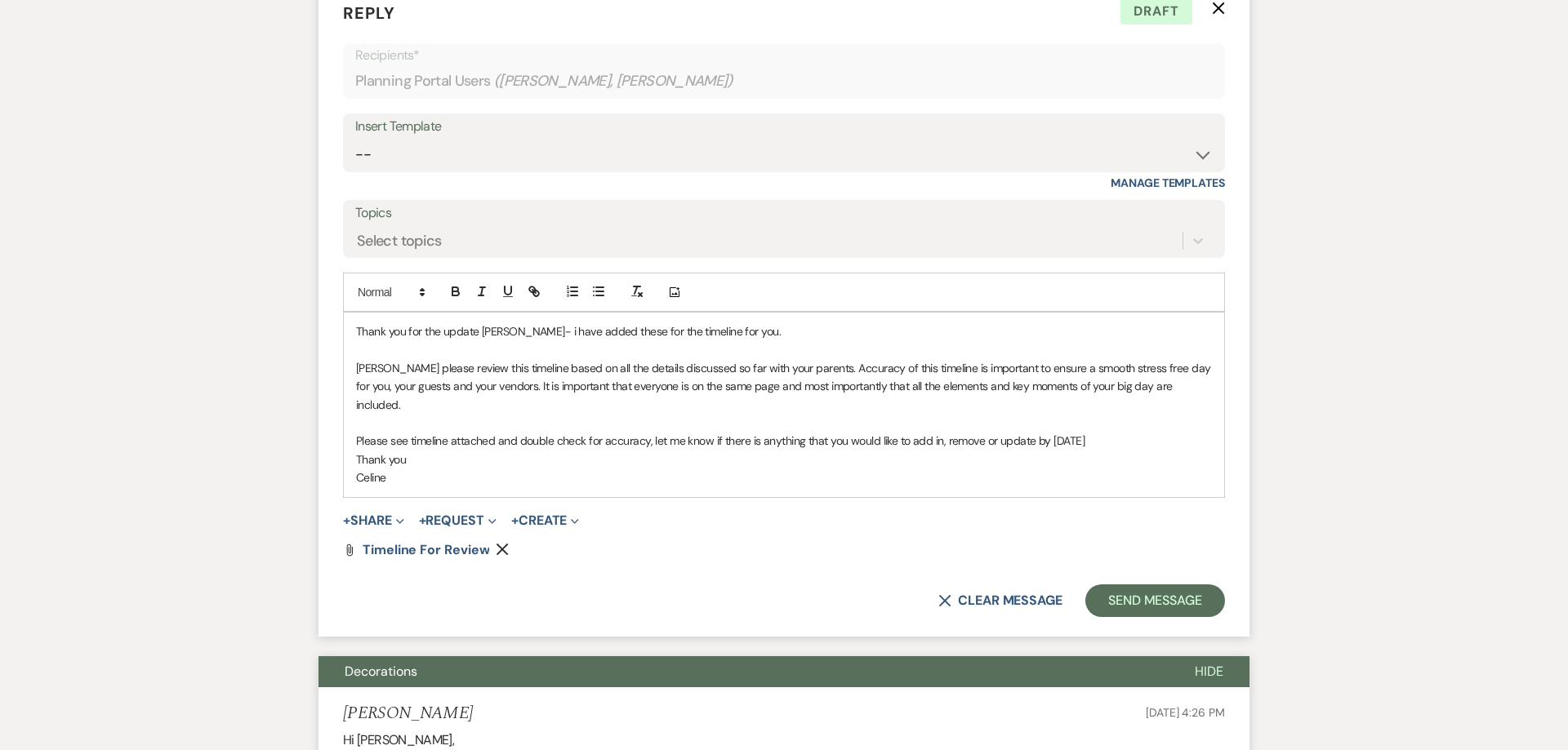
scroll to position [4599, 0]
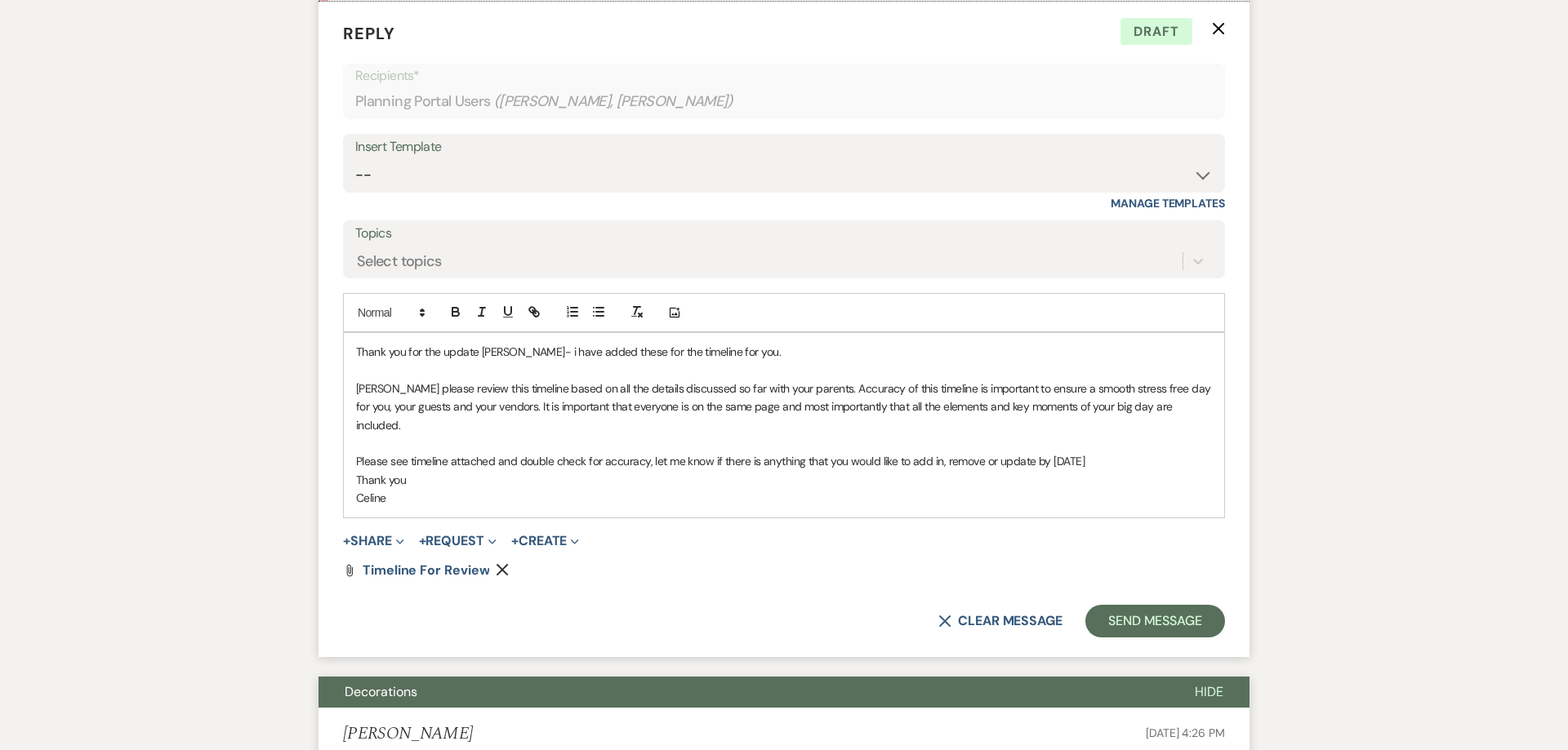
click at [421, 490] on p "Celine" at bounding box center [783, 498] width 855 height 18
click at [1137, 605] on button "Send Message" at bounding box center [1154, 622] width 140 height 33
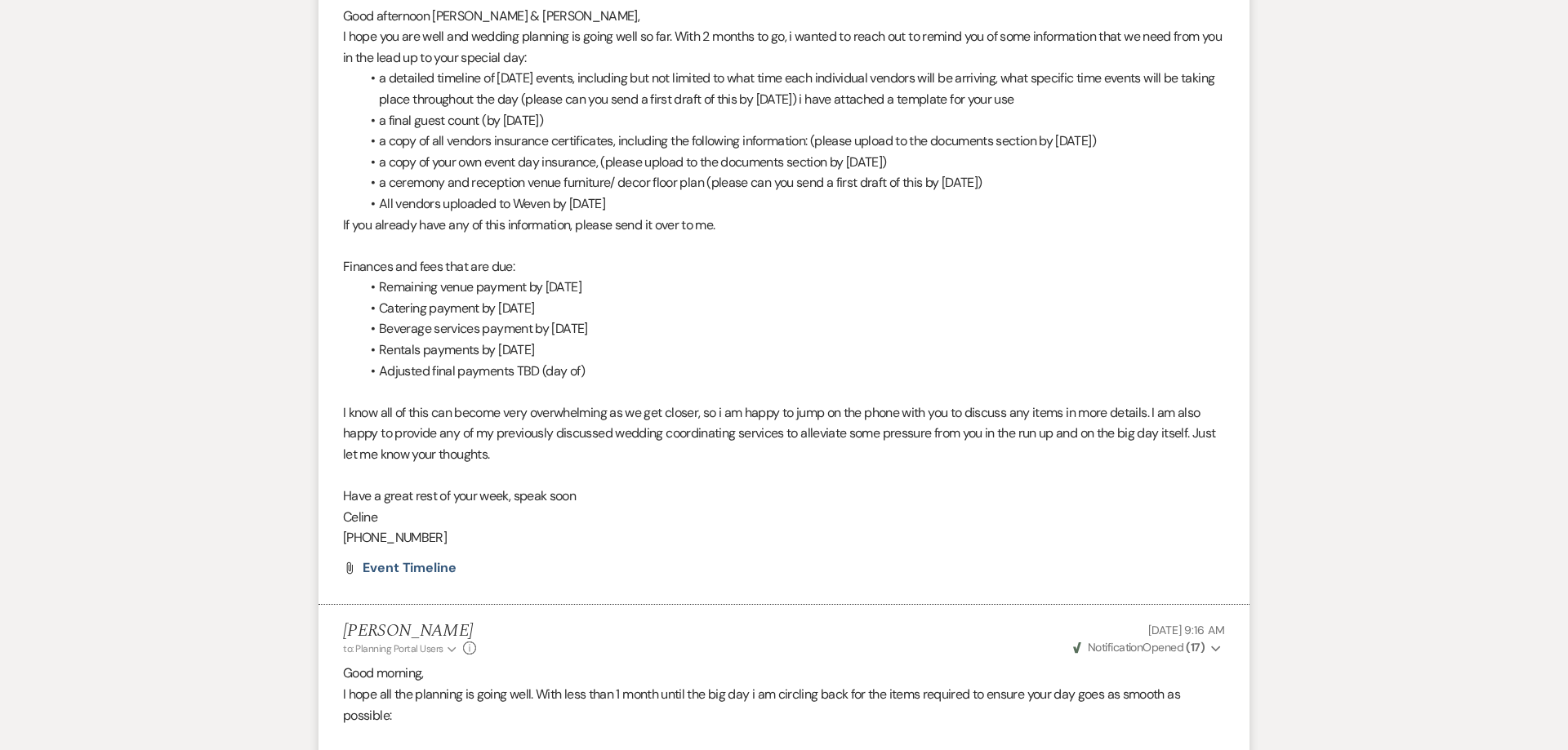
scroll to position [0, 0]
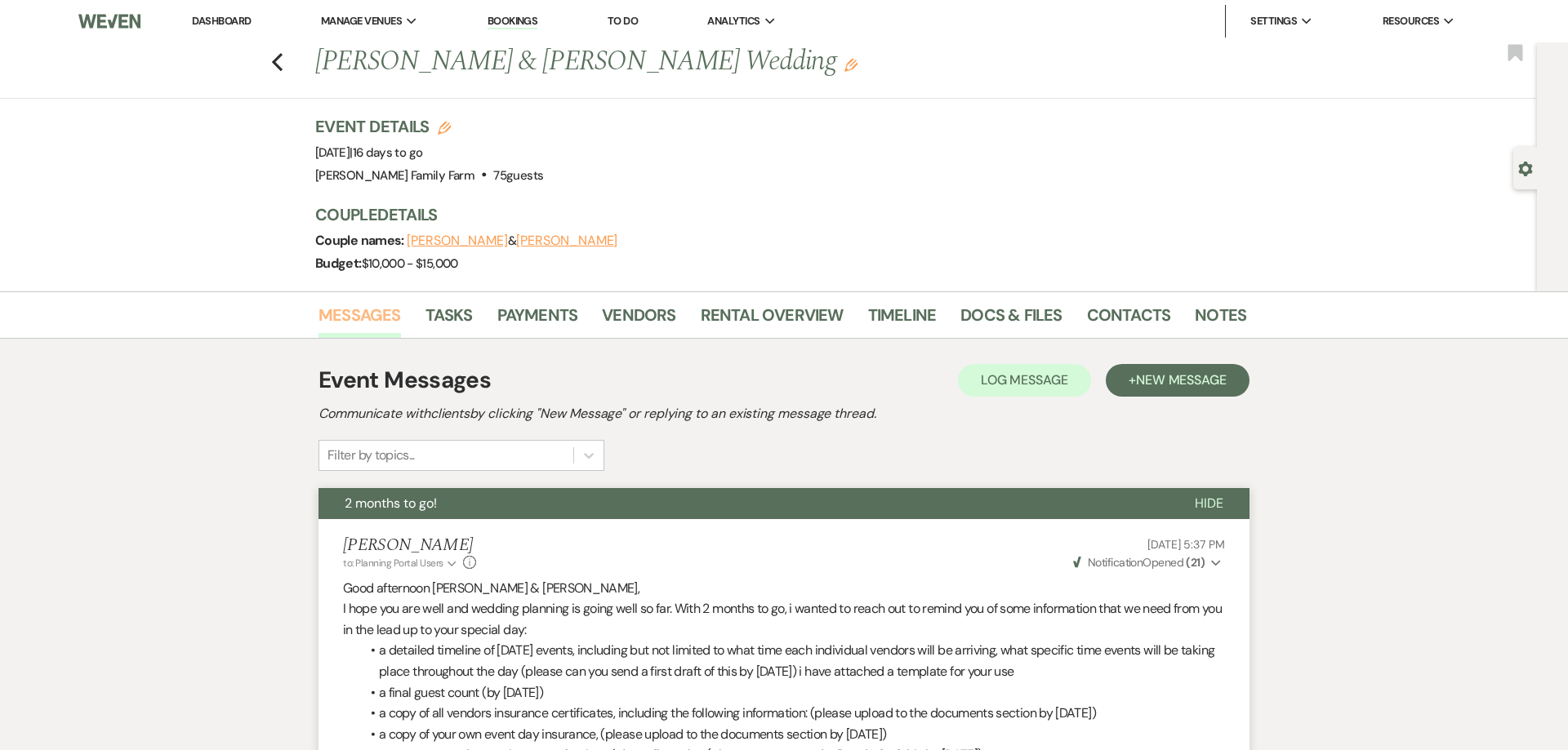
click at [359, 311] on link "Messages" at bounding box center [360, 319] width 83 height 36
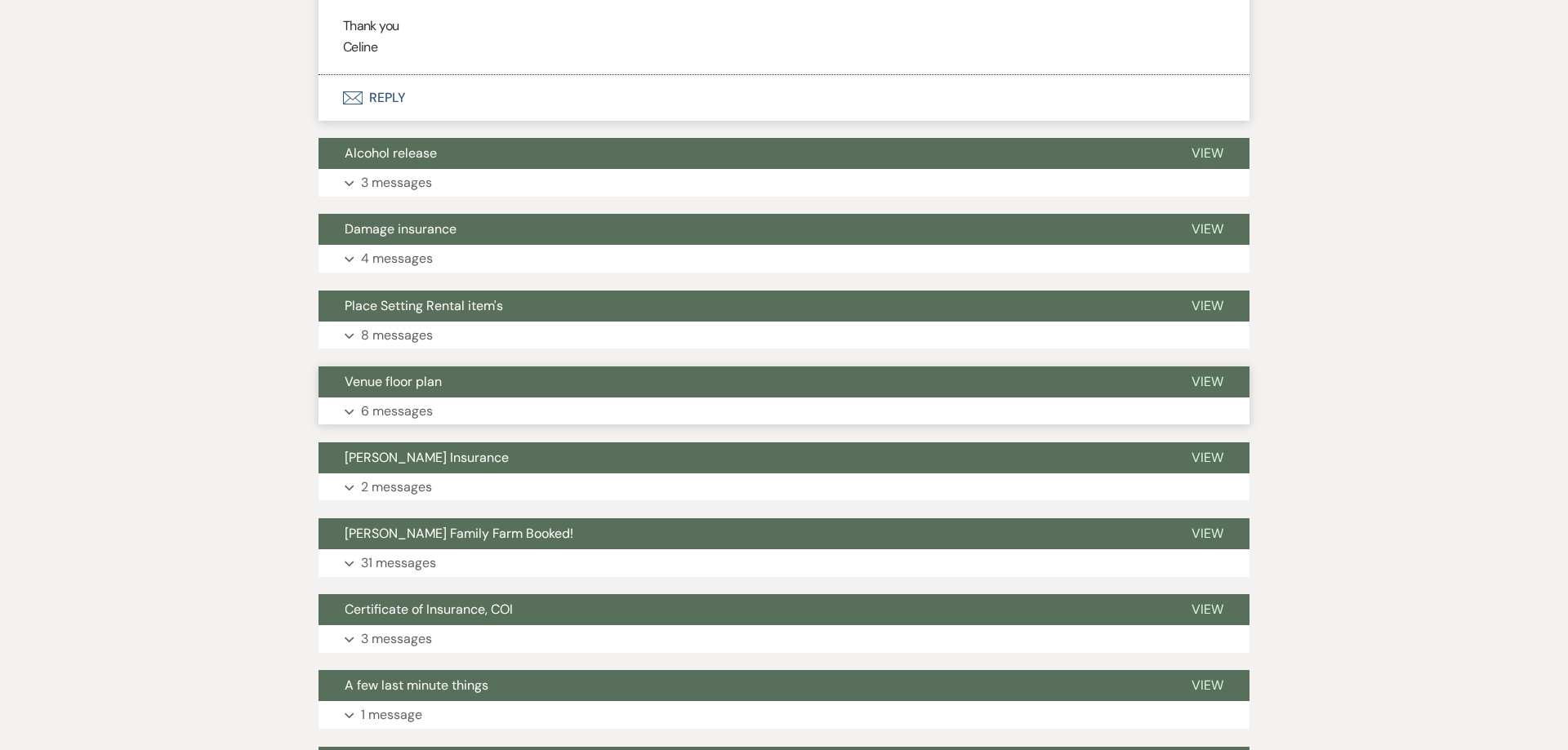
click at [418, 401] on p "6 messages" at bounding box center [396, 412] width 72 height 21
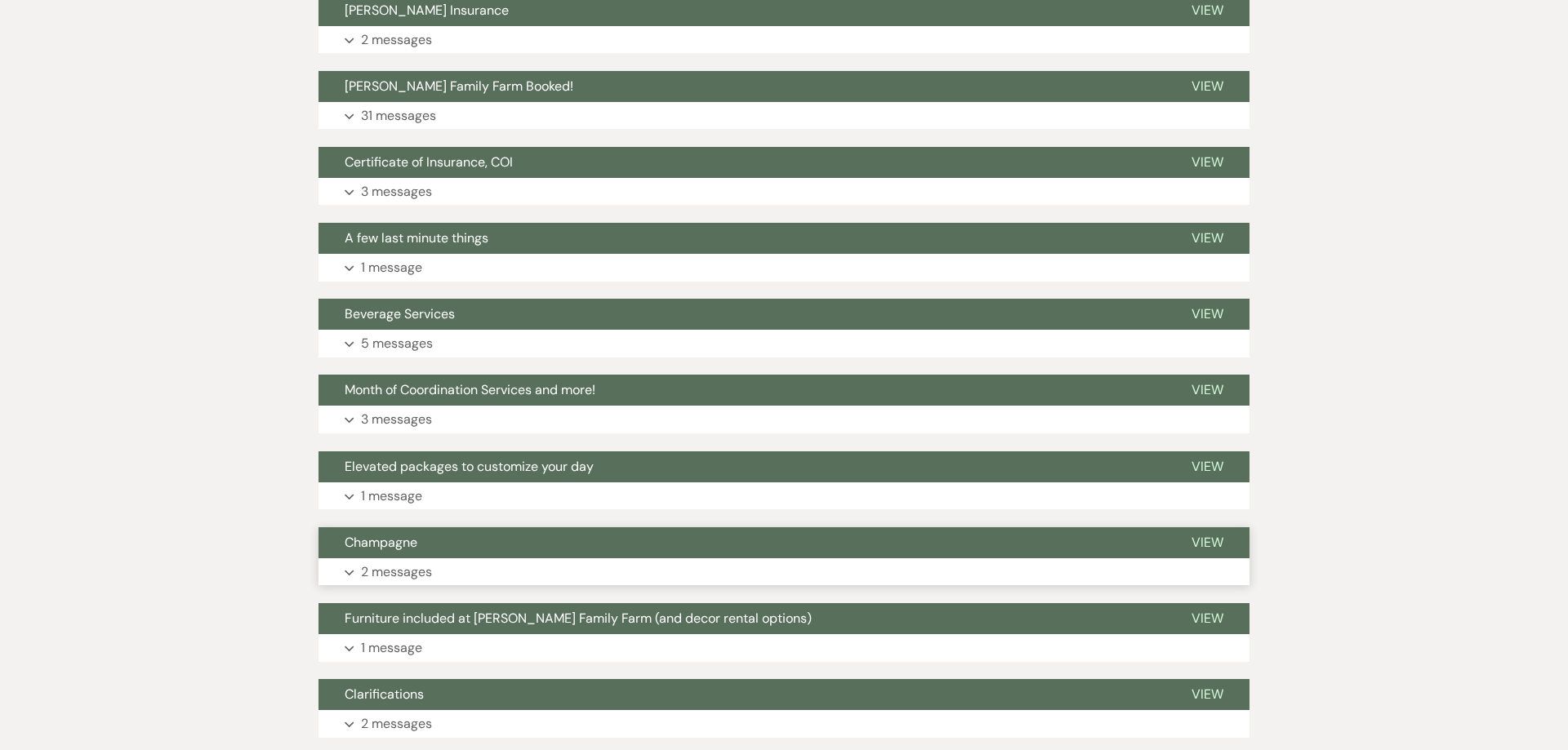
scroll to position [6952, 0]
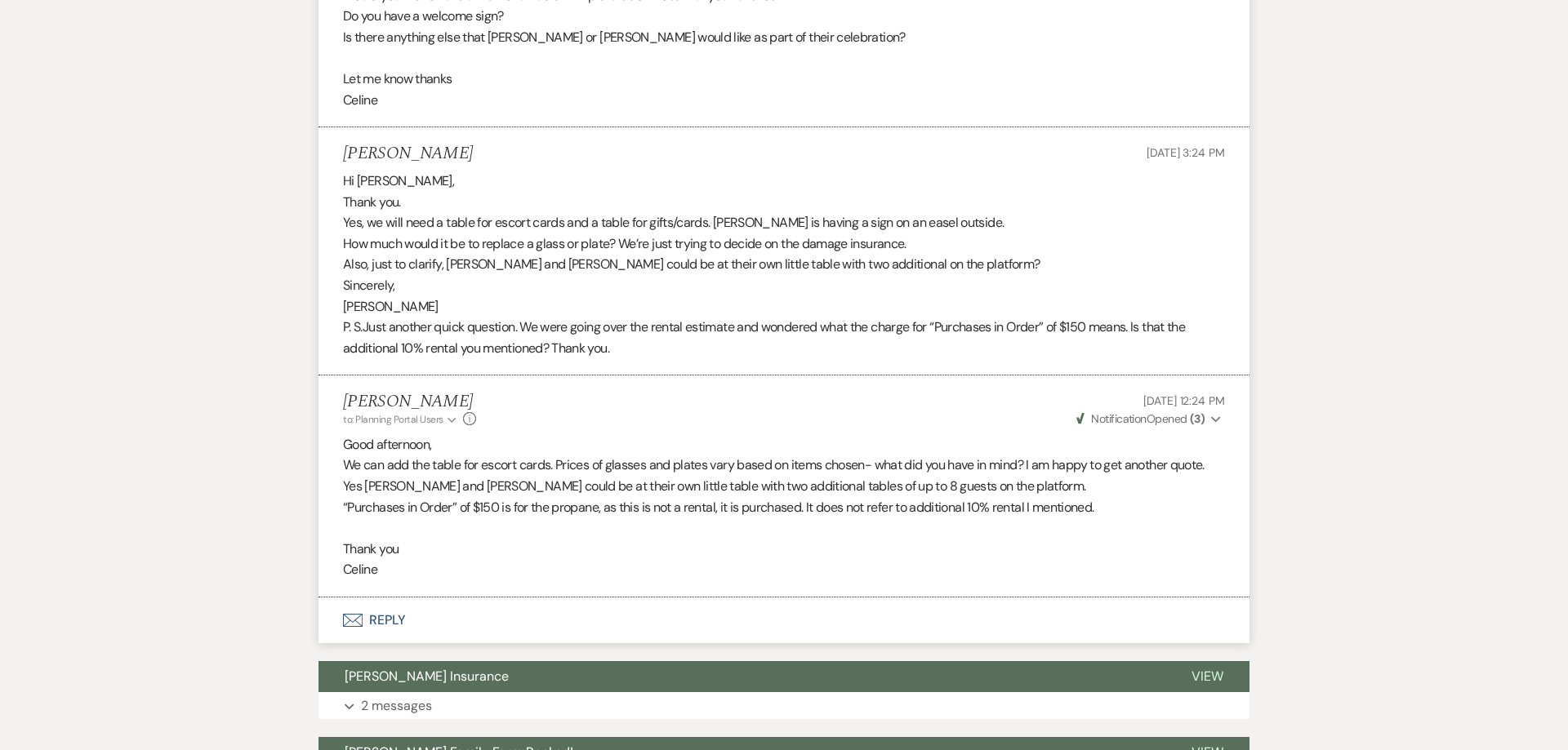
click at [377, 598] on button "Envelope Reply" at bounding box center [783, 620] width 931 height 45
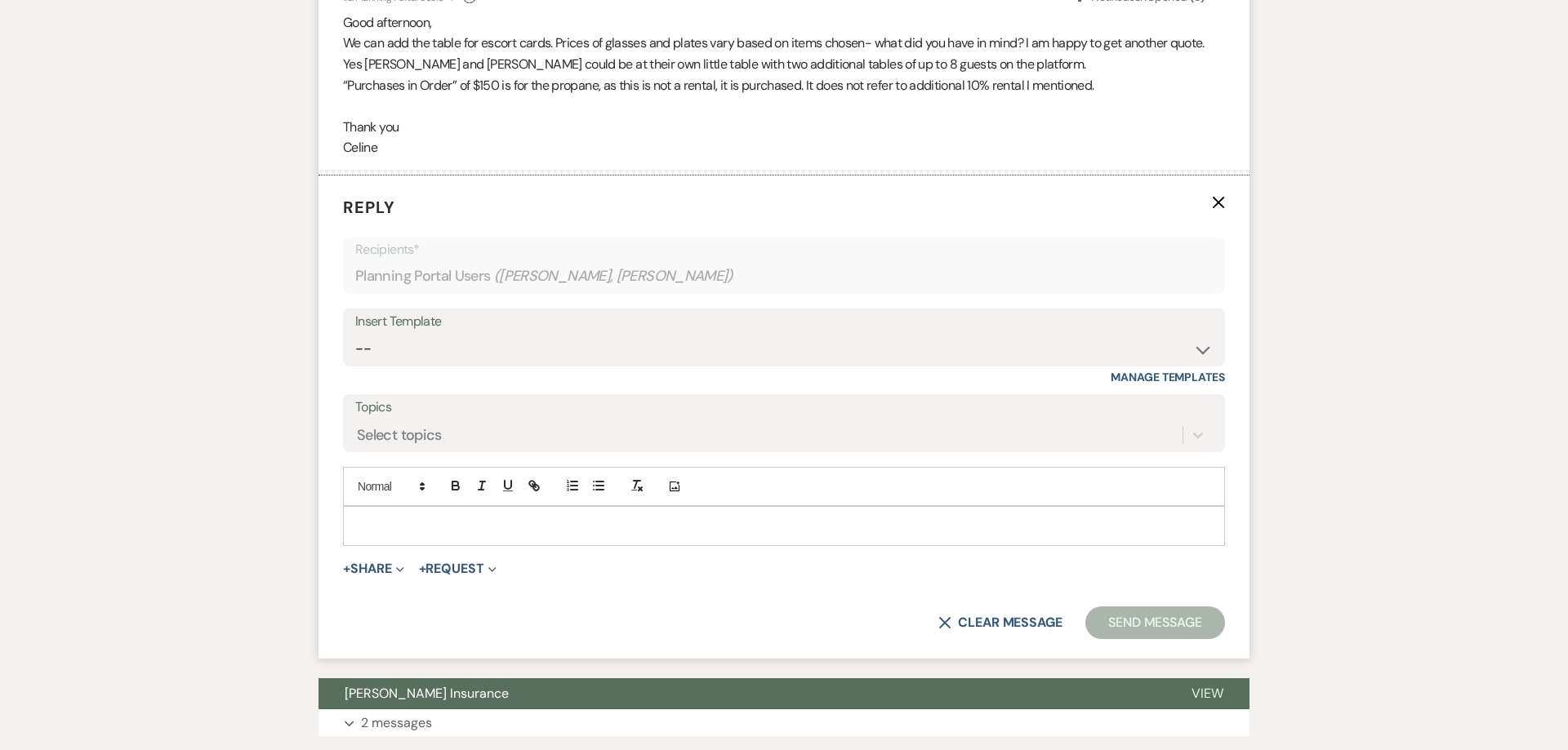
scroll to position [7375, 0]
click at [429, 516] on p at bounding box center [783, 524] width 855 height 18
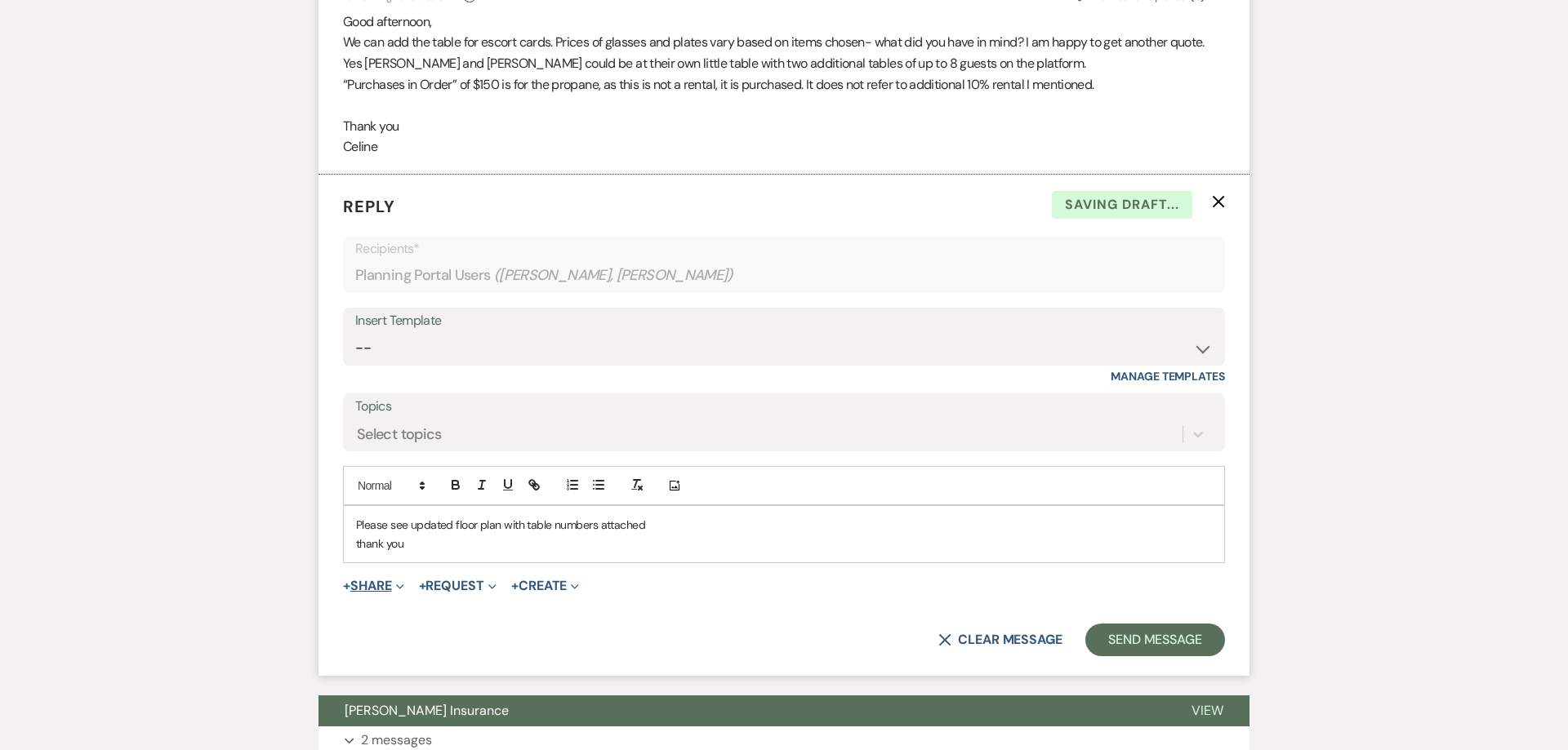
click at [366, 579] on button "+ Share Expand" at bounding box center [374, 586] width 62 height 13
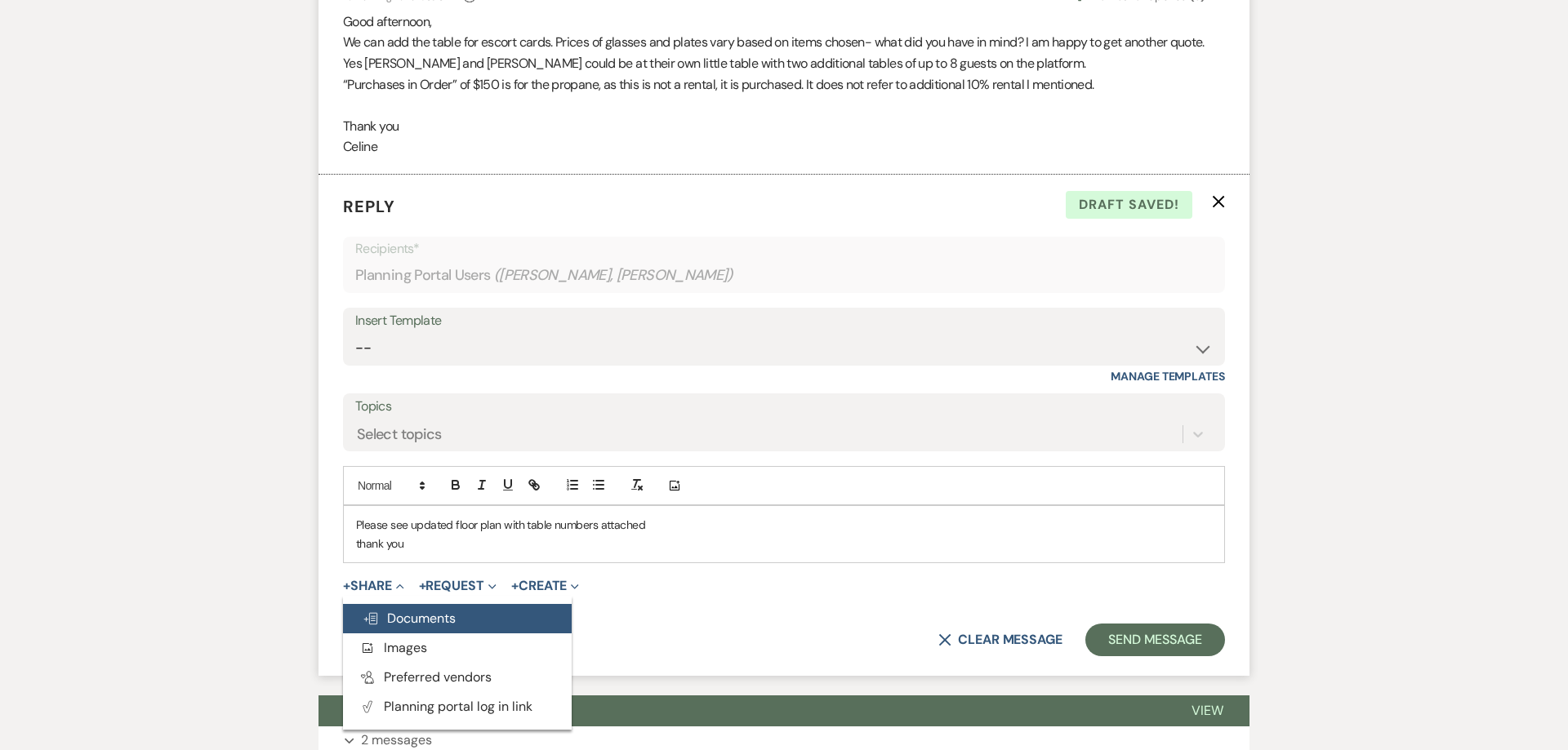
click at [410, 604] on button "Doc Upload Documents" at bounding box center [457, 619] width 229 height 29
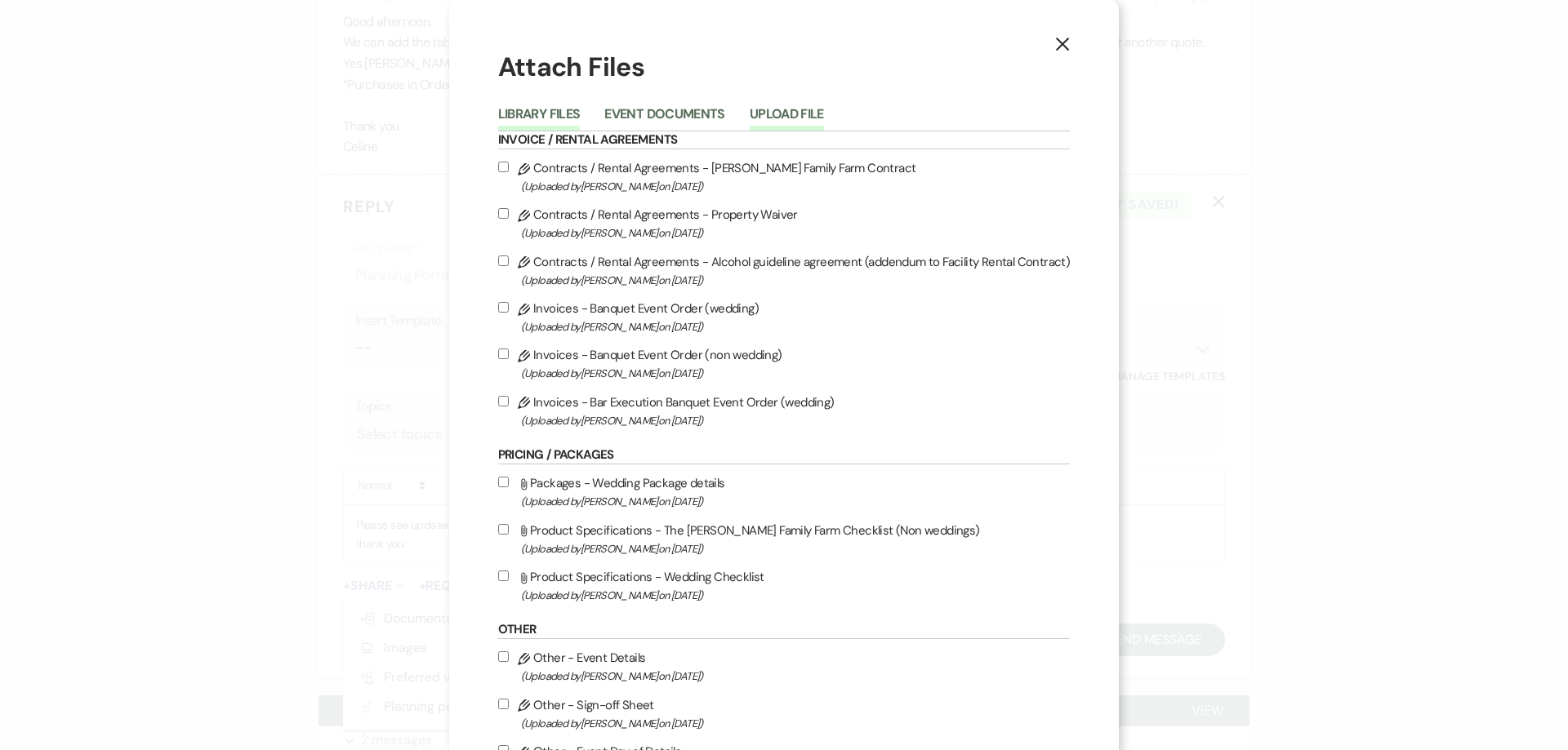
click at [770, 114] on button "Upload File" at bounding box center [786, 120] width 74 height 23
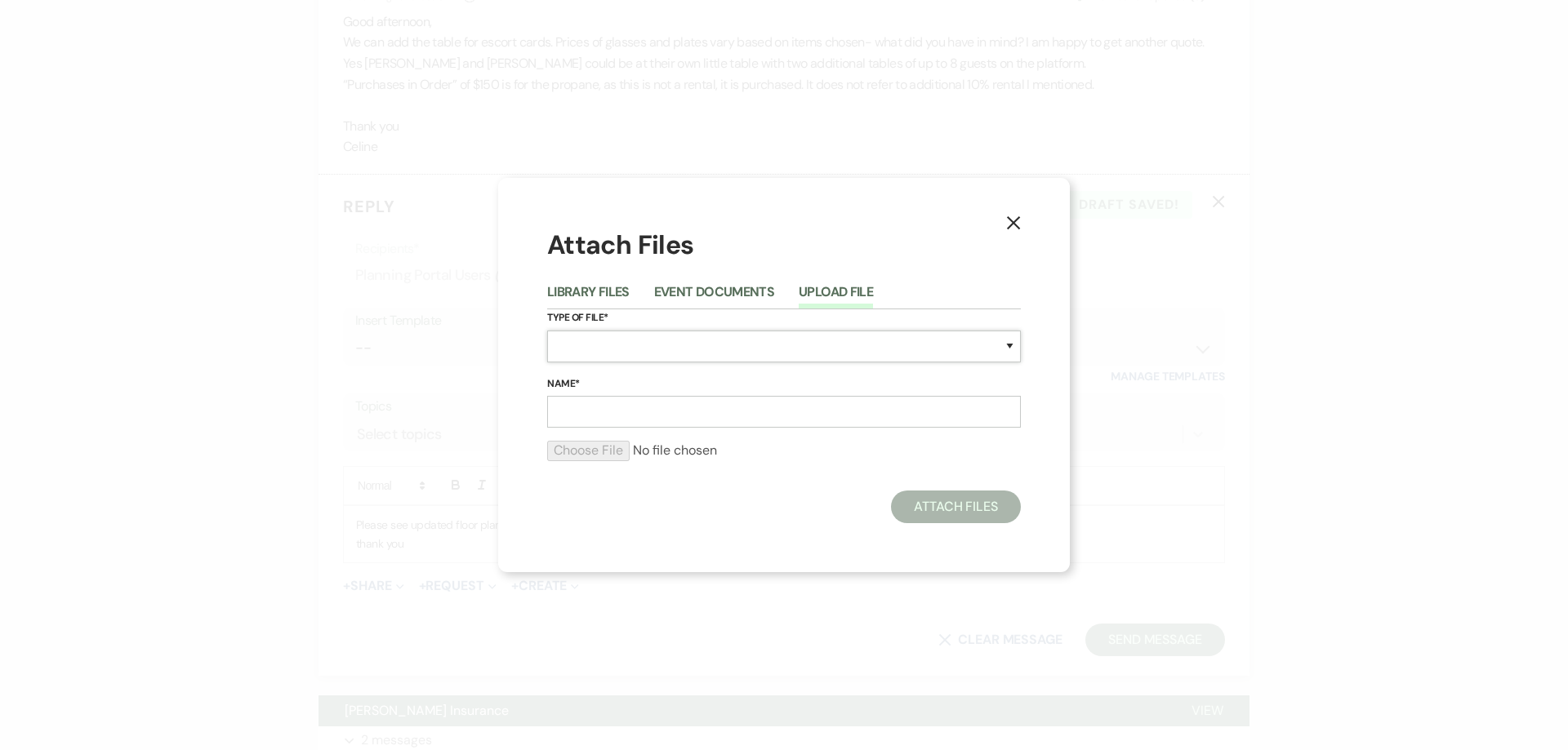
click at [547, 331] on select "Special Event Insurance Vendor Certificate of Insurance Contracts / Rental Agre…" at bounding box center [783, 346] width 473 height 32
select select "24"
click option "Floor Plans" at bounding box center [0, 0] width 0 height 0
click at [588, 421] on input "Name*" at bounding box center [783, 412] width 473 height 32
type input "Updated floor plan"
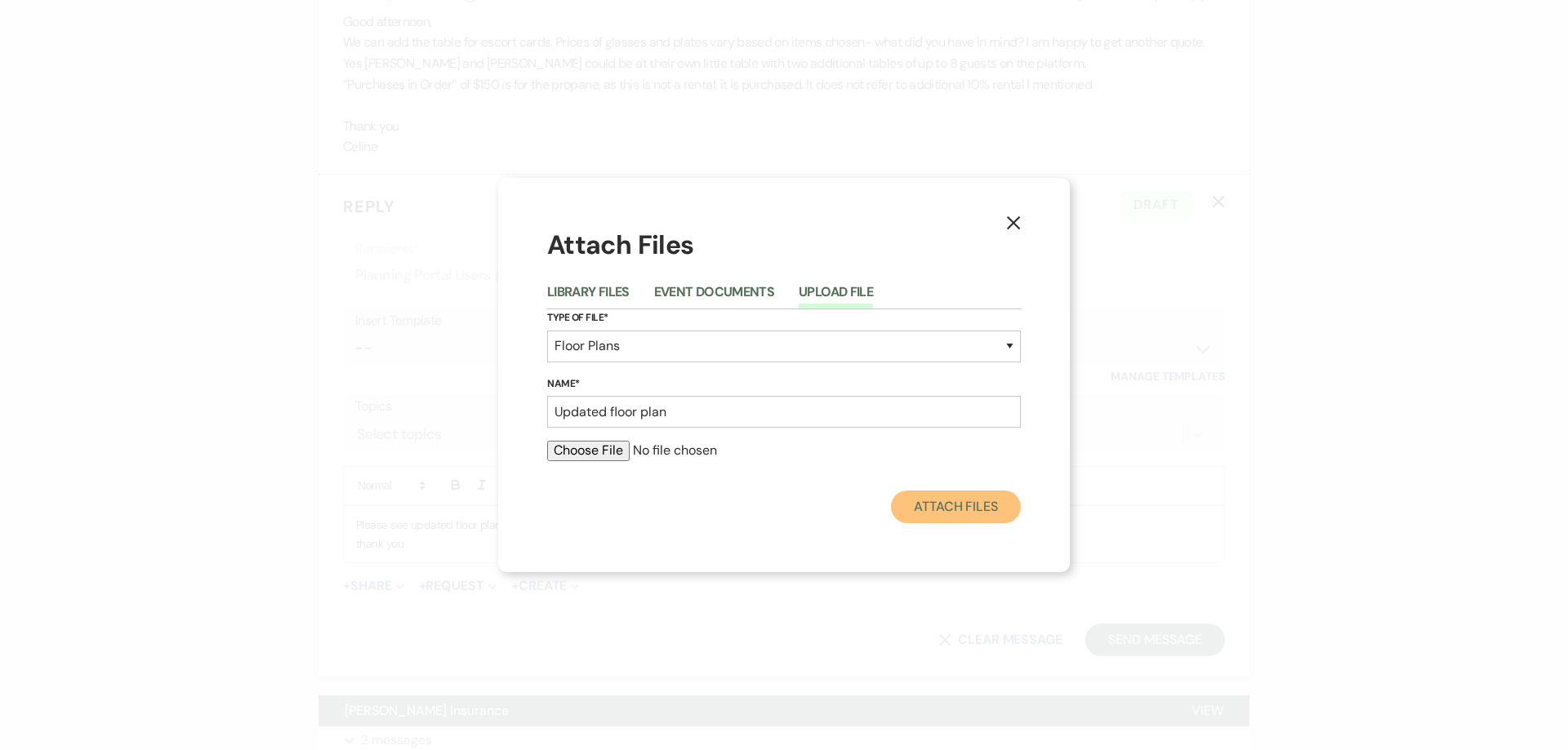
click at [951, 515] on button "Attach Files" at bounding box center [956, 507] width 130 height 33
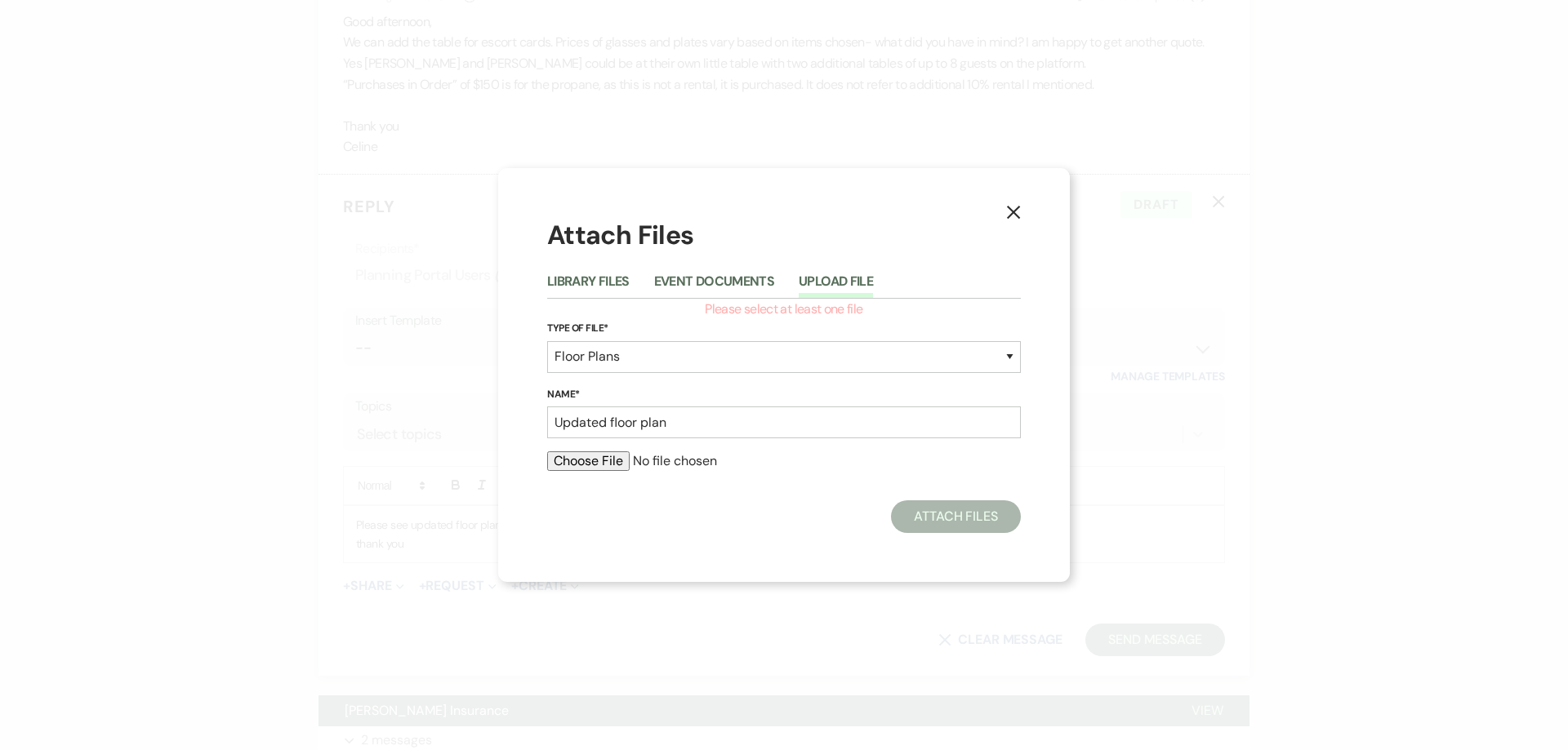
click at [559, 459] on input "file" at bounding box center [783, 461] width 473 height 19
type input "C:\fakepath\Updated floor plan with table numbers .pdf"
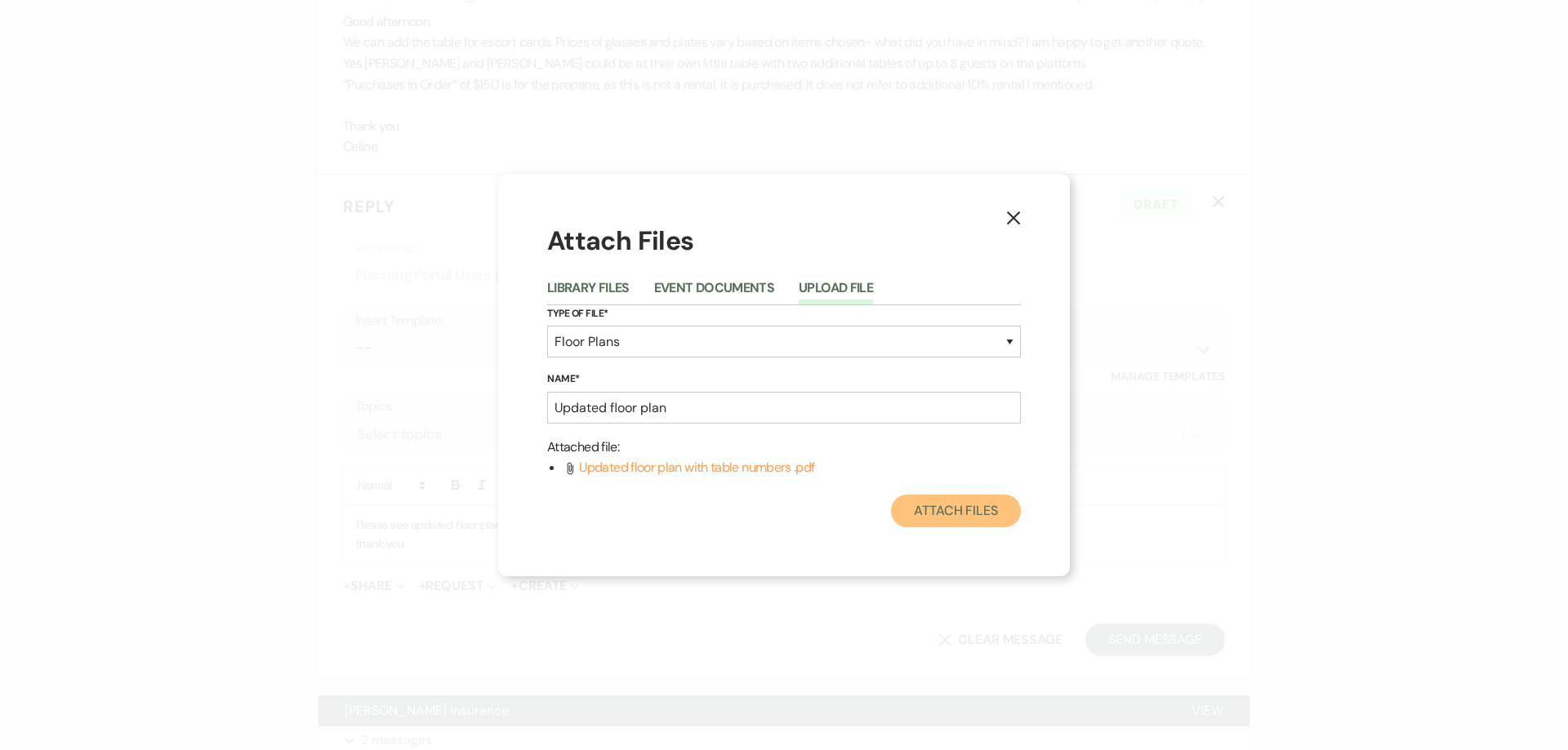
click at [947, 522] on button "Attach Files" at bounding box center [956, 511] width 130 height 33
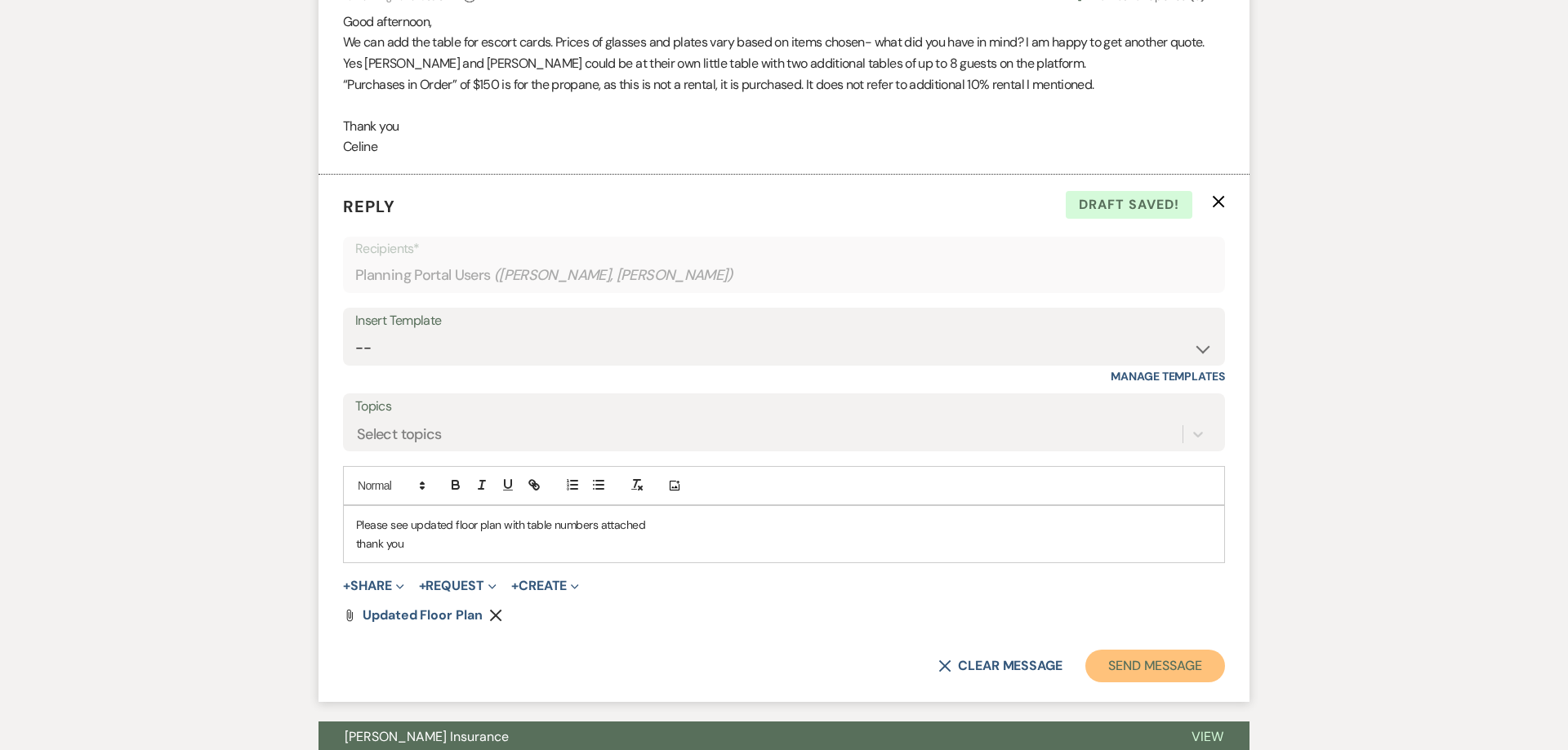
click at [1144, 650] on button "Send Message" at bounding box center [1154, 666] width 140 height 33
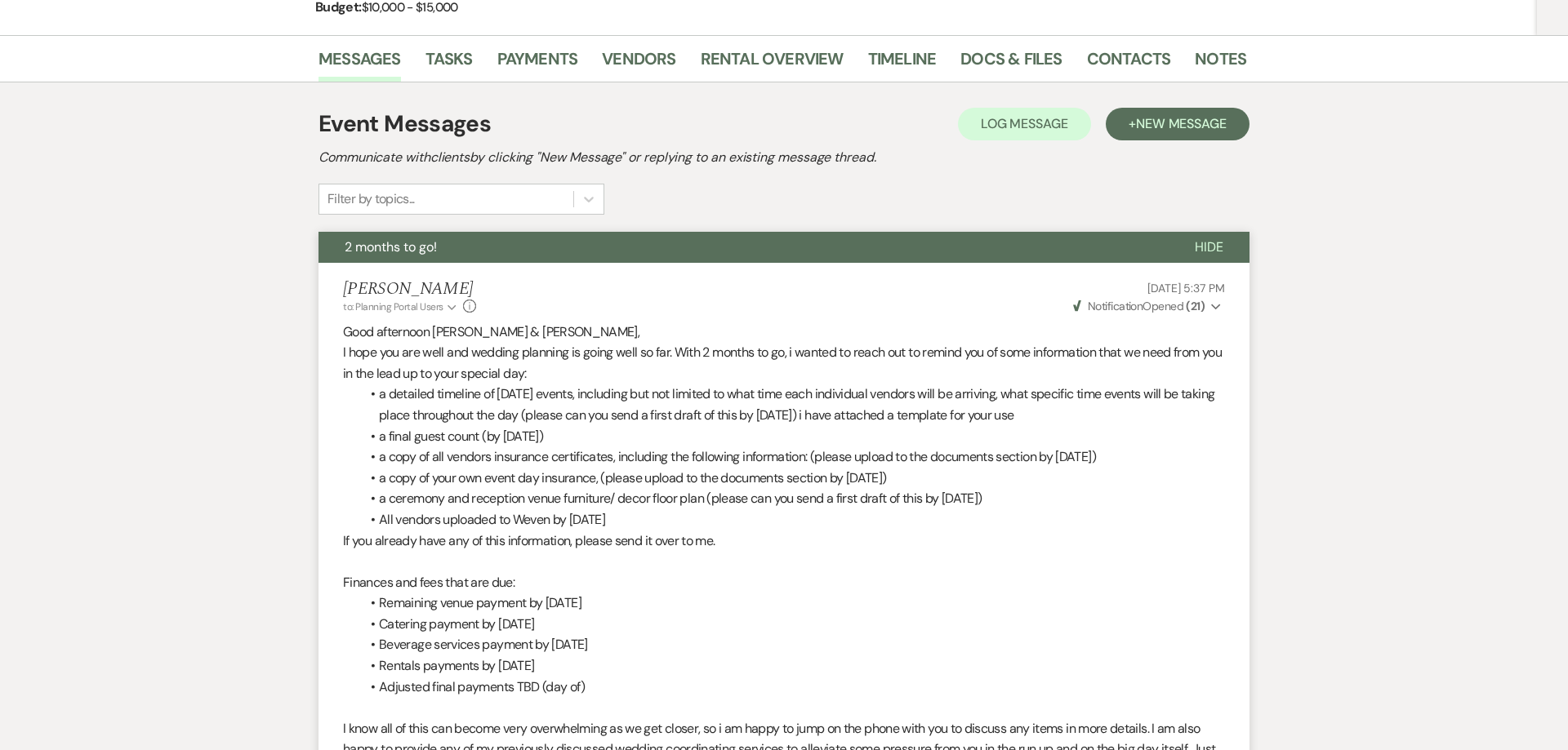
scroll to position [0, 0]
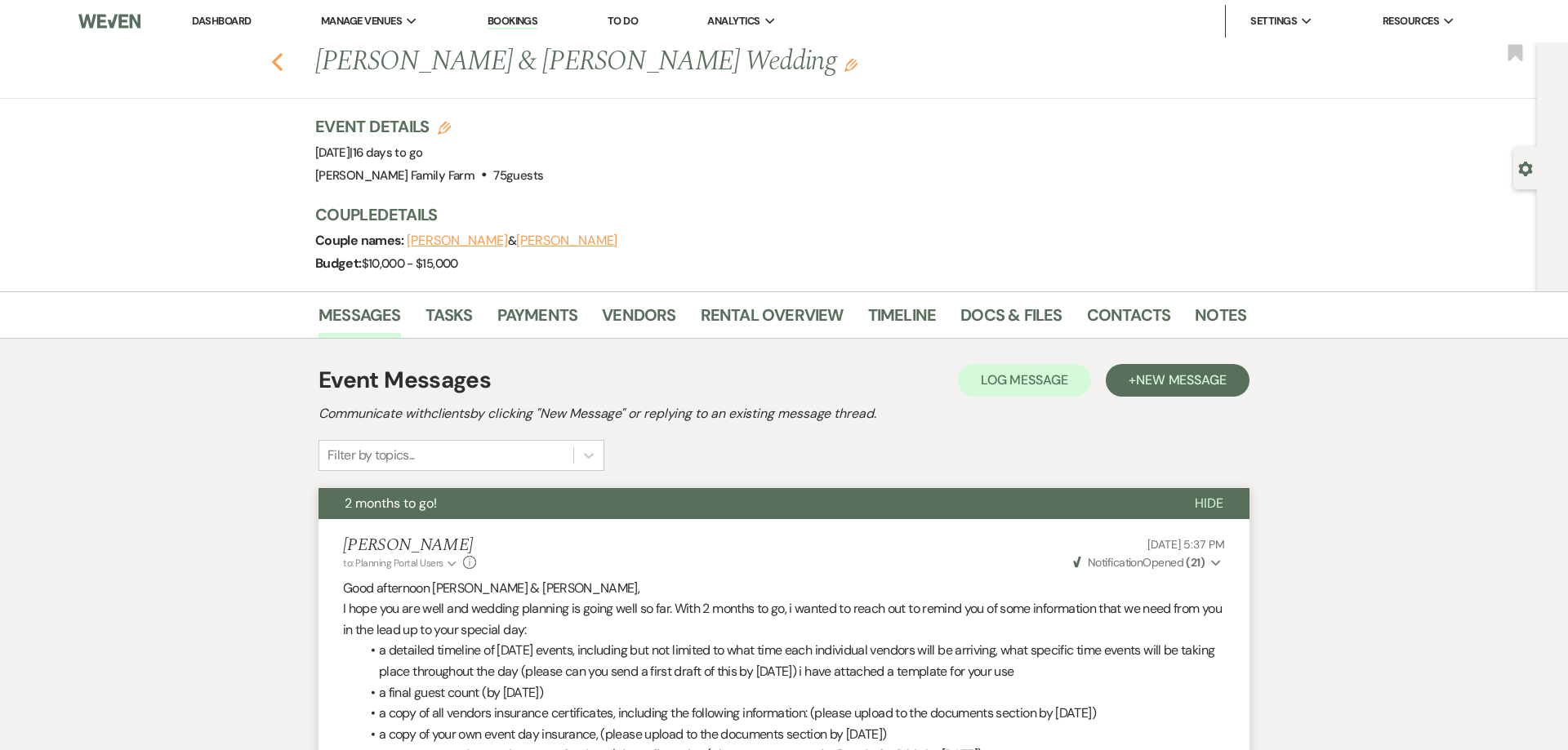
click at [280, 67] on use "button" at bounding box center [277, 62] width 11 height 18
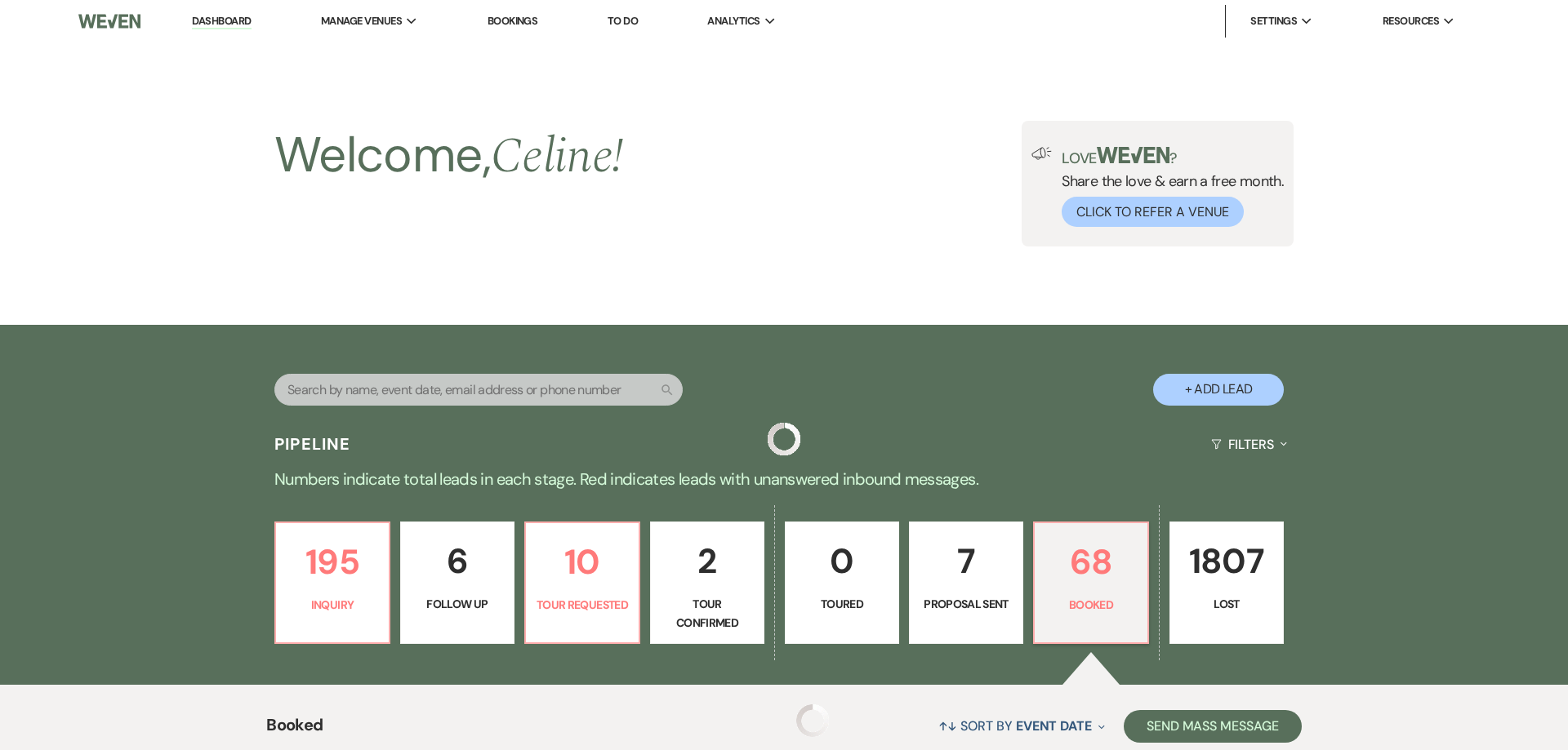
scroll to position [407, 0]
